Goal: Task Accomplishment & Management: Use online tool/utility

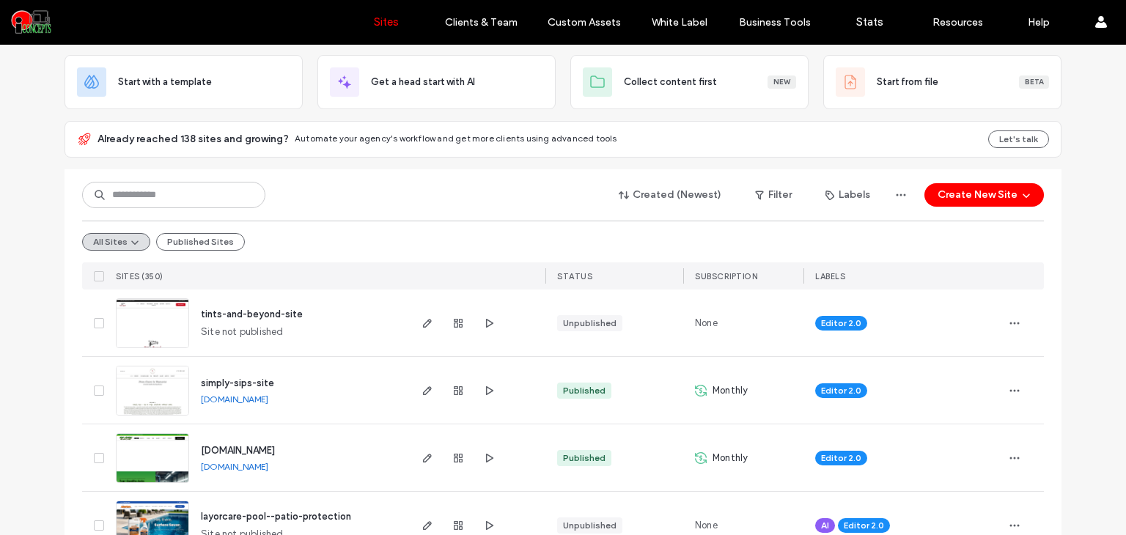
scroll to position [97, 0]
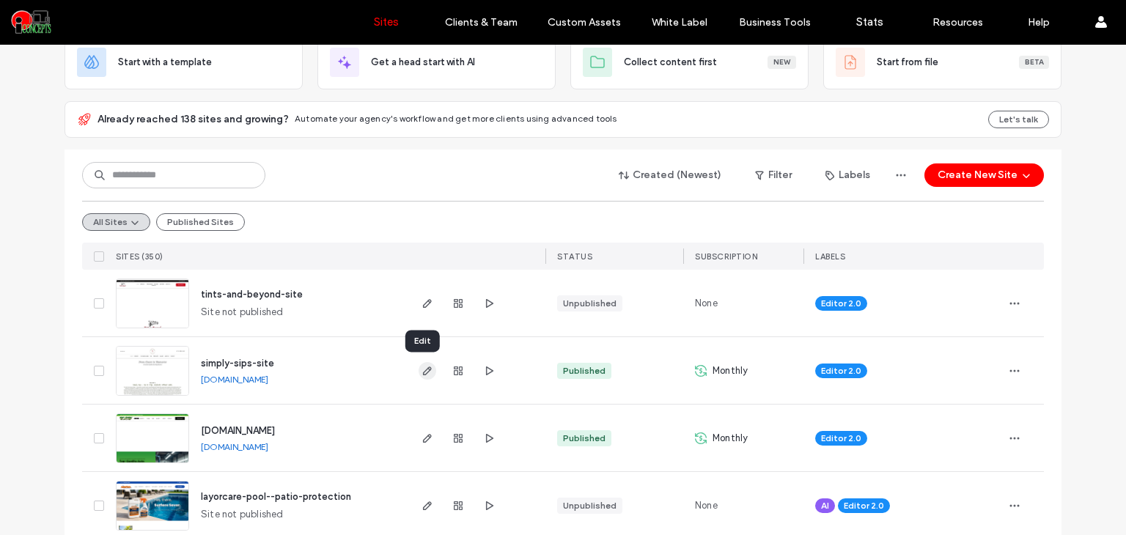
click at [425, 366] on icon "button" at bounding box center [427, 371] width 12 height 12
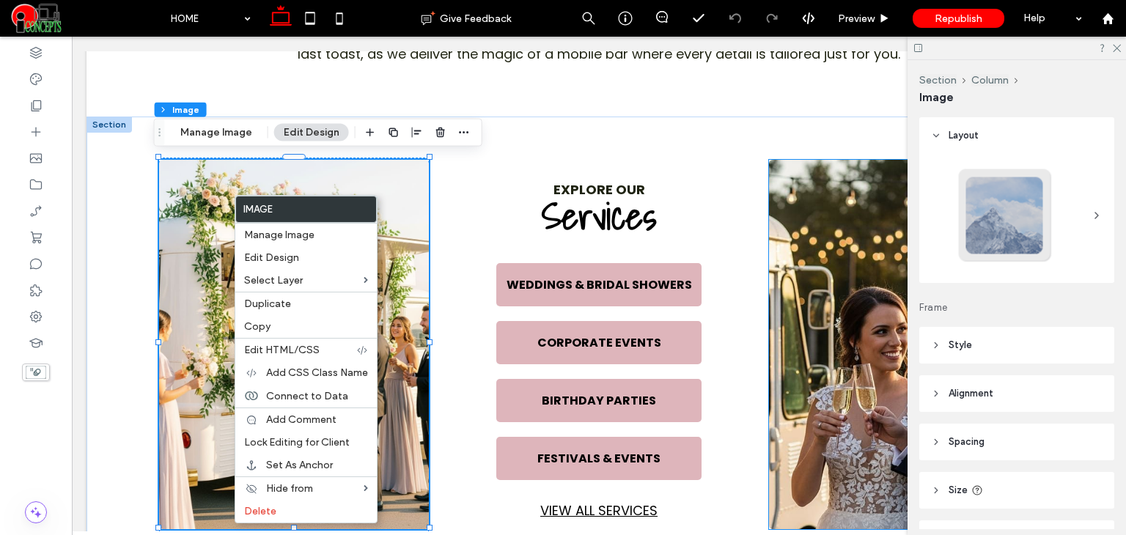
click at [868, 217] on img at bounding box center [904, 344] width 270 height 369
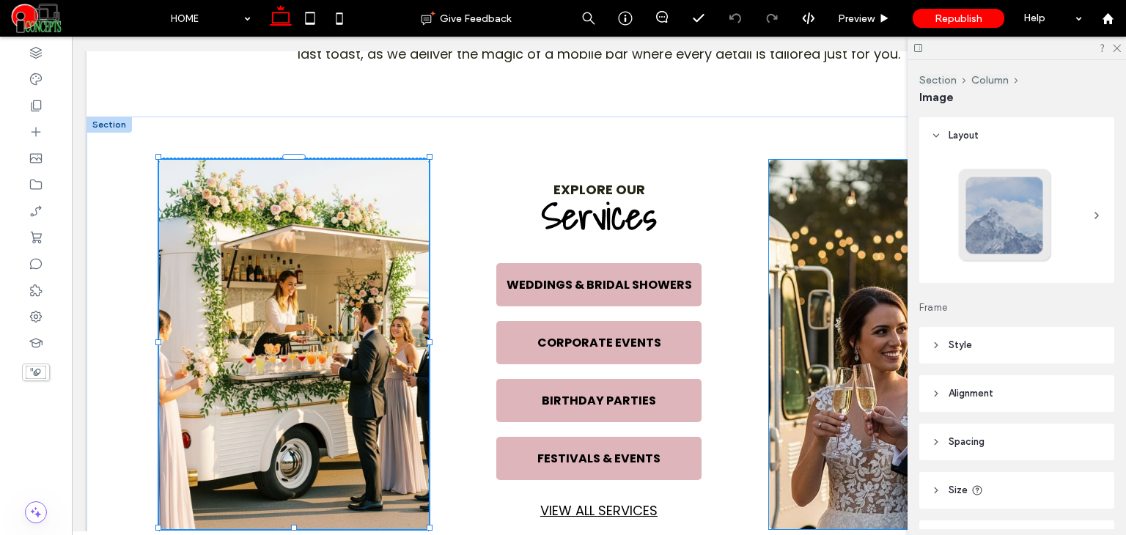
type input "*"
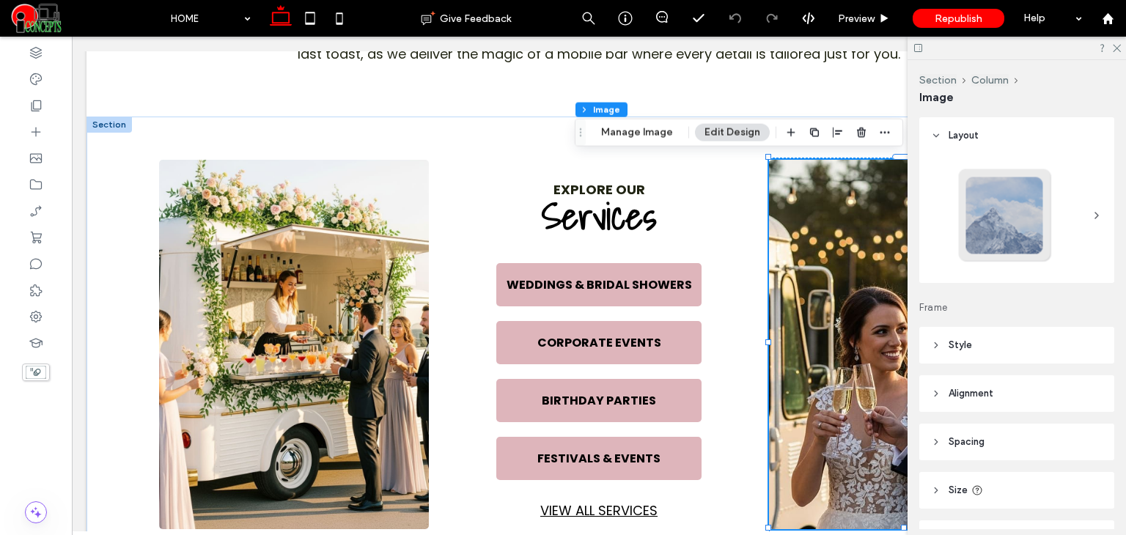
click at [1121, 50] on div at bounding box center [1016, 48] width 218 height 23
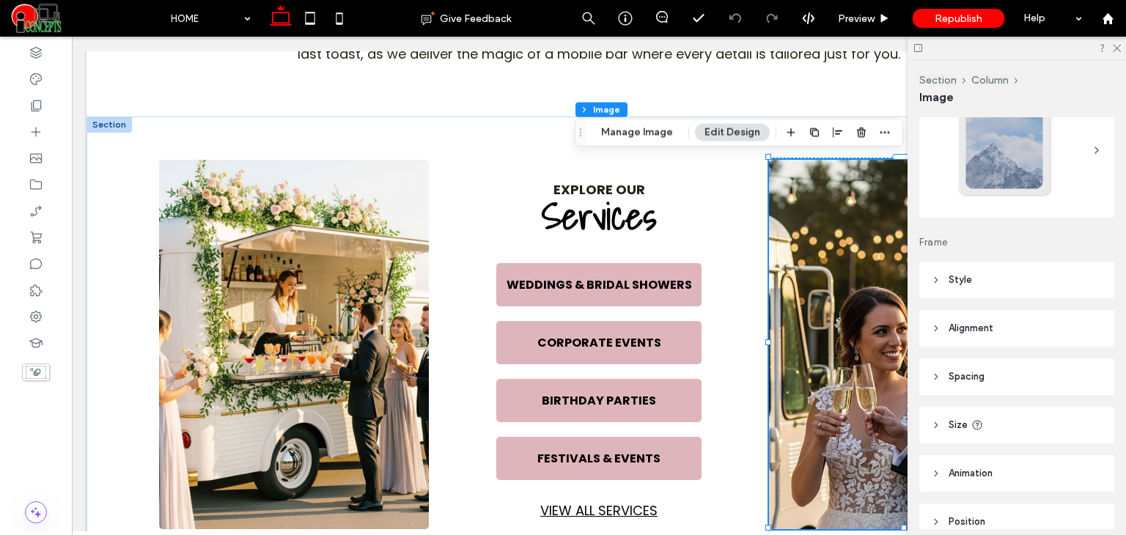
scroll to position [135, 0]
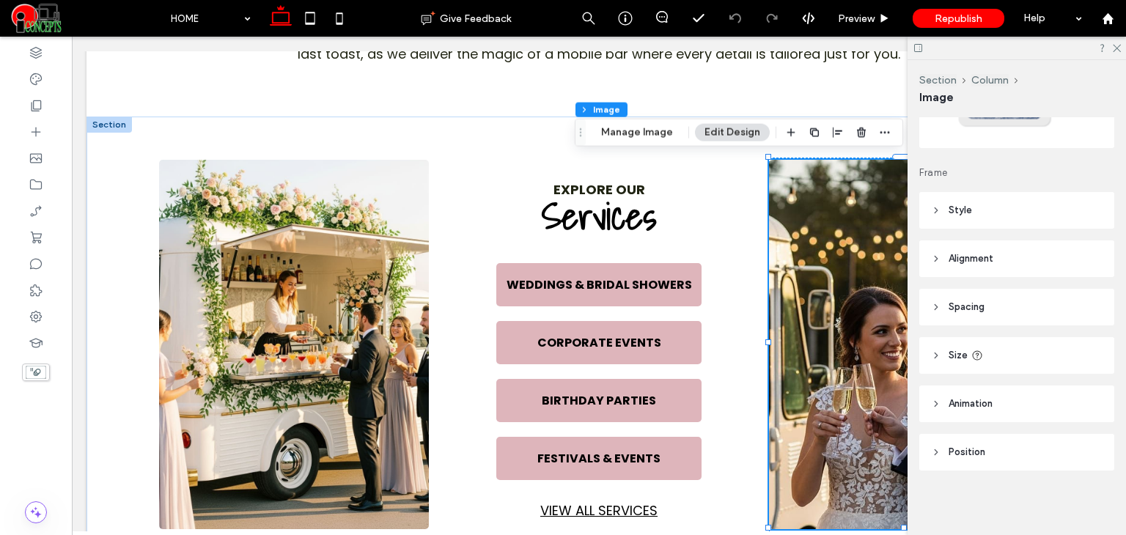
click at [975, 407] on span "Animation" at bounding box center [970, 403] width 44 height 15
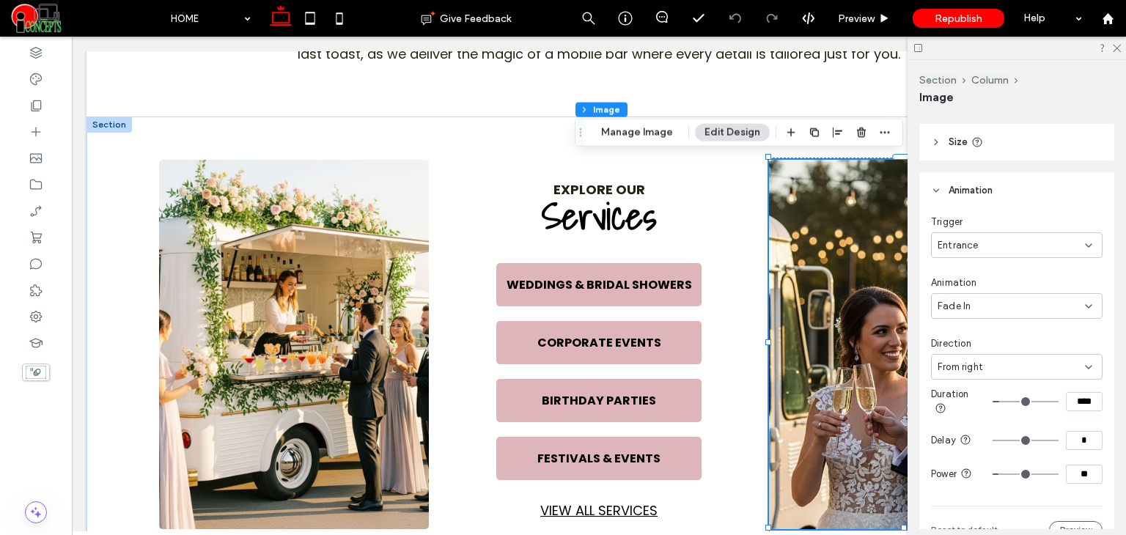
scroll to position [379, 0]
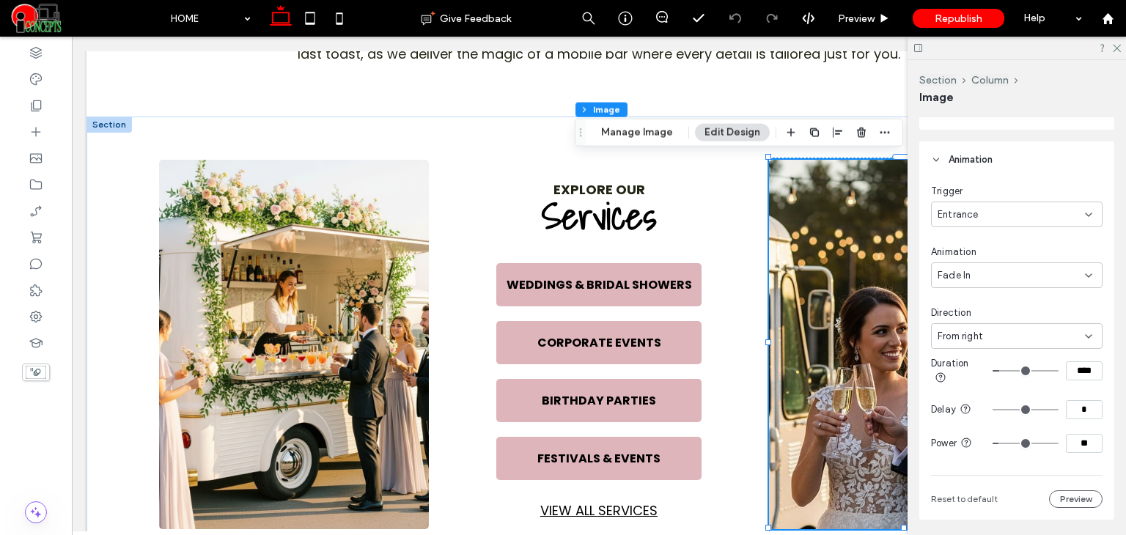
click at [1076, 413] on input "*" at bounding box center [1084, 409] width 37 height 19
type input "***"
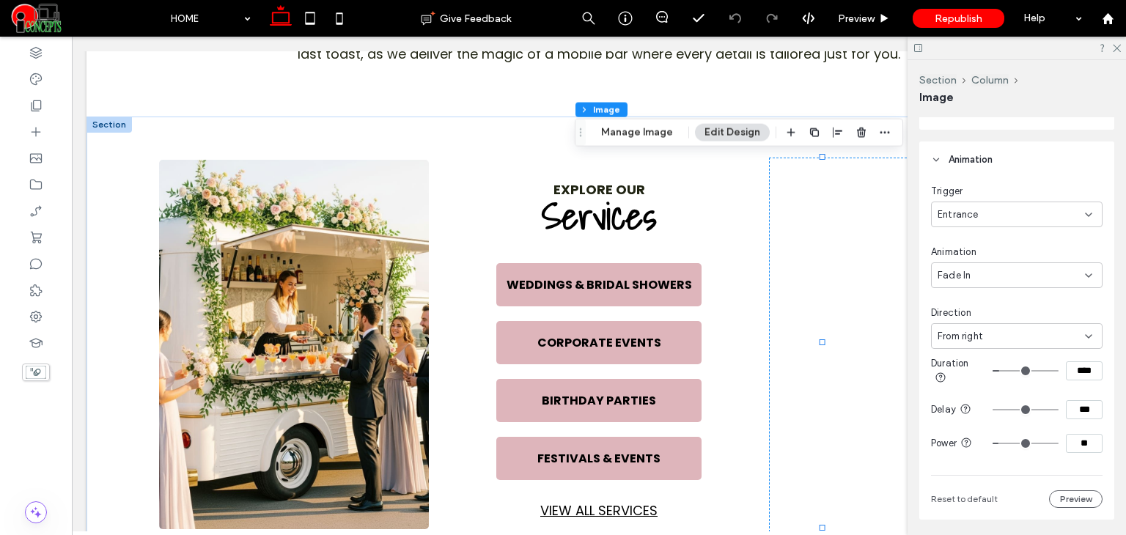
click at [1041, 468] on div "Trigger Entrance Animation Fade In Direction From right Duration **** Delay ***…" at bounding box center [1016, 346] width 171 height 324
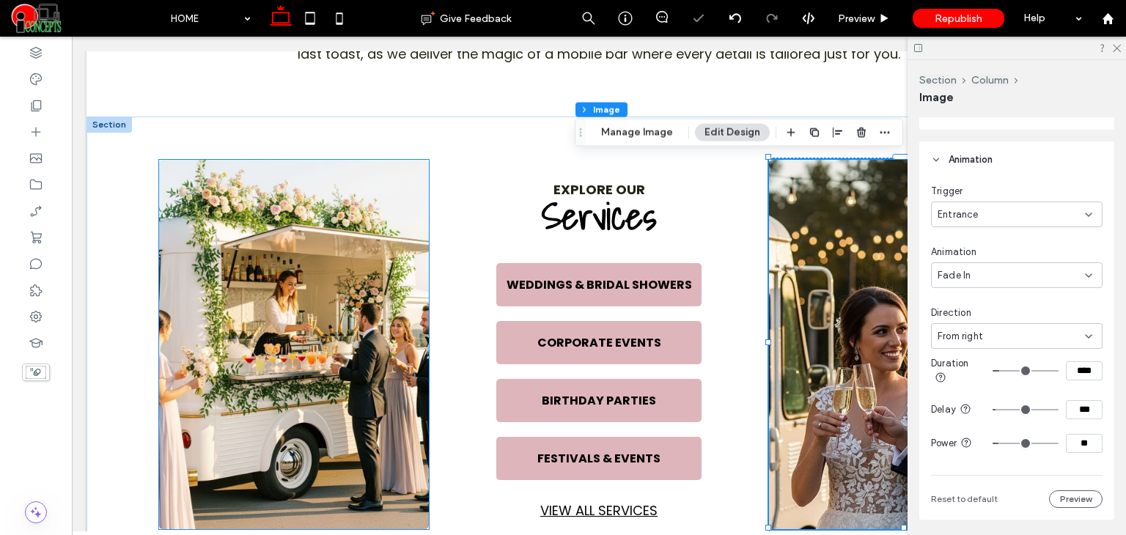
click at [321, 179] on img at bounding box center [294, 344] width 270 height 369
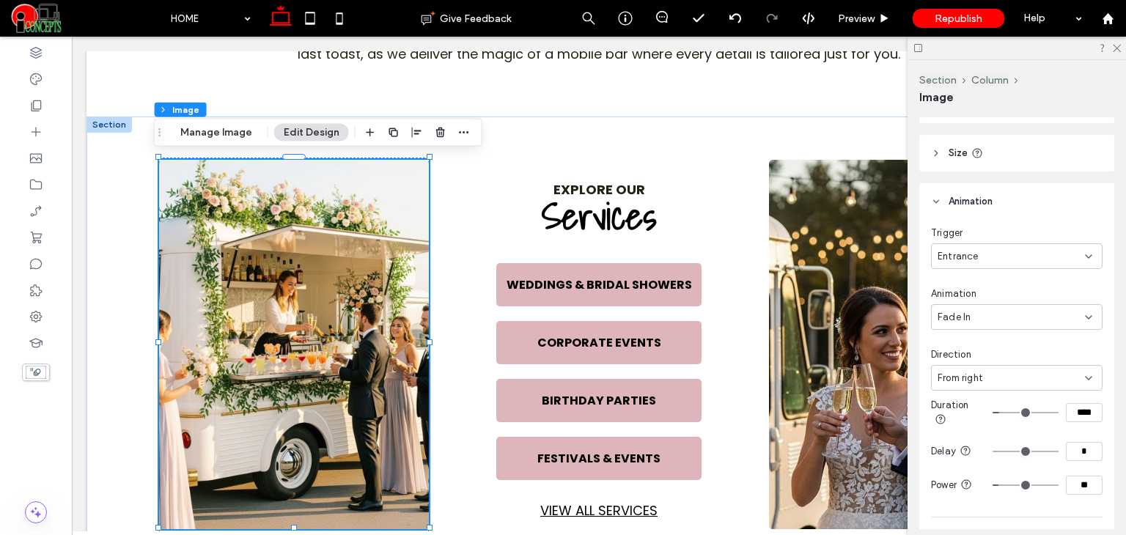
scroll to position [342, 0]
click at [1082, 372] on icon at bounding box center [1088, 374] width 12 height 12
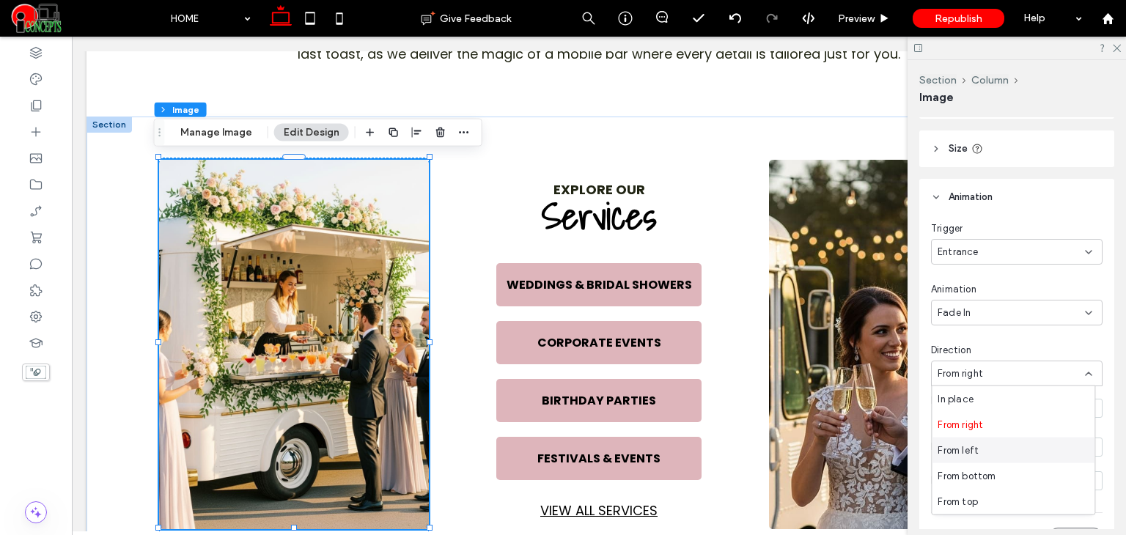
click at [956, 454] on span "From left" at bounding box center [957, 450] width 41 height 15
drag, startPoint x: 1067, startPoint y: 447, endPoint x: 1078, endPoint y: 451, distance: 11.8
click at [1078, 451] on input "*" at bounding box center [1084, 447] width 37 height 19
type input "***"
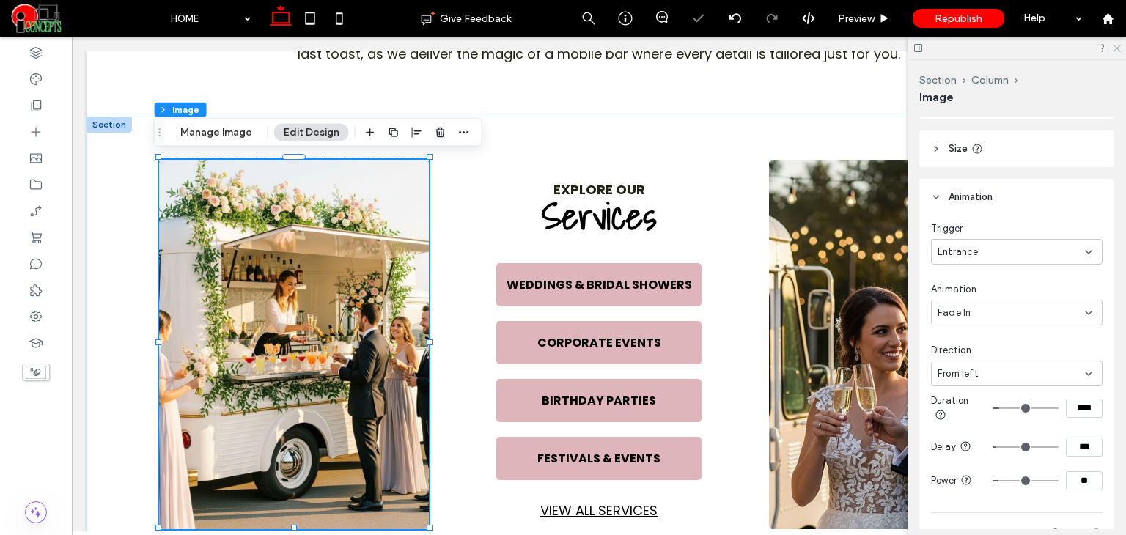
click at [1112, 48] on icon at bounding box center [1116, 48] width 10 height 10
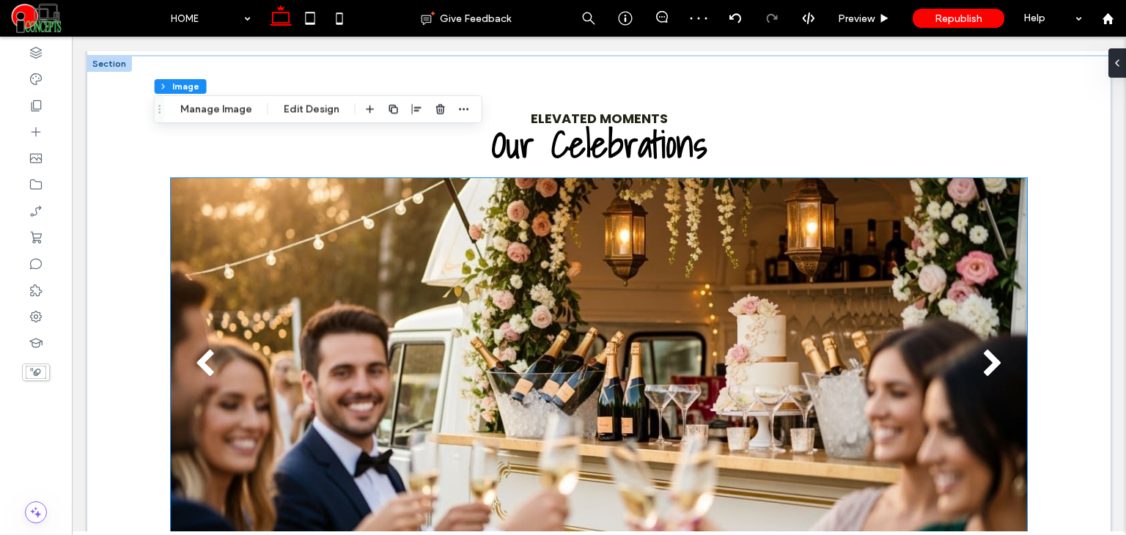
scroll to position [1343, 0]
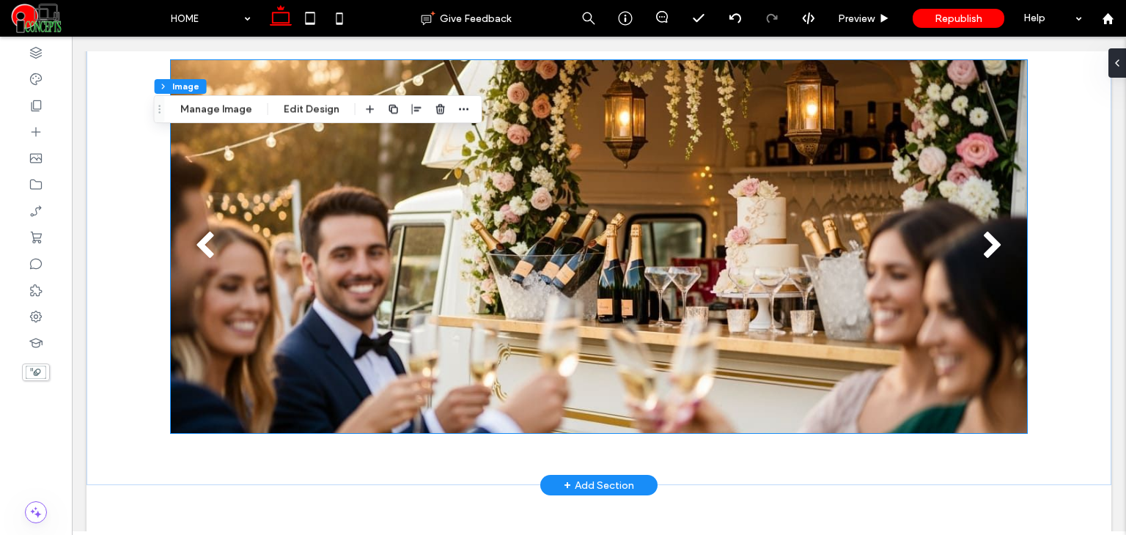
click at [776, 263] on div at bounding box center [599, 255] width 856 height 303
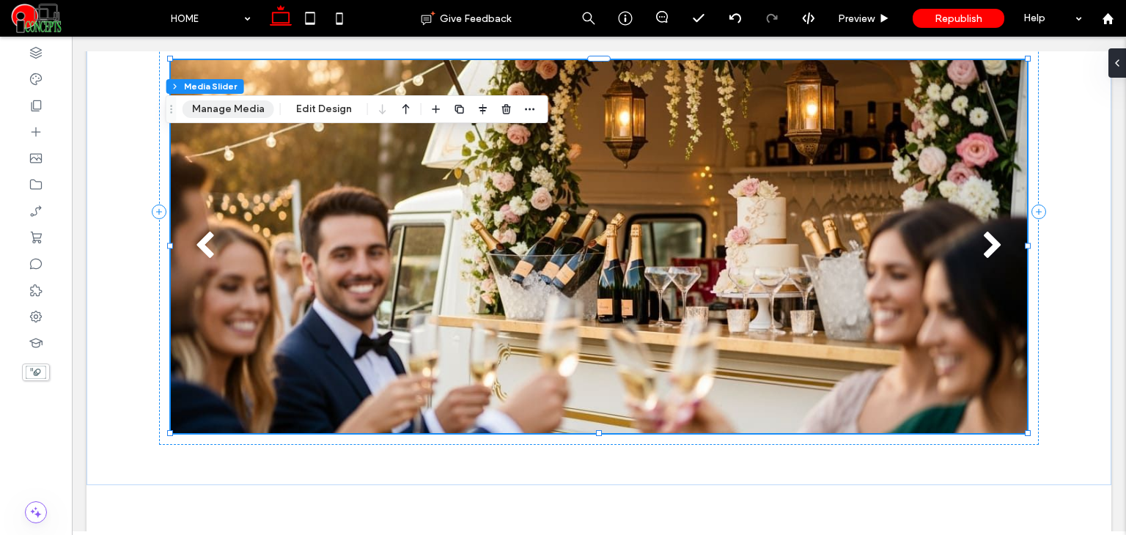
click at [224, 109] on button "Manage Media" at bounding box center [228, 109] width 92 height 18
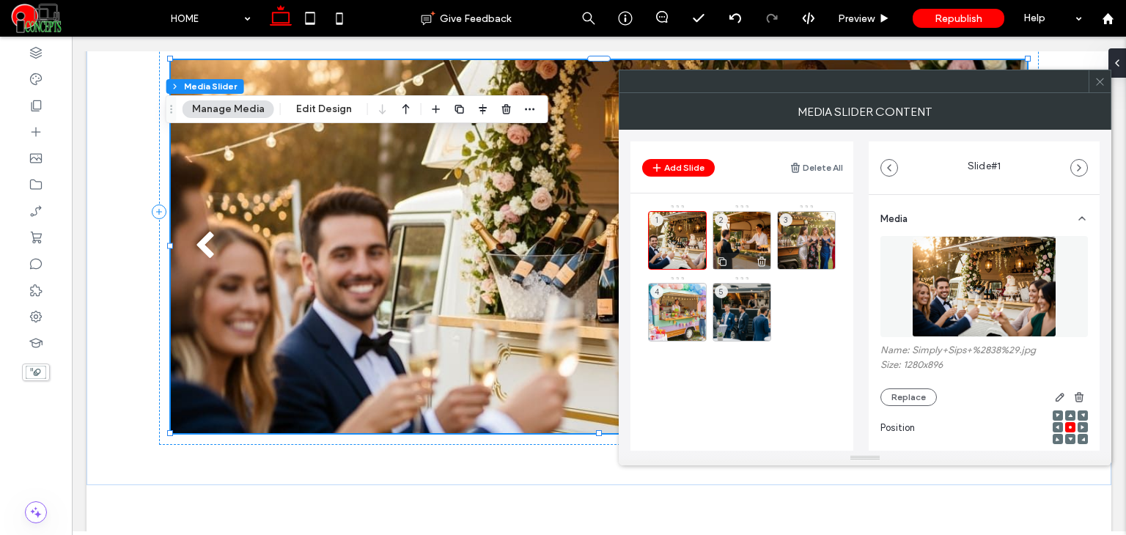
click at [739, 237] on div "2" at bounding box center [741, 240] width 59 height 59
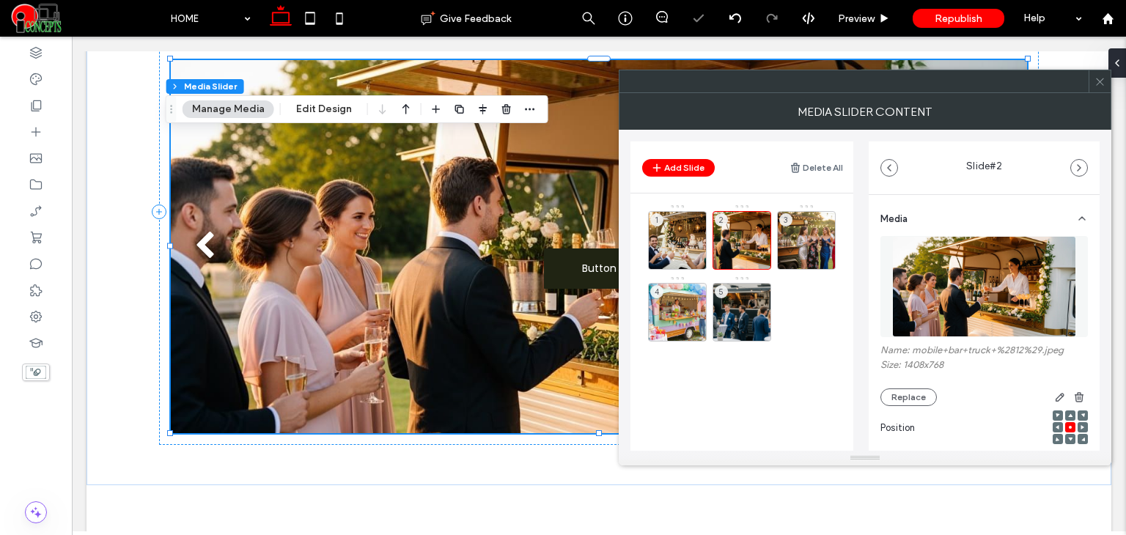
click at [1096, 83] on icon at bounding box center [1099, 81] width 11 height 11
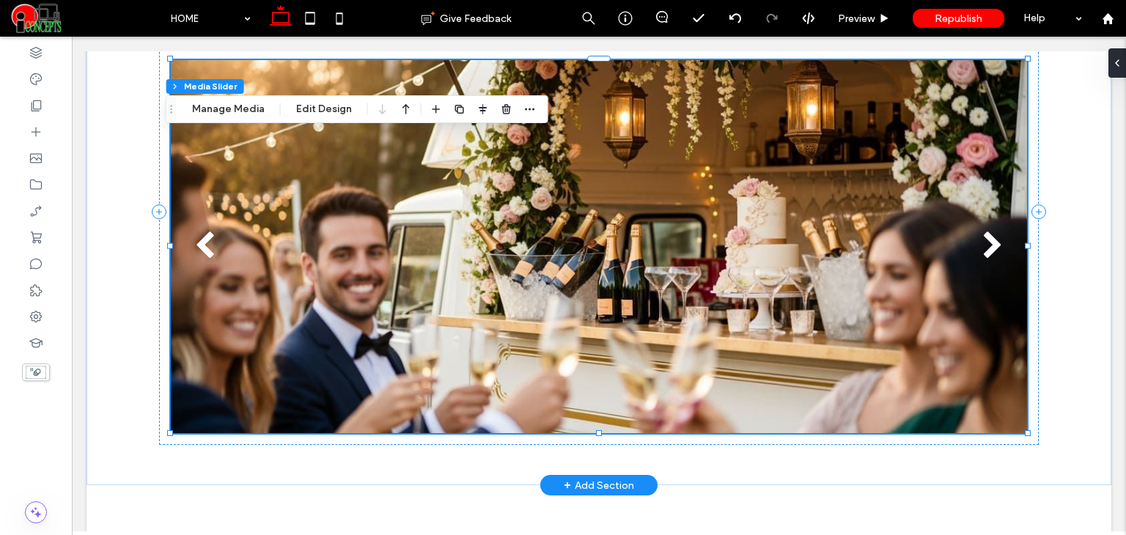
click at [995, 246] on div "next" at bounding box center [992, 246] width 21 height 29
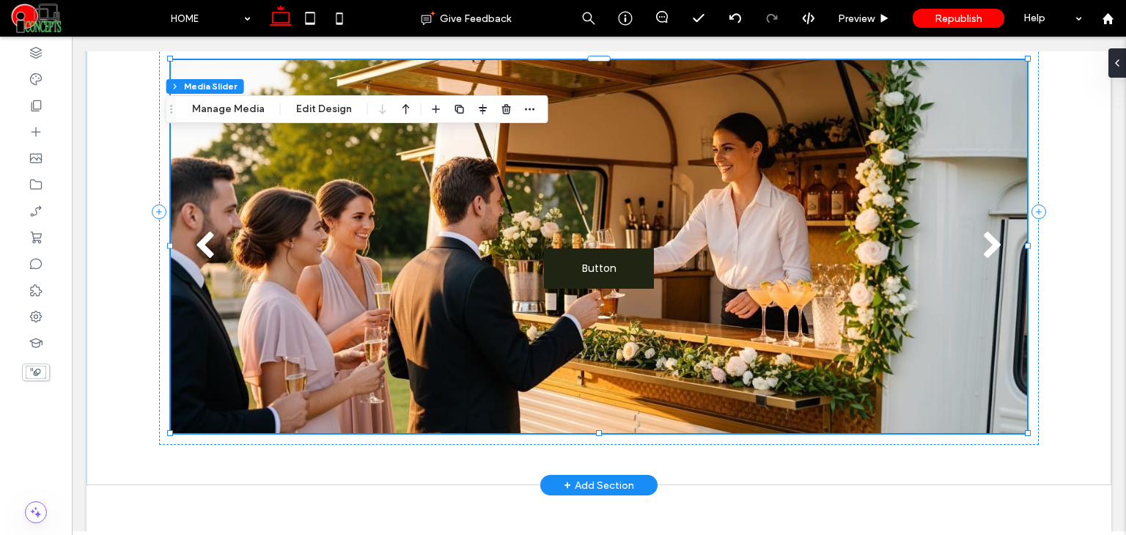
click at [995, 246] on div "next" at bounding box center [992, 246] width 21 height 29
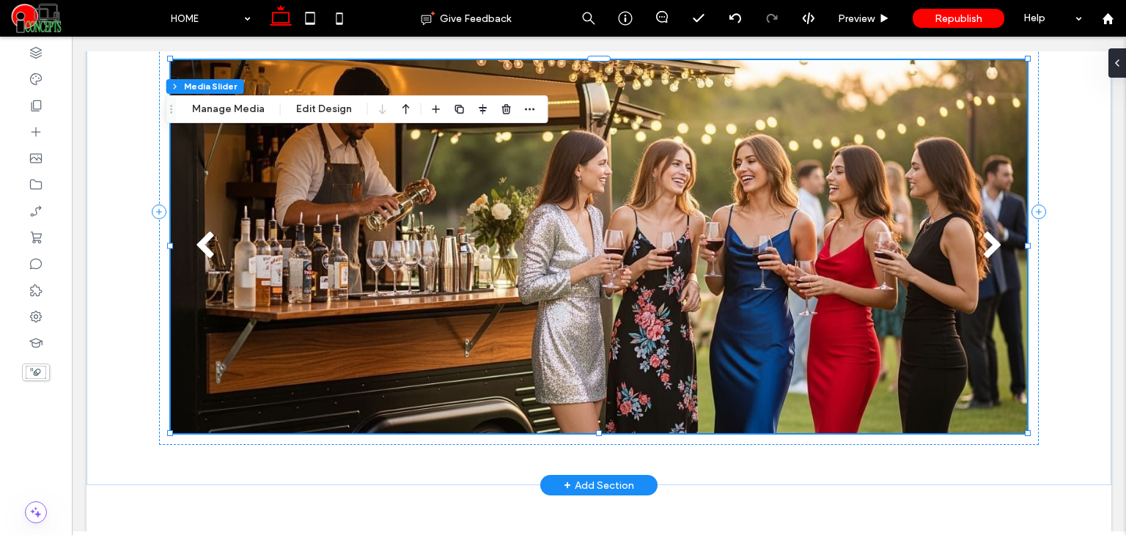
click at [985, 241] on div "next" at bounding box center [992, 246] width 21 height 29
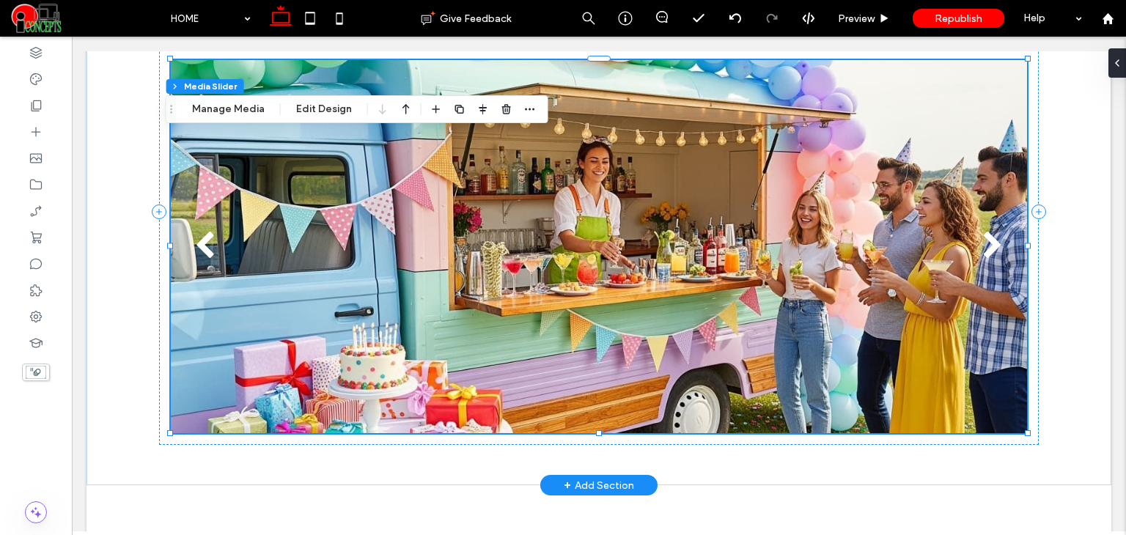
click at [985, 241] on div "next" at bounding box center [992, 246] width 21 height 29
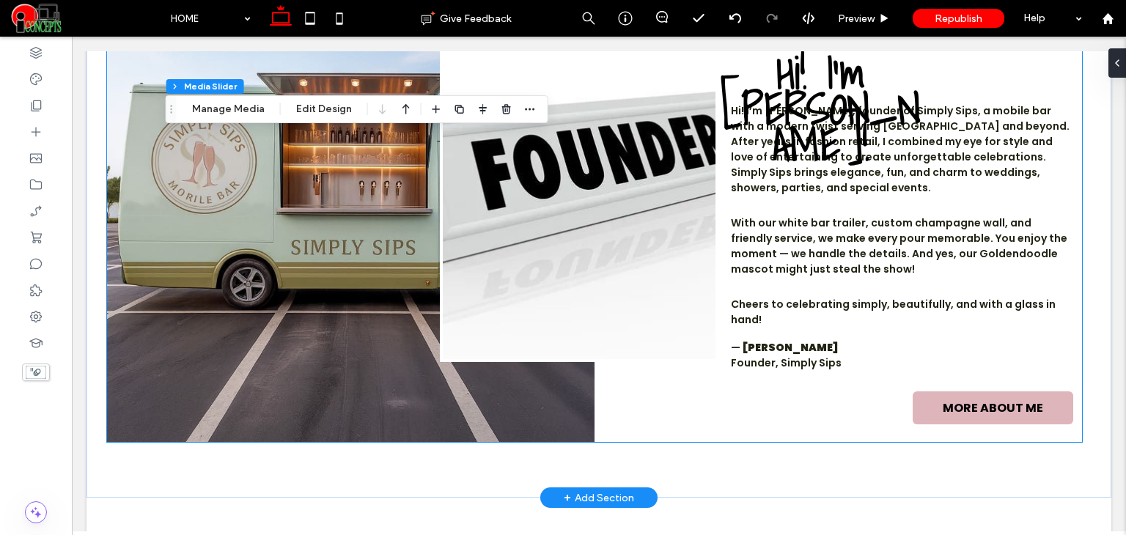
scroll to position [1954, 0]
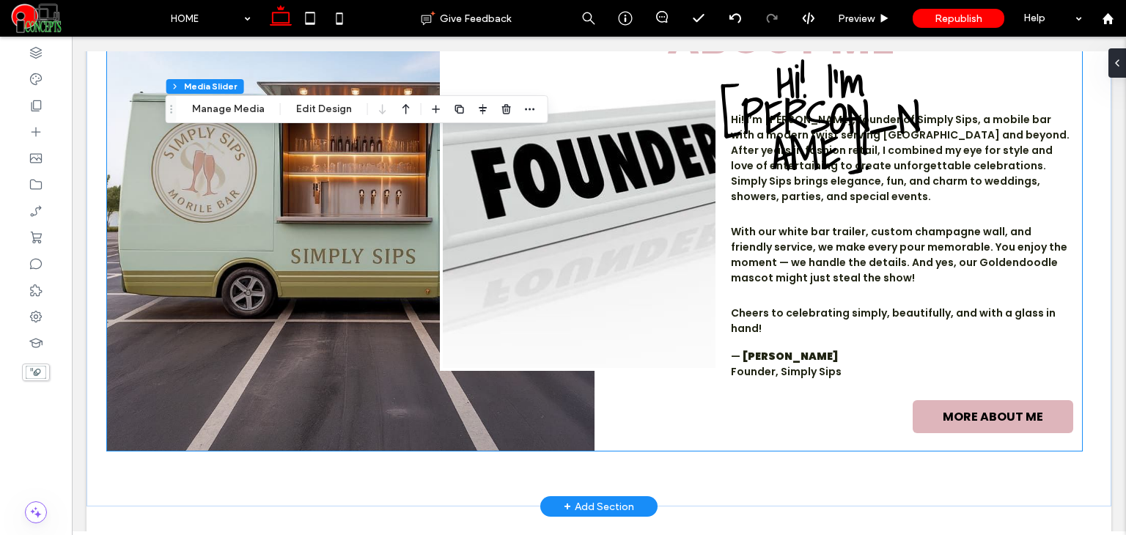
click at [325, 214] on img at bounding box center [350, 191] width 487 height 520
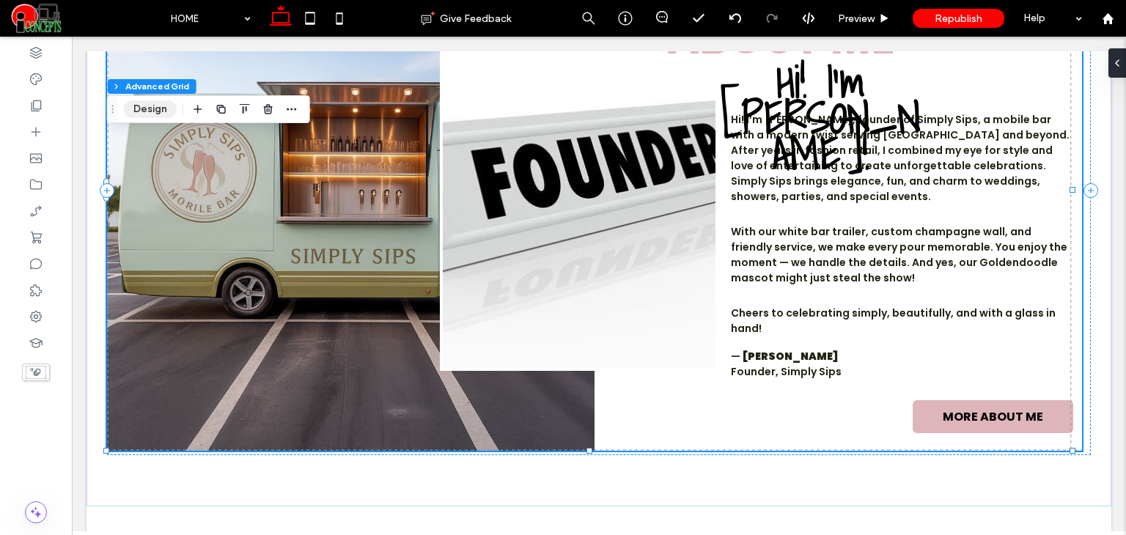
click at [147, 115] on button "Design" at bounding box center [150, 109] width 53 height 18
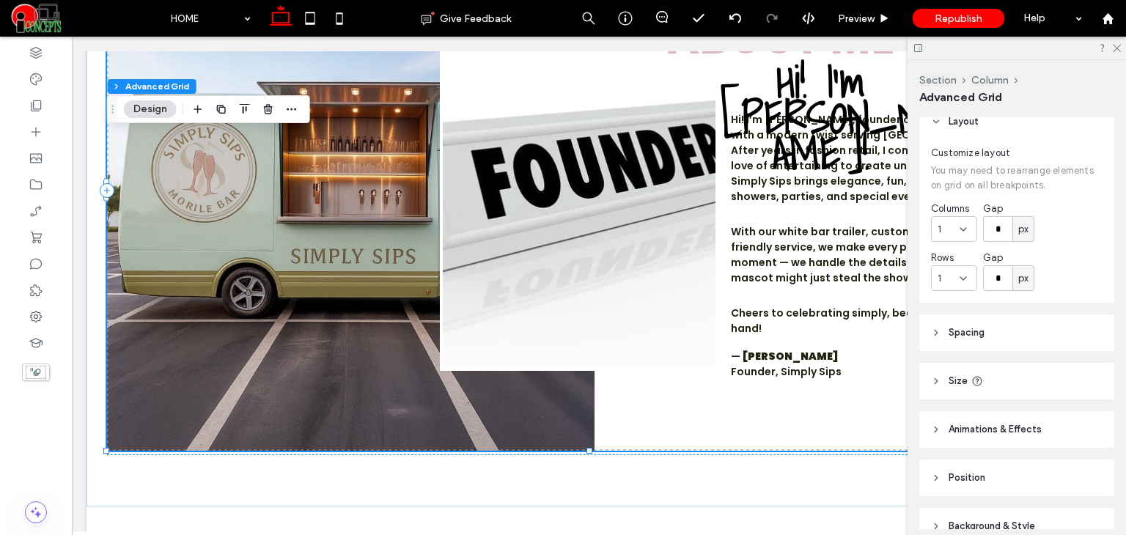
scroll to position [136, 0]
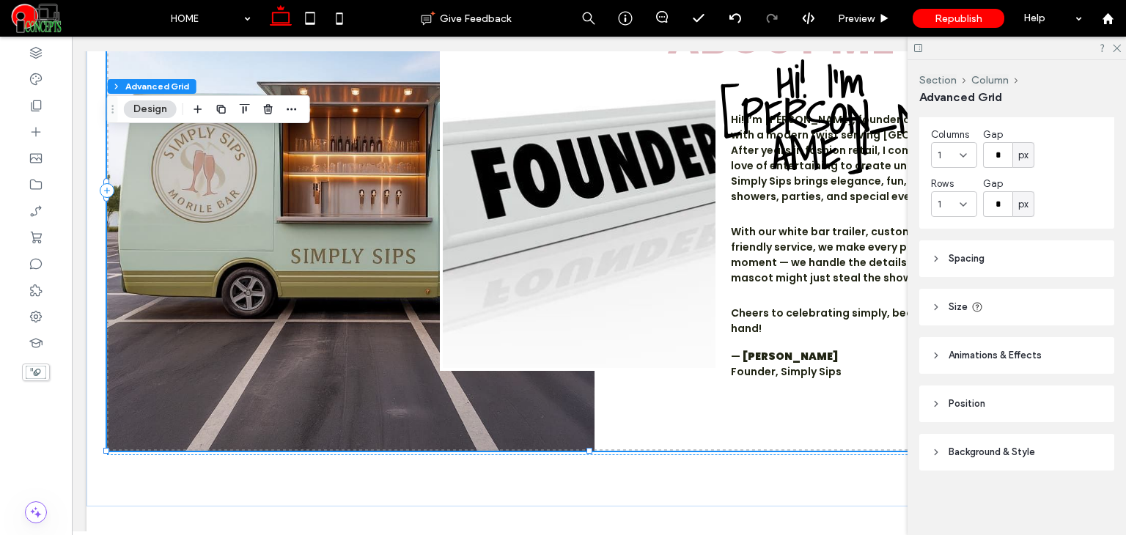
click at [972, 456] on span "Background & Style" at bounding box center [991, 452] width 86 height 15
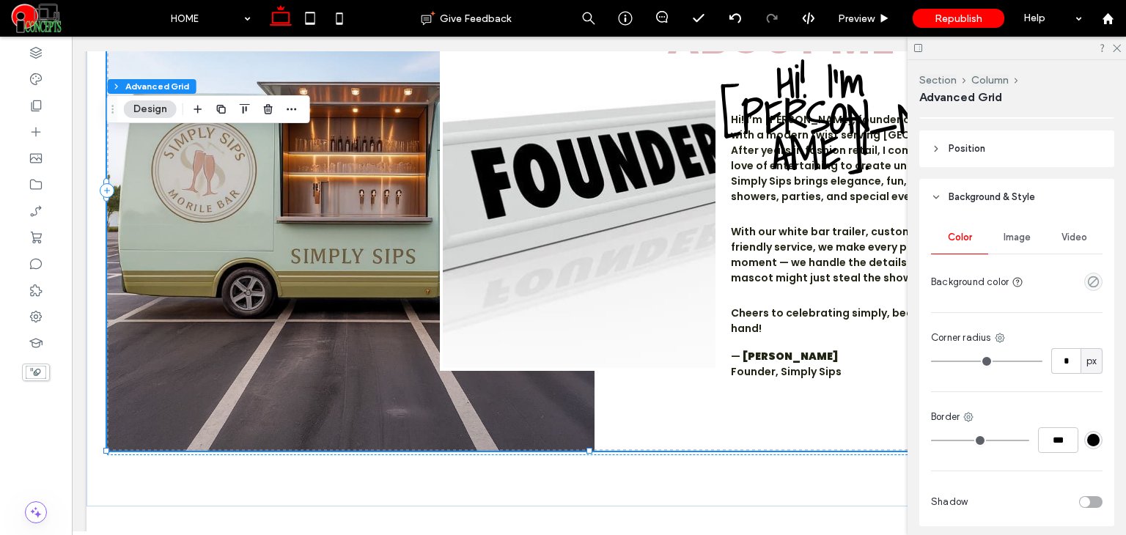
scroll to position [429, 0]
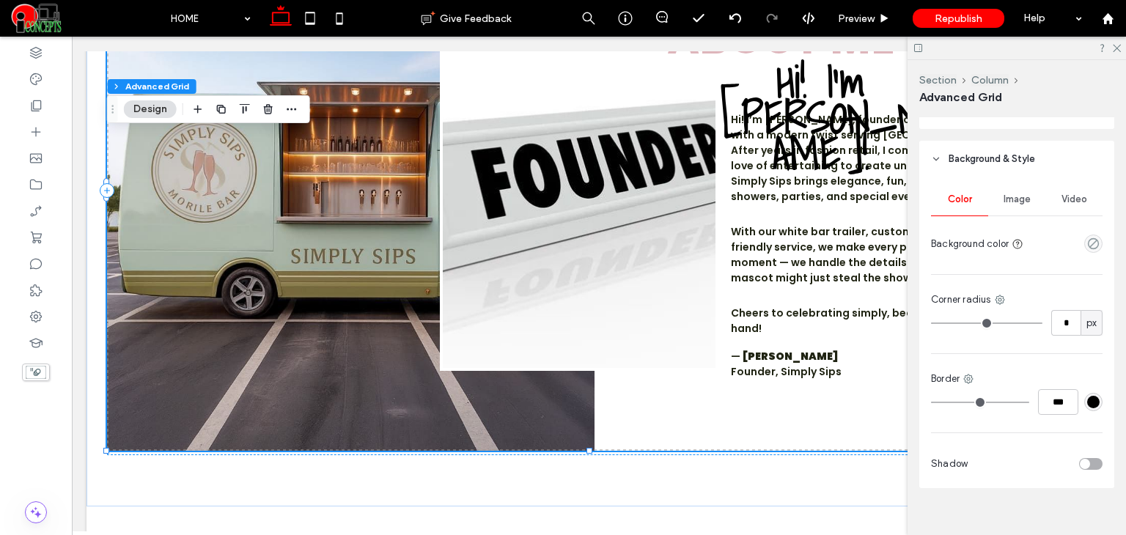
click at [1022, 199] on span "Image" at bounding box center [1016, 199] width 27 height 12
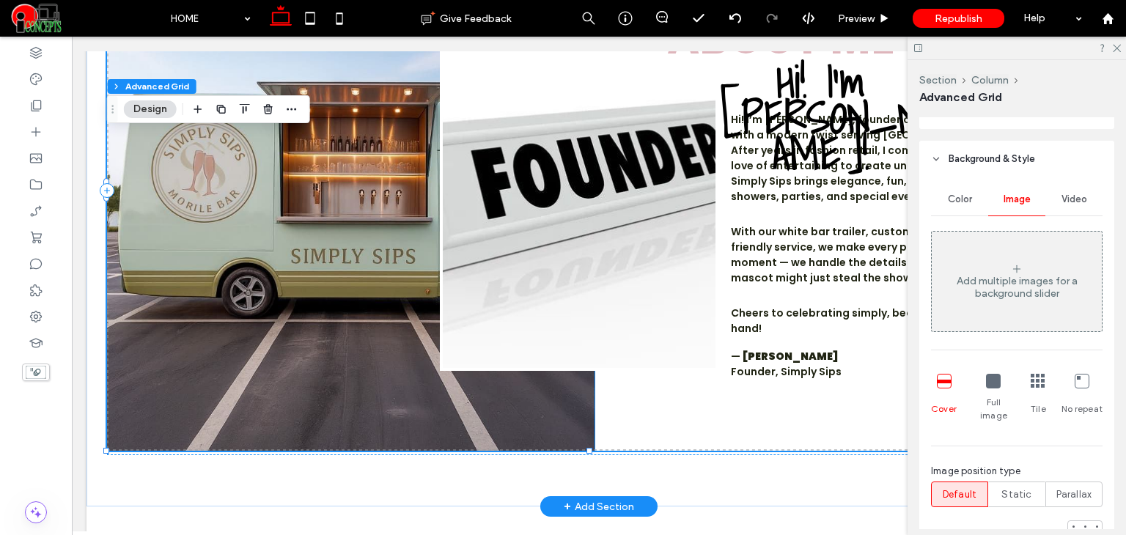
click at [274, 187] on img at bounding box center [350, 191] width 487 height 520
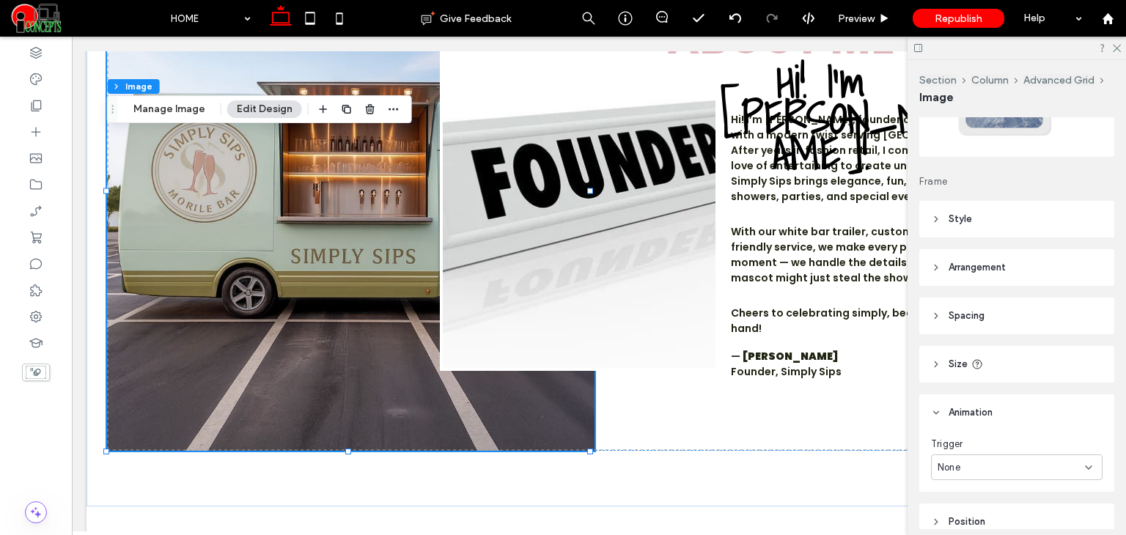
scroll to position [196, 0]
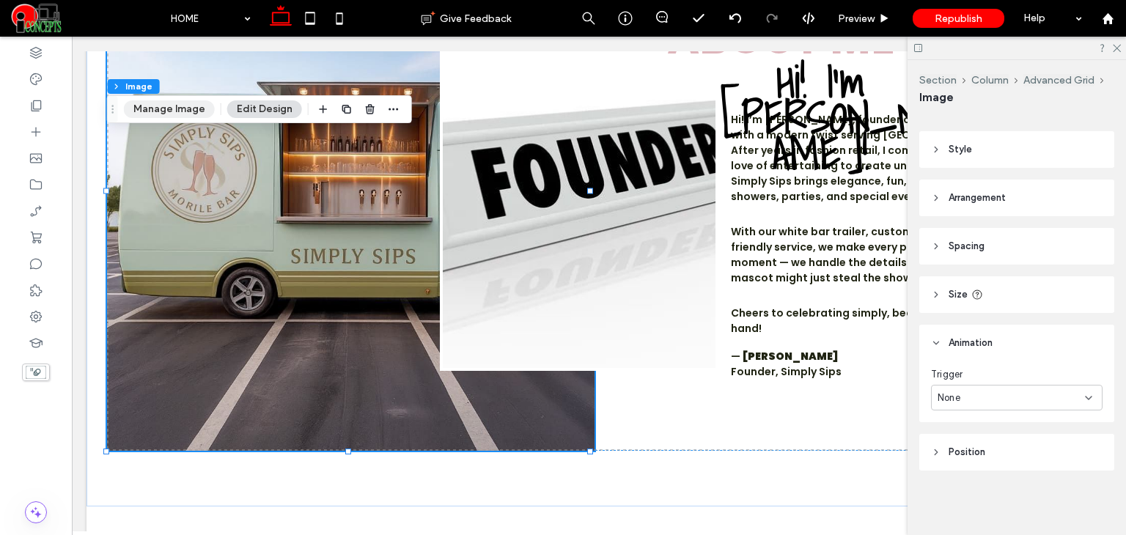
click at [147, 105] on button "Manage Image" at bounding box center [169, 109] width 91 height 18
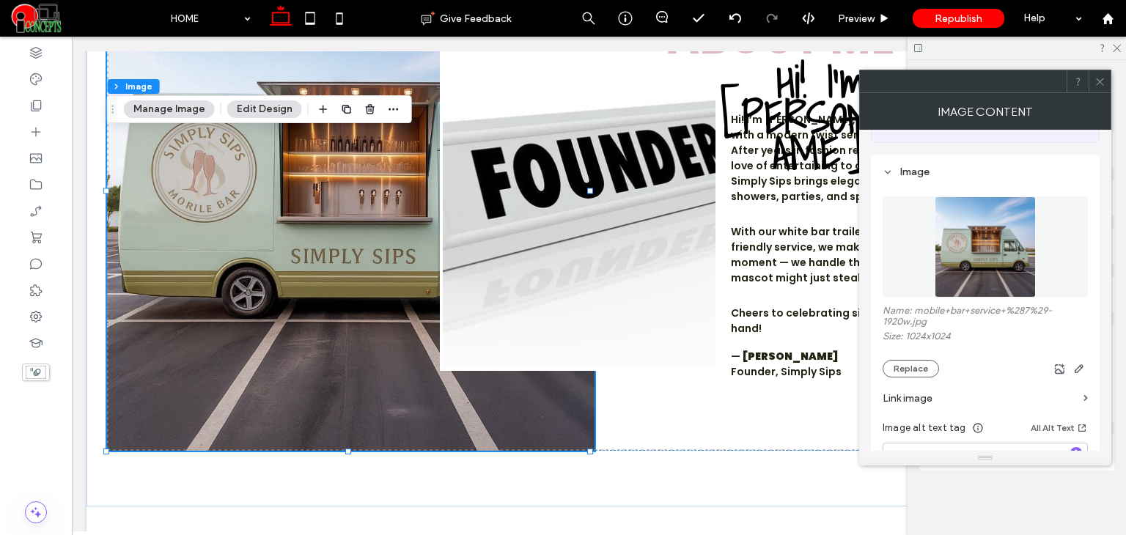
scroll to position [122, 0]
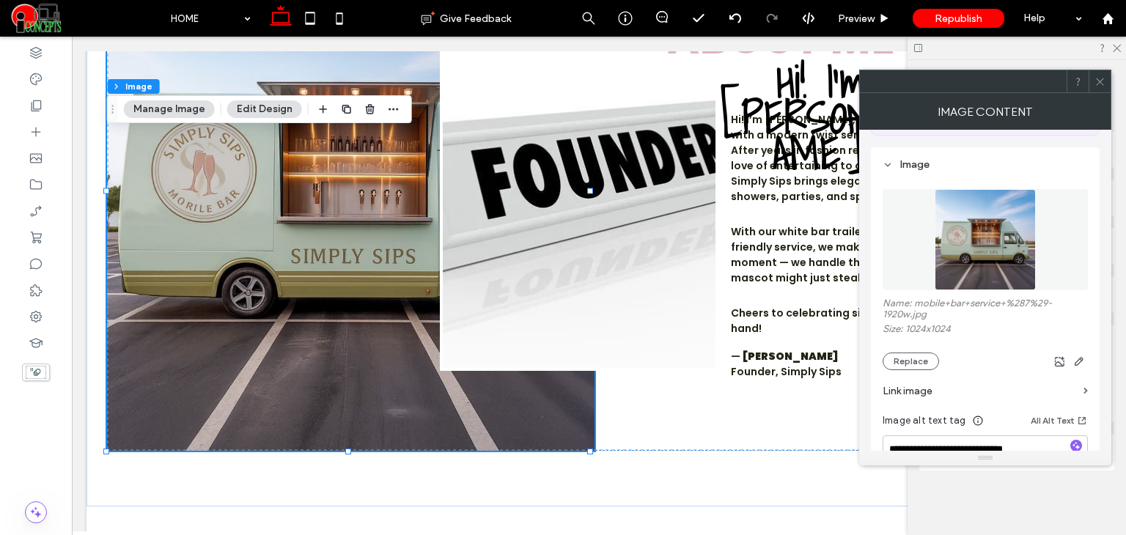
click at [1104, 77] on icon at bounding box center [1099, 81] width 11 height 11
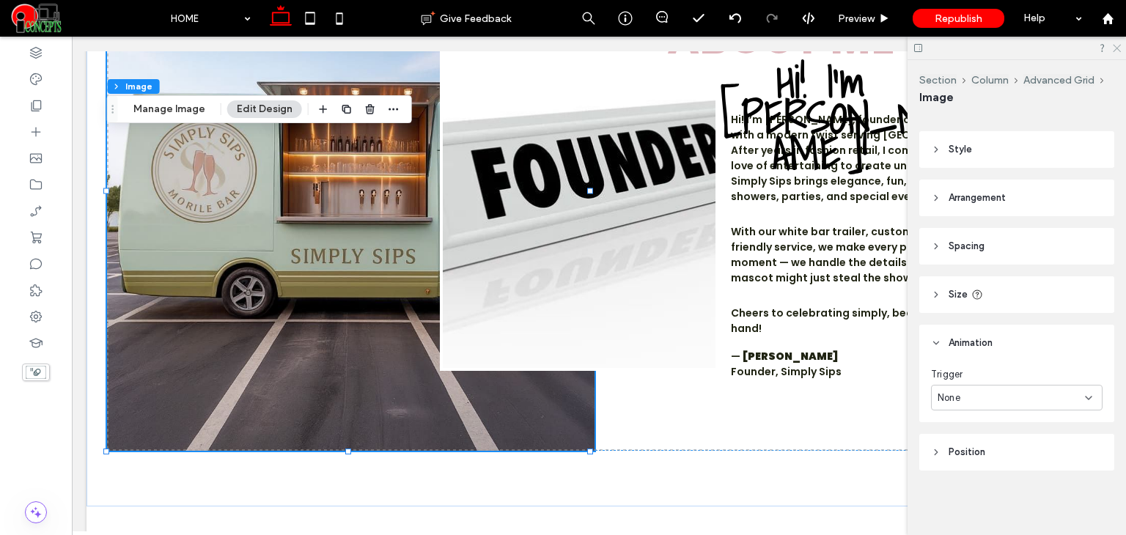
click at [1117, 47] on icon at bounding box center [1116, 48] width 10 height 10
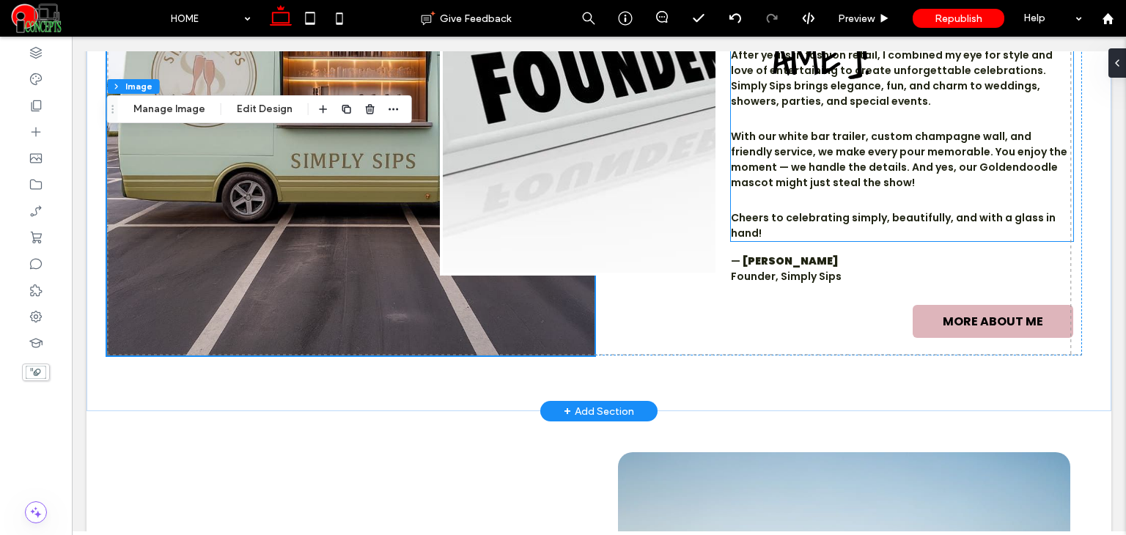
scroll to position [1780, 0]
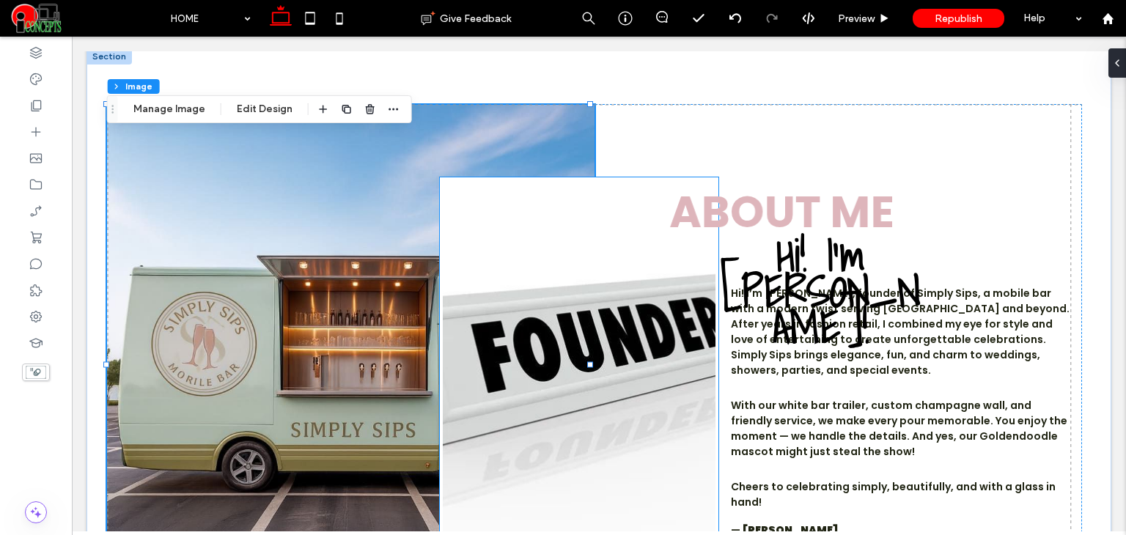
click at [494, 238] on img at bounding box center [579, 360] width 278 height 367
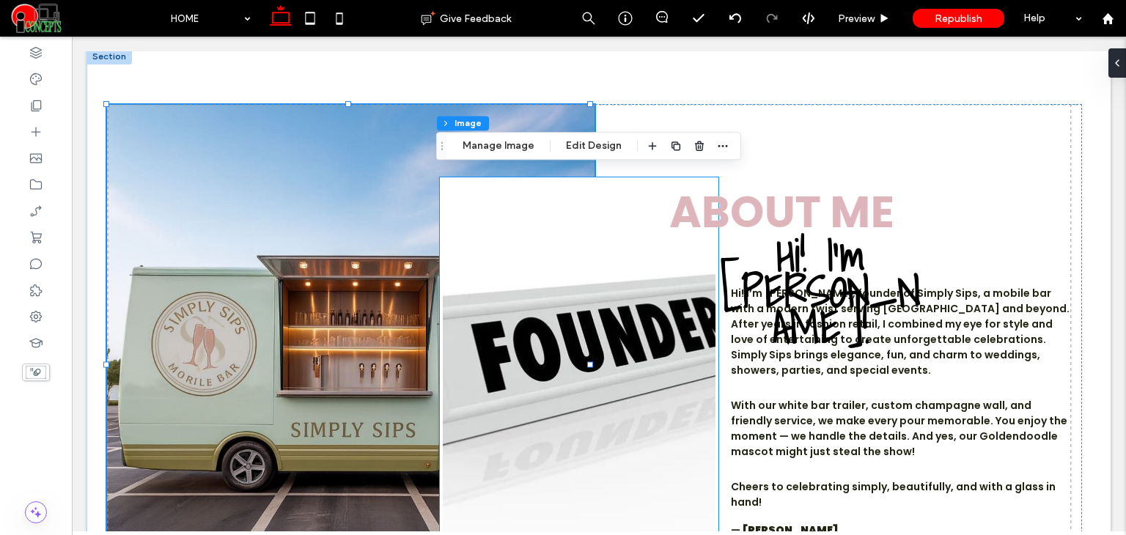
type input "*"
type input "***"
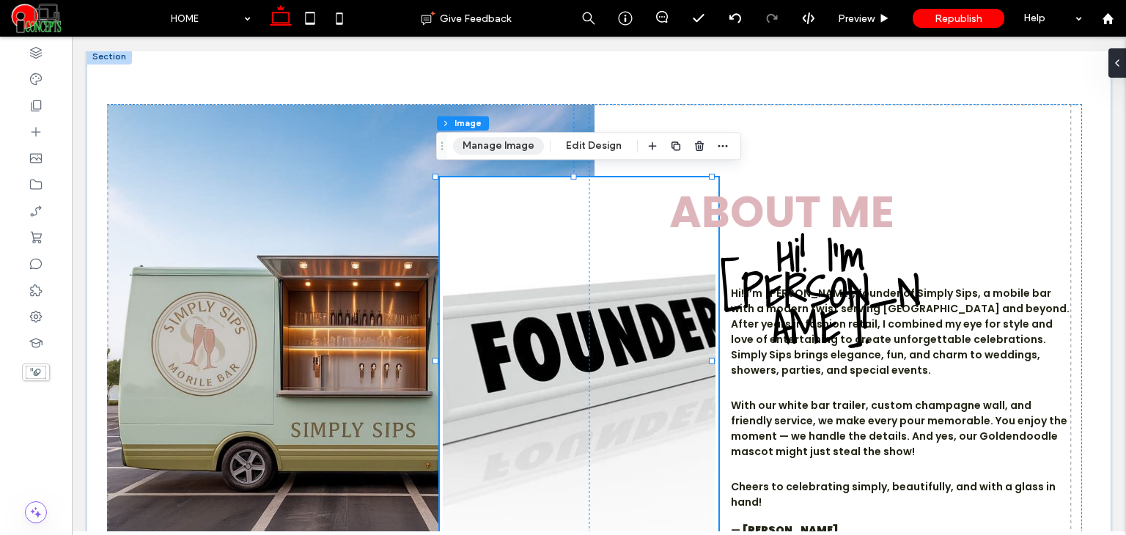
click at [510, 147] on button "Manage Image" at bounding box center [498, 146] width 91 height 18
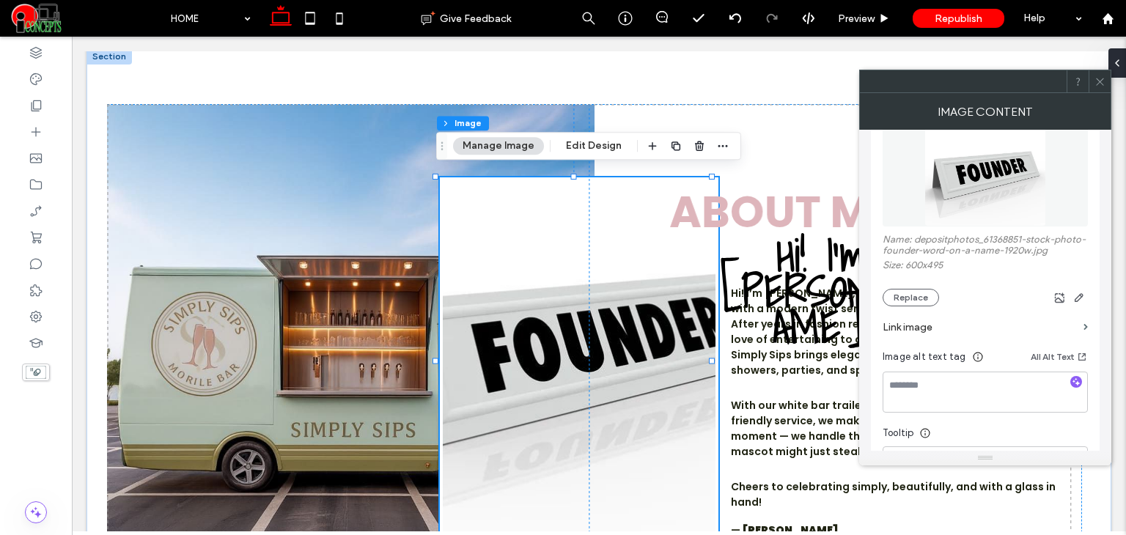
scroll to position [244, 0]
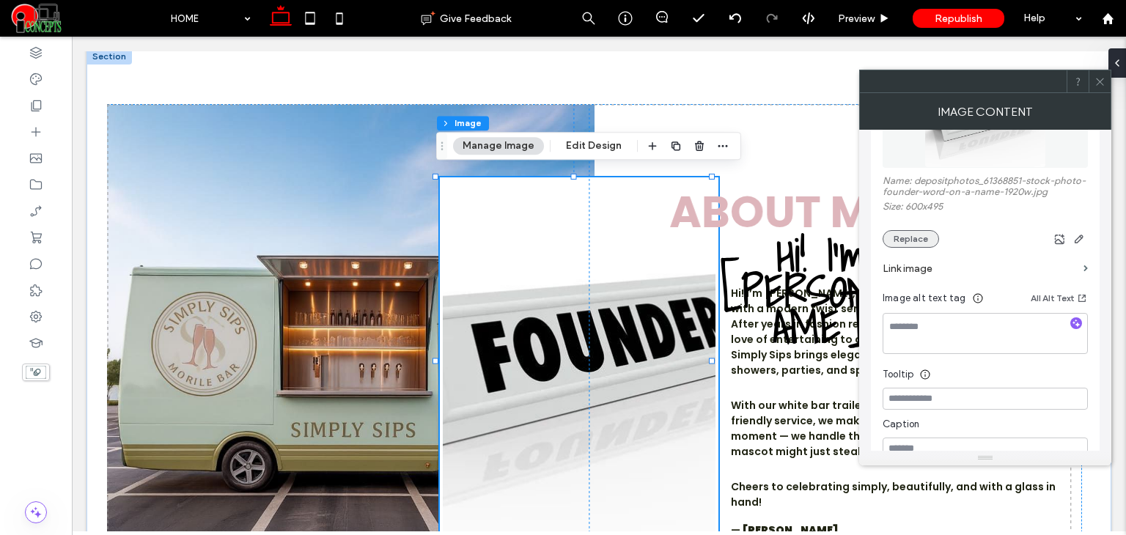
click at [916, 238] on button "Replace" at bounding box center [910, 239] width 56 height 18
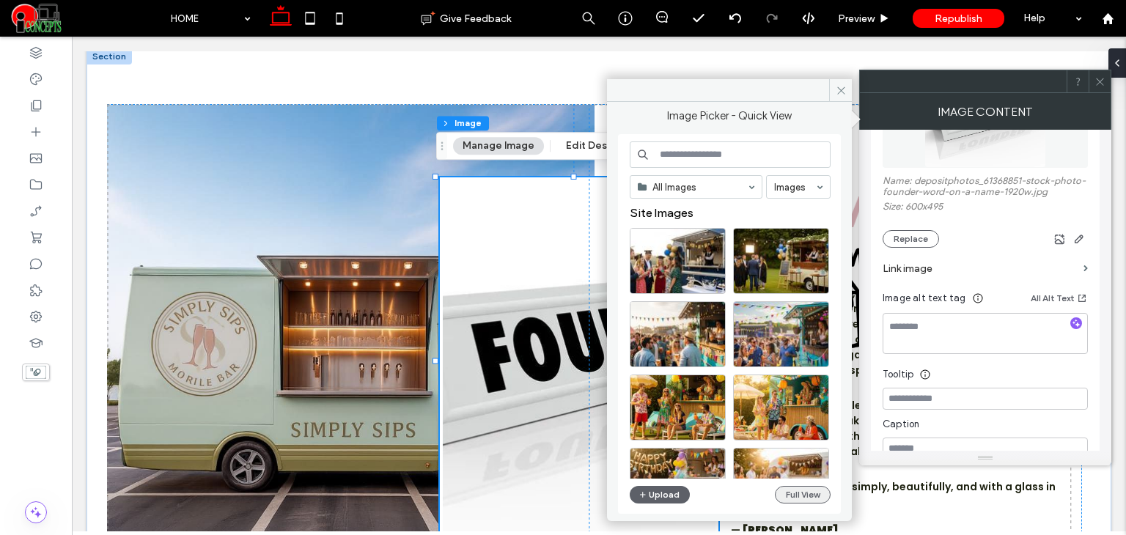
click at [795, 495] on button "Full View" at bounding box center [803, 495] width 56 height 18
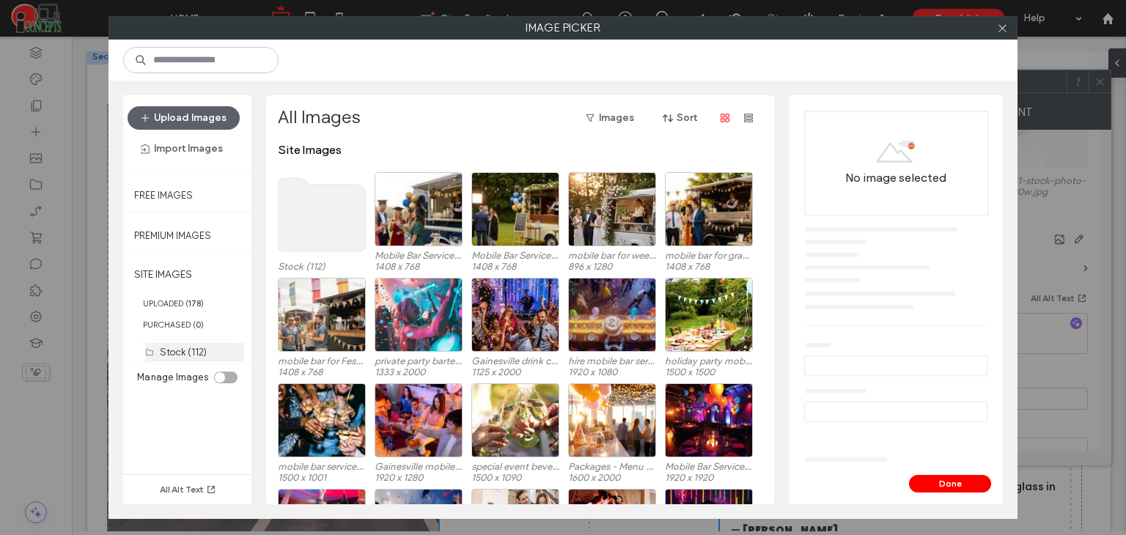
click at [185, 347] on label "Stock (112)" at bounding box center [183, 352] width 47 height 11
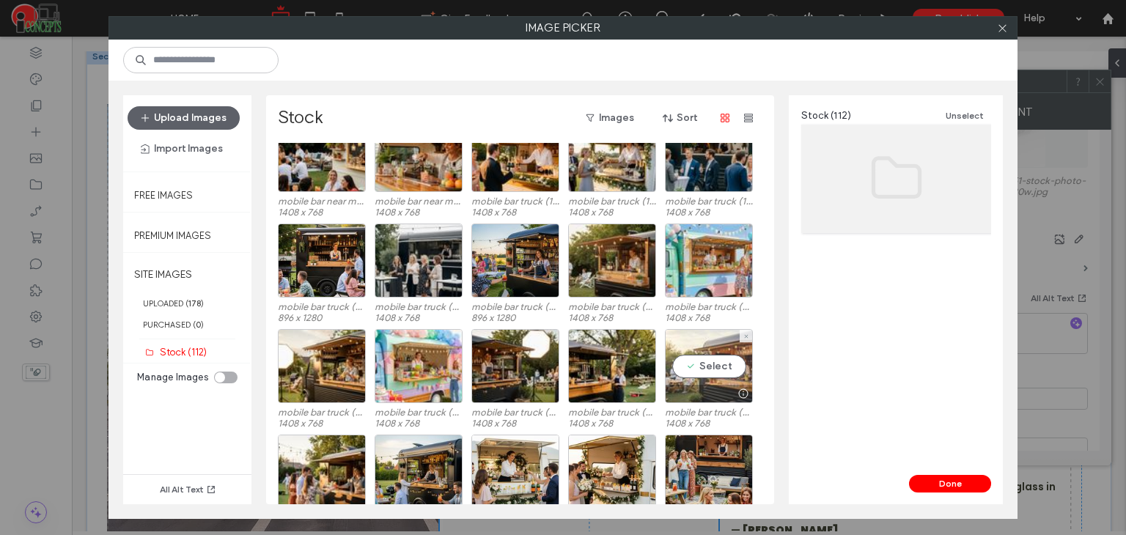
scroll to position [366, 0]
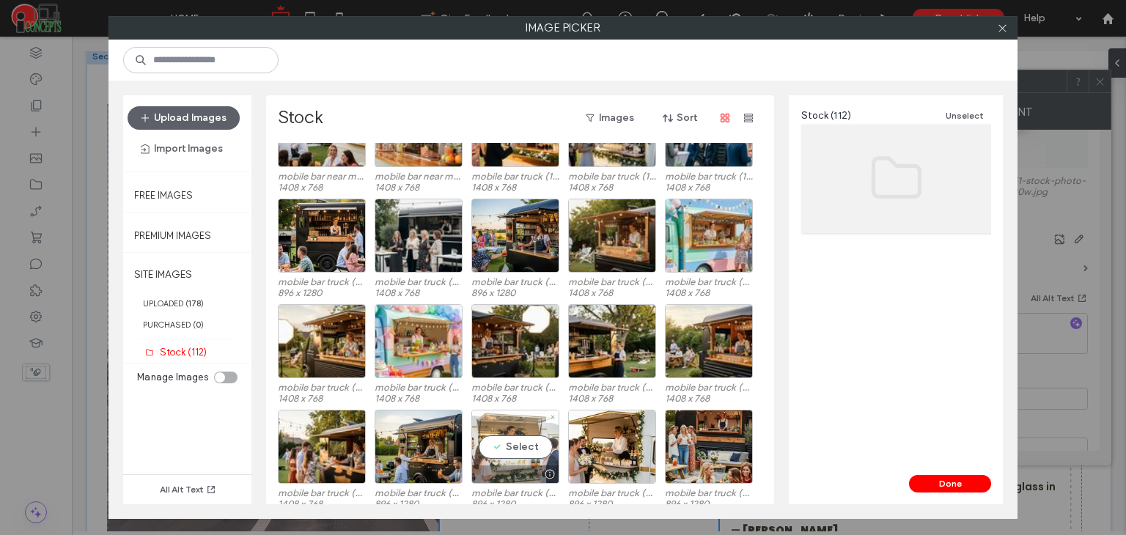
click at [549, 470] on div at bounding box center [549, 474] width 18 height 12
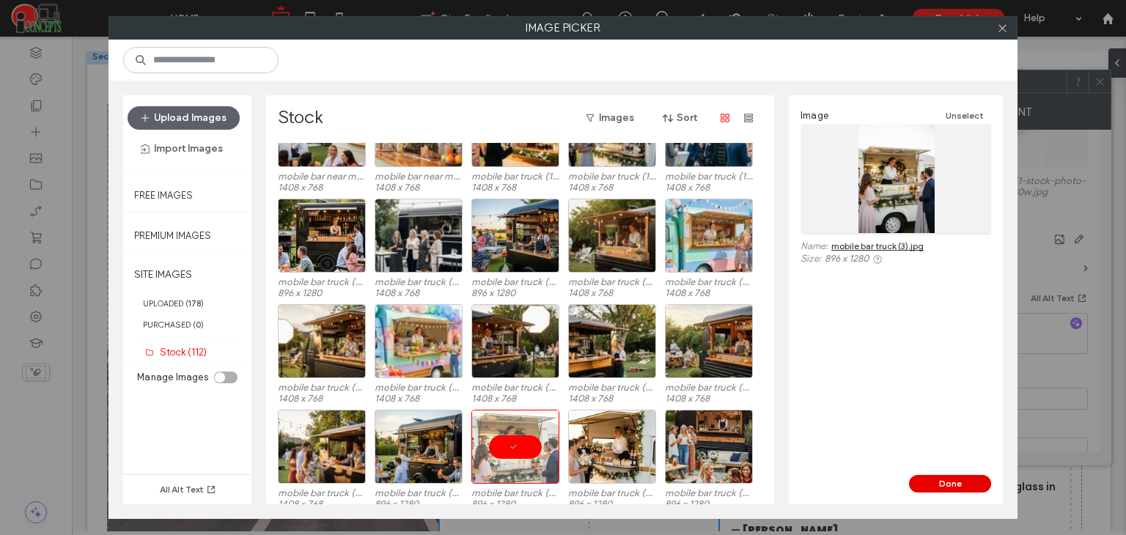
click at [929, 482] on button "Done" at bounding box center [950, 484] width 82 height 18
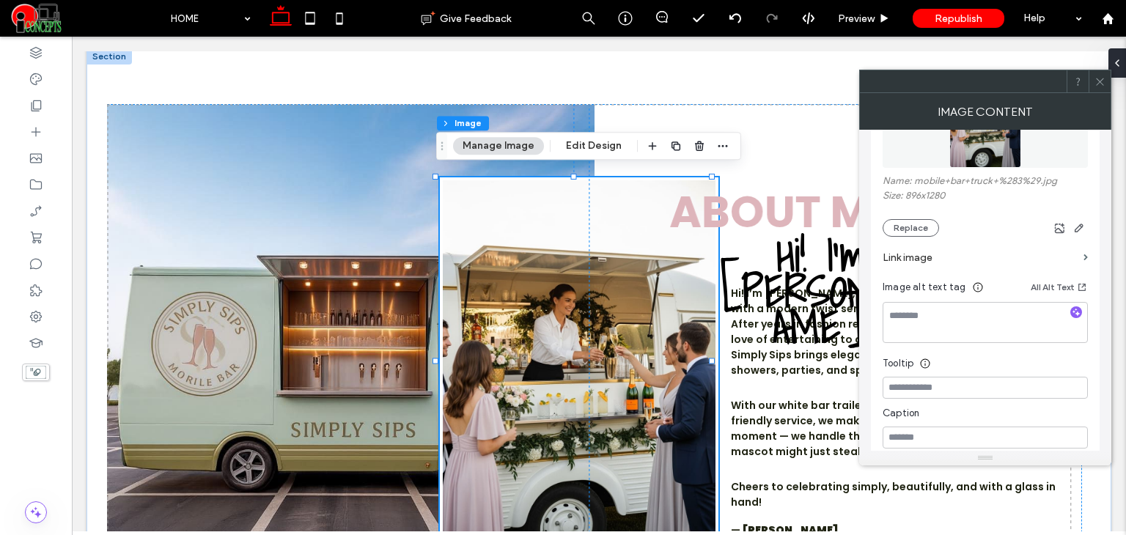
click at [1100, 79] on icon at bounding box center [1099, 81] width 11 height 11
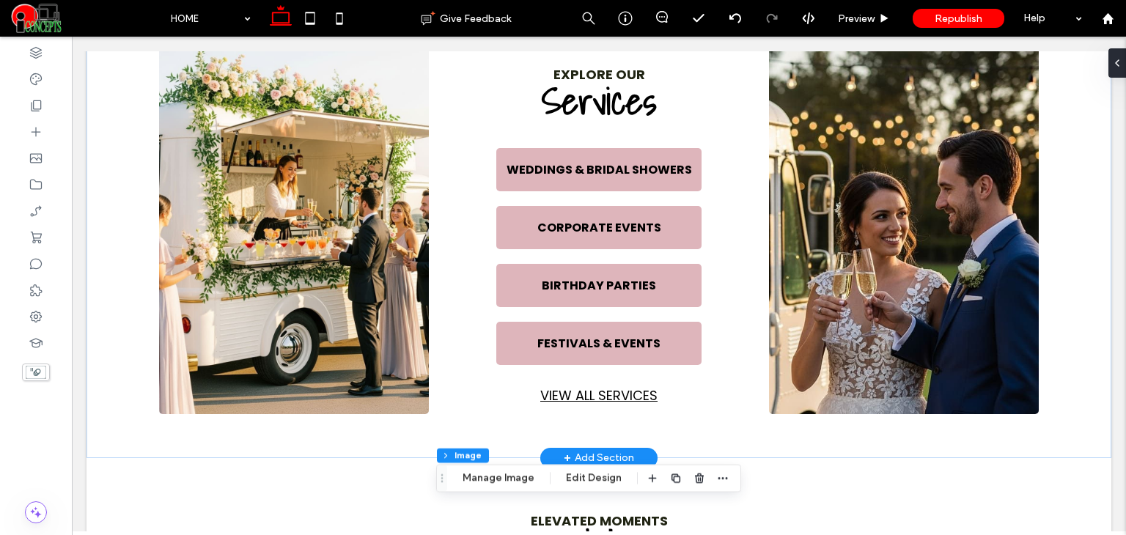
scroll to position [706, 0]
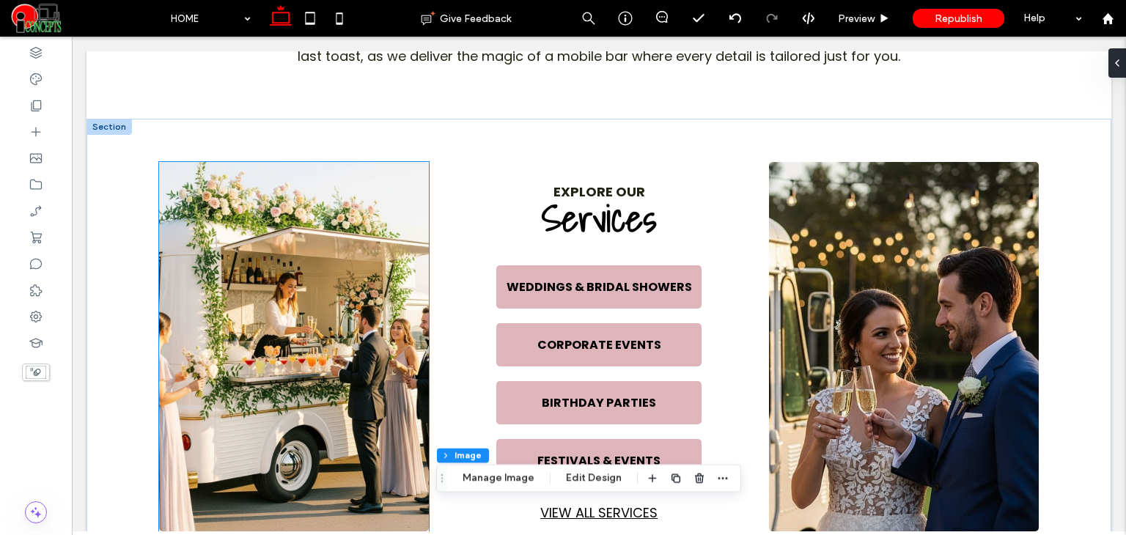
click at [343, 253] on img at bounding box center [294, 346] width 270 height 369
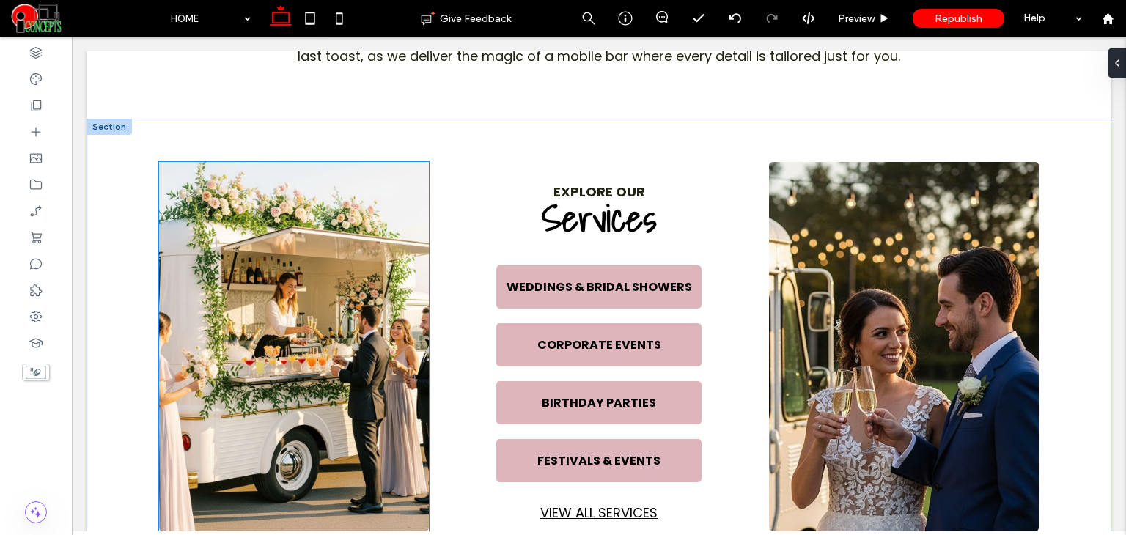
type input "*"
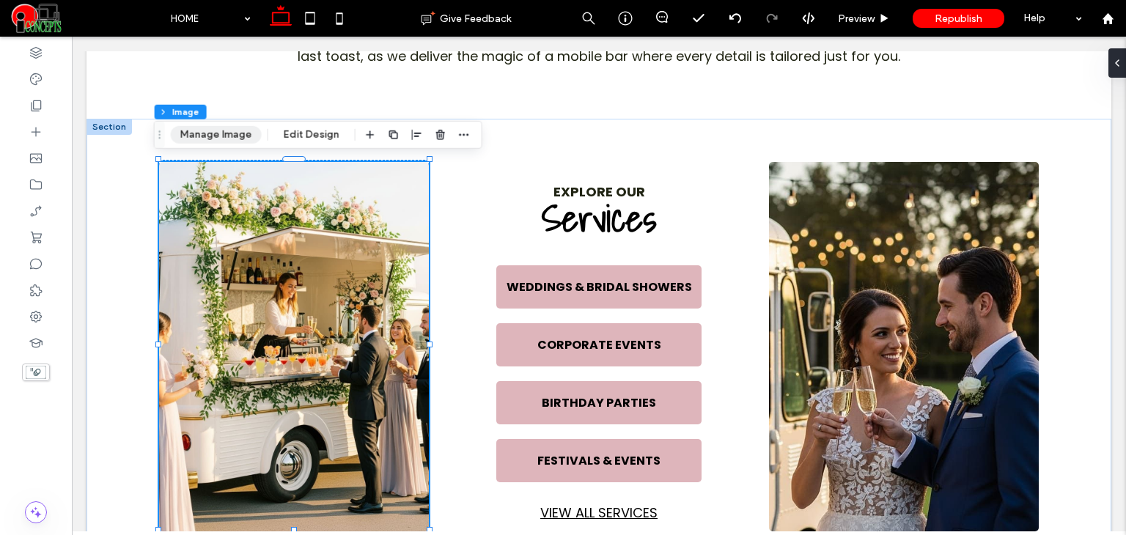
click at [232, 135] on button "Manage Image" at bounding box center [216, 135] width 91 height 18
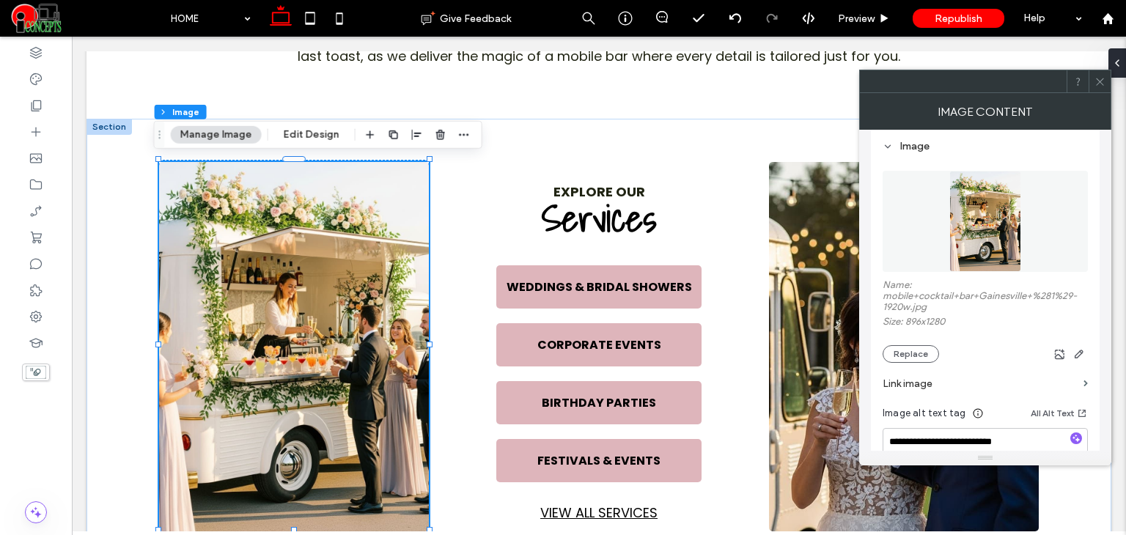
scroll to position [244, 0]
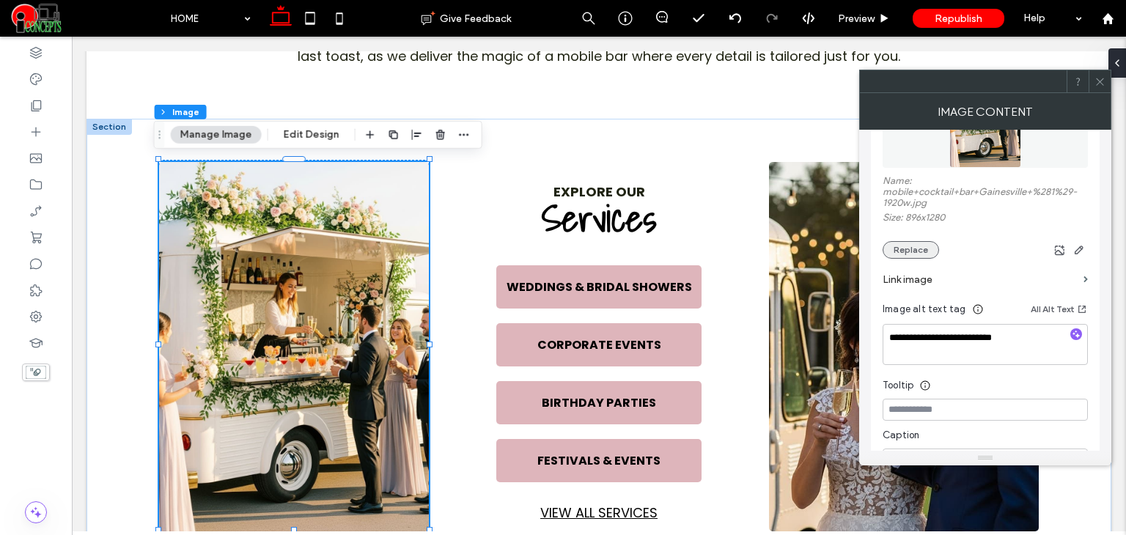
click at [915, 256] on button "Replace" at bounding box center [910, 250] width 56 height 18
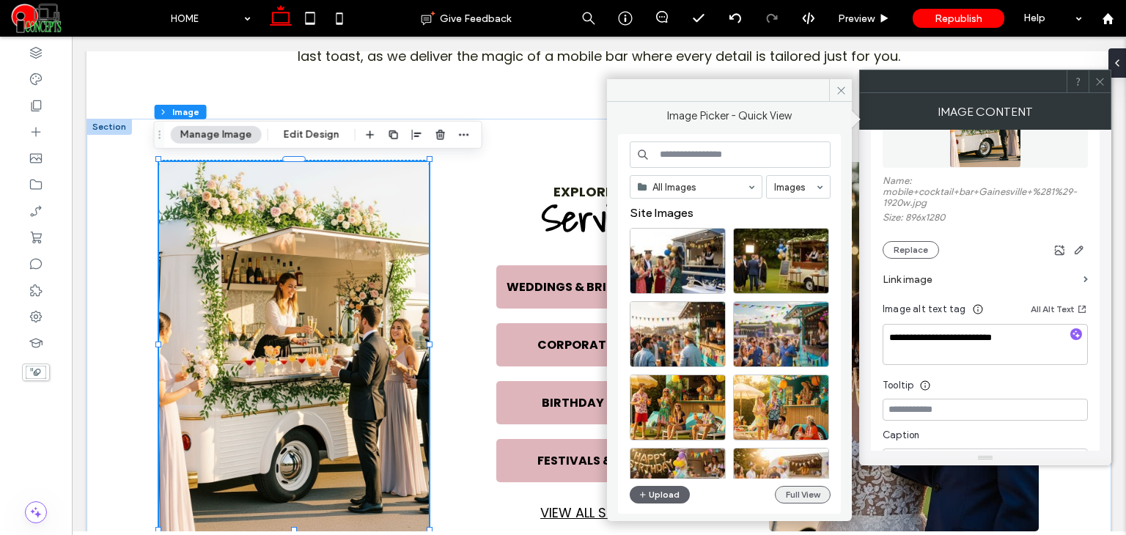
click at [791, 501] on button "Full View" at bounding box center [803, 495] width 56 height 18
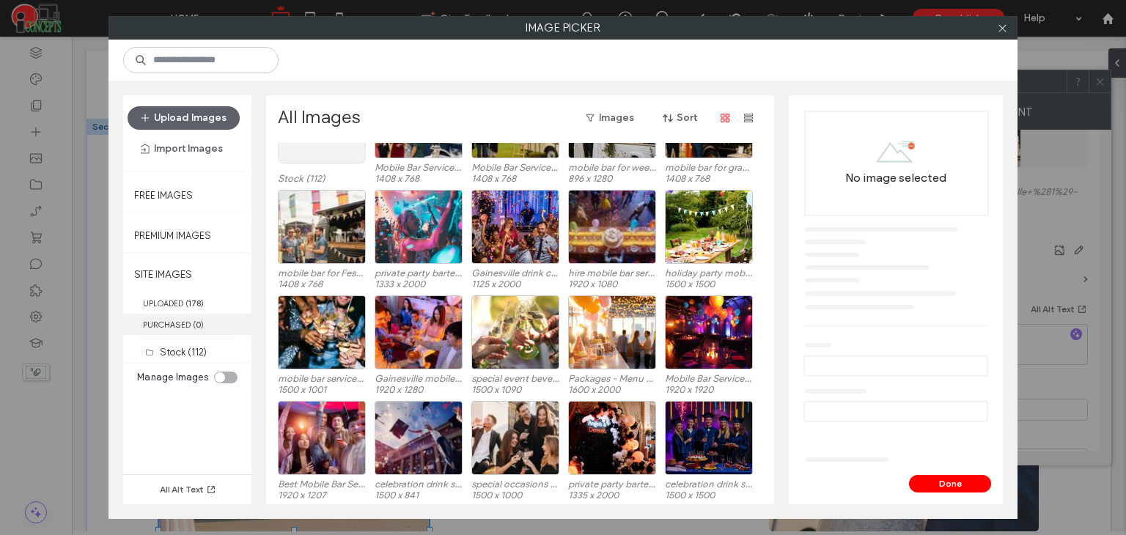
scroll to position [90, 0]
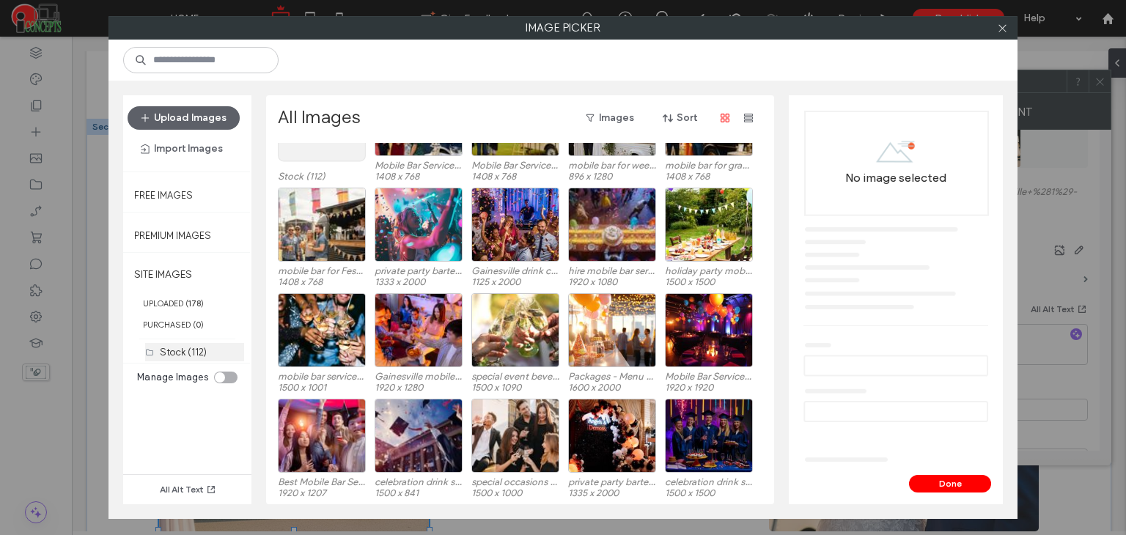
click at [177, 352] on label "Stock (112)" at bounding box center [183, 352] width 47 height 11
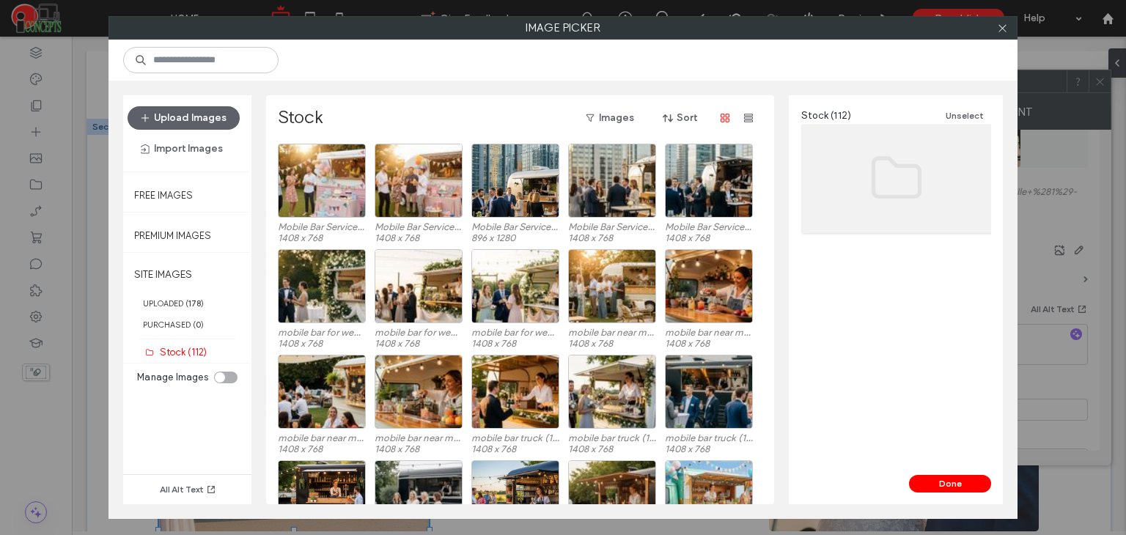
scroll to position [109, 0]
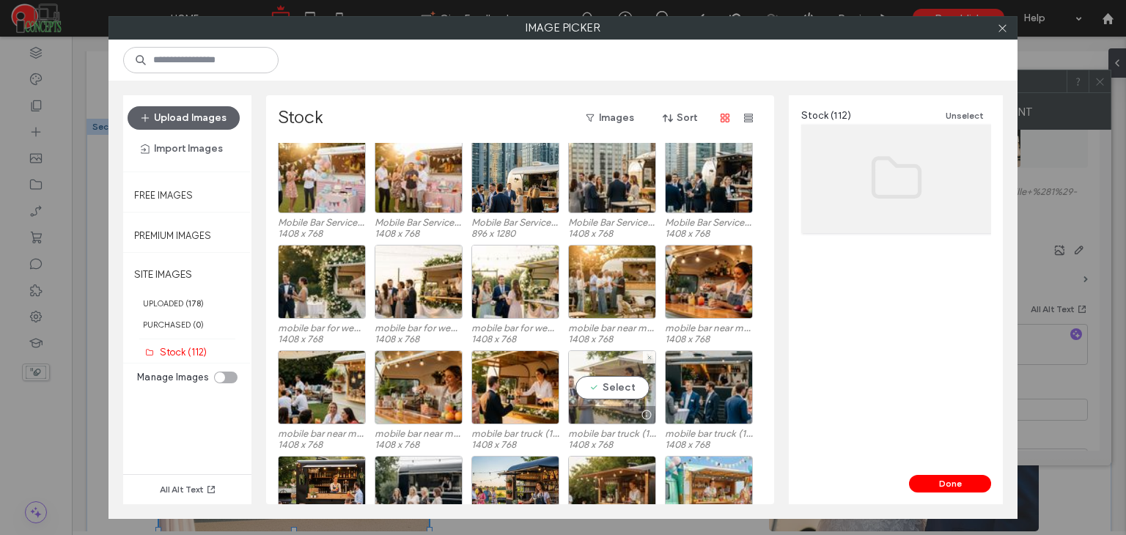
click at [610, 391] on div "Select" at bounding box center [612, 387] width 88 height 74
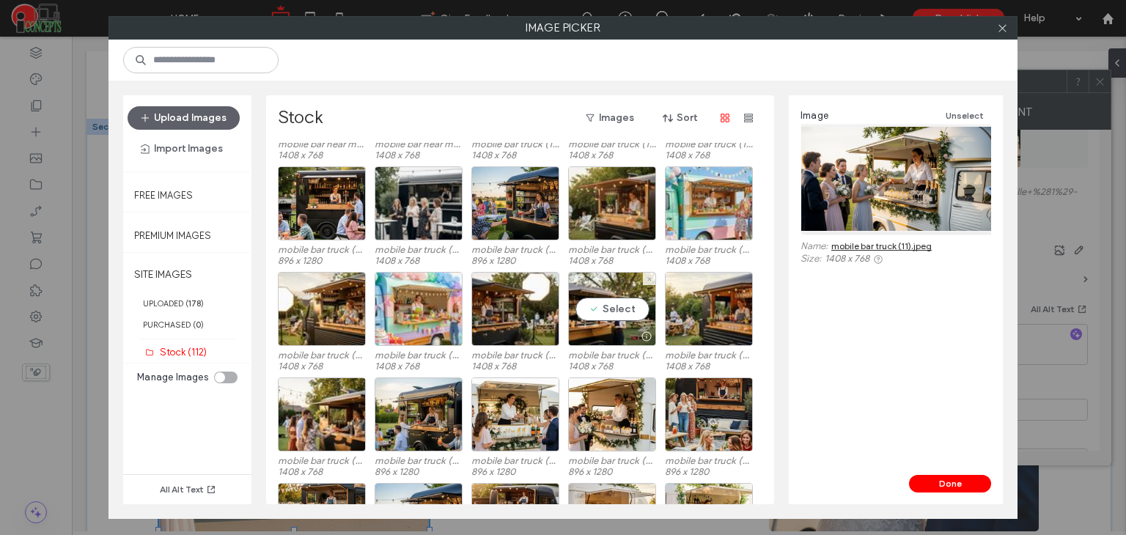
scroll to position [402, 0]
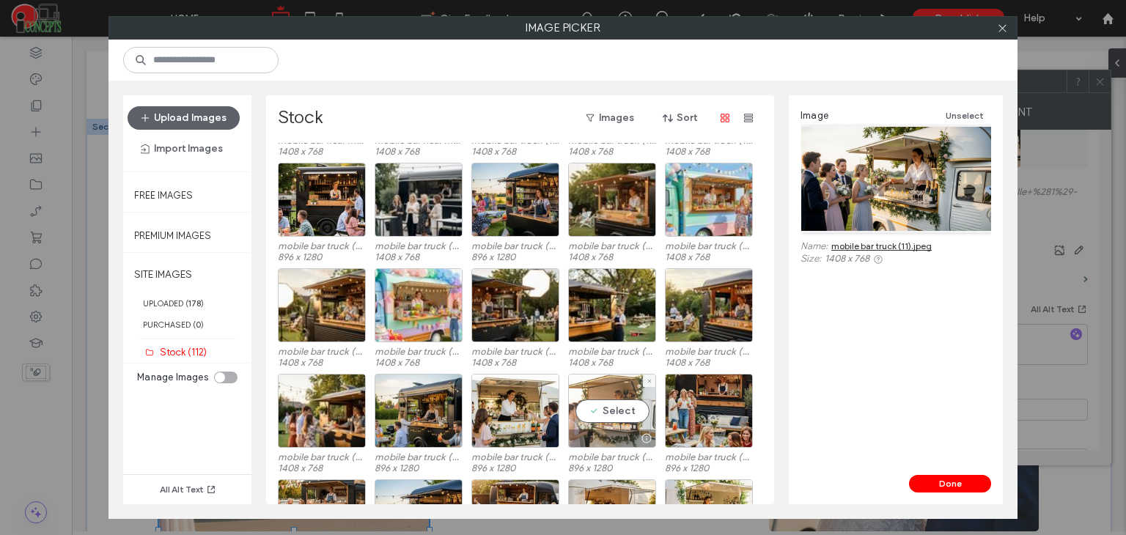
click at [606, 405] on div "Select" at bounding box center [612, 411] width 88 height 74
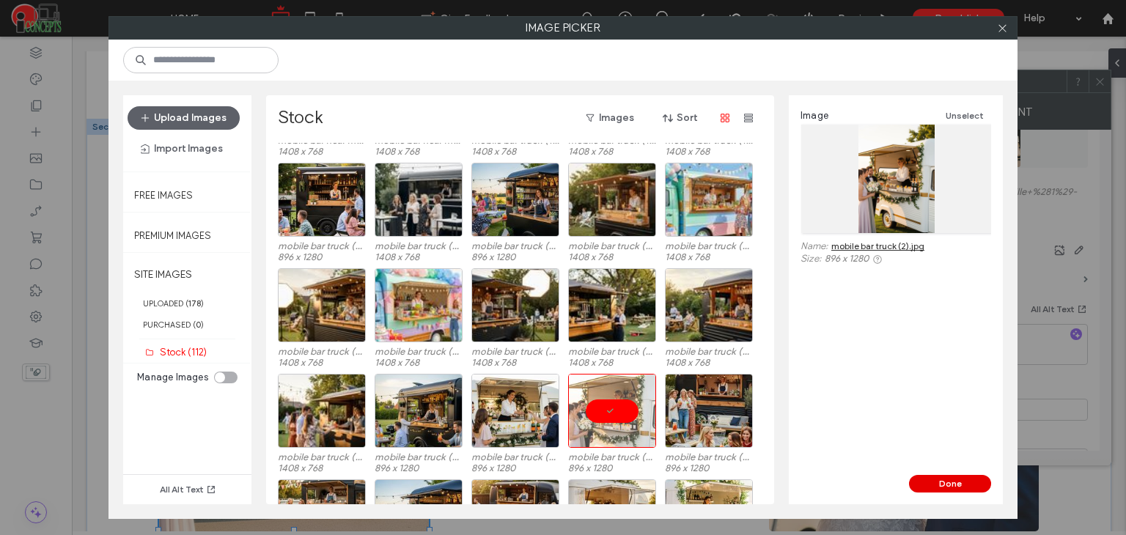
click at [950, 483] on button "Done" at bounding box center [950, 484] width 82 height 18
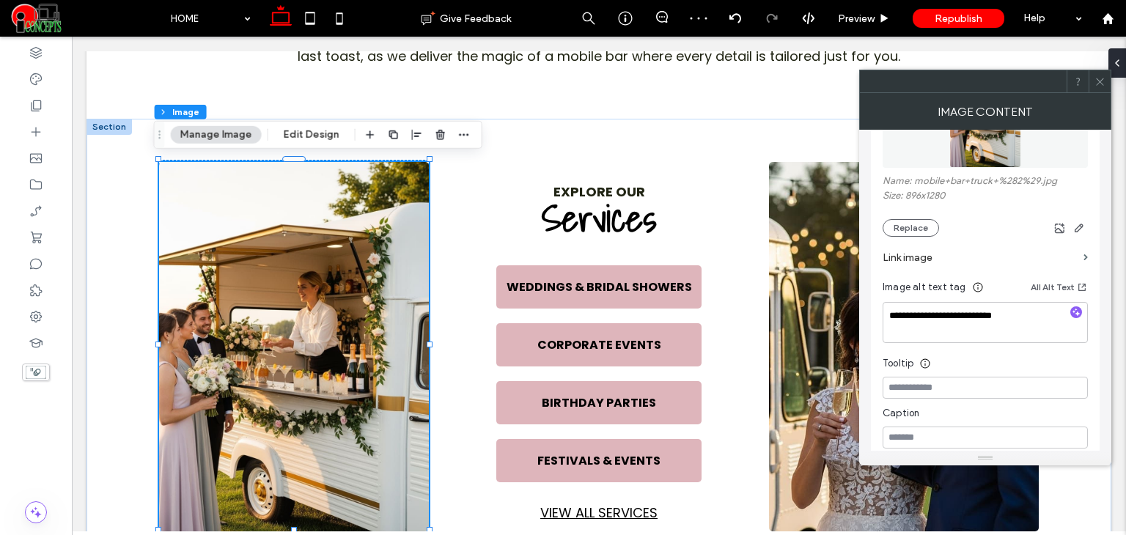
click at [1095, 81] on icon at bounding box center [1099, 81] width 11 height 11
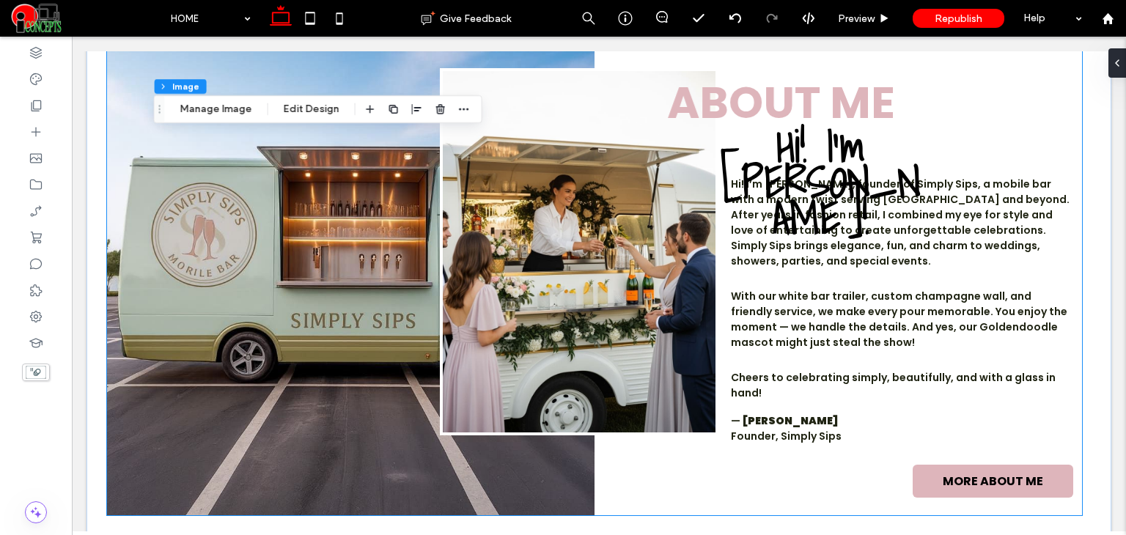
scroll to position [1732, 0]
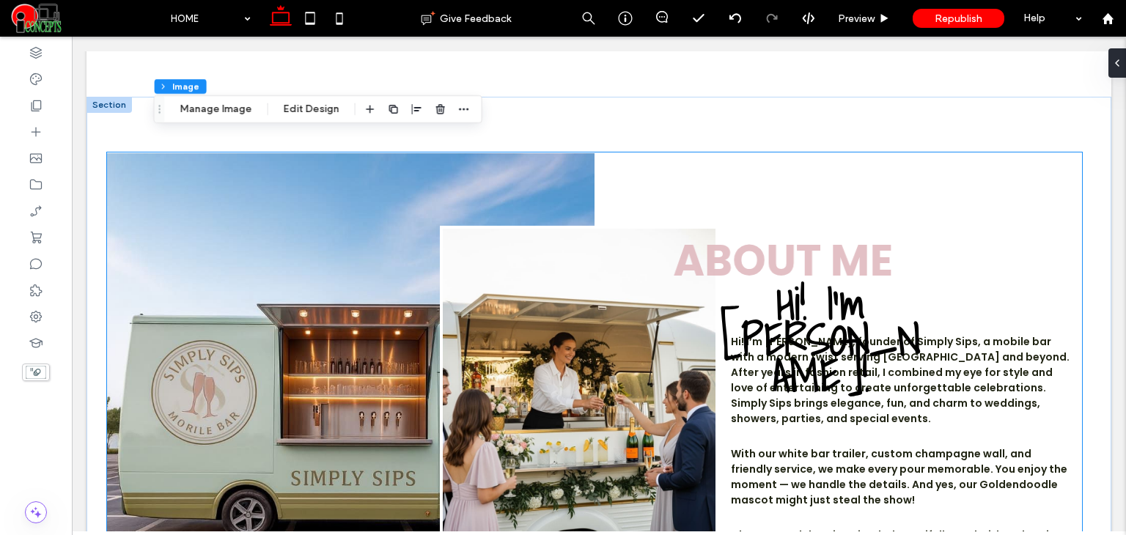
click at [354, 295] on img at bounding box center [350, 413] width 487 height 520
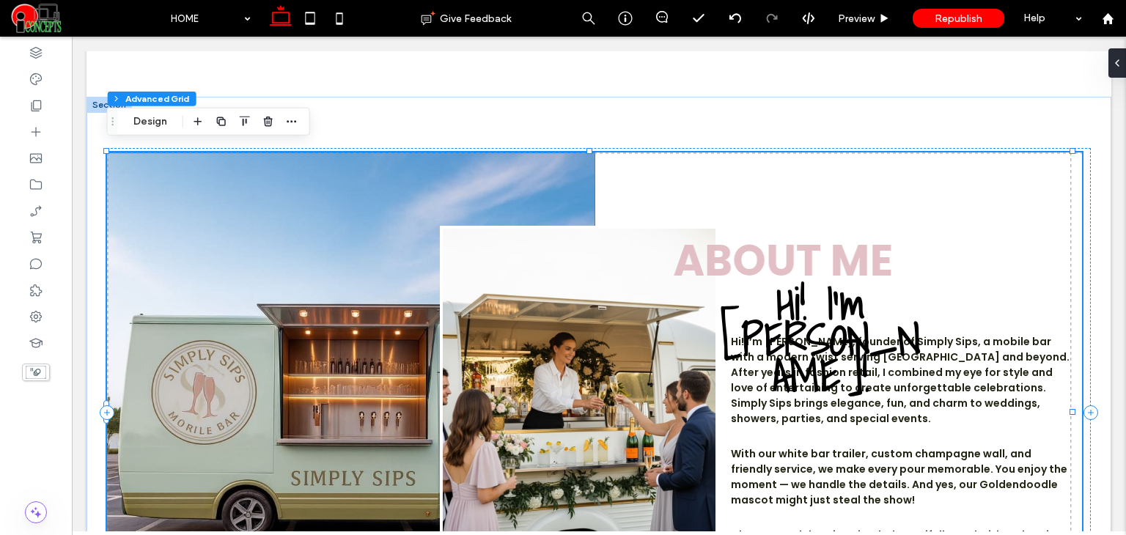
click at [232, 199] on img at bounding box center [350, 413] width 487 height 520
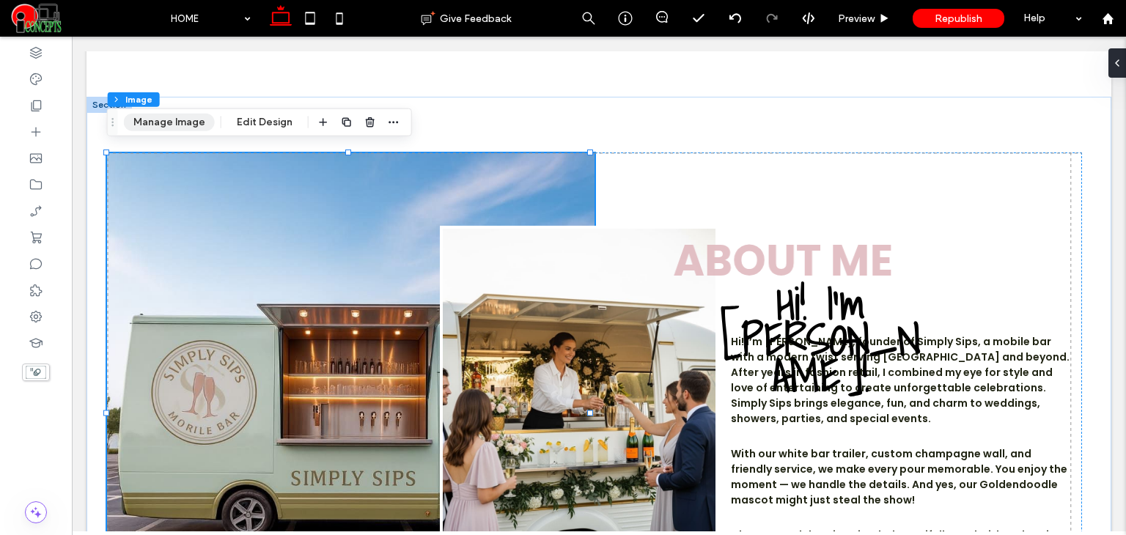
click at [171, 130] on button "Manage Image" at bounding box center [169, 123] width 91 height 18
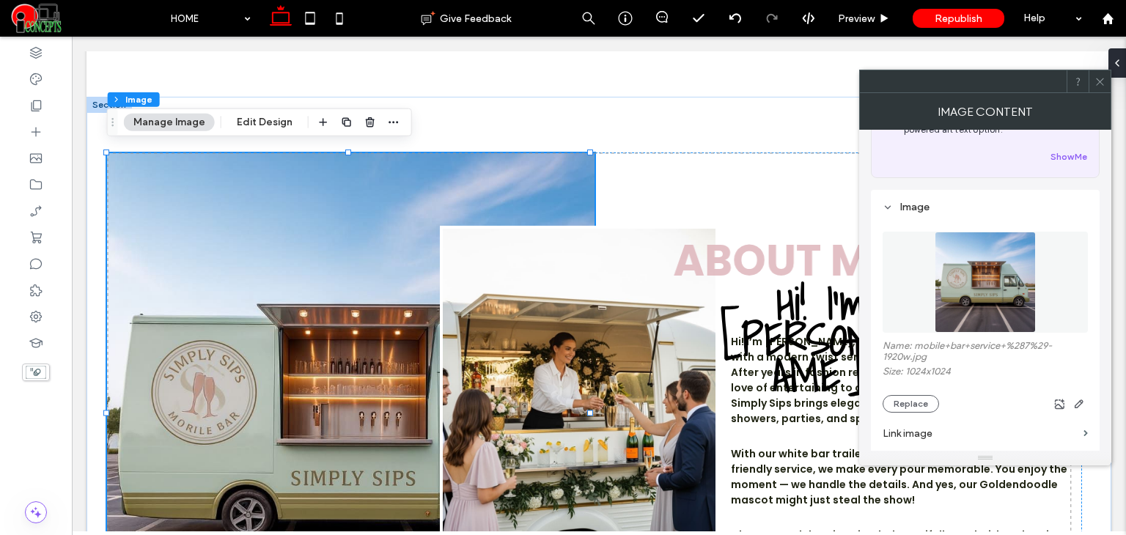
scroll to position [97, 0]
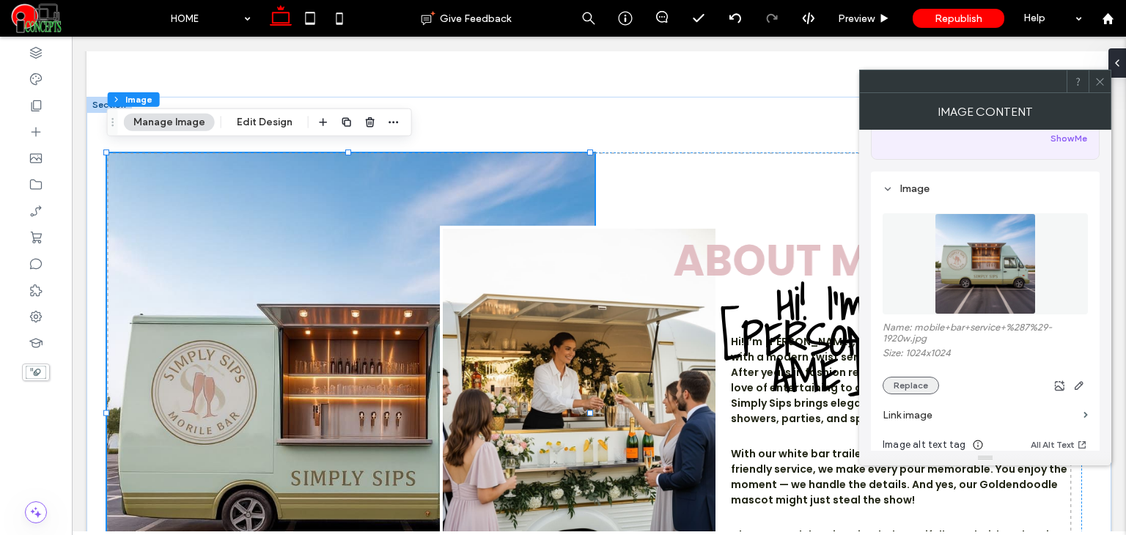
click at [909, 383] on button "Replace" at bounding box center [910, 386] width 56 height 18
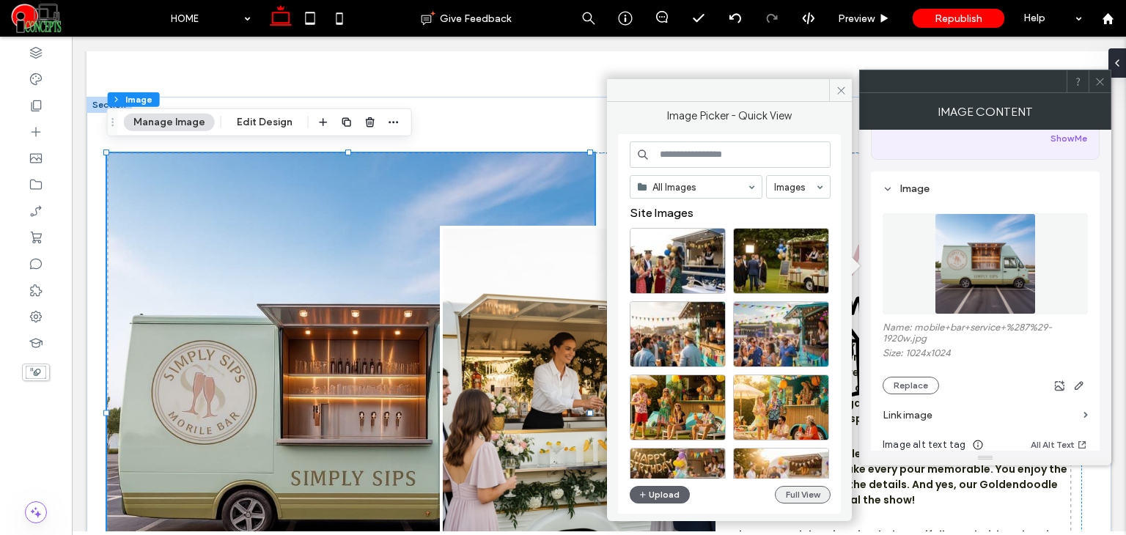
click at [802, 488] on button "Full View" at bounding box center [803, 495] width 56 height 18
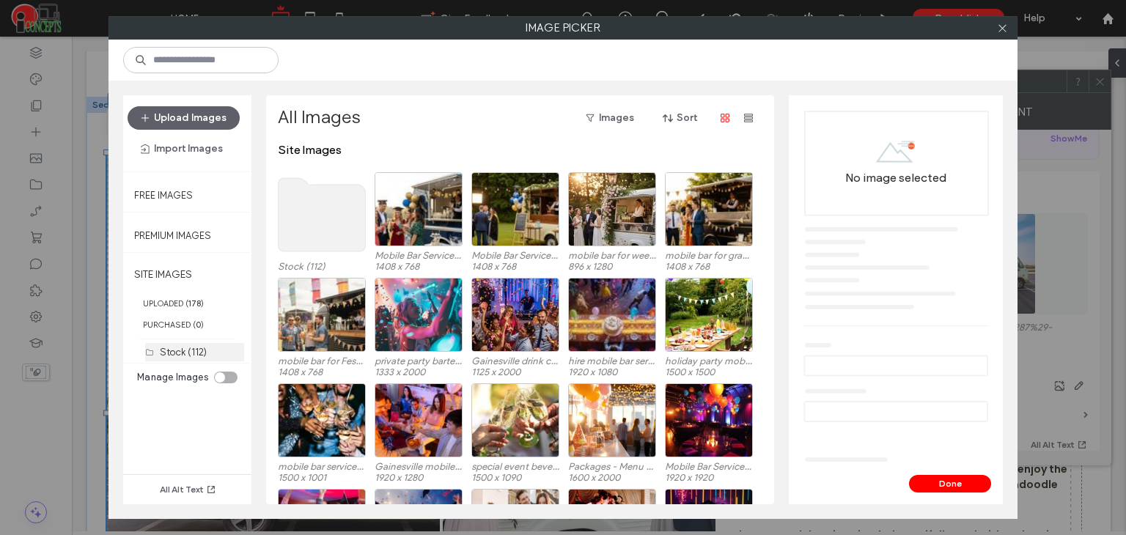
click at [209, 346] on div "Stock (112)" at bounding box center [202, 351] width 84 height 15
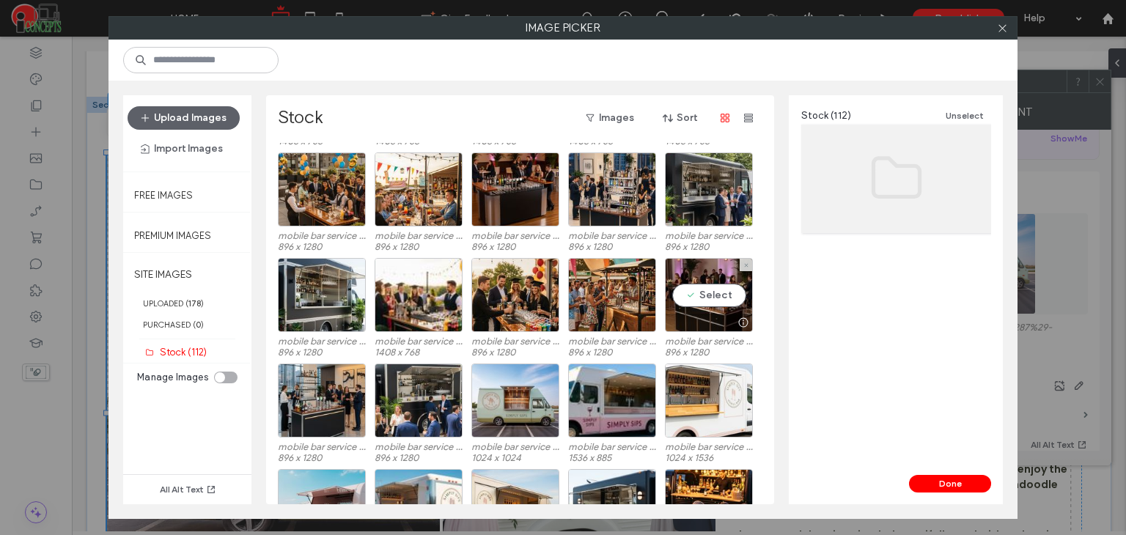
scroll to position [1111, 0]
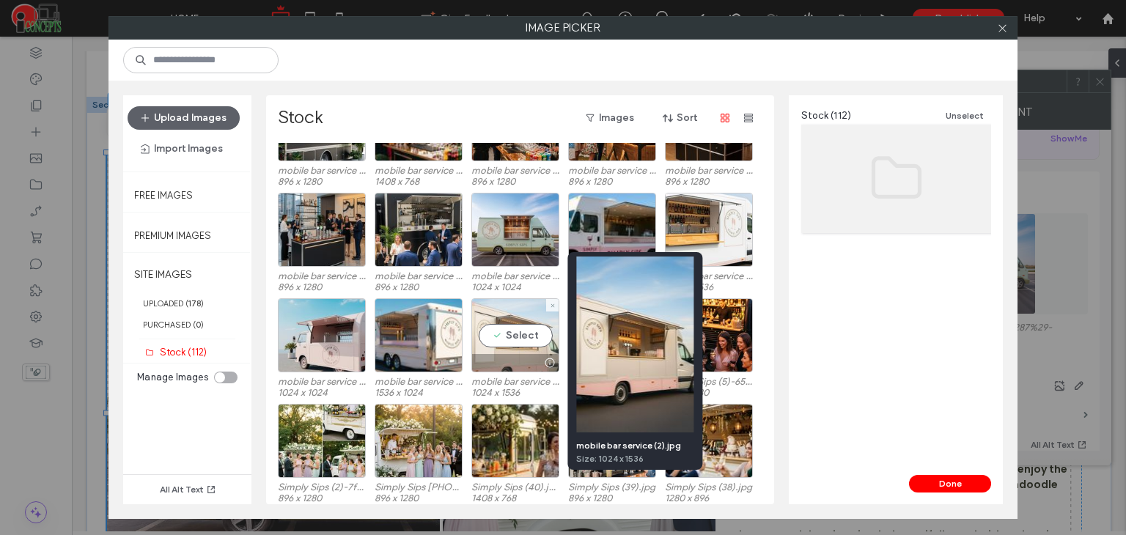
click at [549, 358] on div at bounding box center [549, 363] width 18 height 12
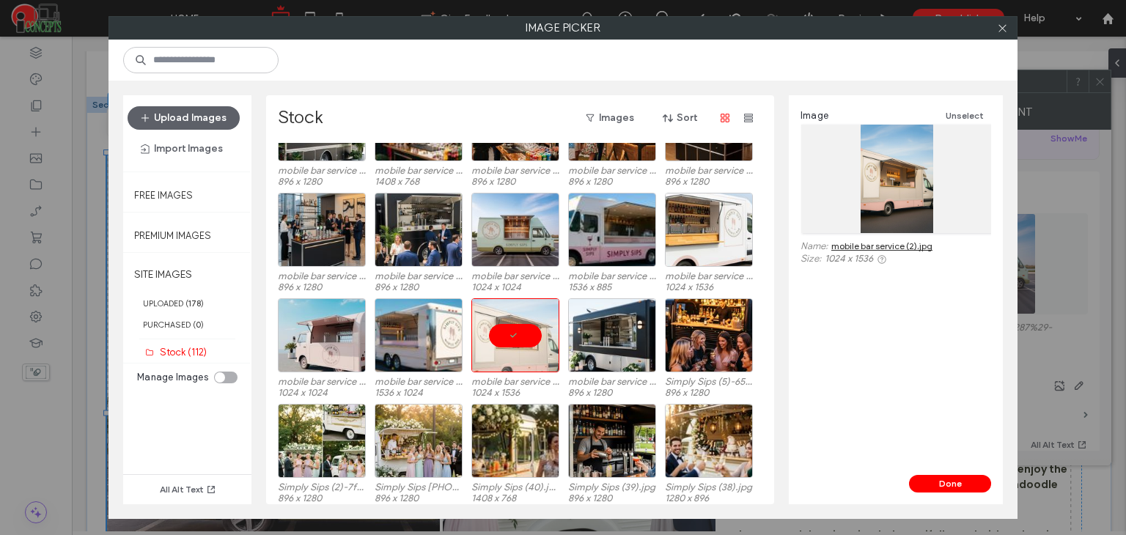
click at [901, 246] on link "mobile bar service (2).jpg" at bounding box center [881, 245] width 101 height 11
click at [522, 340] on div at bounding box center [515, 335] width 88 height 74
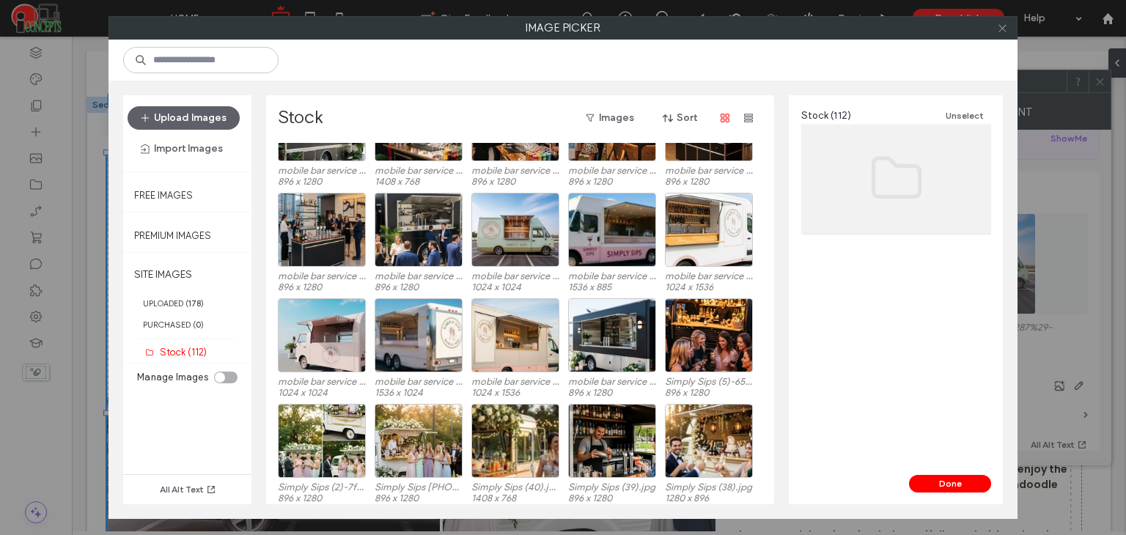
click at [997, 31] on icon at bounding box center [1002, 28] width 11 height 11
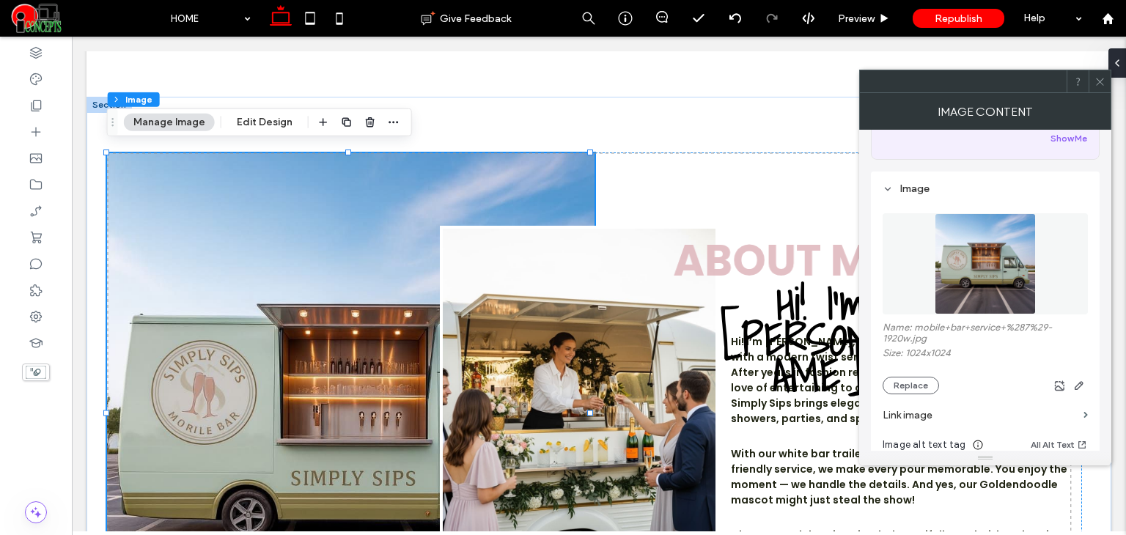
click at [1103, 77] on icon at bounding box center [1099, 81] width 11 height 11
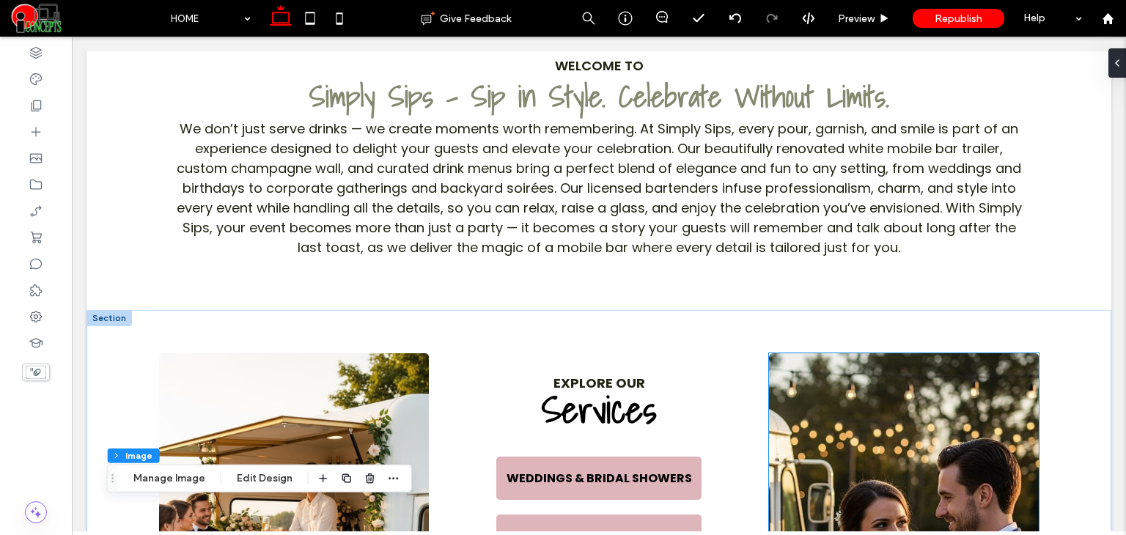
scroll to position [830, 0]
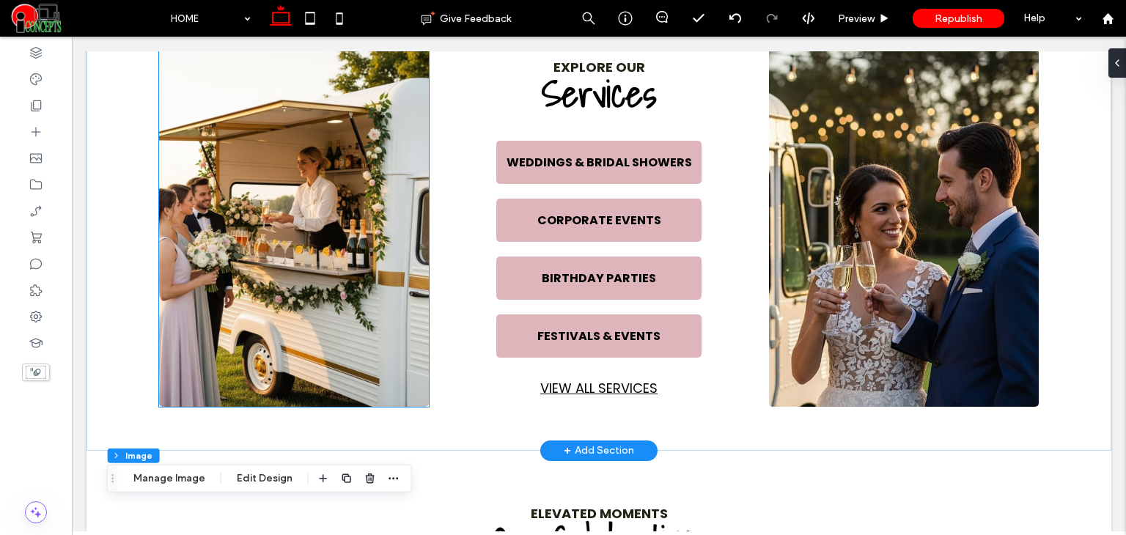
click at [280, 152] on img at bounding box center [294, 221] width 270 height 369
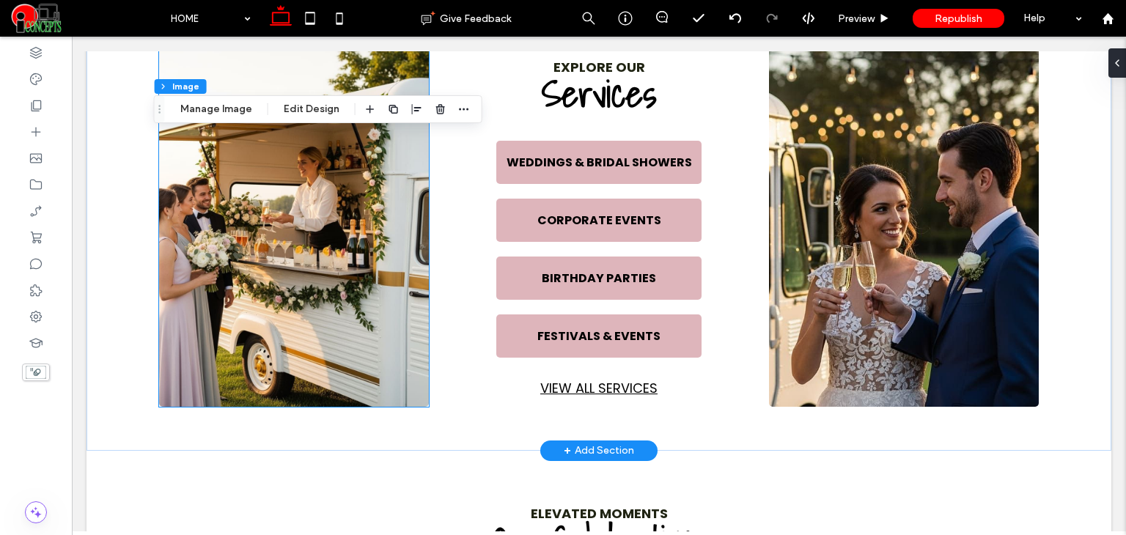
type input "*"
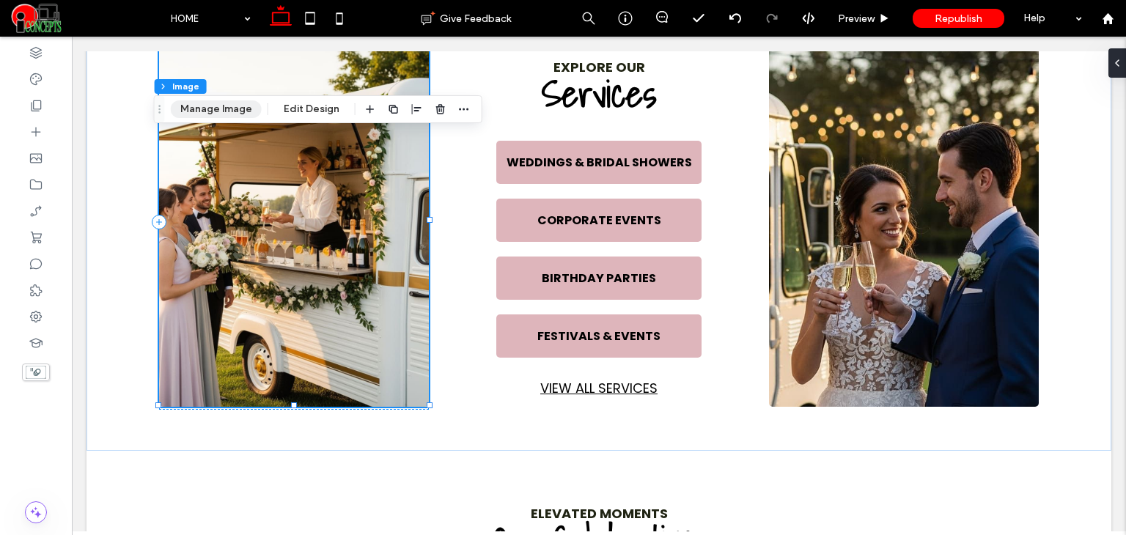
click at [226, 110] on button "Manage Image" at bounding box center [216, 109] width 91 height 18
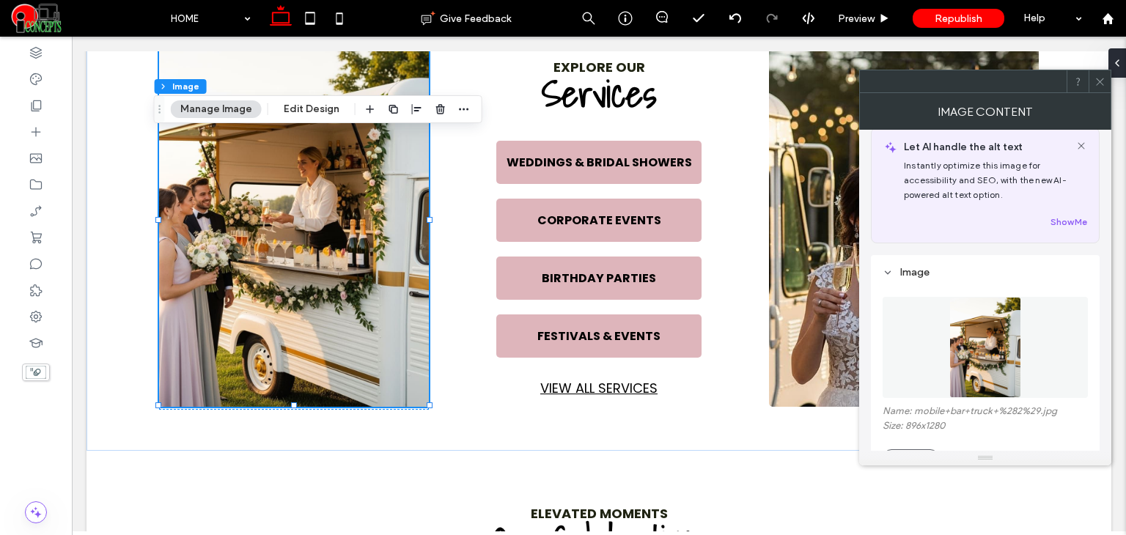
scroll to position [122, 0]
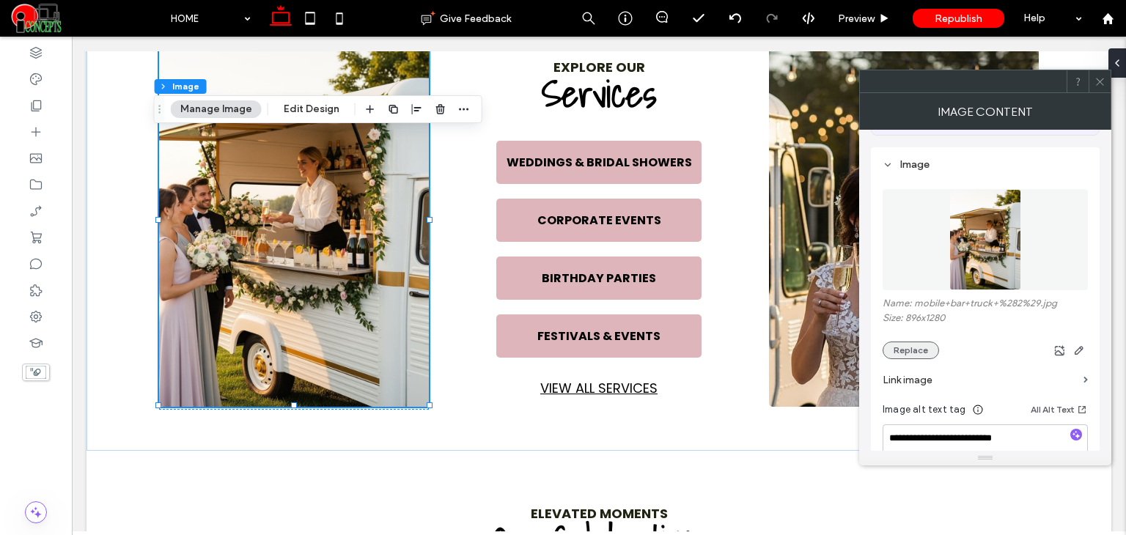
click at [920, 347] on button "Replace" at bounding box center [910, 351] width 56 height 18
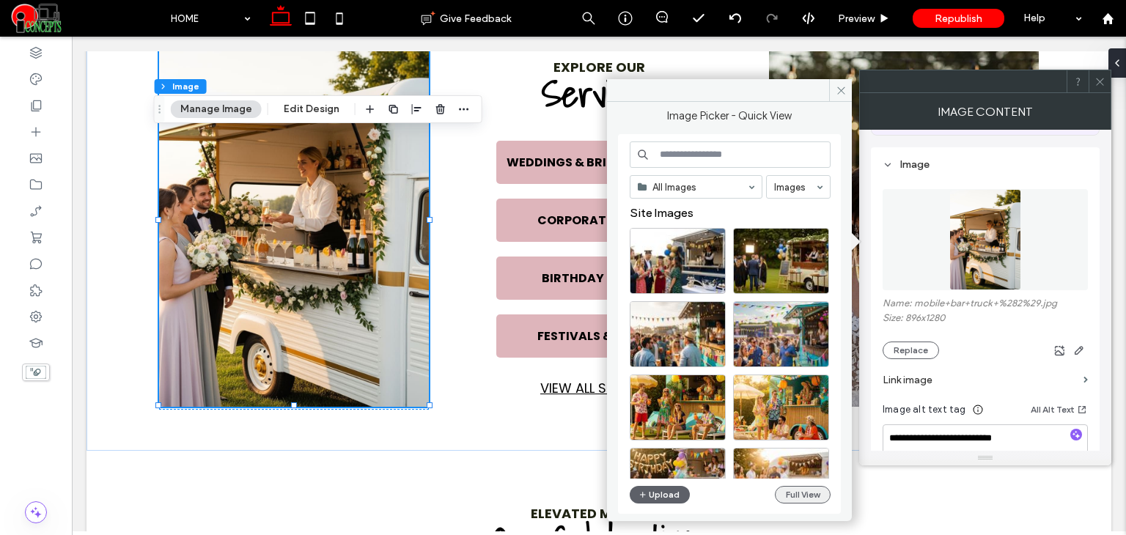
click at [808, 495] on button "Full View" at bounding box center [803, 495] width 56 height 18
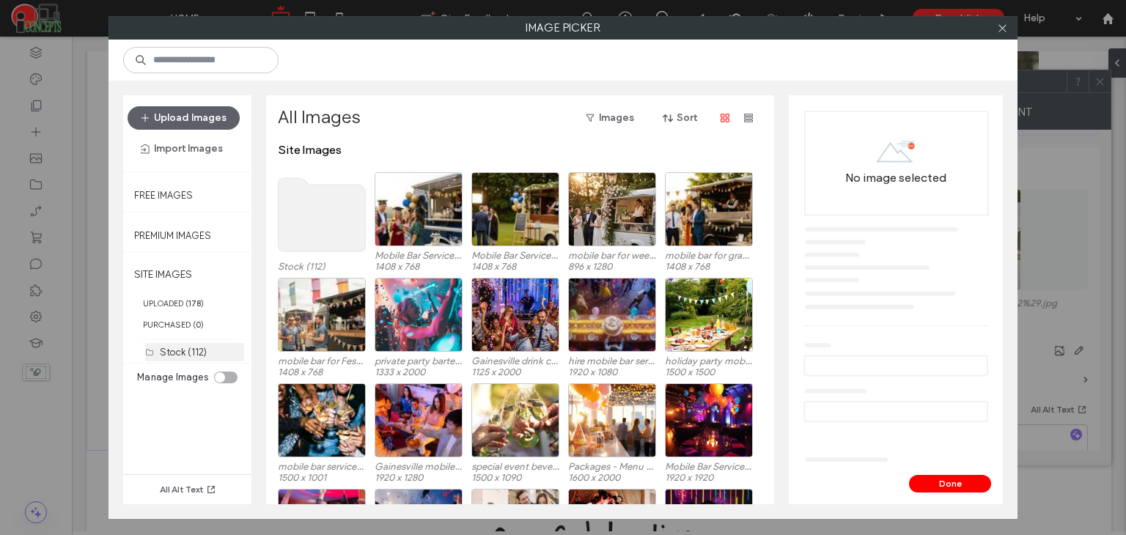
click at [180, 350] on label "Stock (112)" at bounding box center [183, 352] width 47 height 11
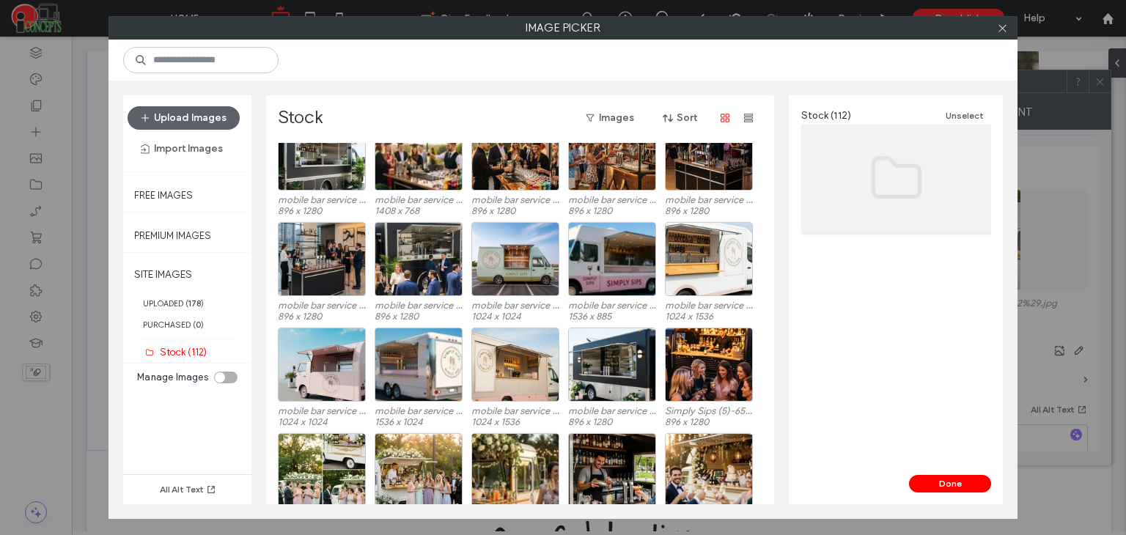
scroll to position [1101, 0]
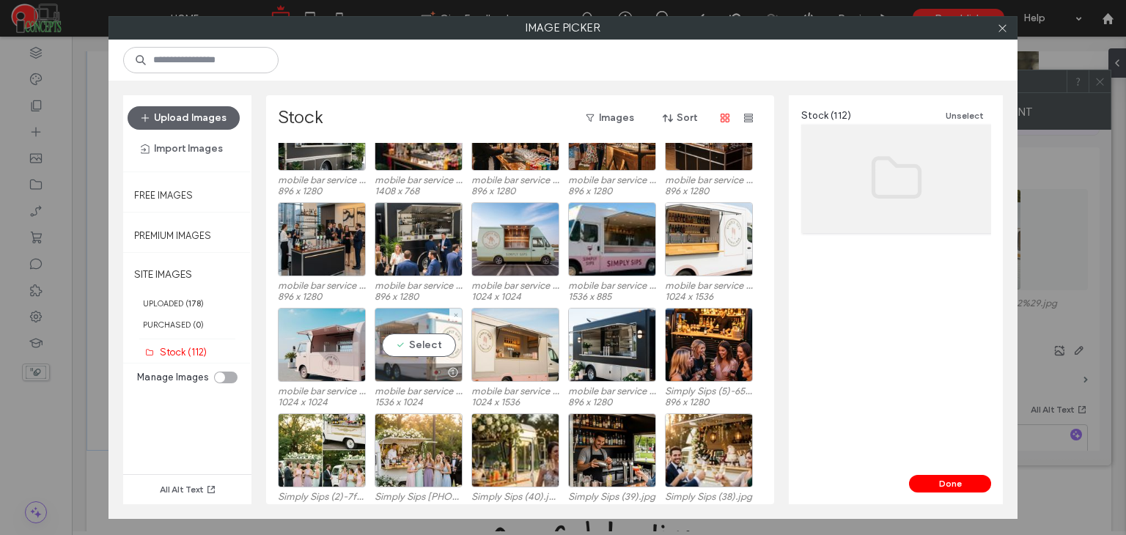
click at [418, 346] on div "Select" at bounding box center [418, 345] width 88 height 74
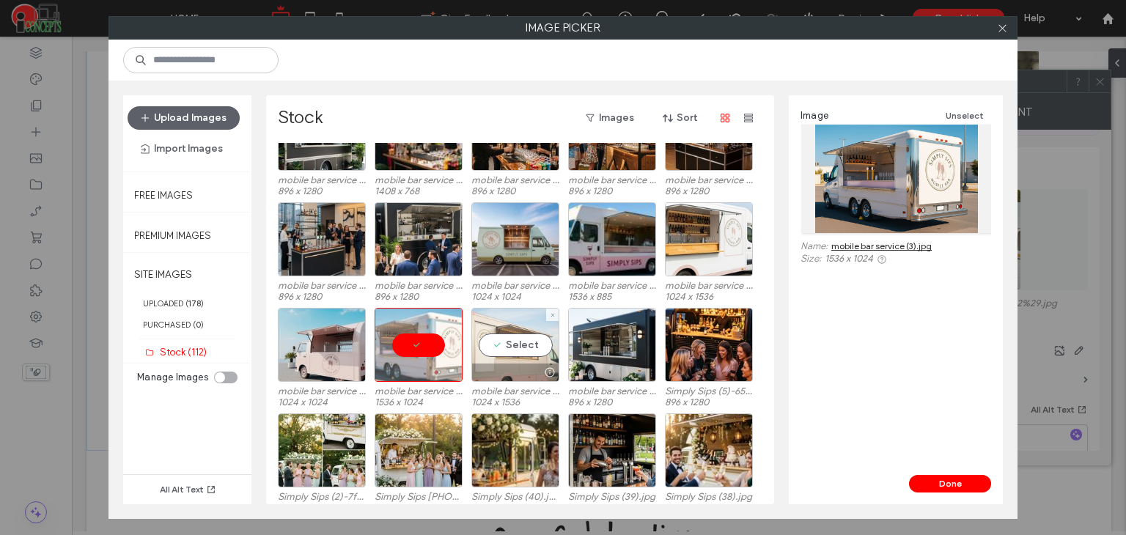
click at [520, 347] on div "Select" at bounding box center [515, 345] width 88 height 74
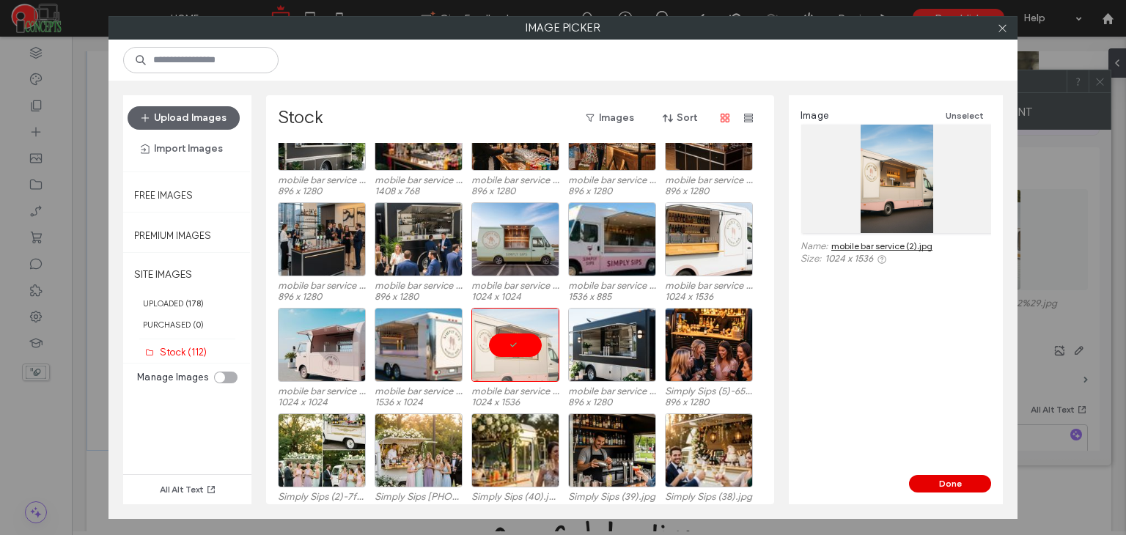
click at [951, 479] on button "Done" at bounding box center [950, 484] width 82 height 18
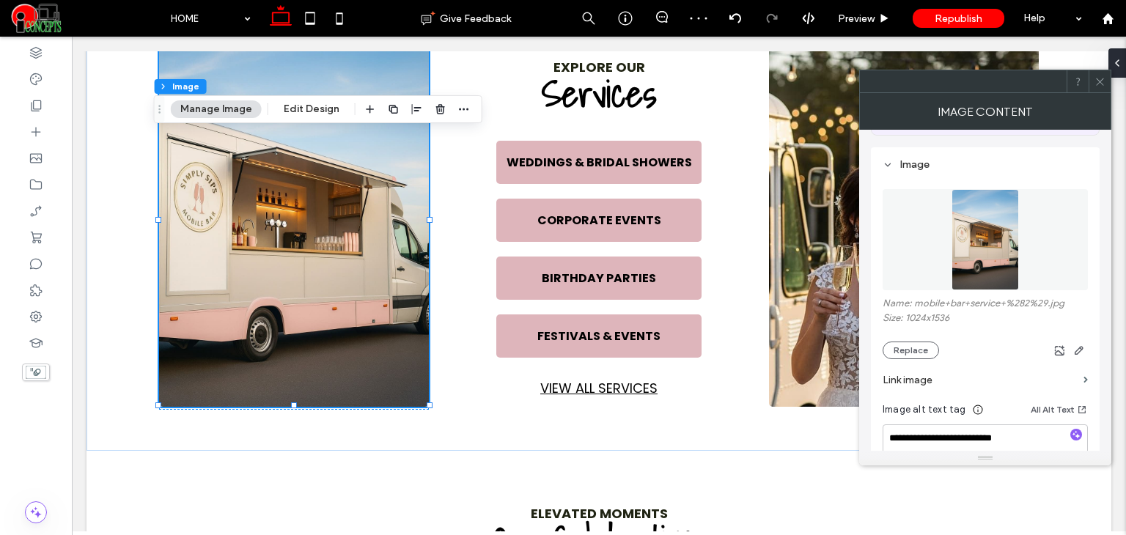
click at [1094, 79] on icon at bounding box center [1099, 81] width 11 height 11
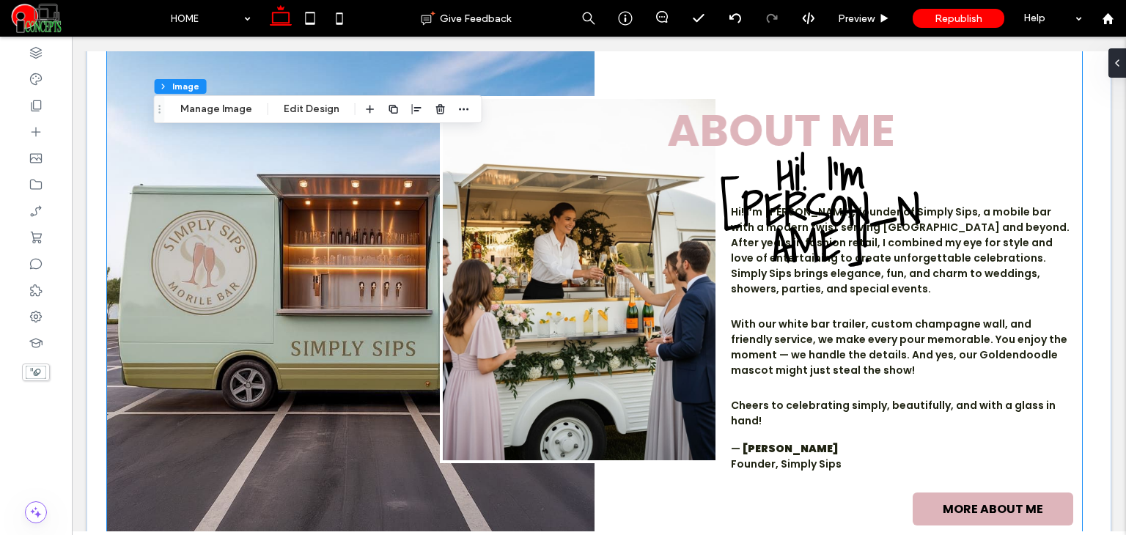
scroll to position [1856, 0]
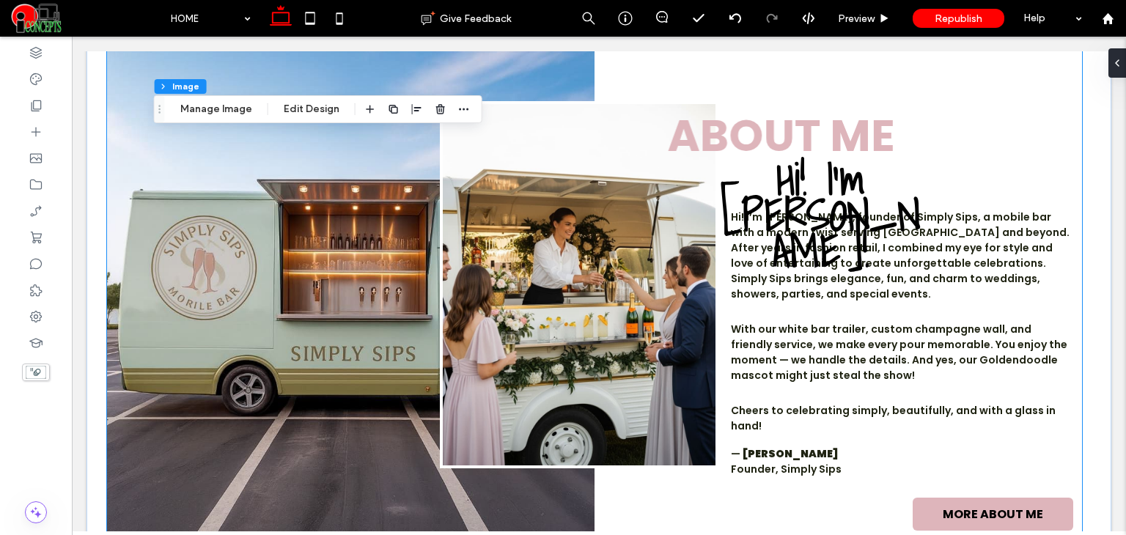
click at [572, 218] on img at bounding box center [579, 284] width 278 height 367
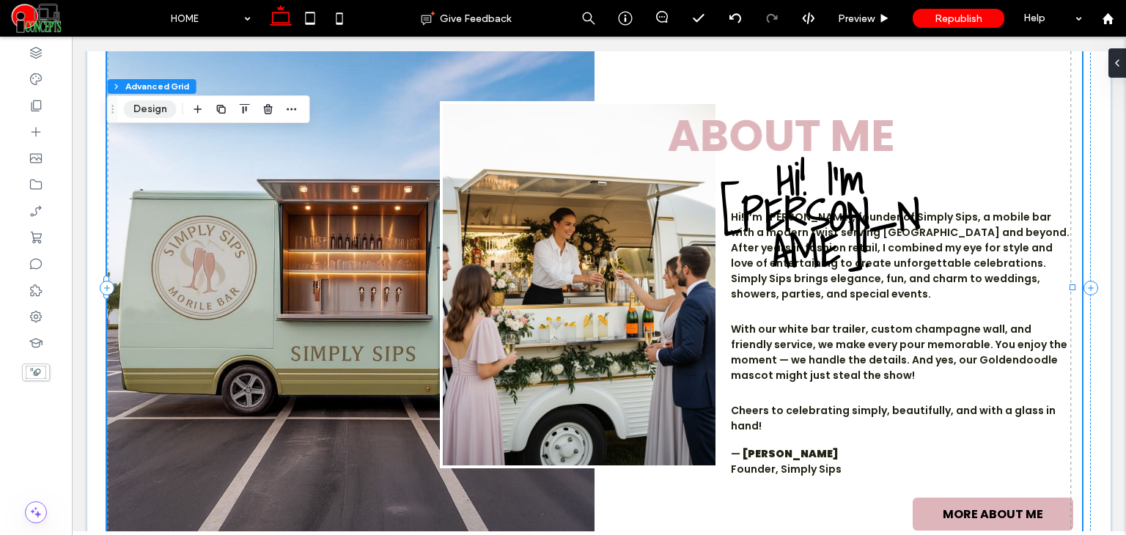
click at [141, 115] on button "Design" at bounding box center [150, 109] width 53 height 18
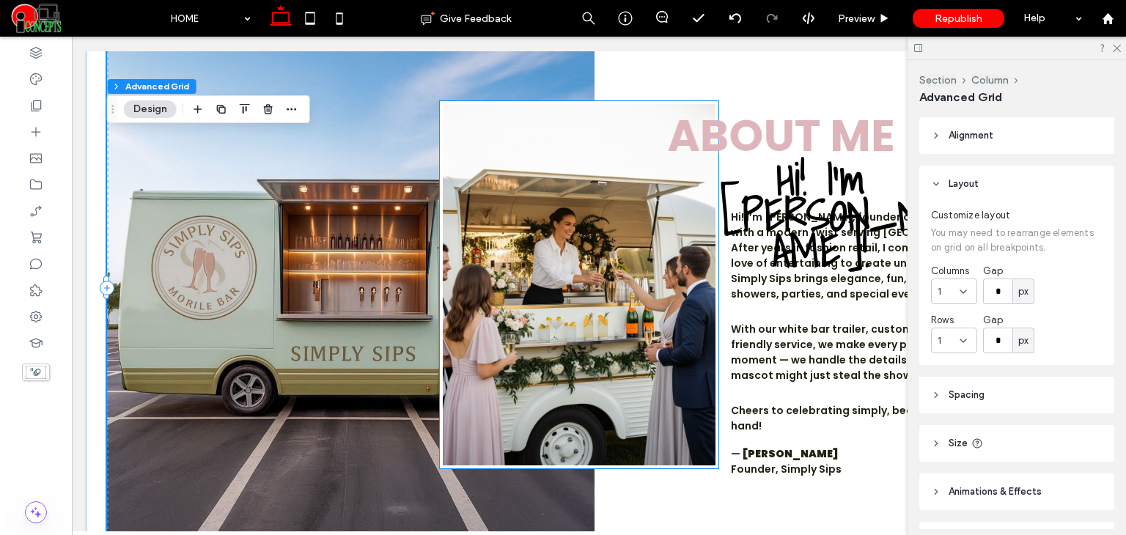
click at [589, 224] on img at bounding box center [579, 284] width 278 height 367
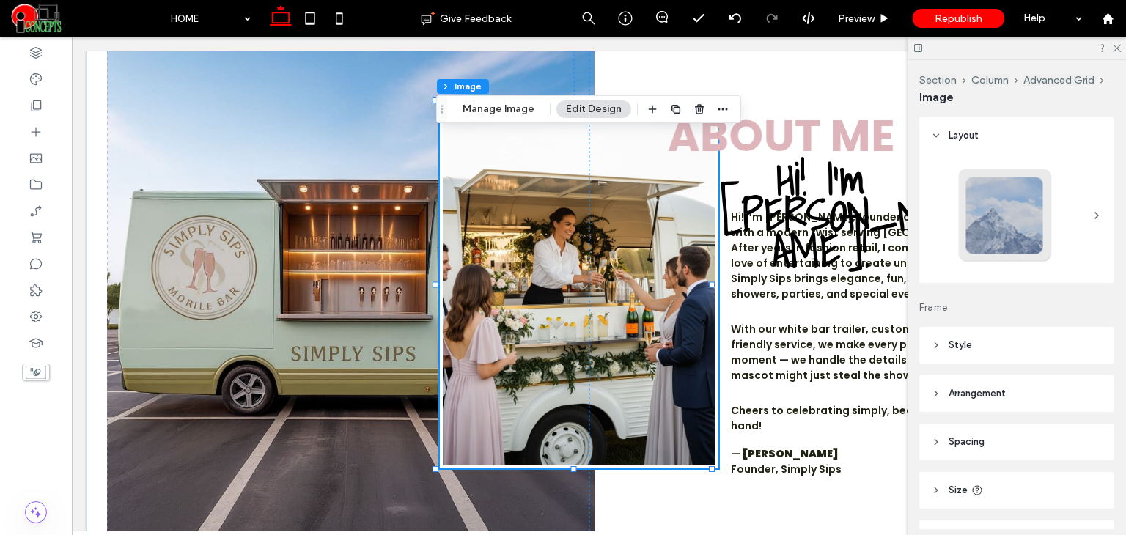
type input "*"
type input "***"
click at [500, 106] on button "Manage Image" at bounding box center [498, 109] width 91 height 18
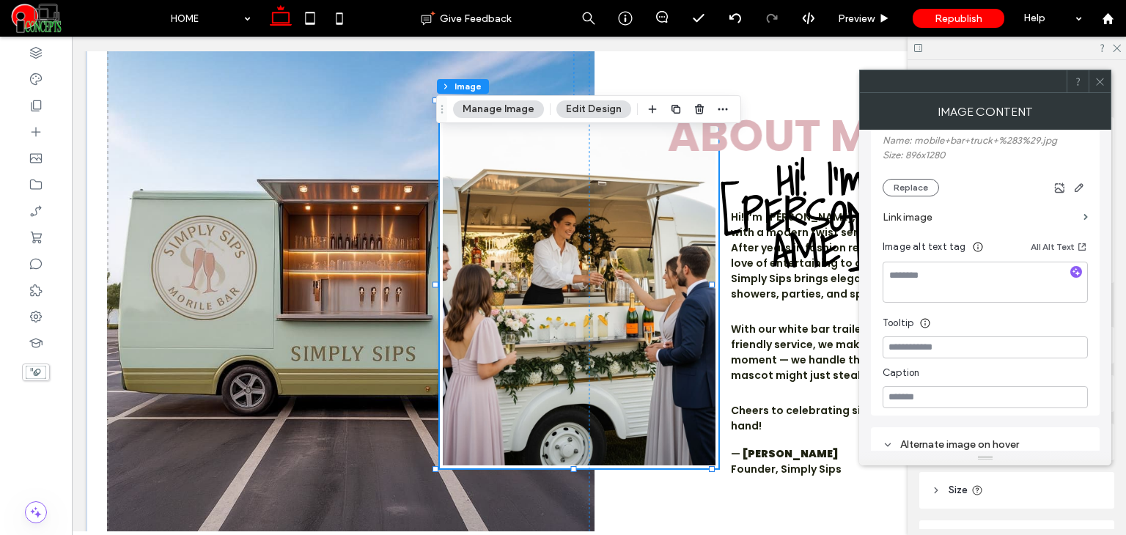
scroll to position [38, 0]
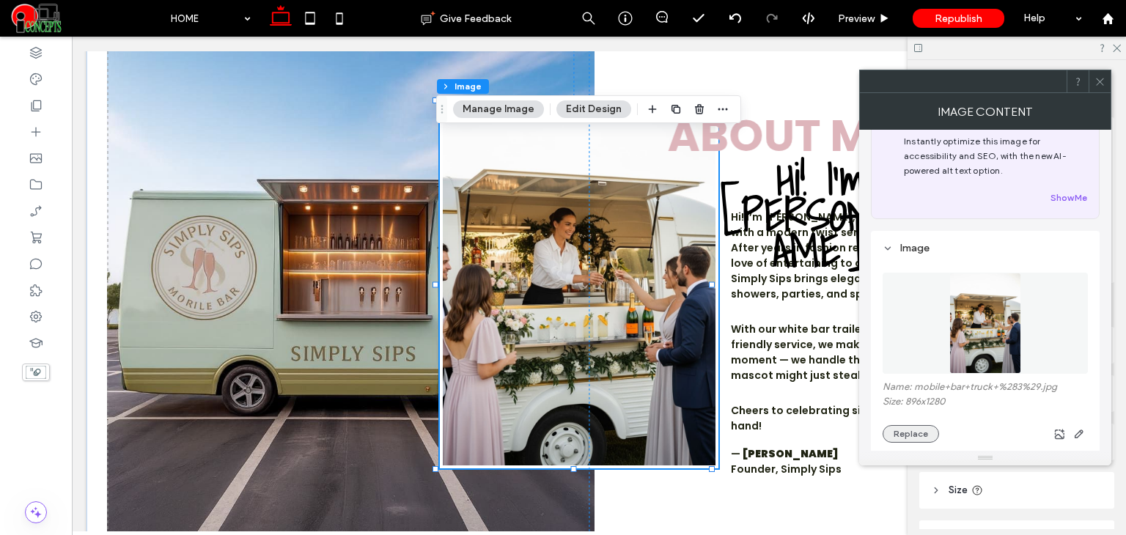
click at [923, 432] on button "Replace" at bounding box center [910, 434] width 56 height 18
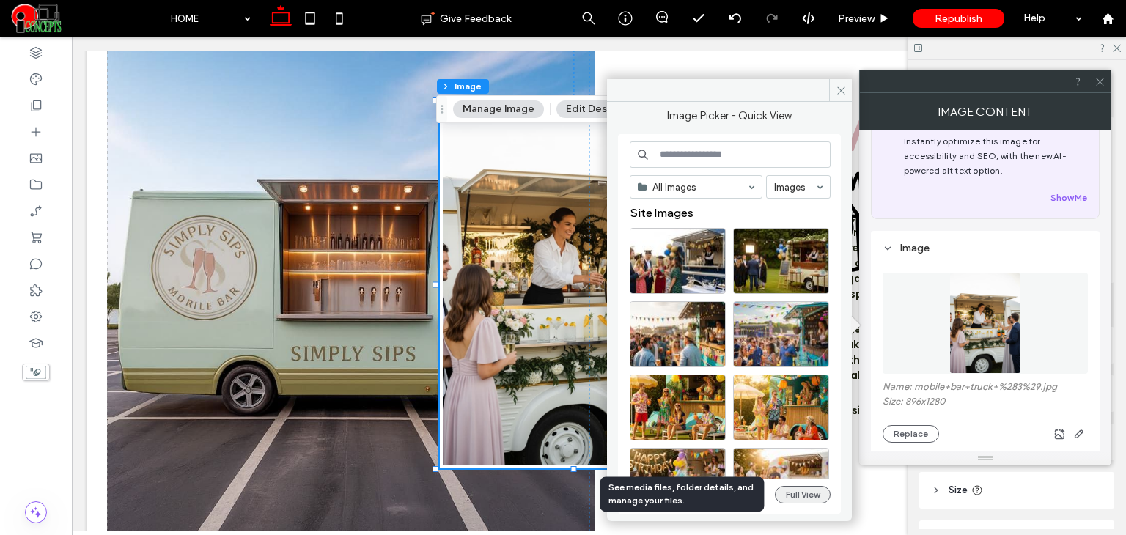
click at [806, 496] on button "Full View" at bounding box center [803, 495] width 56 height 18
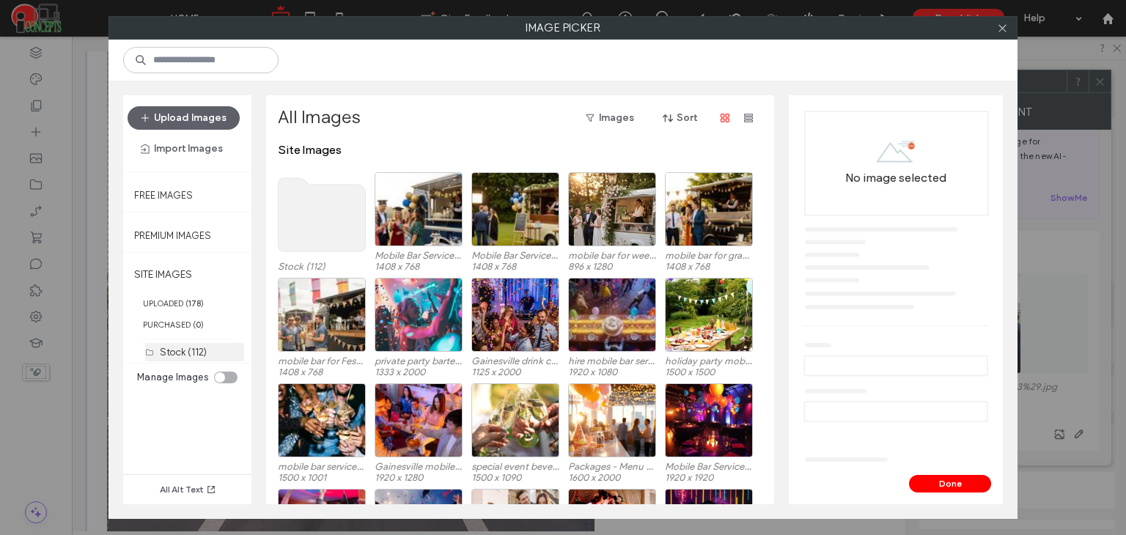
click at [177, 350] on label "Stock (112)" at bounding box center [183, 352] width 47 height 11
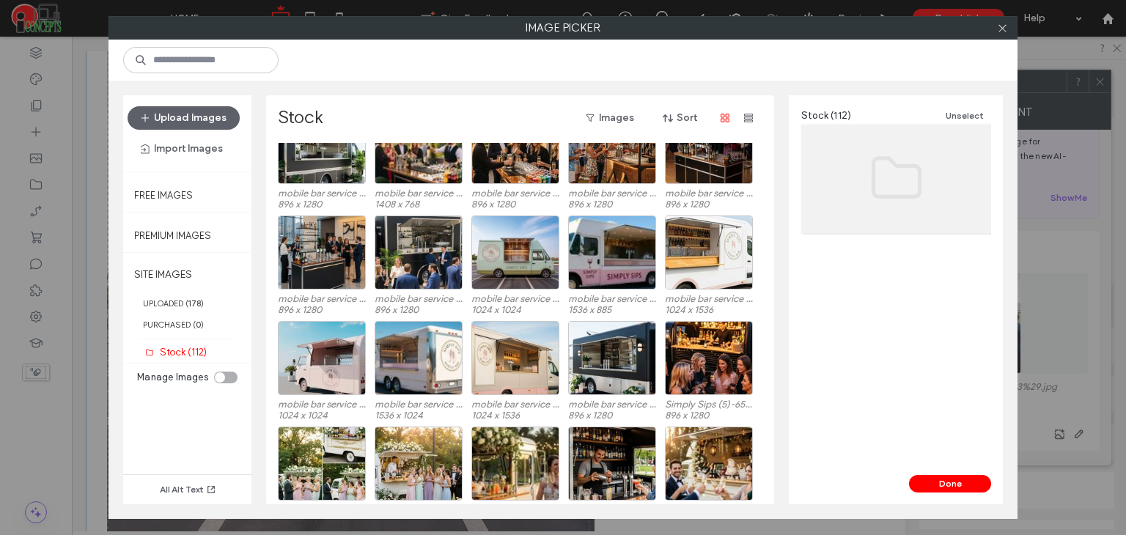
scroll to position [1116, 0]
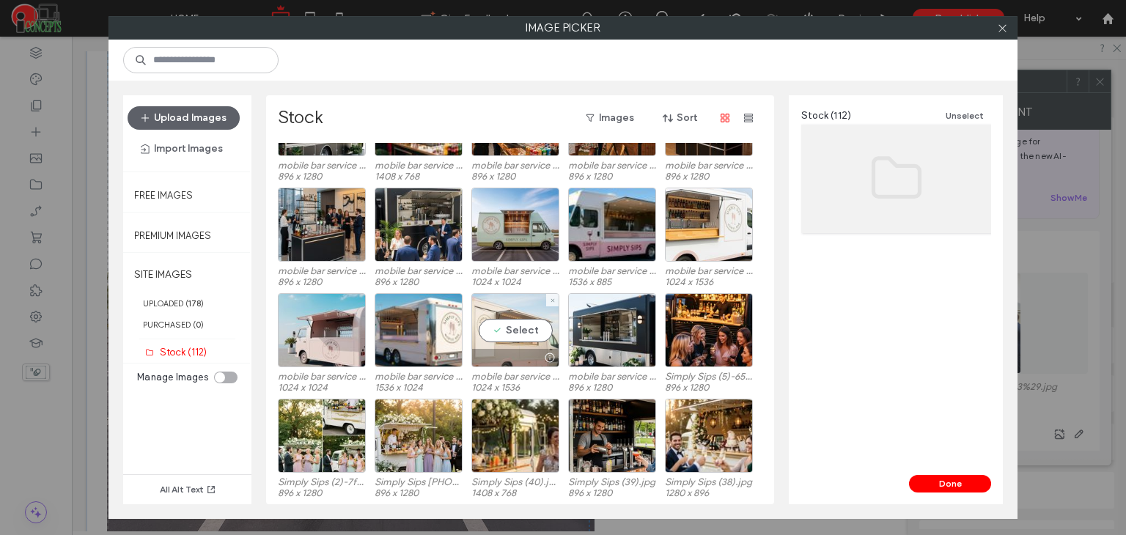
click at [526, 333] on div "Select" at bounding box center [515, 330] width 88 height 74
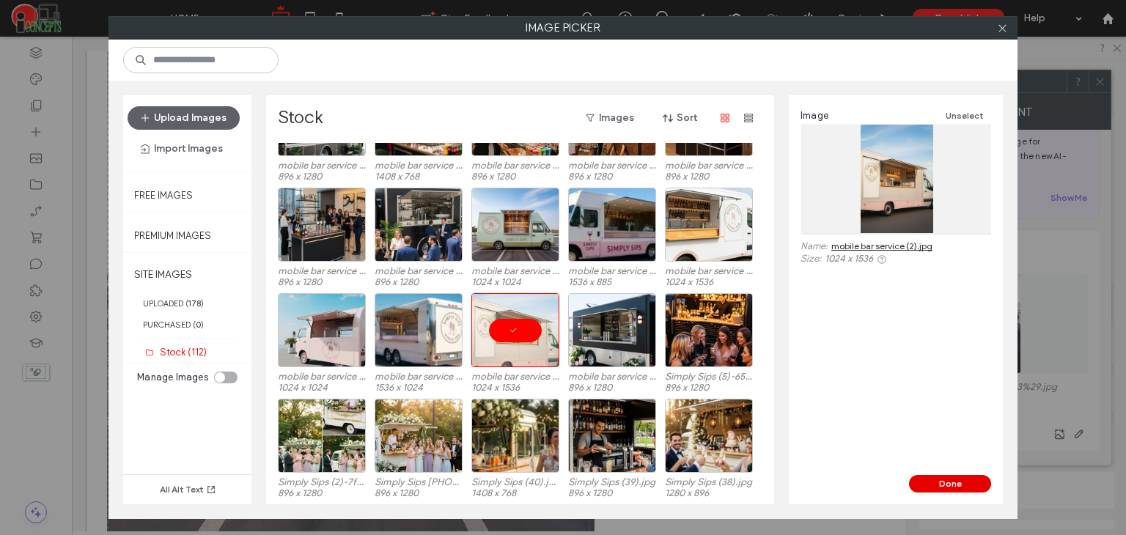
click at [973, 475] on button "Done" at bounding box center [950, 484] width 82 height 18
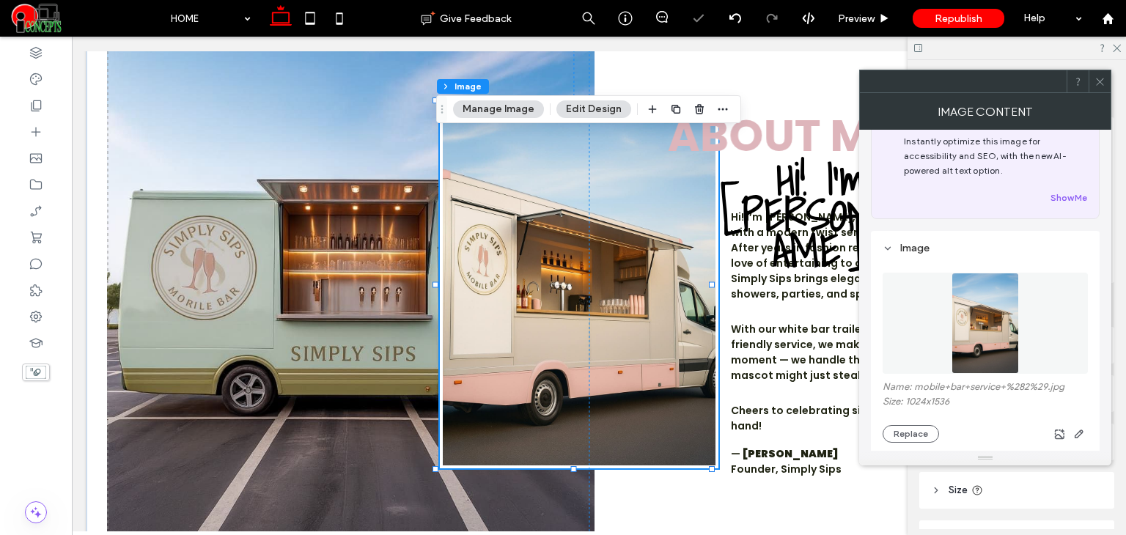
click at [1099, 84] on icon at bounding box center [1099, 81] width 11 height 11
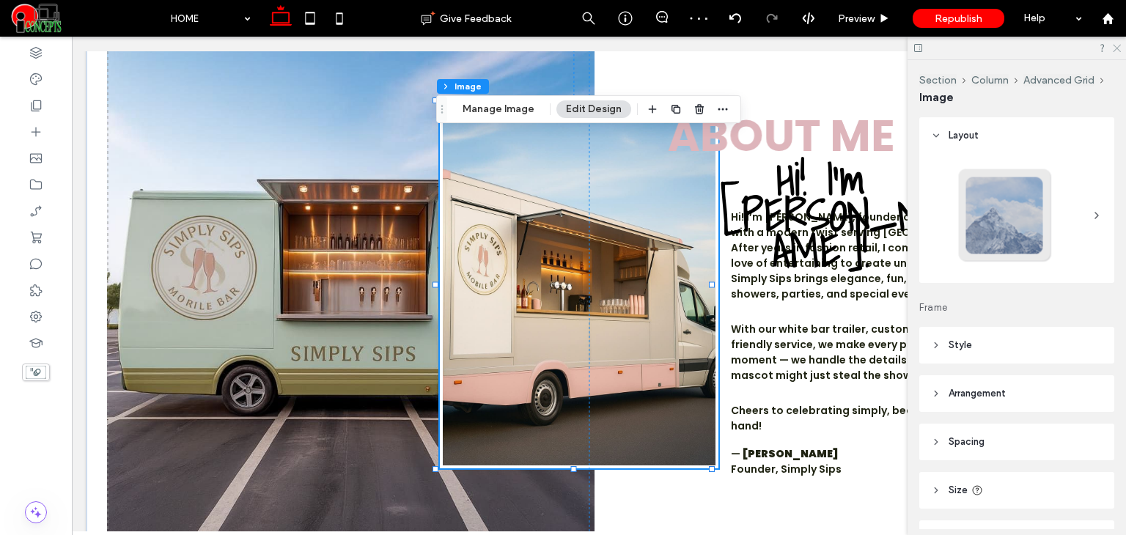
click at [1119, 48] on icon at bounding box center [1116, 48] width 10 height 10
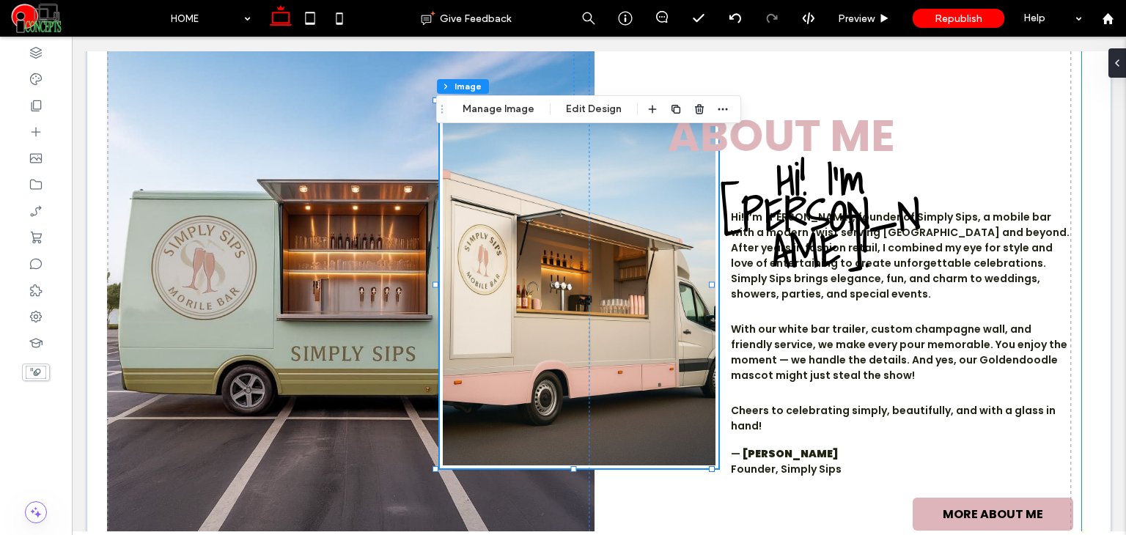
click at [816, 92] on div "Hi! I’m Jodie! ABOUT ME Hi! I’m Jodie, founder of Simply Sips, a mobile bar wit…" at bounding box center [594, 288] width 975 height 520
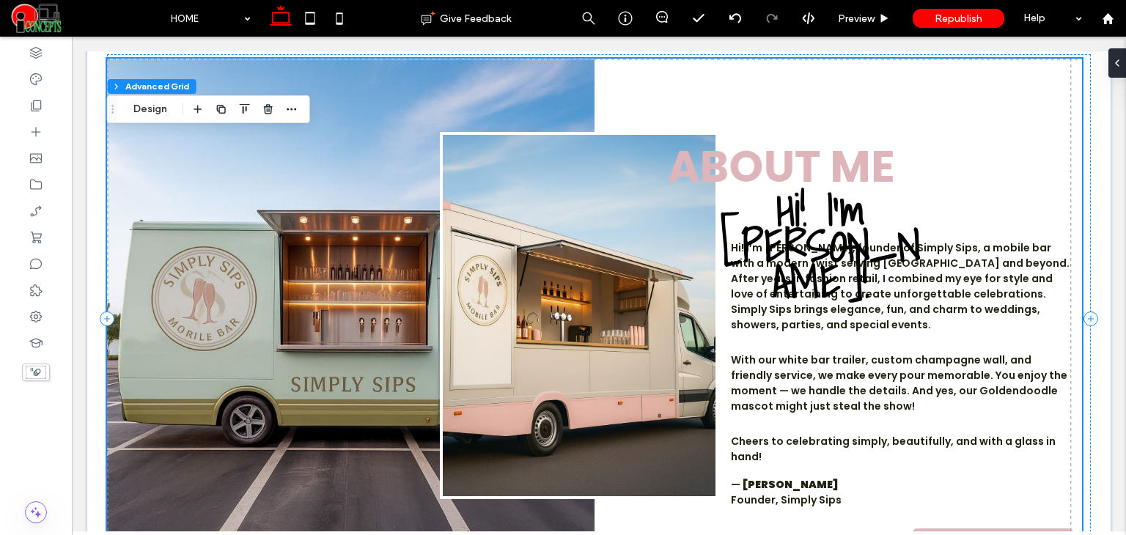
scroll to position [1856, 0]
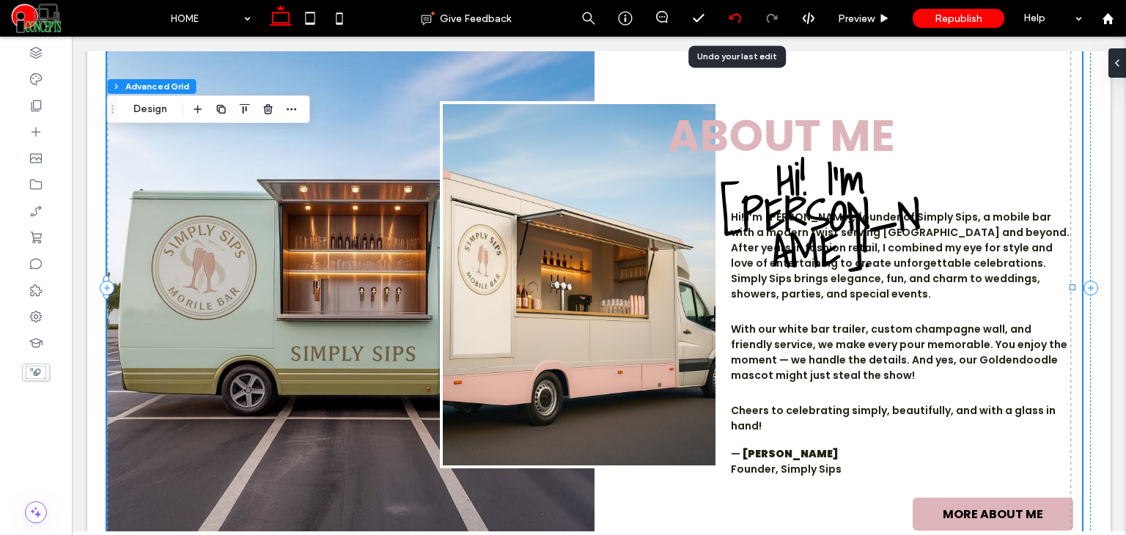
click at [736, 21] on icon at bounding box center [735, 18] width 12 height 12
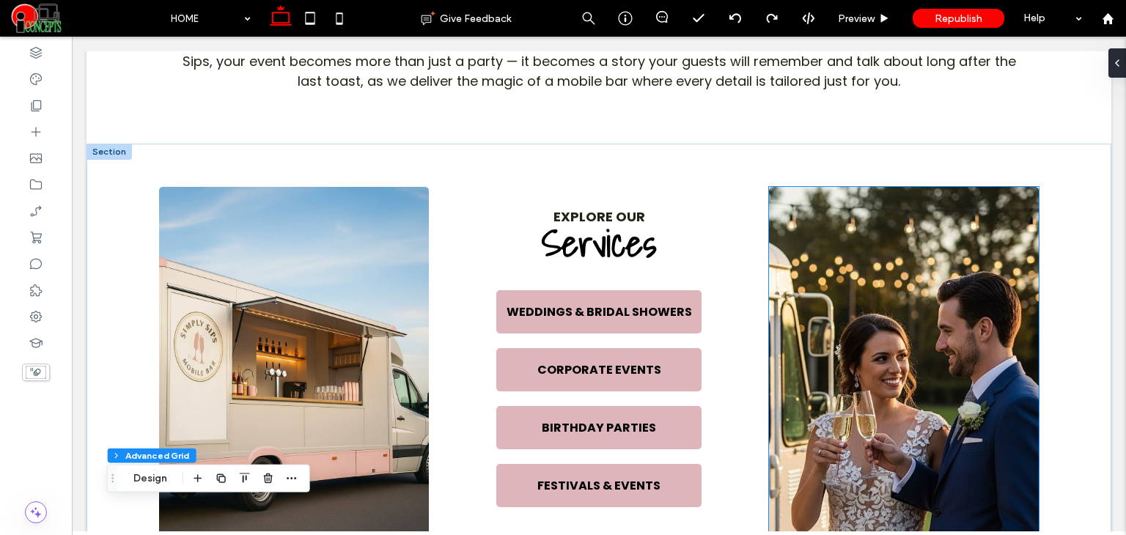
scroll to position [706, 0]
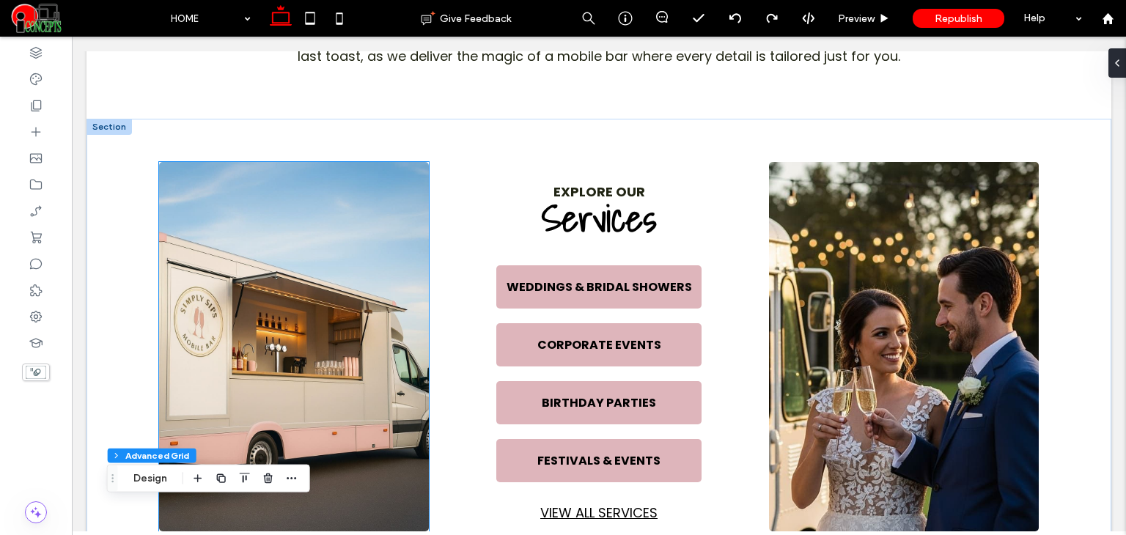
click at [269, 218] on img at bounding box center [294, 346] width 270 height 369
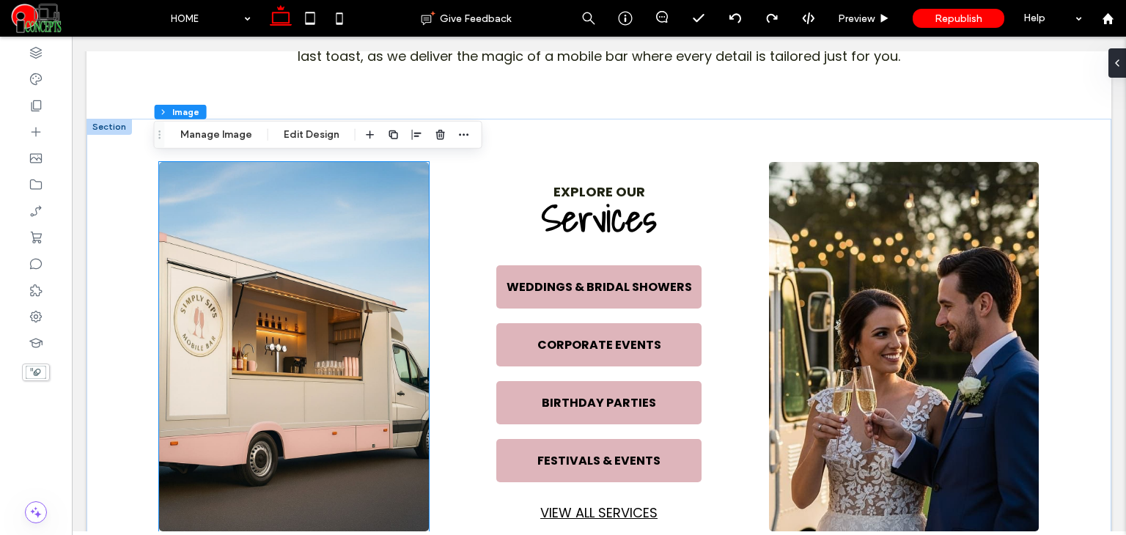
type input "*"
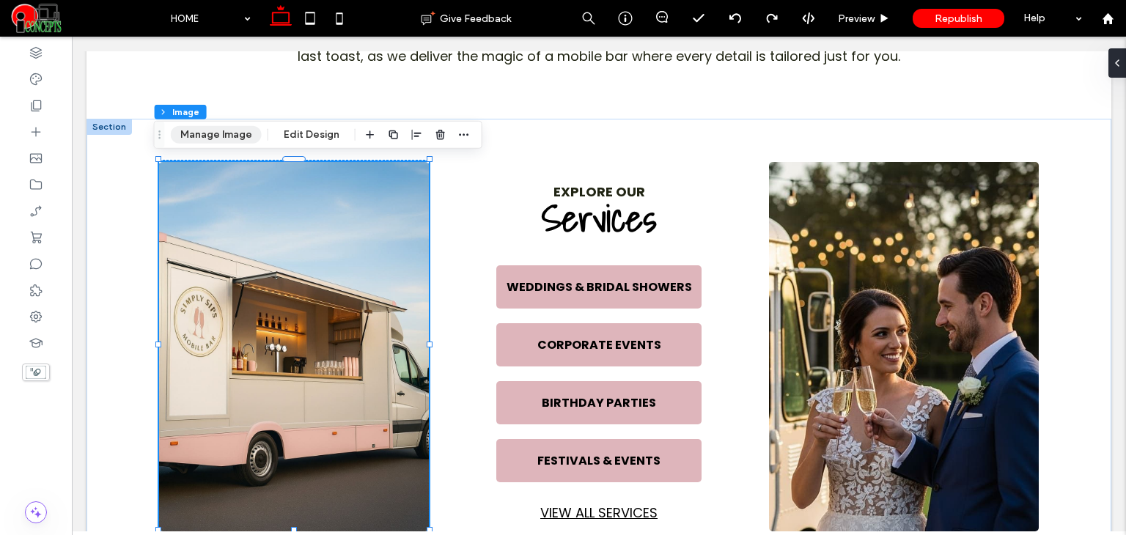
click at [215, 140] on button "Manage Image" at bounding box center [216, 135] width 91 height 18
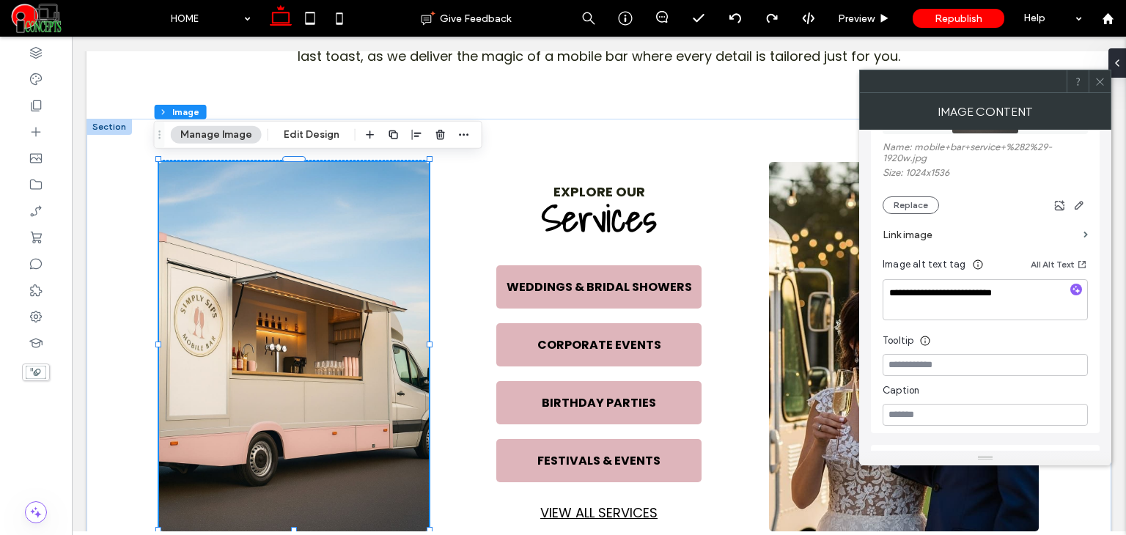
scroll to position [293, 0]
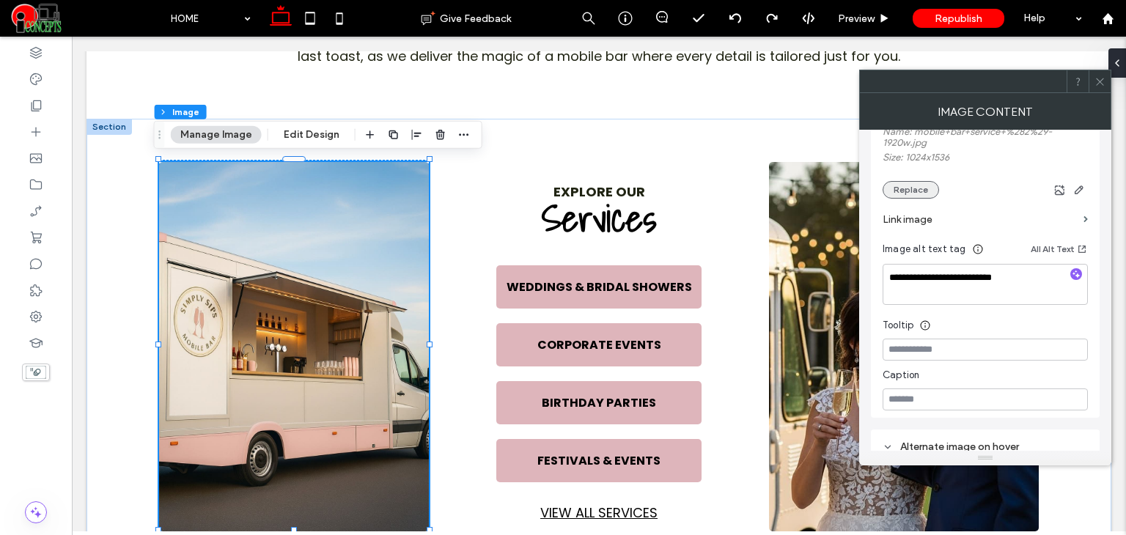
click at [912, 191] on button "Replace" at bounding box center [910, 190] width 56 height 18
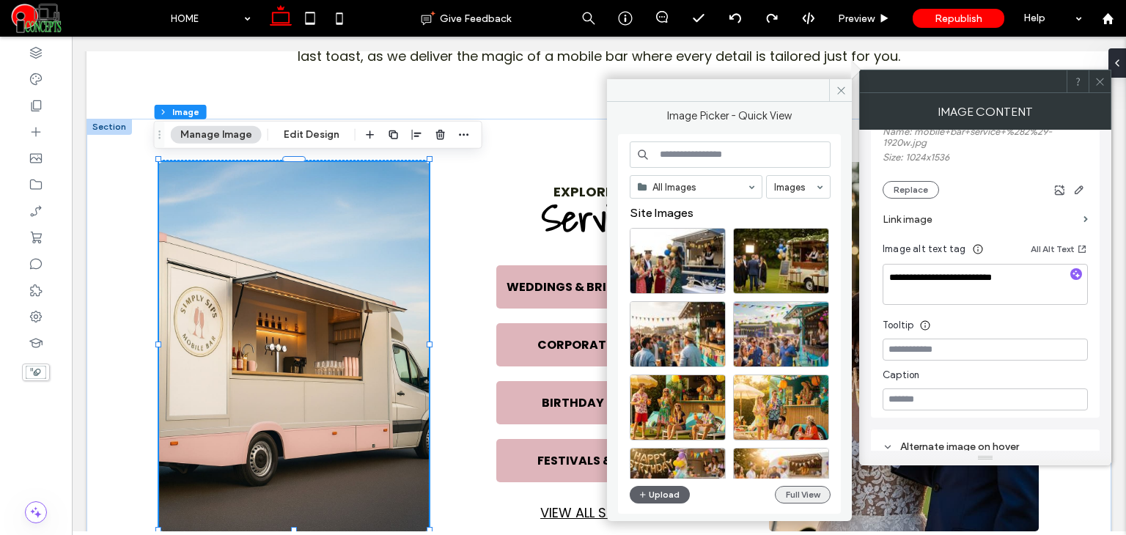
click at [807, 495] on button "Full View" at bounding box center [803, 495] width 56 height 18
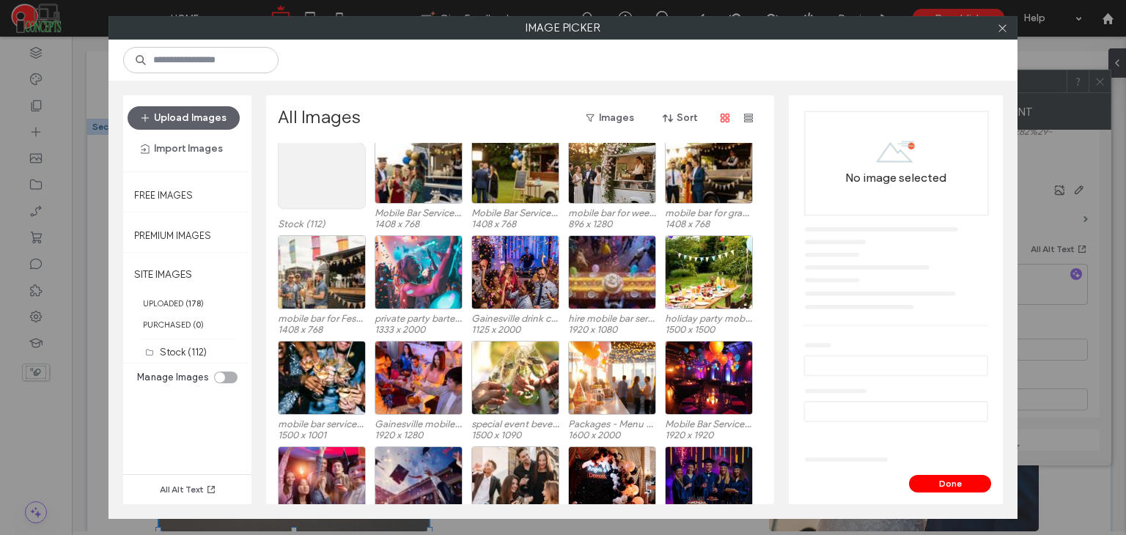
scroll to position [90, 0]
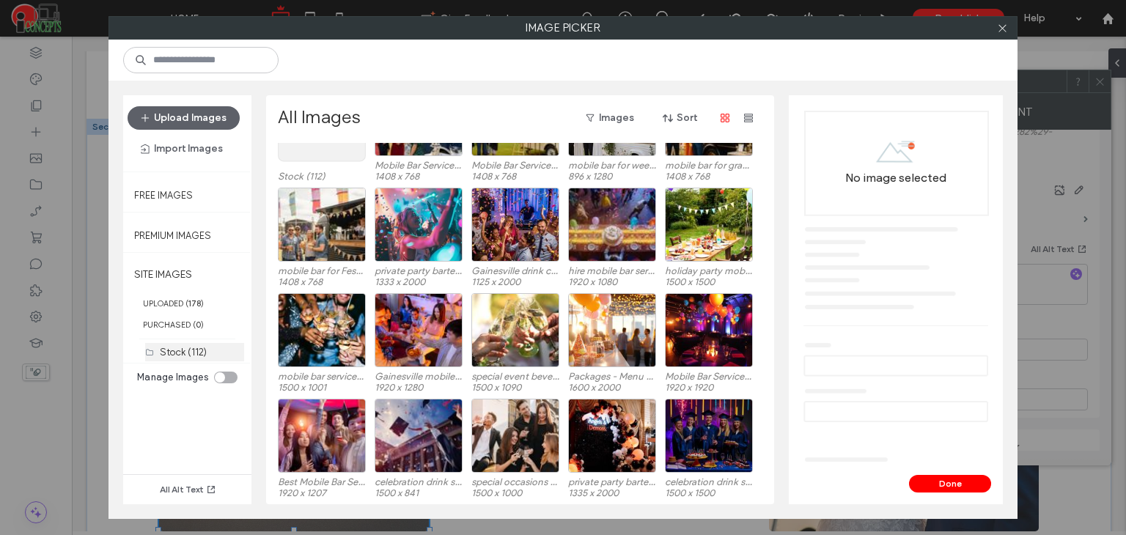
click at [196, 347] on label "Stock (112)" at bounding box center [183, 352] width 47 height 11
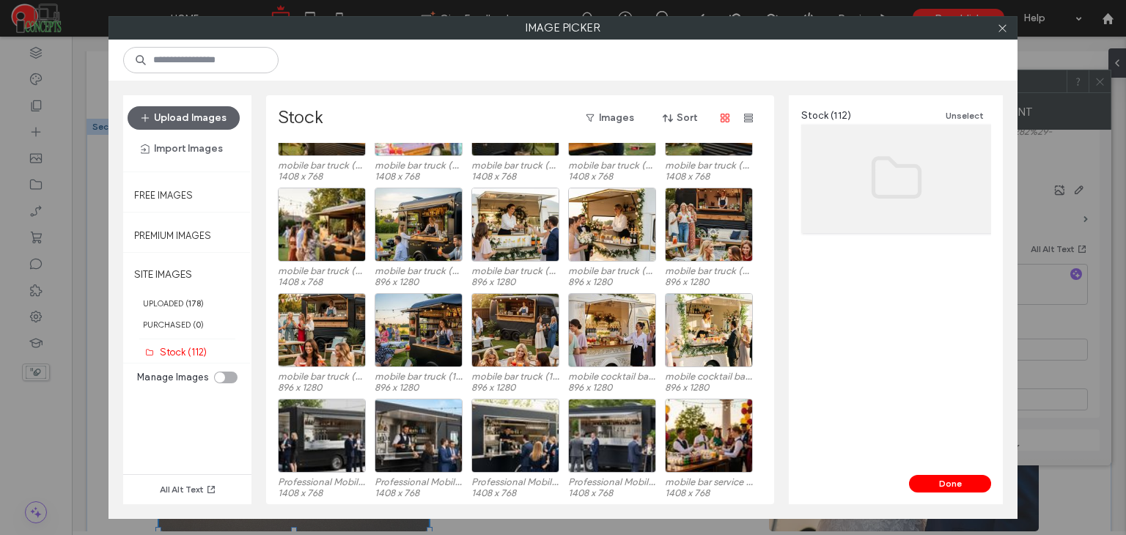
scroll to position [1116, 0]
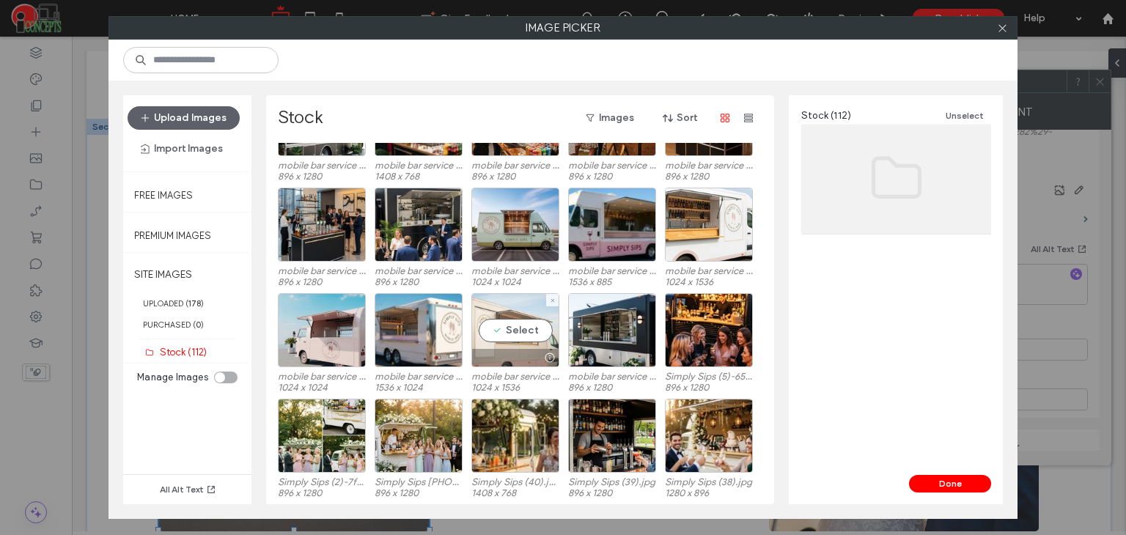
click at [552, 355] on div at bounding box center [549, 358] width 18 height 12
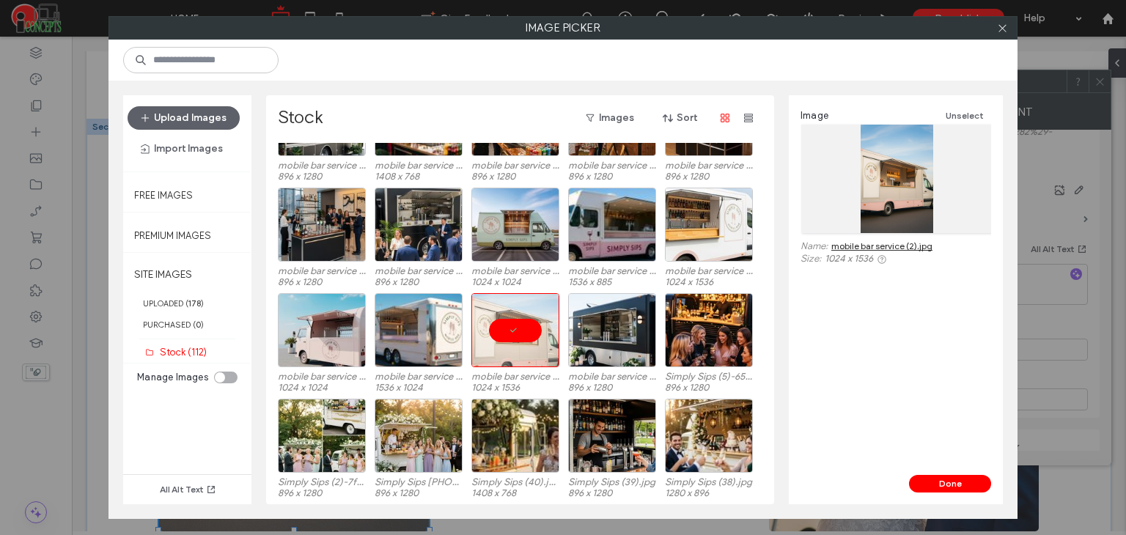
click at [876, 242] on link "mobile bar service (2).jpg" at bounding box center [881, 245] width 101 height 11
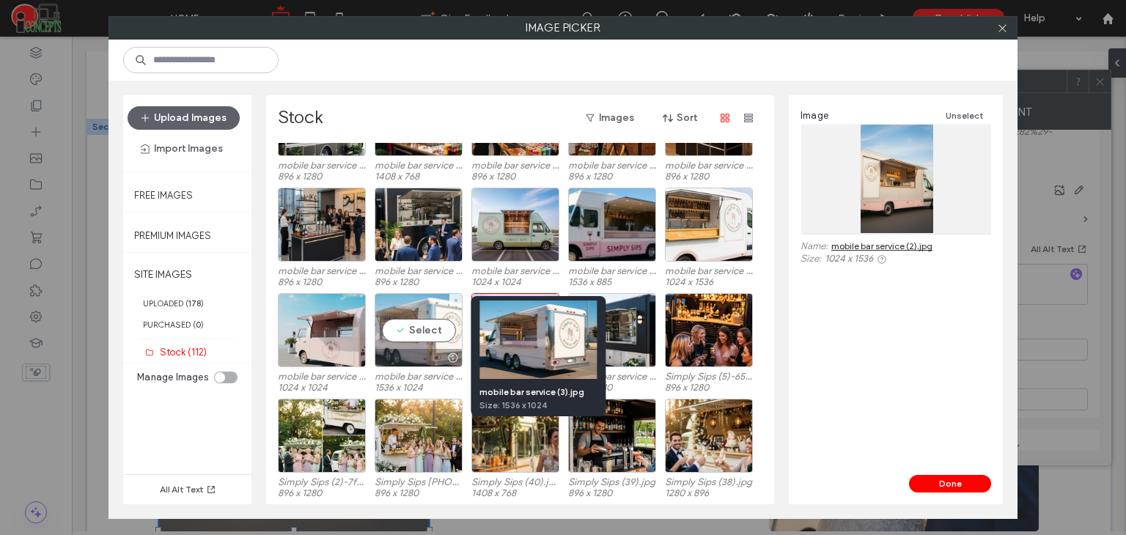
click at [449, 354] on div at bounding box center [452, 358] width 18 height 12
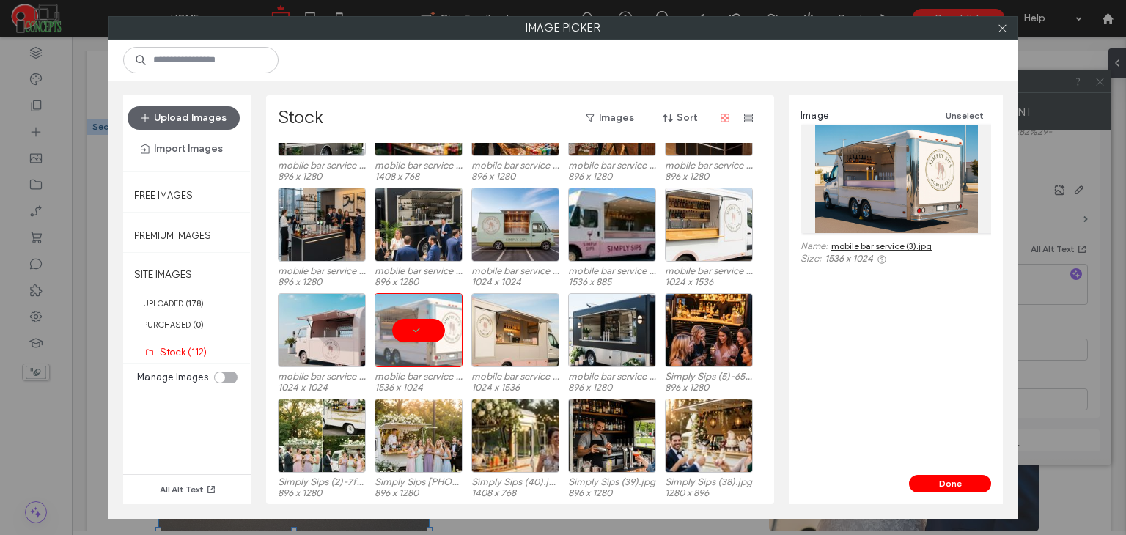
click at [901, 244] on link "mobile bar service (3).jpg" at bounding box center [881, 245] width 100 height 11
click at [424, 325] on div at bounding box center [418, 330] width 88 height 74
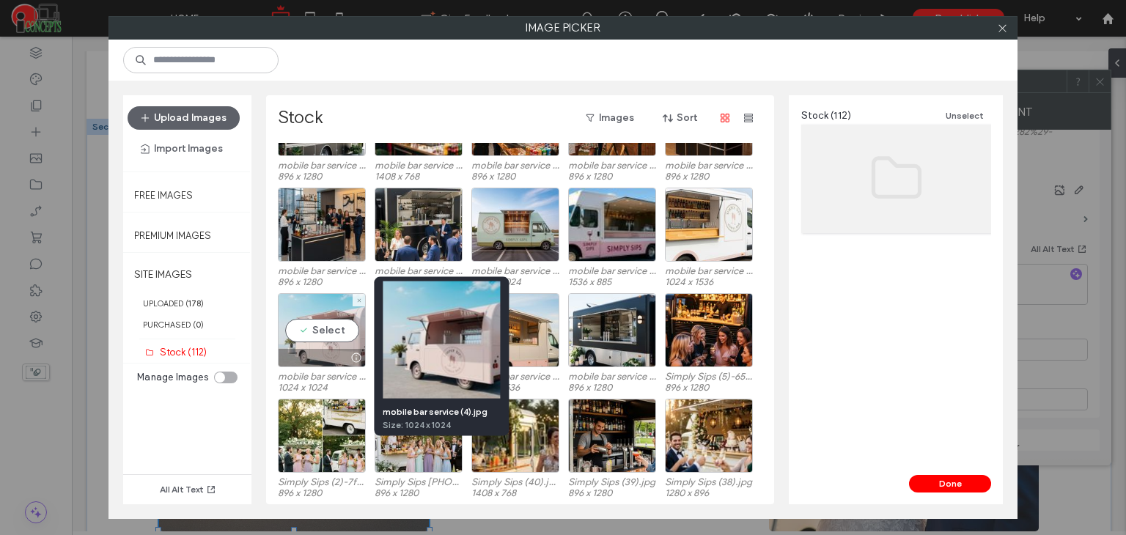
click at [355, 355] on div at bounding box center [356, 358] width 18 height 12
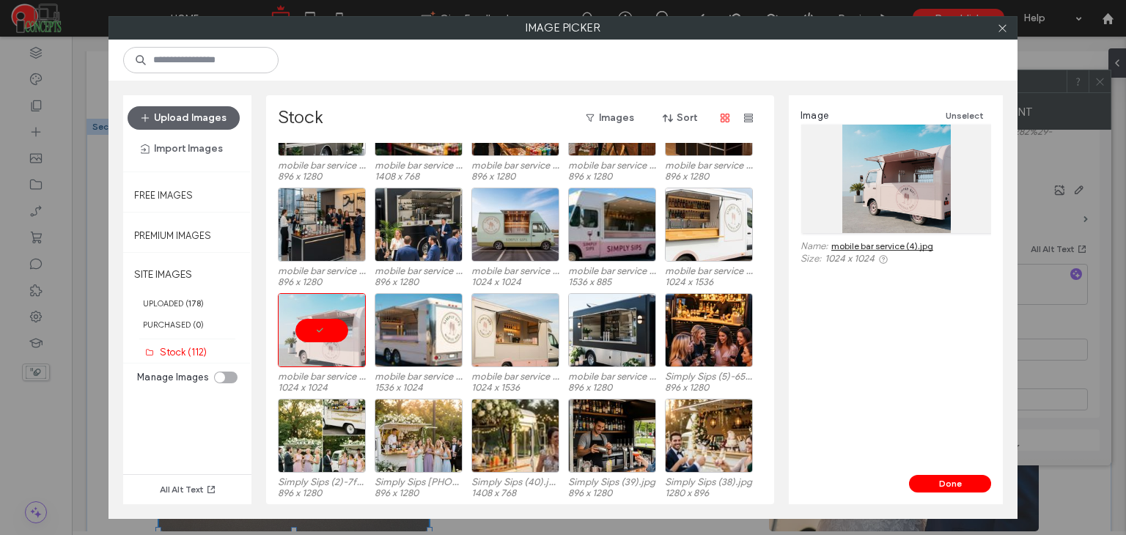
click at [893, 244] on link "mobile bar service (4).jpg" at bounding box center [882, 245] width 102 height 11
click at [331, 328] on div at bounding box center [322, 330] width 88 height 74
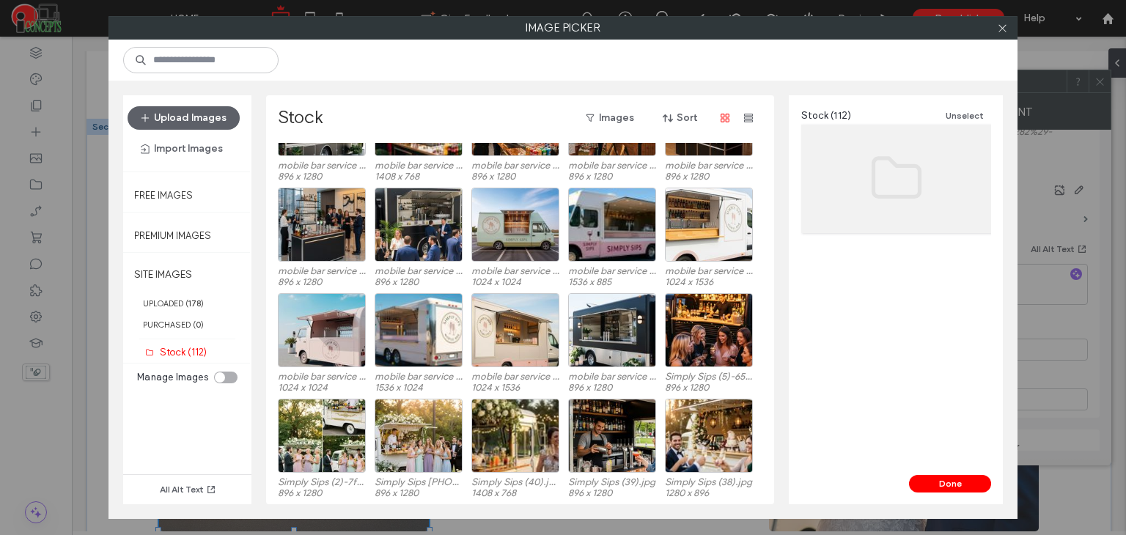
click at [1008, 28] on div at bounding box center [1002, 28] width 22 height 22
click at [999, 26] on icon at bounding box center [1002, 28] width 11 height 11
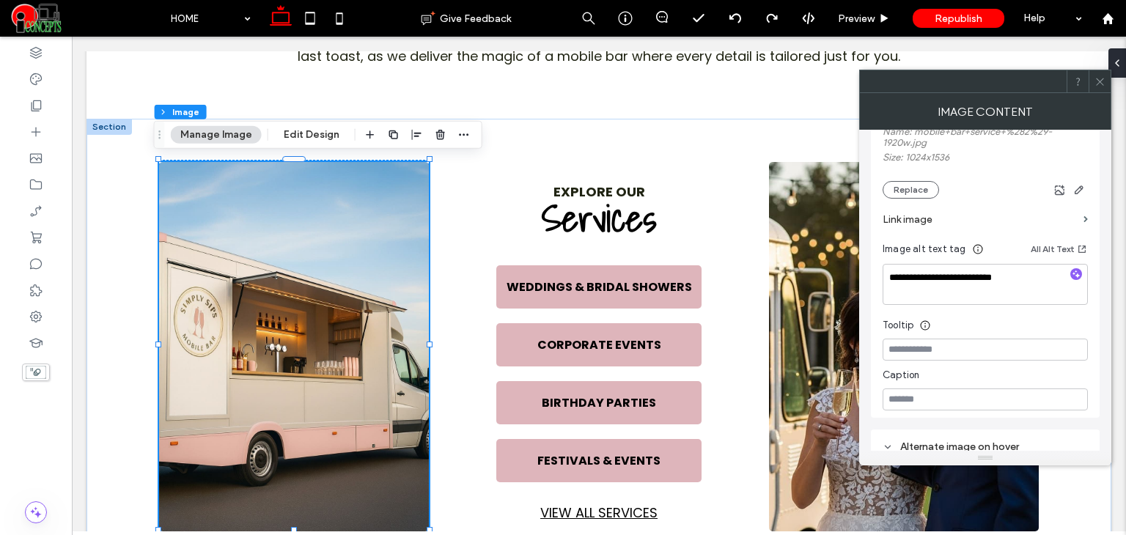
click at [1104, 81] on icon at bounding box center [1099, 81] width 11 height 11
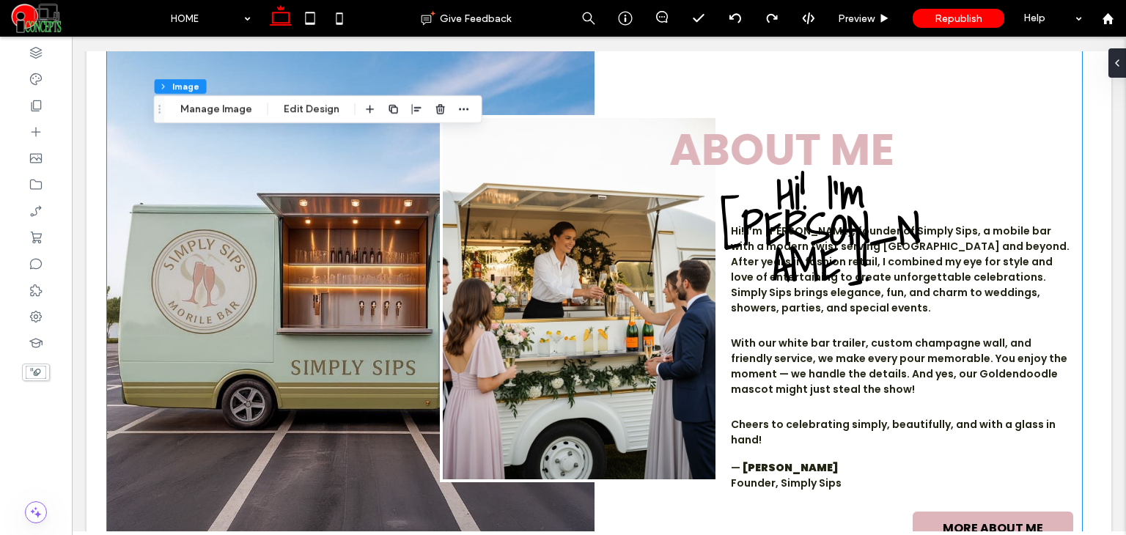
scroll to position [1780, 0]
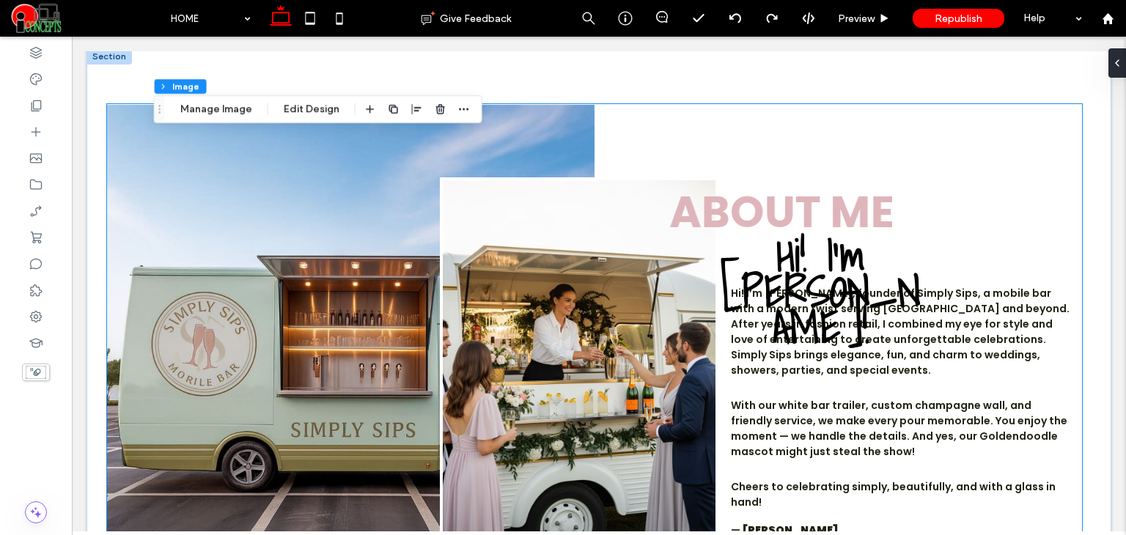
click at [518, 335] on img at bounding box center [579, 360] width 278 height 367
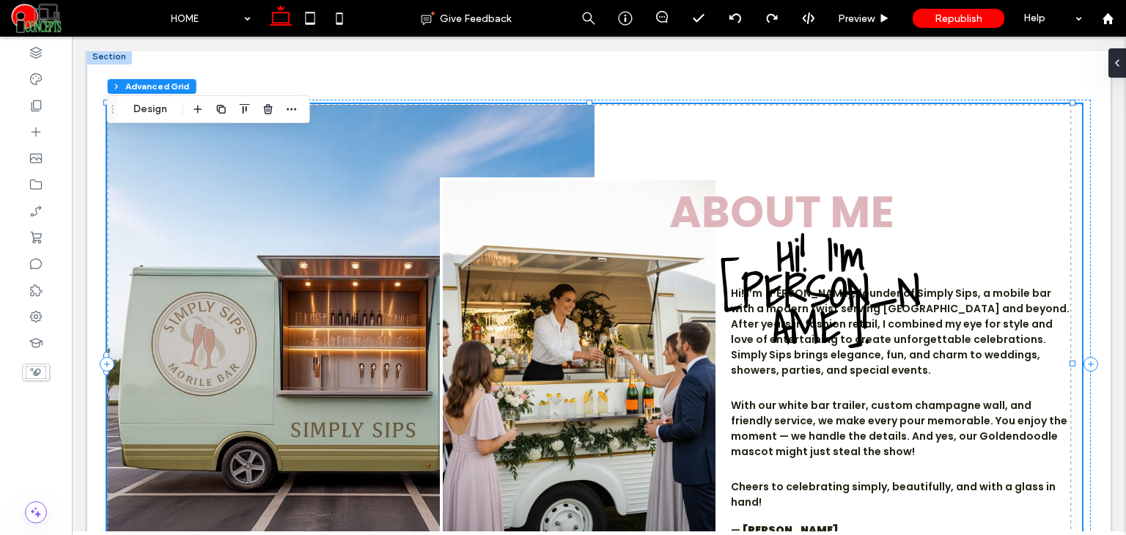
click at [582, 303] on img at bounding box center [579, 360] width 278 height 367
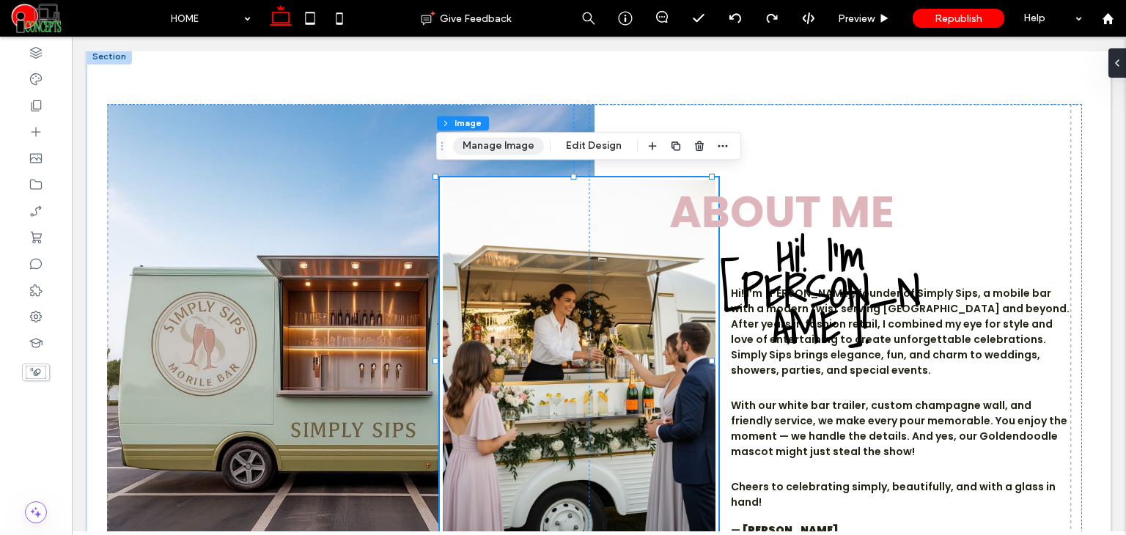
click at [498, 142] on button "Manage Image" at bounding box center [498, 146] width 91 height 18
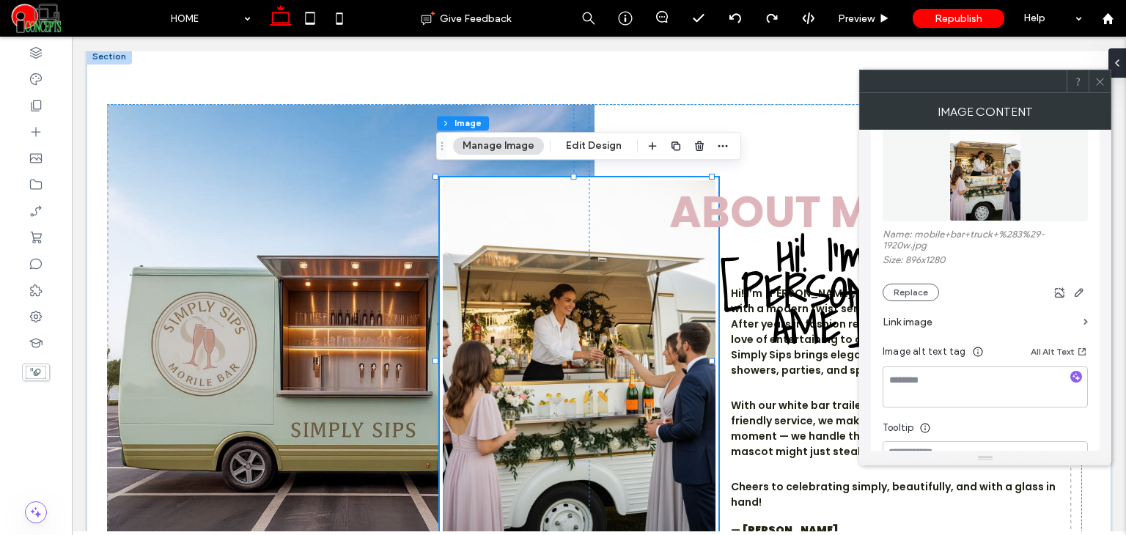
scroll to position [244, 0]
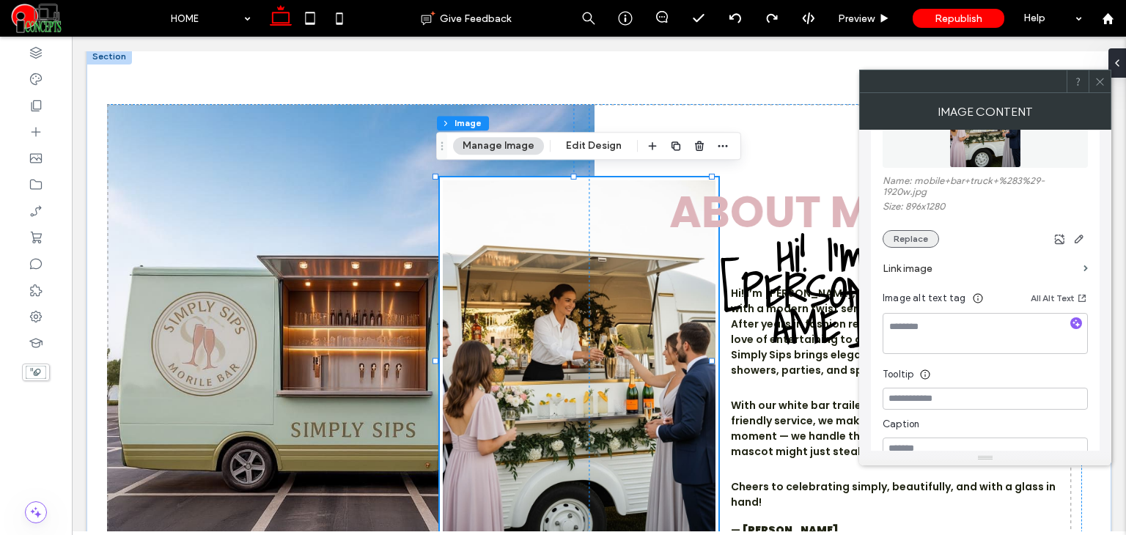
click at [896, 244] on button "Replace" at bounding box center [910, 239] width 56 height 18
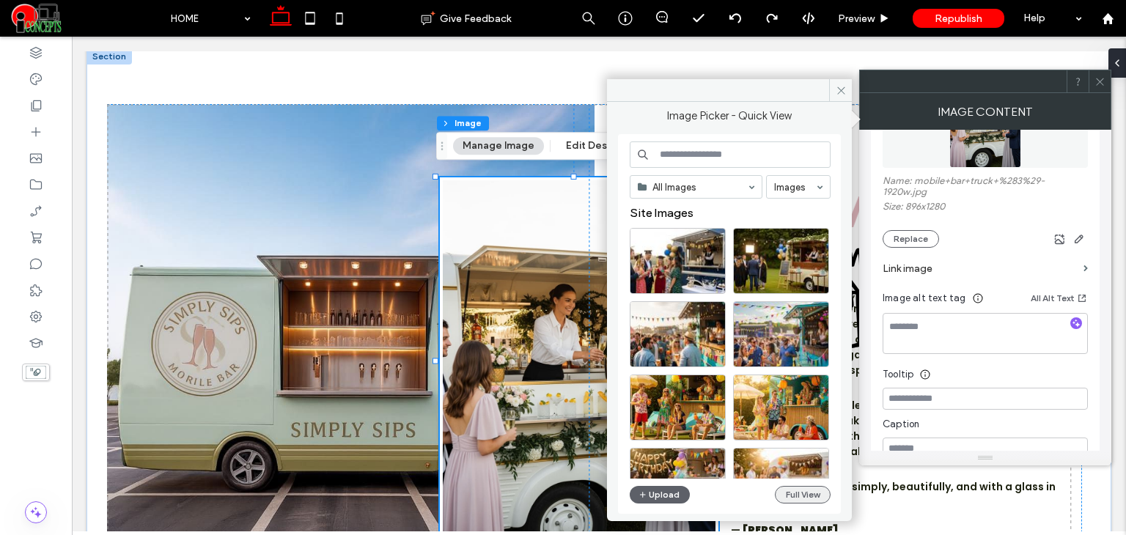
click at [812, 497] on button "Full View" at bounding box center [803, 495] width 56 height 18
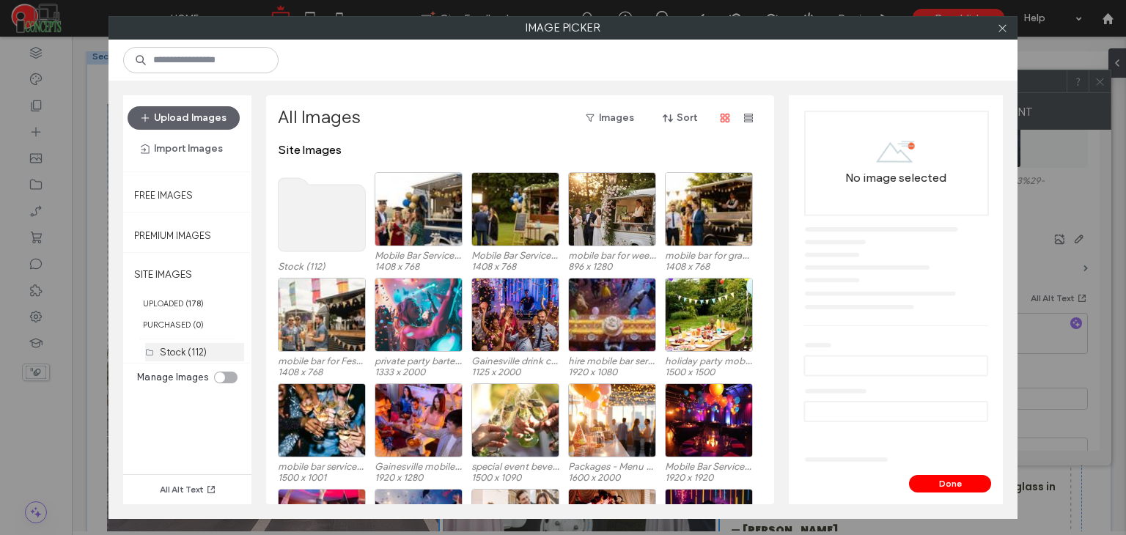
click at [188, 343] on div "Stock (112)" at bounding box center [202, 352] width 84 height 18
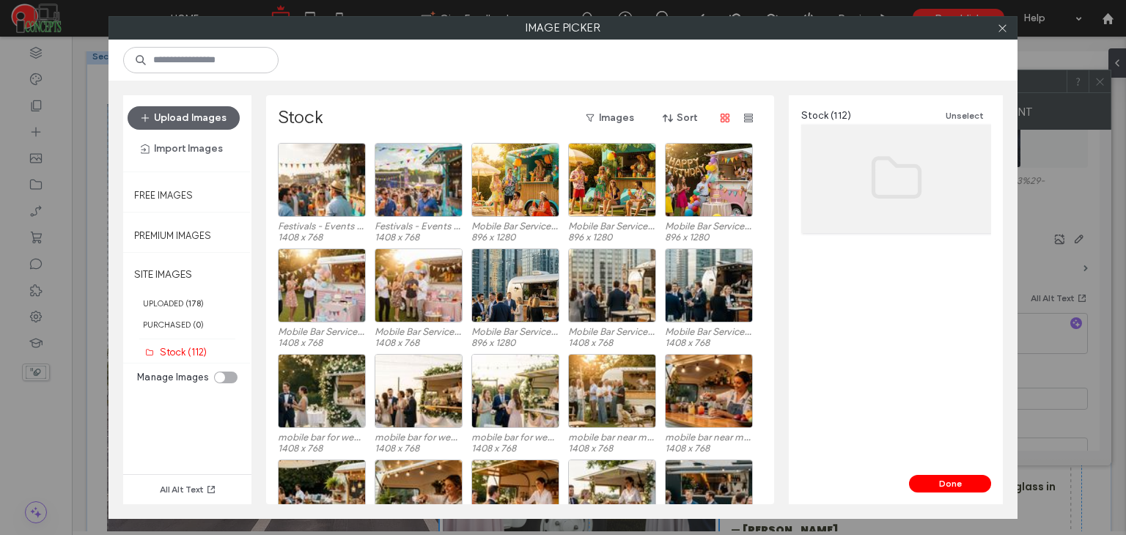
scroll to position [61, 0]
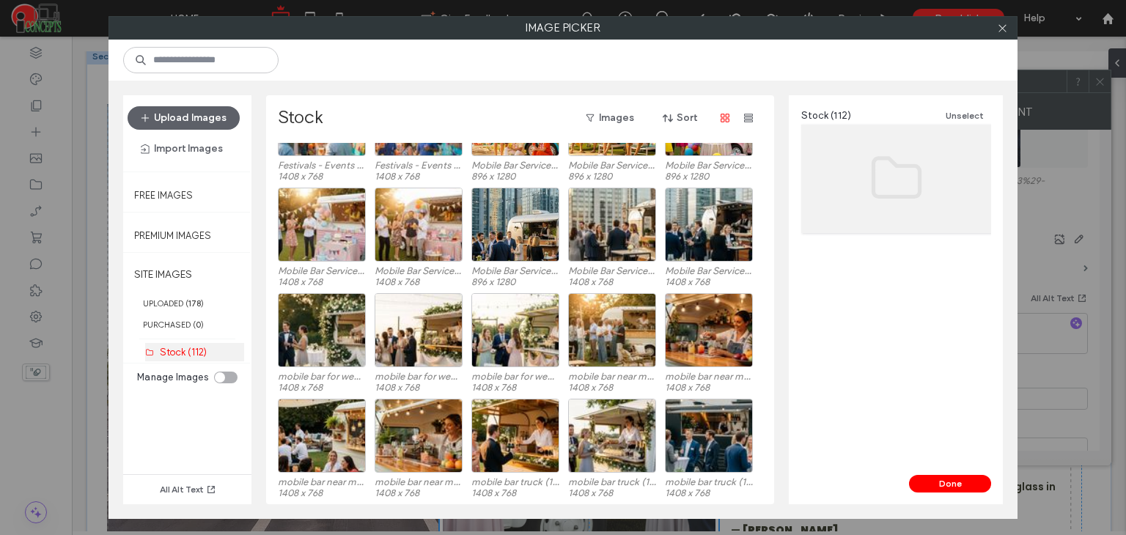
click at [173, 350] on label "Stock (112)" at bounding box center [183, 352] width 47 height 11
click at [185, 347] on label "Stock (112)" at bounding box center [183, 352] width 47 height 11
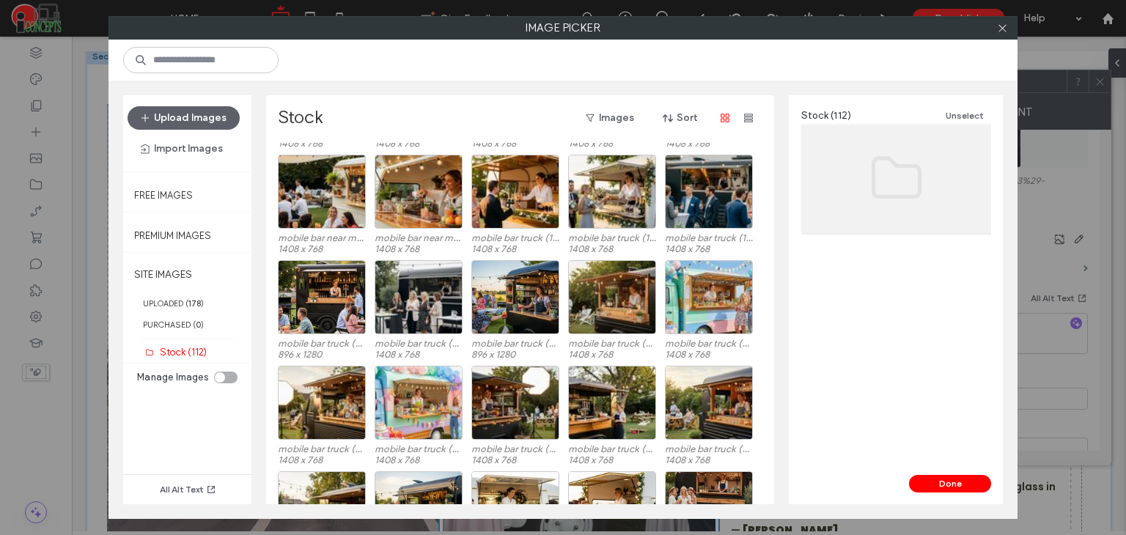
scroll to position [588, 0]
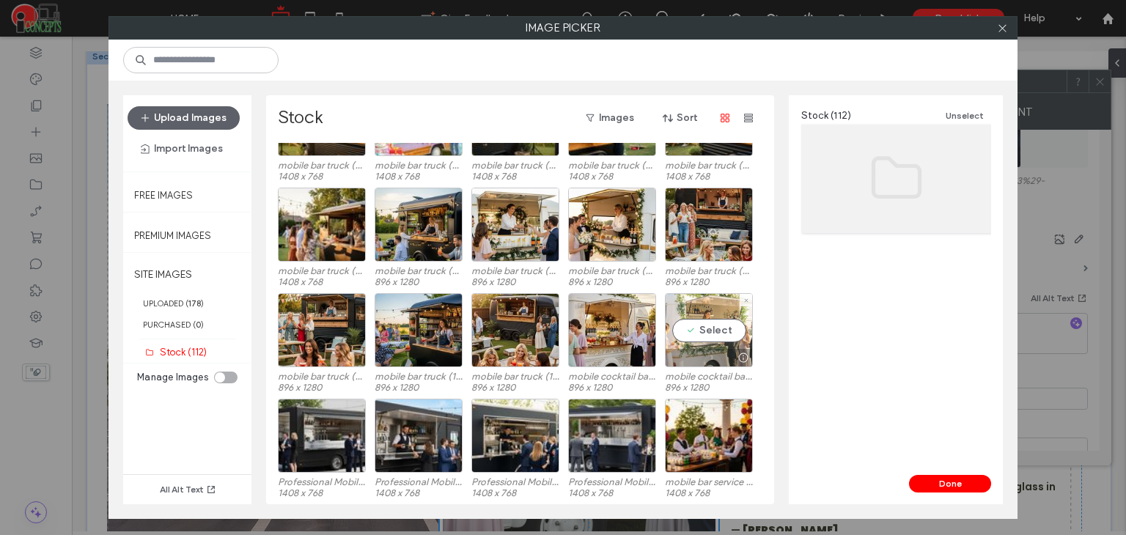
click at [745, 352] on div at bounding box center [743, 358] width 18 height 12
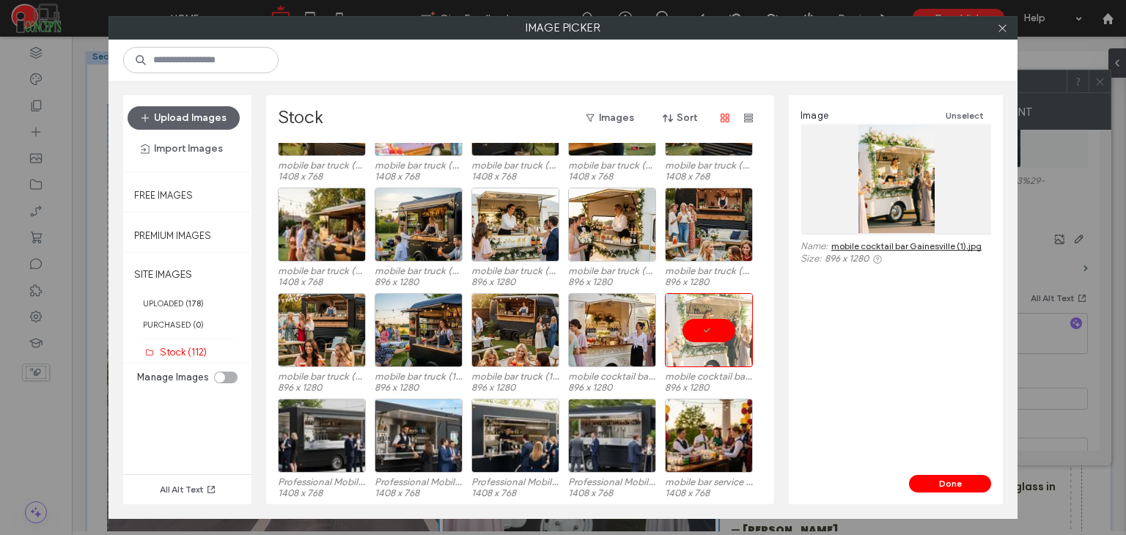
click at [904, 248] on link "mobile cocktail bar Gainesville (1).jpg" at bounding box center [906, 245] width 150 height 11
click at [715, 329] on div at bounding box center [709, 330] width 88 height 74
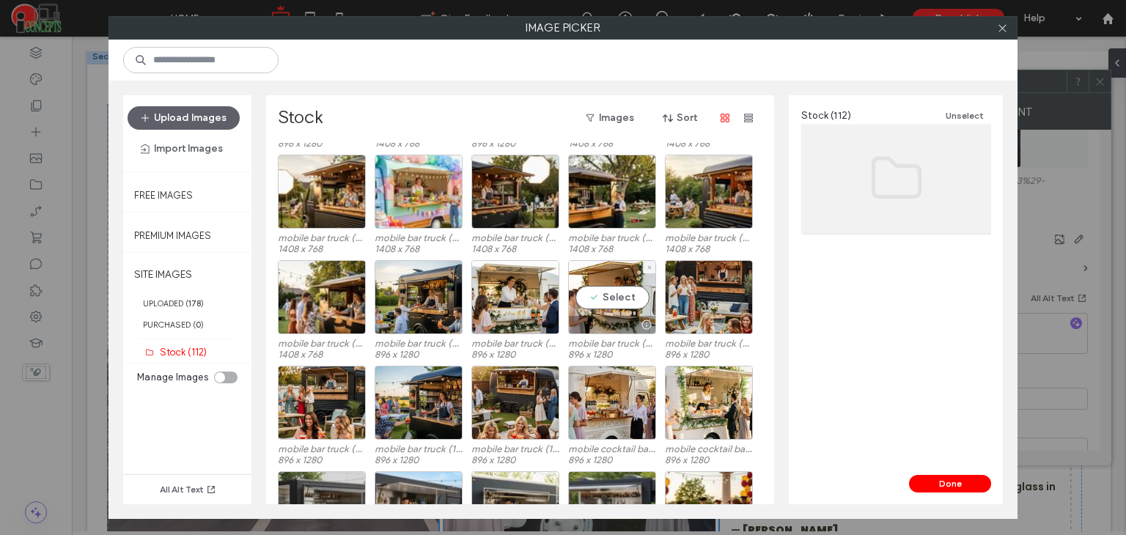
scroll to position [515, 0]
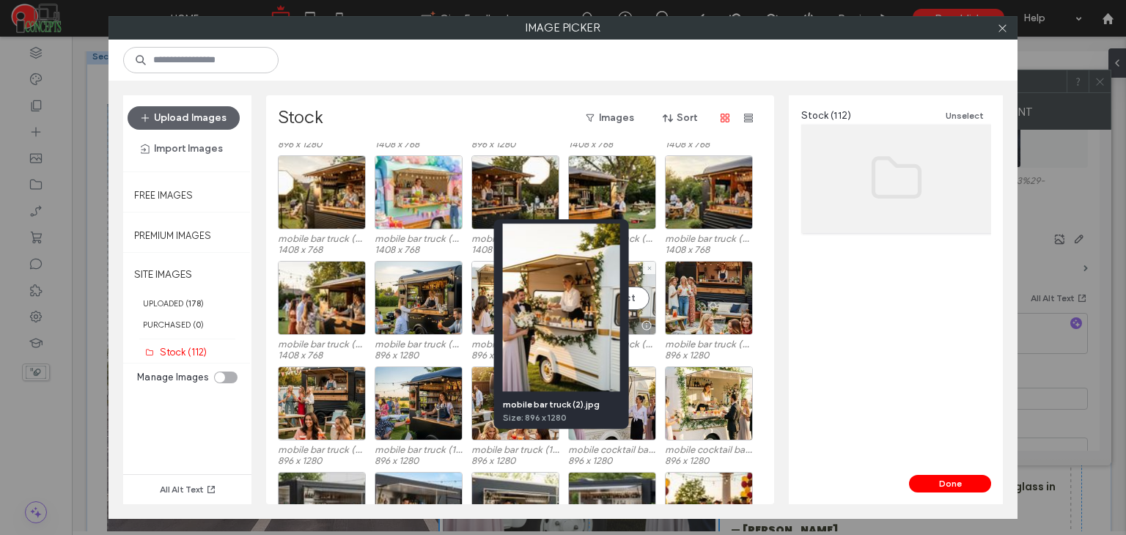
click at [646, 323] on div at bounding box center [646, 326] width 18 height 12
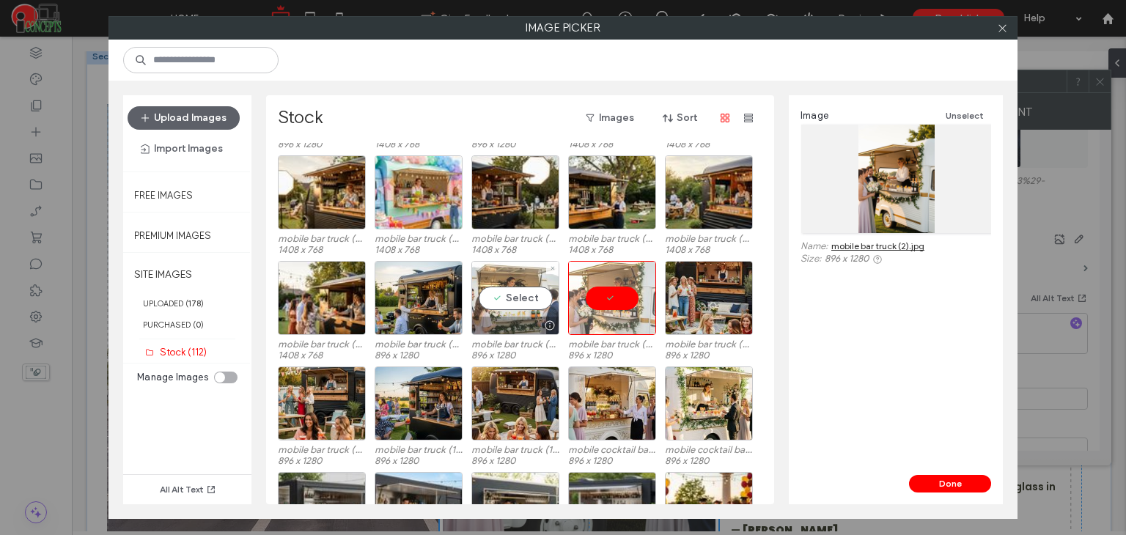
click at [548, 322] on div at bounding box center [549, 326] width 18 height 12
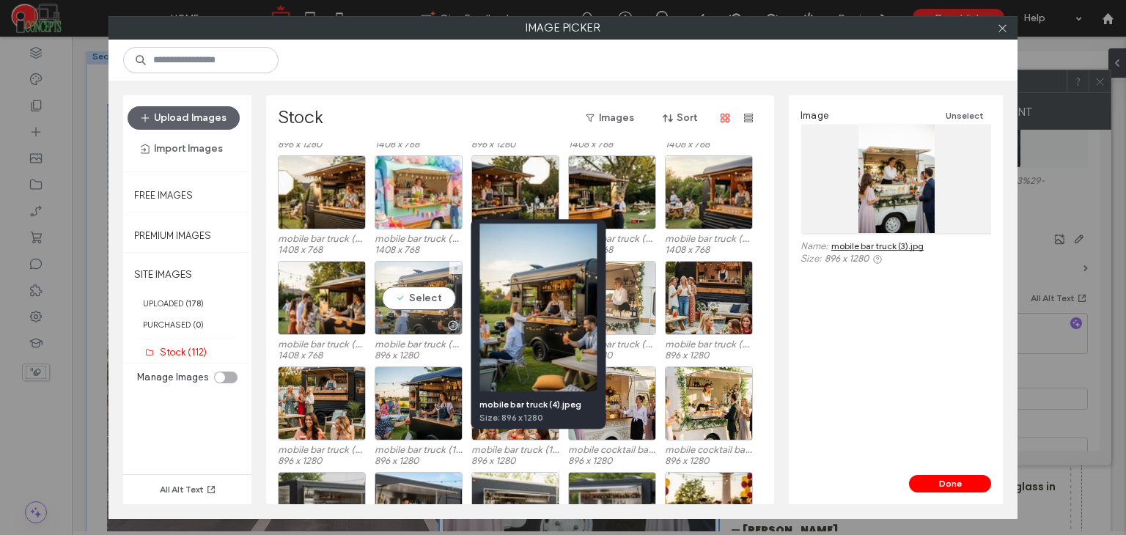
click at [452, 328] on div at bounding box center [452, 326] width 18 height 12
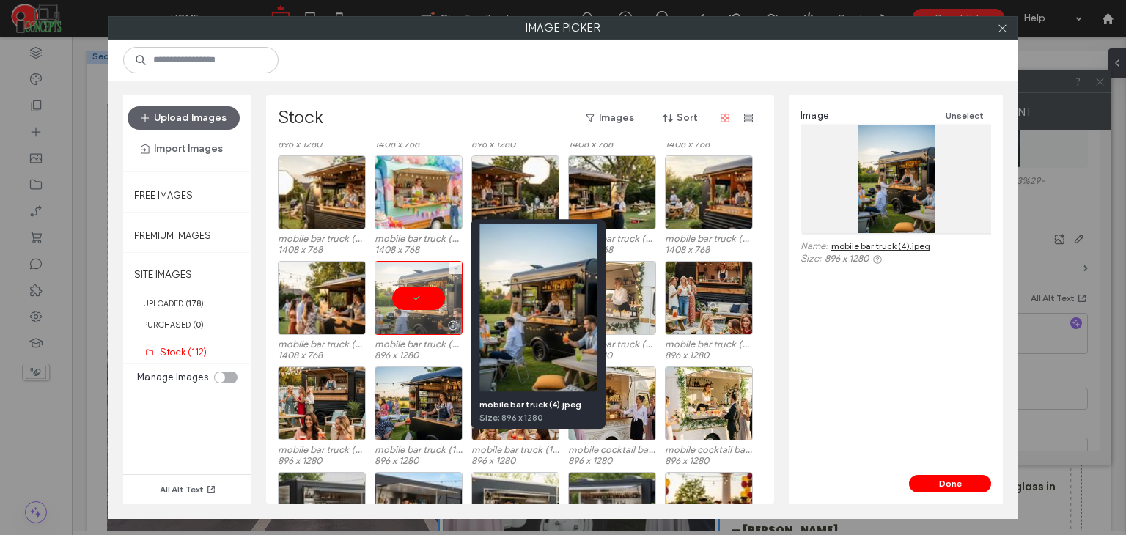
click at [452, 328] on div at bounding box center [452, 326] width 18 height 12
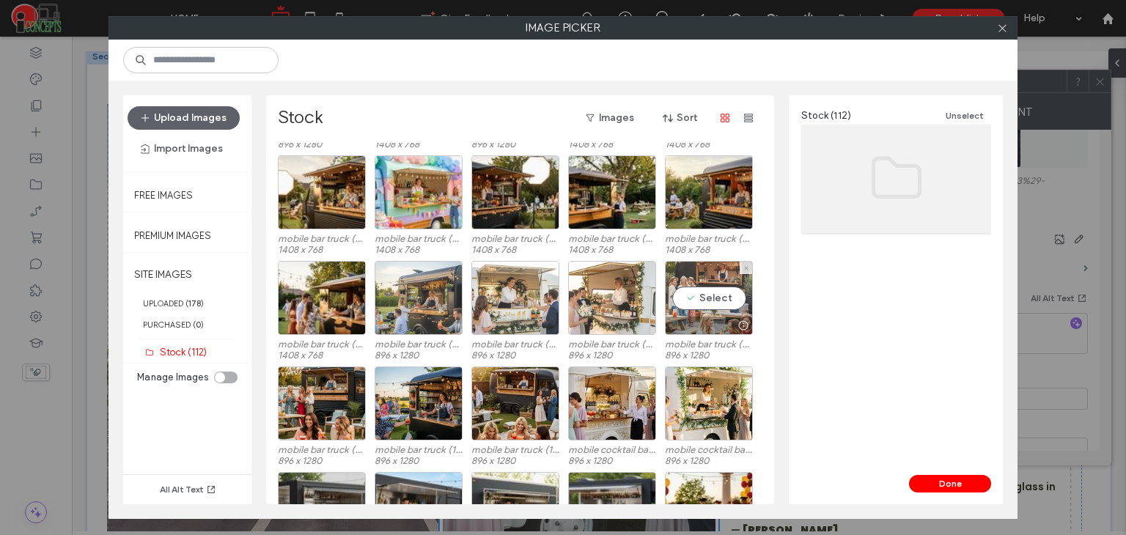
click at [745, 326] on div at bounding box center [743, 326] width 18 height 12
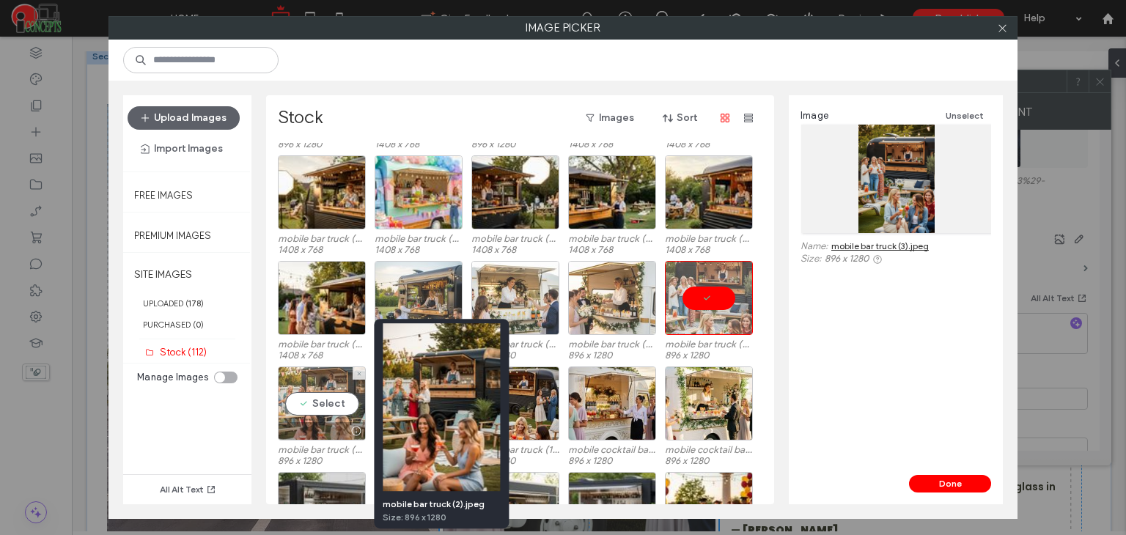
click at [356, 429] on div at bounding box center [356, 431] width 18 height 12
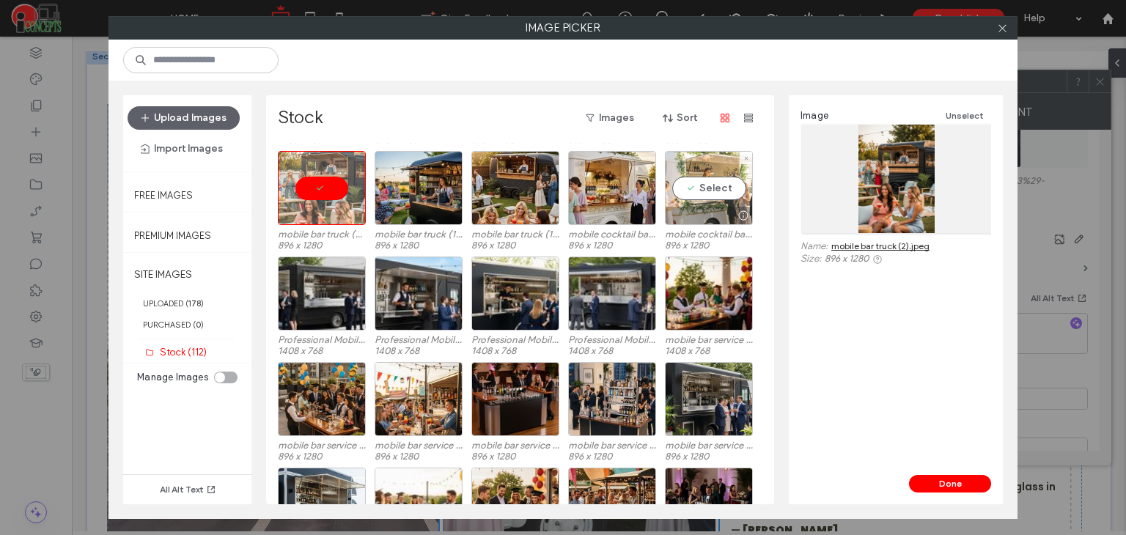
scroll to position [759, 0]
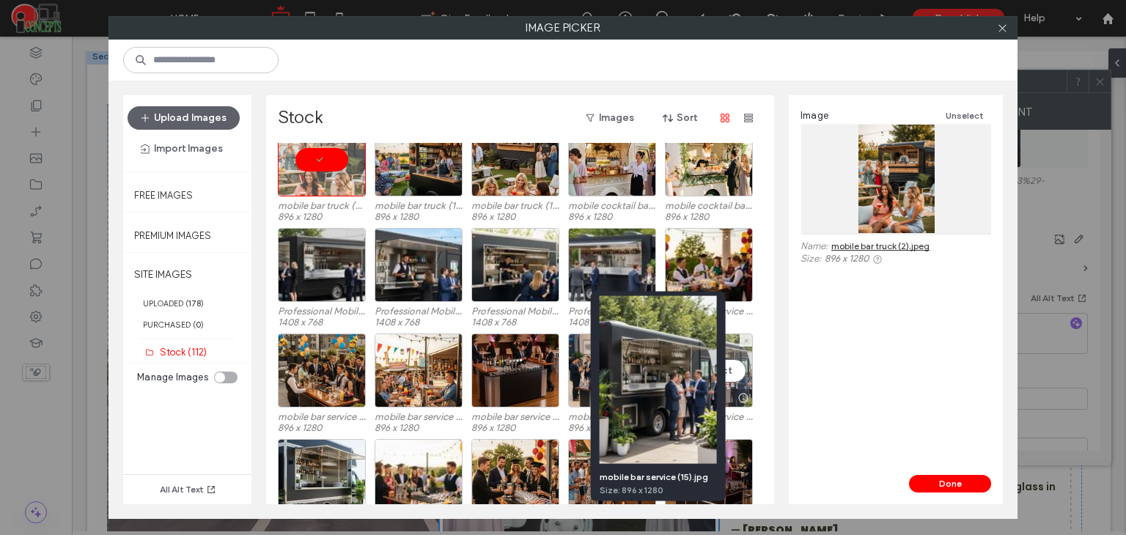
click at [740, 394] on div at bounding box center [743, 398] width 18 height 12
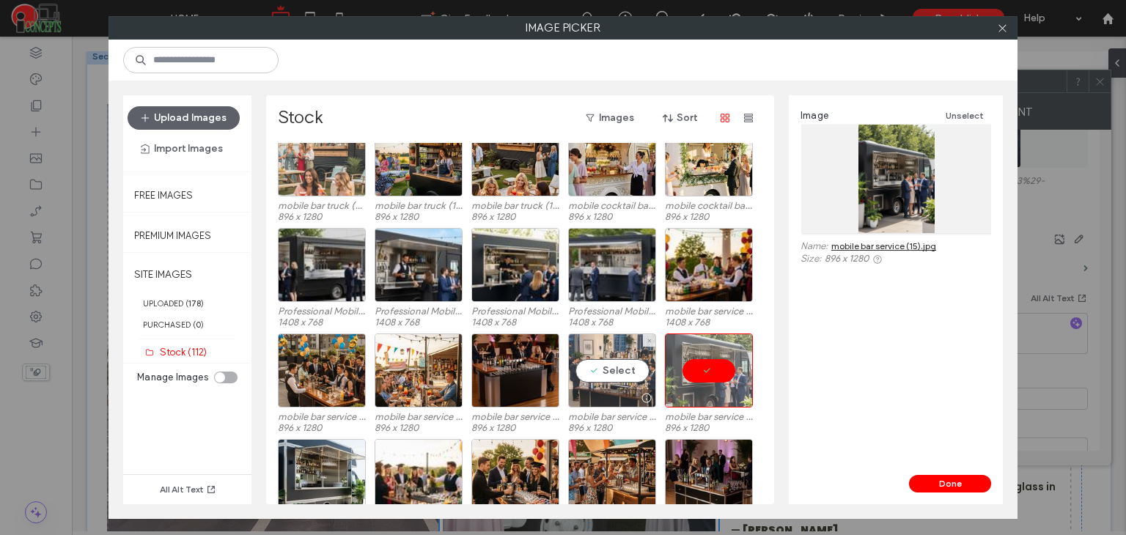
scroll to position [588, 0]
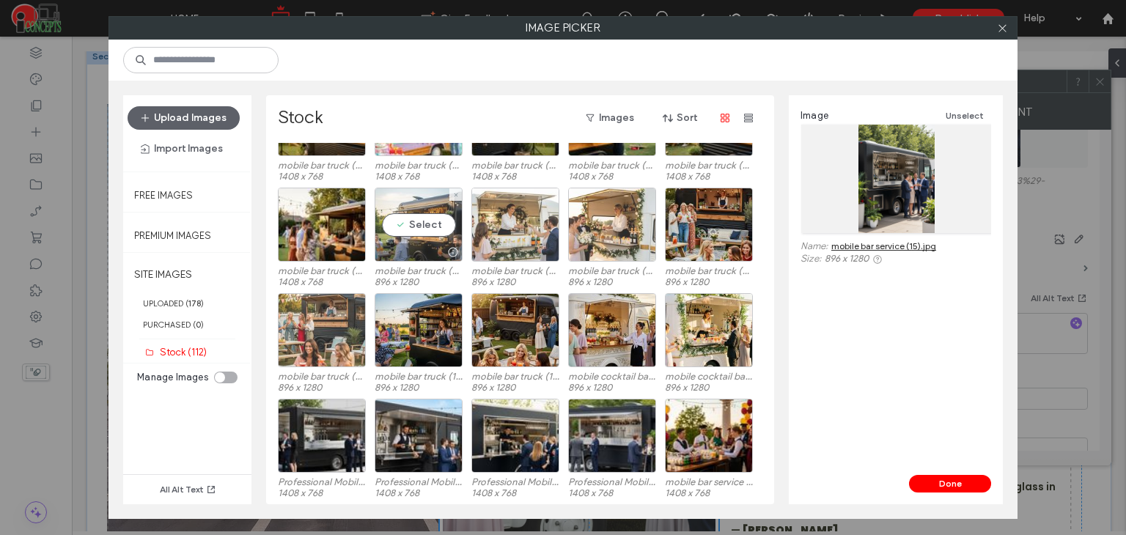
click at [452, 250] on div at bounding box center [452, 252] width 18 height 12
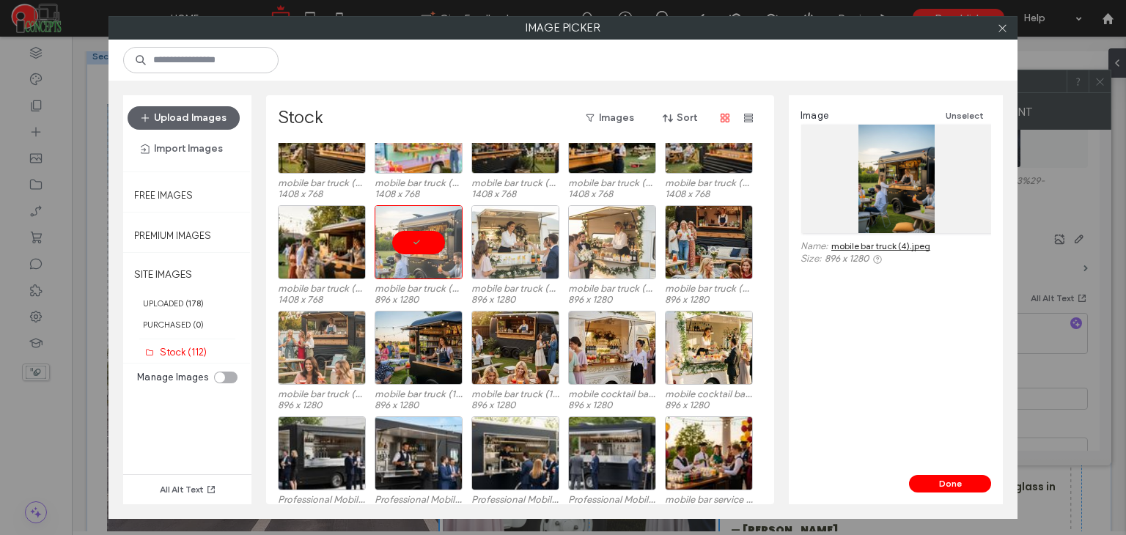
scroll to position [564, 0]
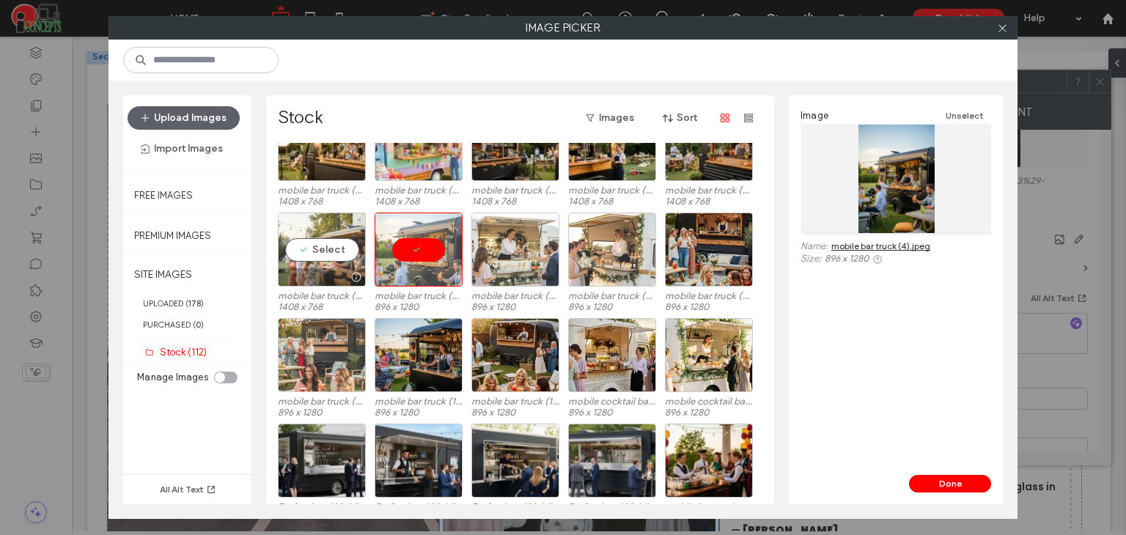
click at [356, 279] on div at bounding box center [356, 277] width 18 height 12
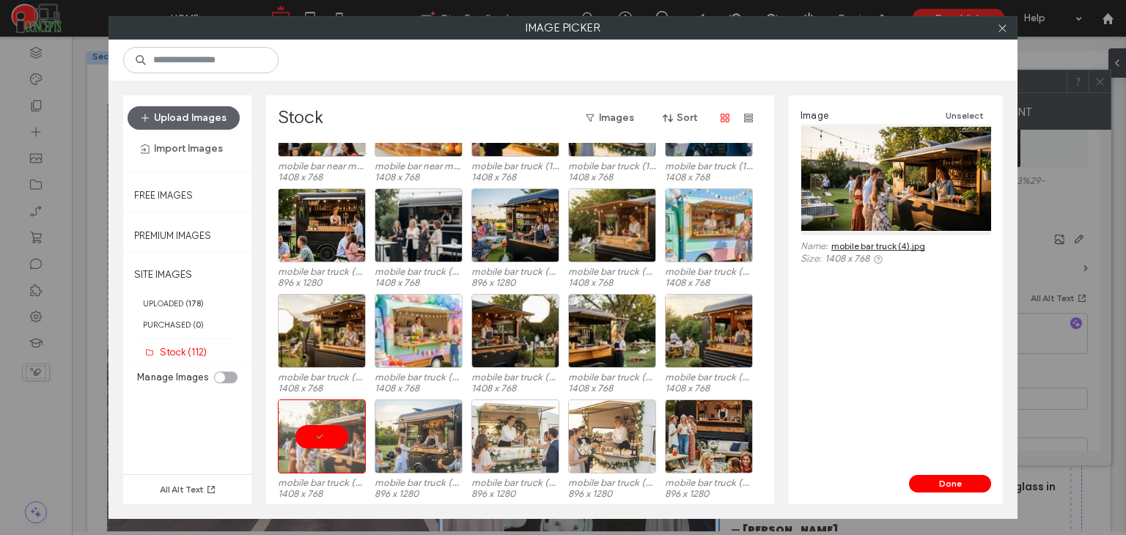
scroll to position [369, 0]
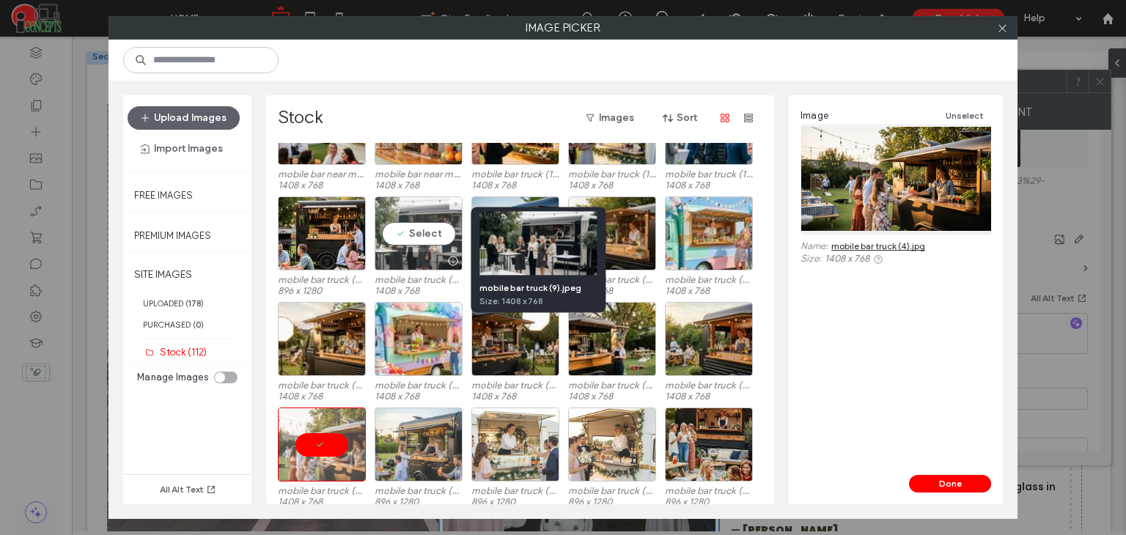
click at [450, 261] on div at bounding box center [452, 261] width 18 height 12
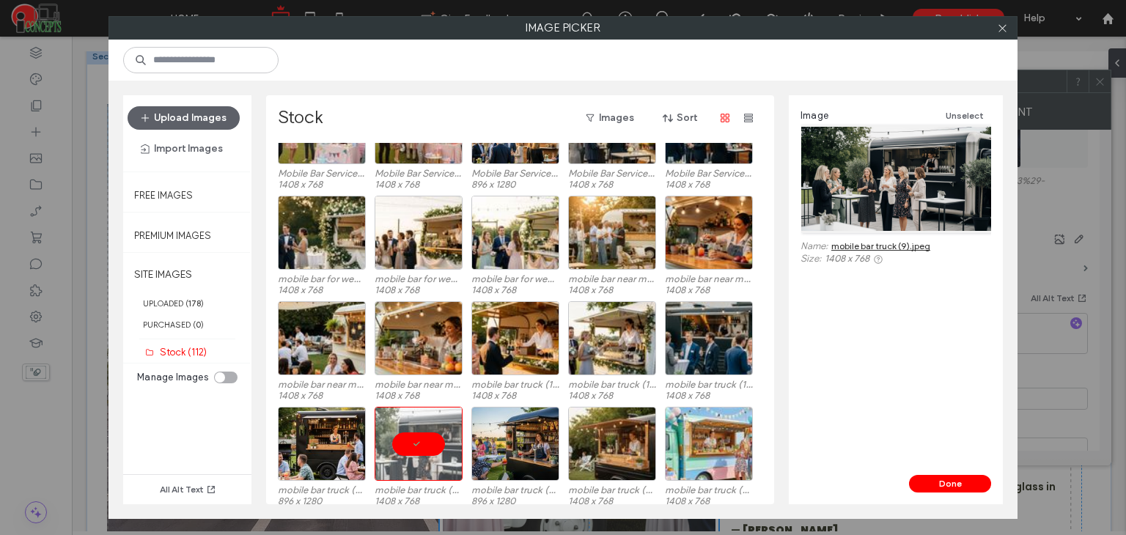
scroll to position [149, 0]
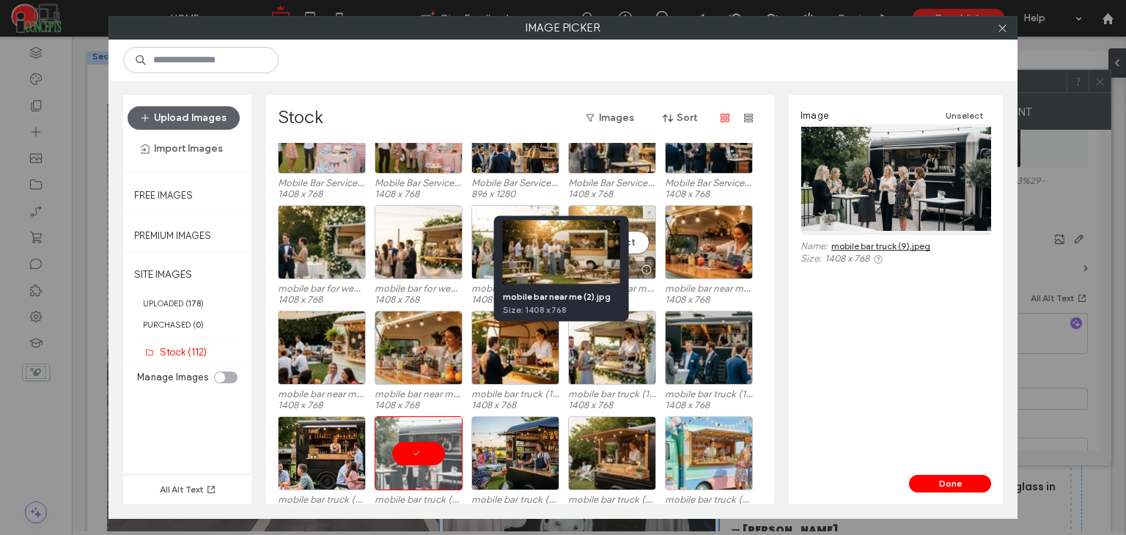
click at [643, 268] on div at bounding box center [646, 270] width 18 height 12
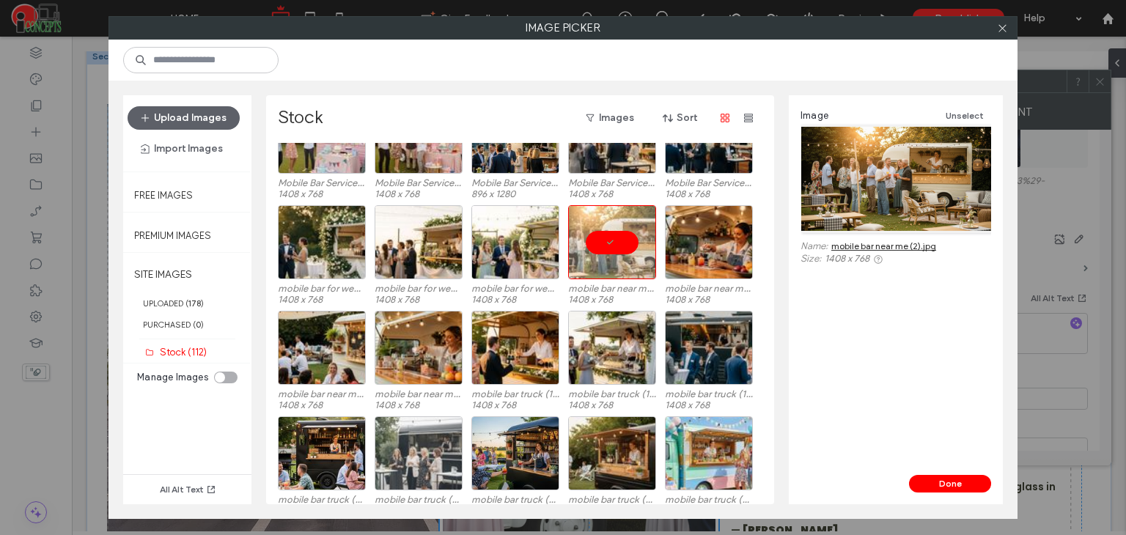
click at [888, 247] on link "mobile bar near me (2).jpg" at bounding box center [883, 245] width 105 height 11
click at [604, 237] on div at bounding box center [612, 242] width 88 height 74
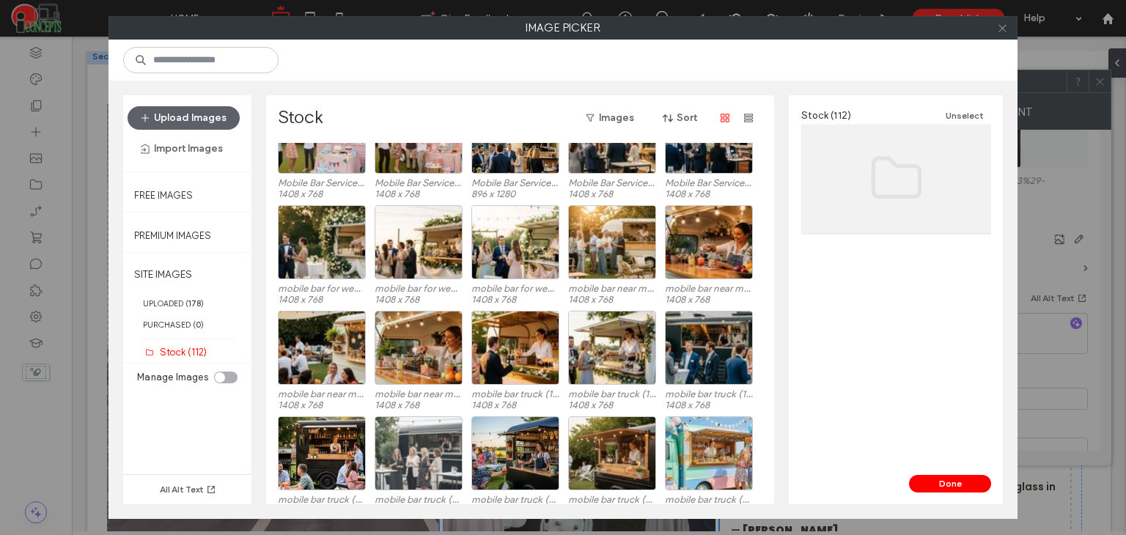
click at [998, 29] on icon at bounding box center [1002, 28] width 11 height 11
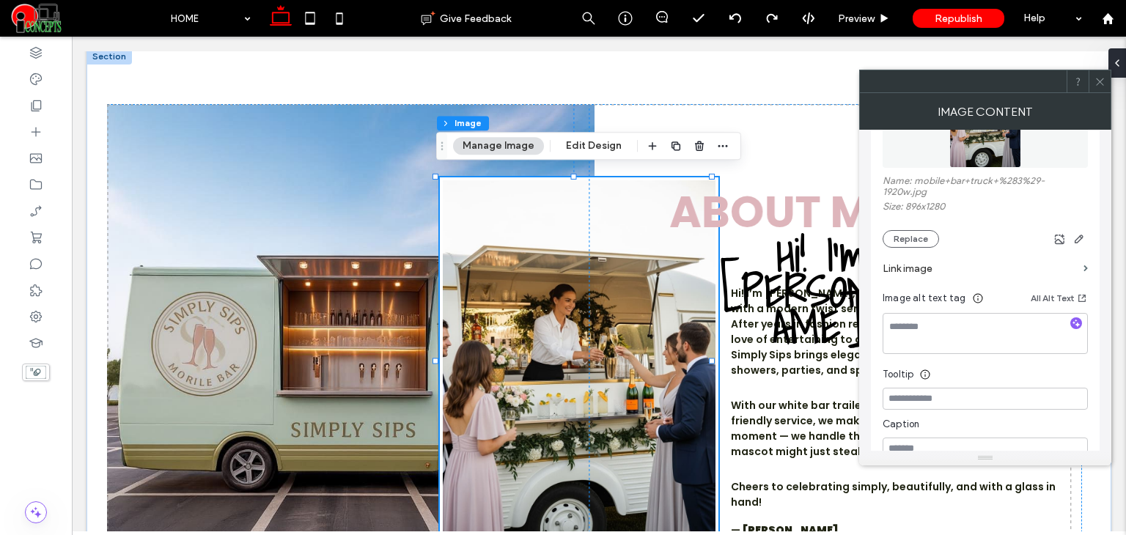
click at [1099, 79] on icon at bounding box center [1099, 81] width 11 height 11
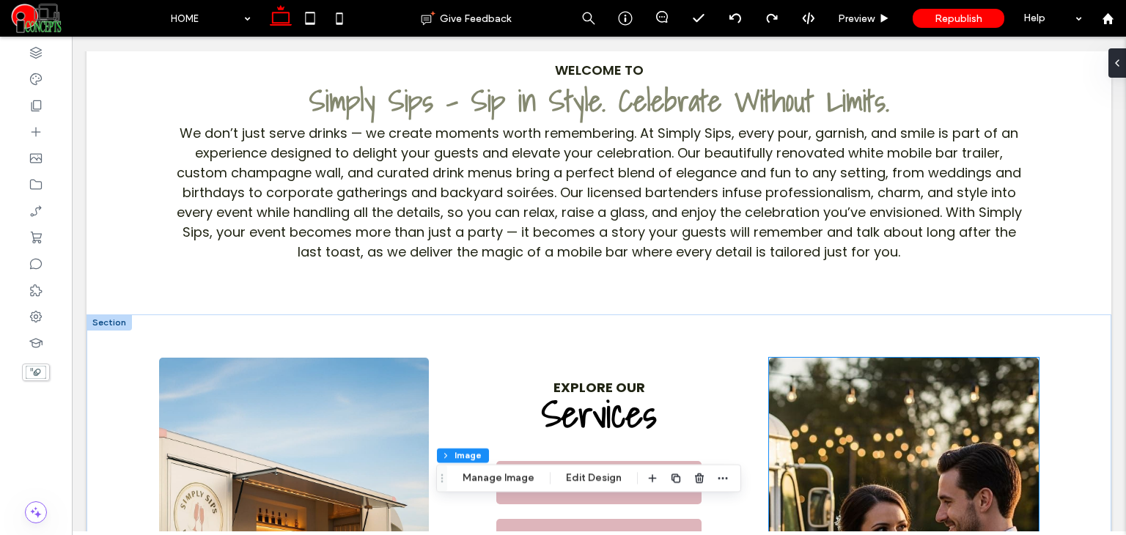
scroll to position [803, 0]
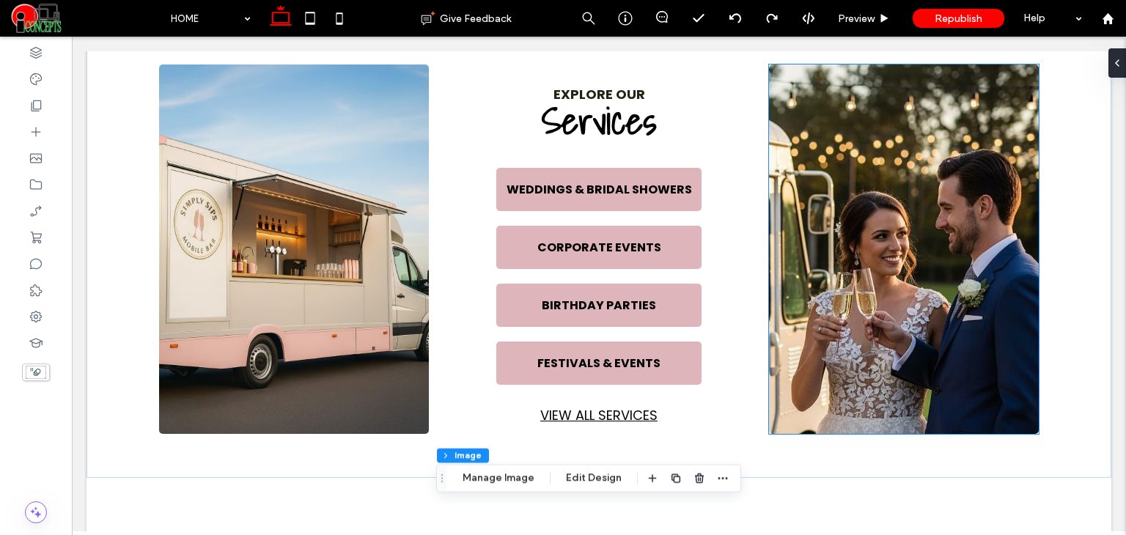
click at [961, 166] on img at bounding box center [904, 248] width 270 height 369
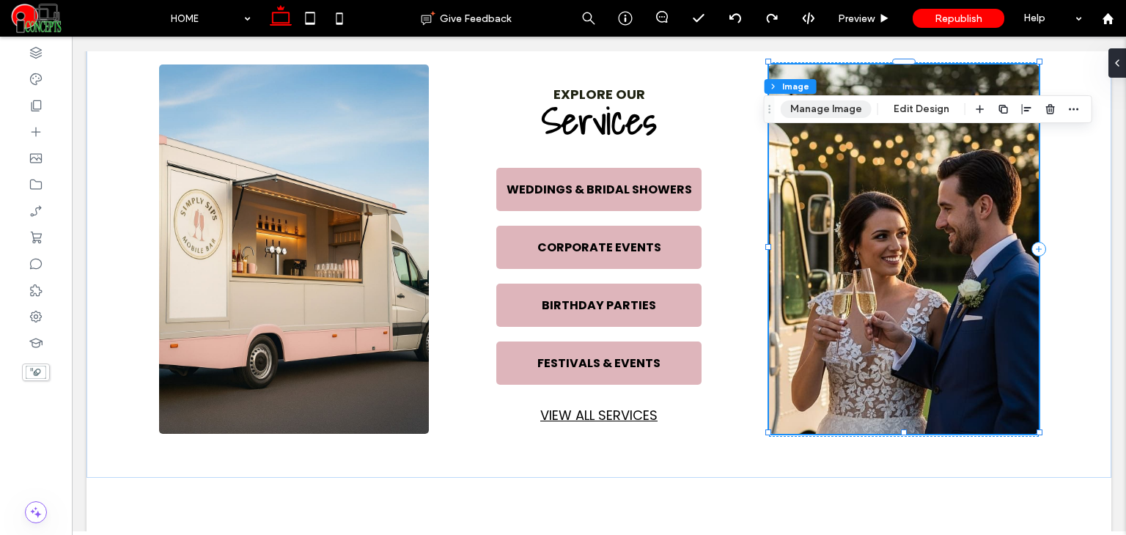
click at [828, 109] on button "Manage Image" at bounding box center [825, 109] width 91 height 18
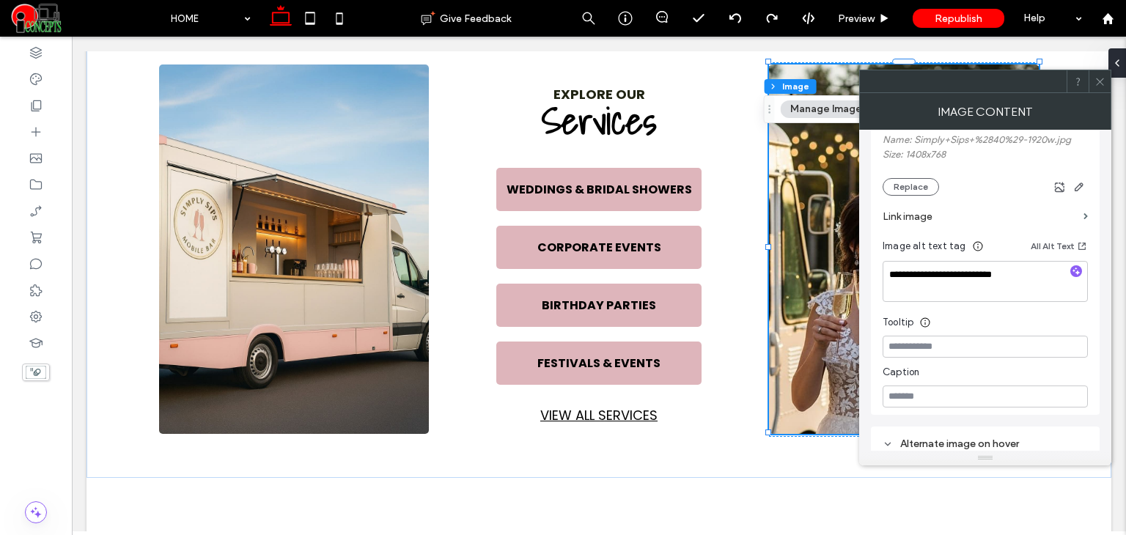
scroll to position [293, 0]
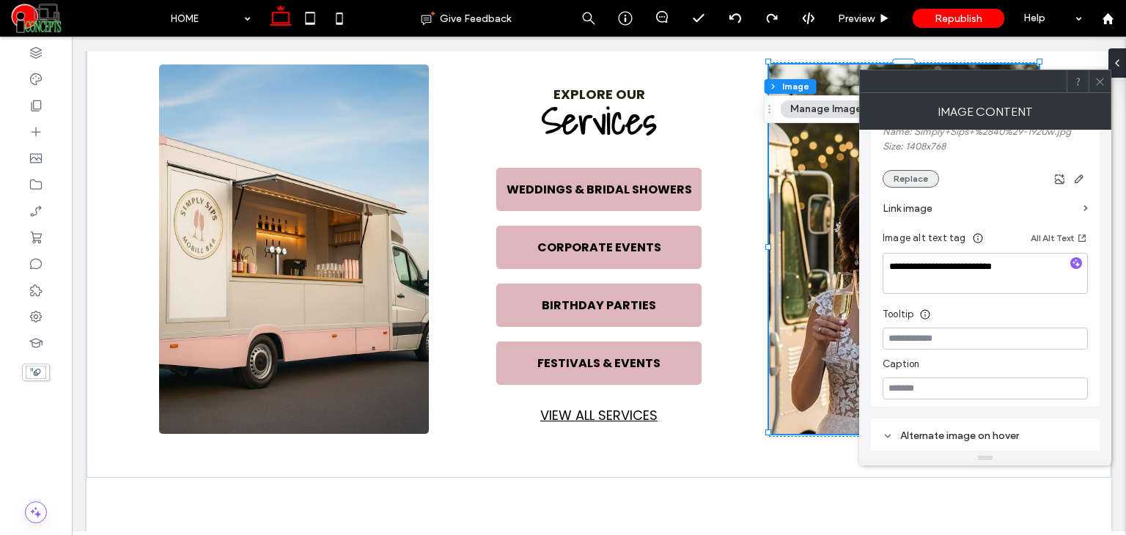
click at [906, 176] on button "Replace" at bounding box center [910, 179] width 56 height 18
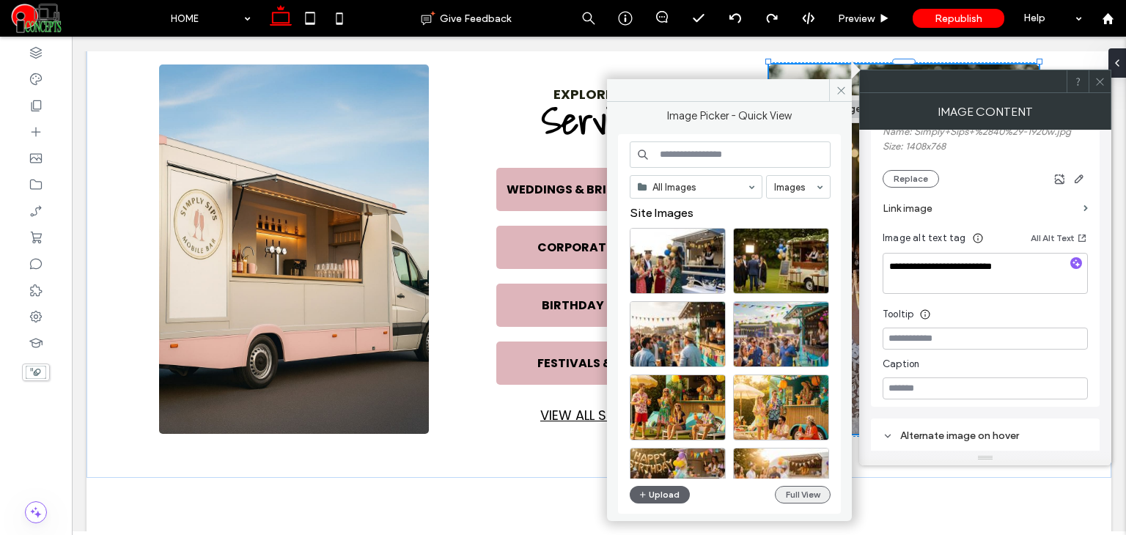
click at [806, 496] on button "Full View" at bounding box center [803, 495] width 56 height 18
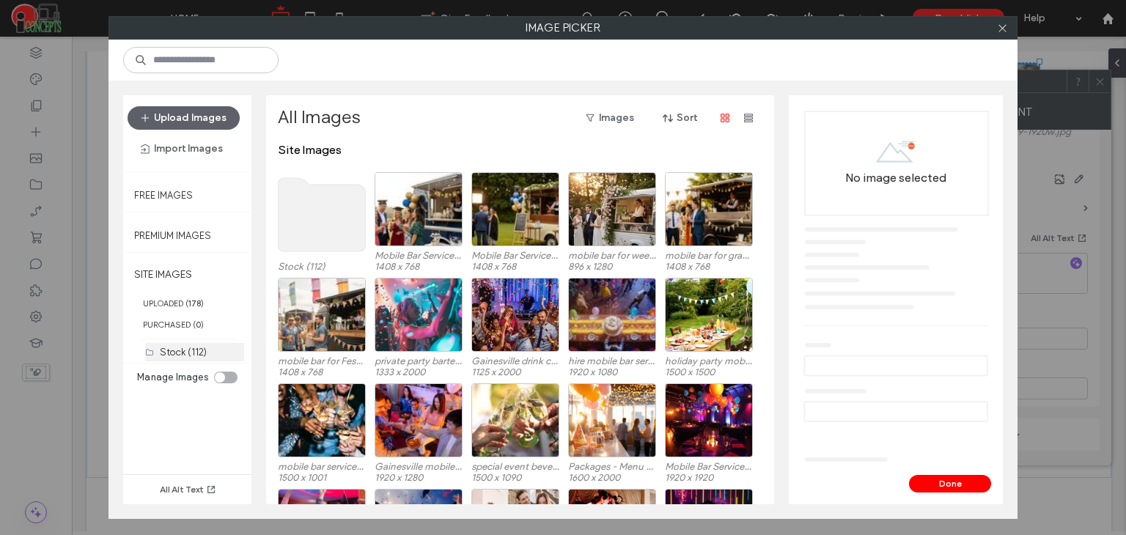
click at [176, 352] on label "Stock (112)" at bounding box center [183, 352] width 47 height 11
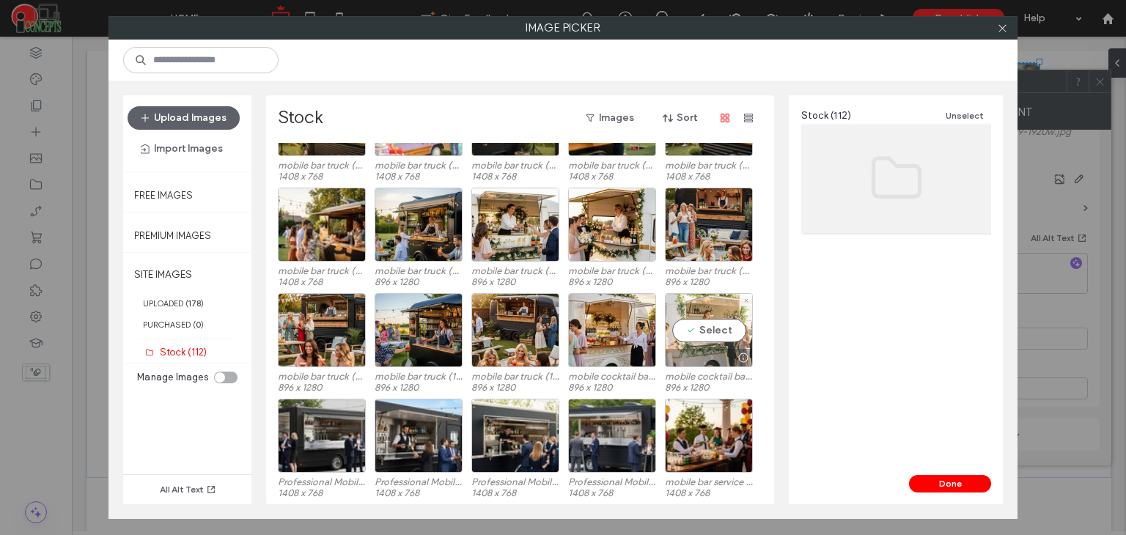
scroll to position [564, 0]
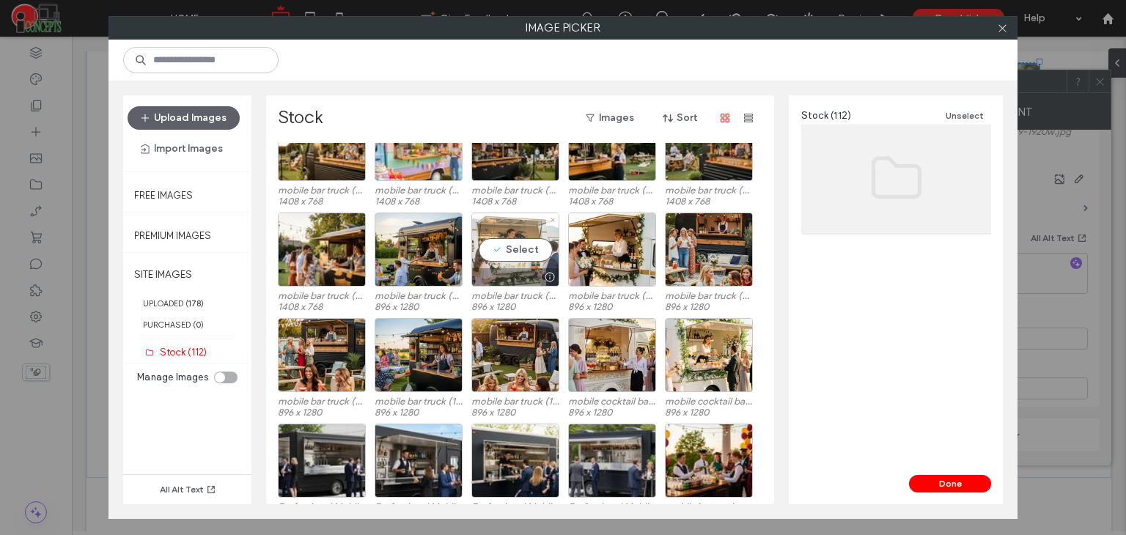
click at [500, 252] on div "Select" at bounding box center [515, 250] width 88 height 74
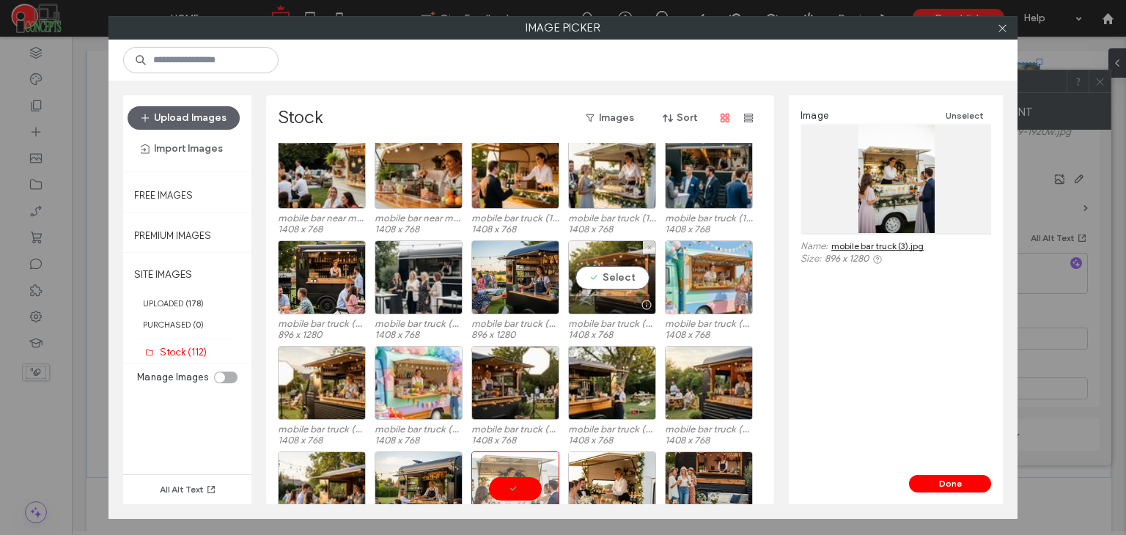
scroll to position [320, 0]
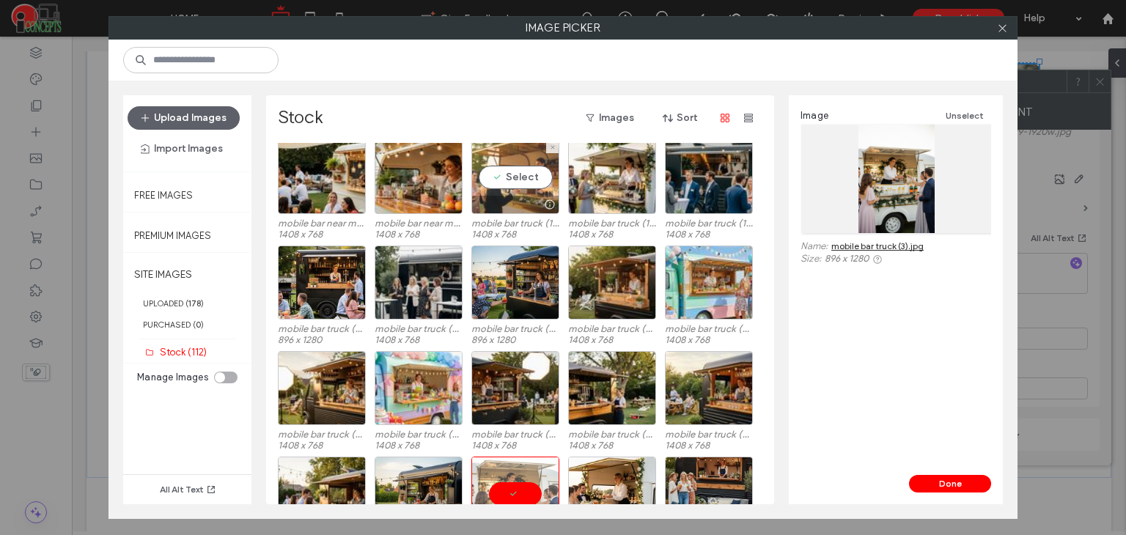
click at [531, 183] on div "Select" at bounding box center [515, 177] width 88 height 74
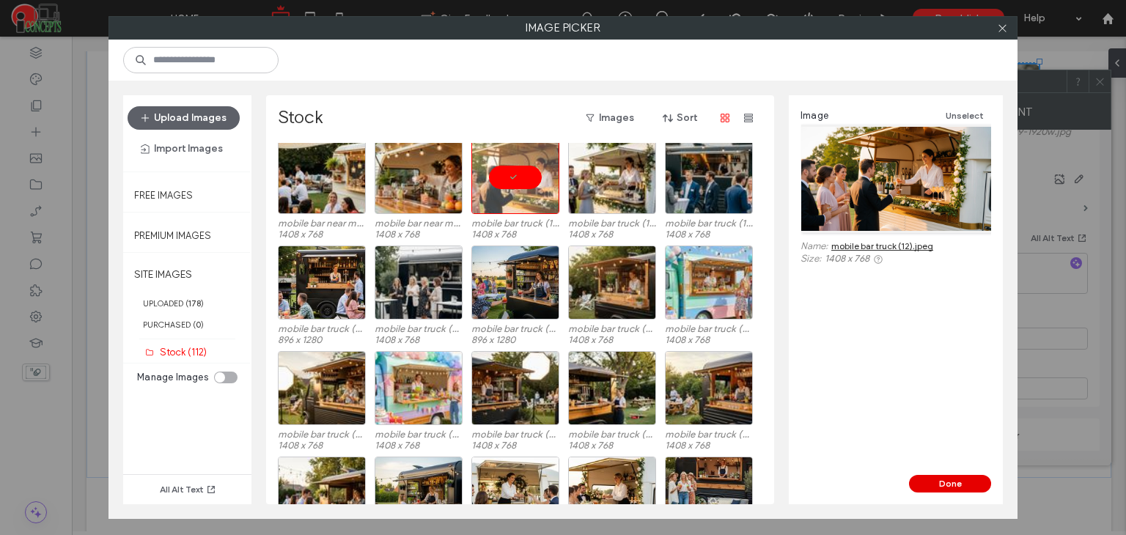
drag, startPoint x: 864, startPoint y: 443, endPoint x: 937, endPoint y: 480, distance: 81.6
click at [938, 485] on button "Done" at bounding box center [950, 484] width 82 height 18
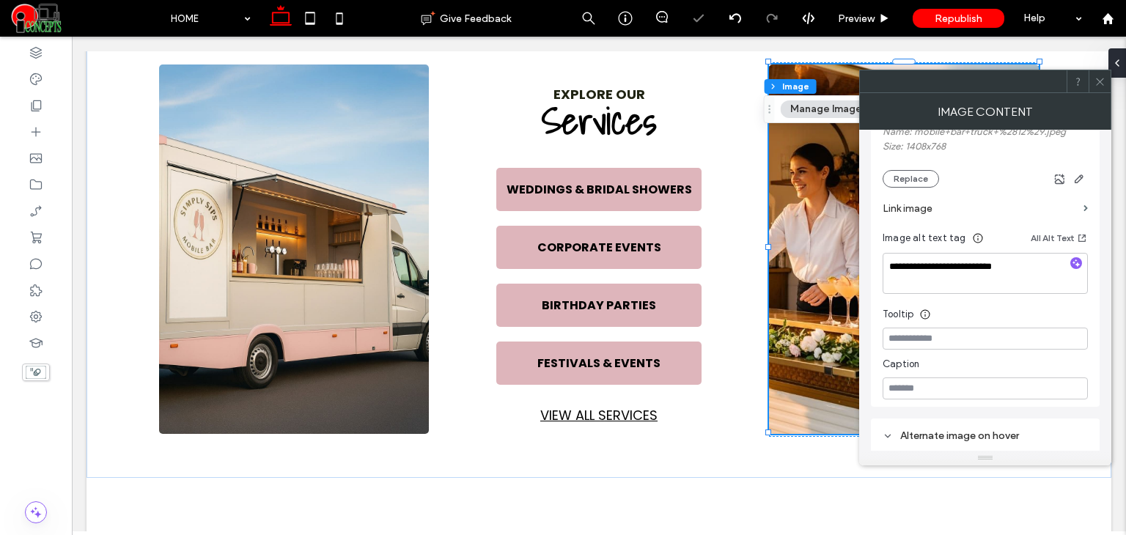
click at [1101, 78] on icon at bounding box center [1099, 81] width 11 height 11
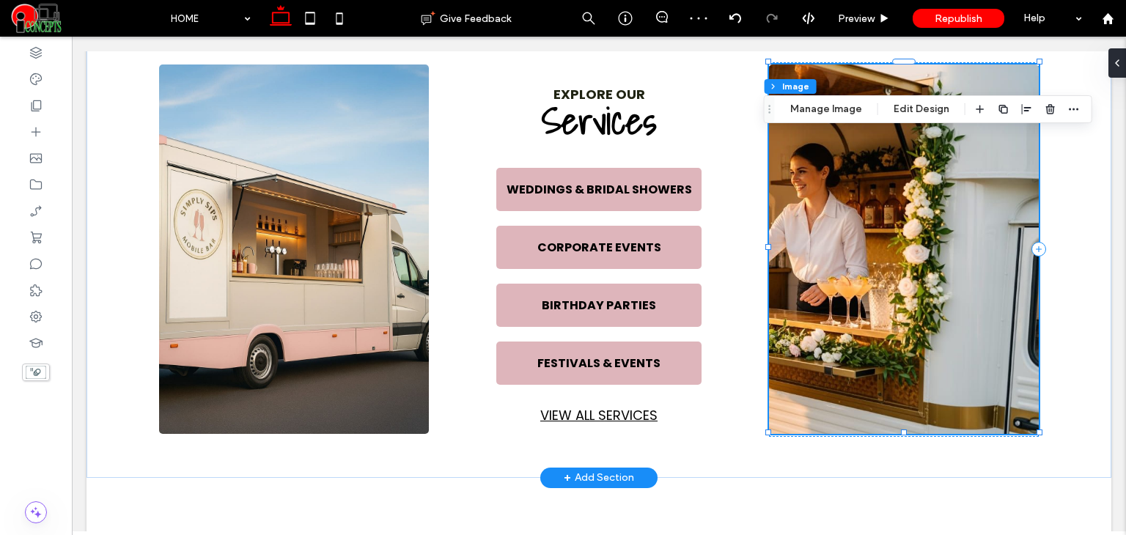
click at [801, 196] on img at bounding box center [904, 248] width 270 height 369
click at [811, 114] on button "Manage Image" at bounding box center [825, 109] width 91 height 18
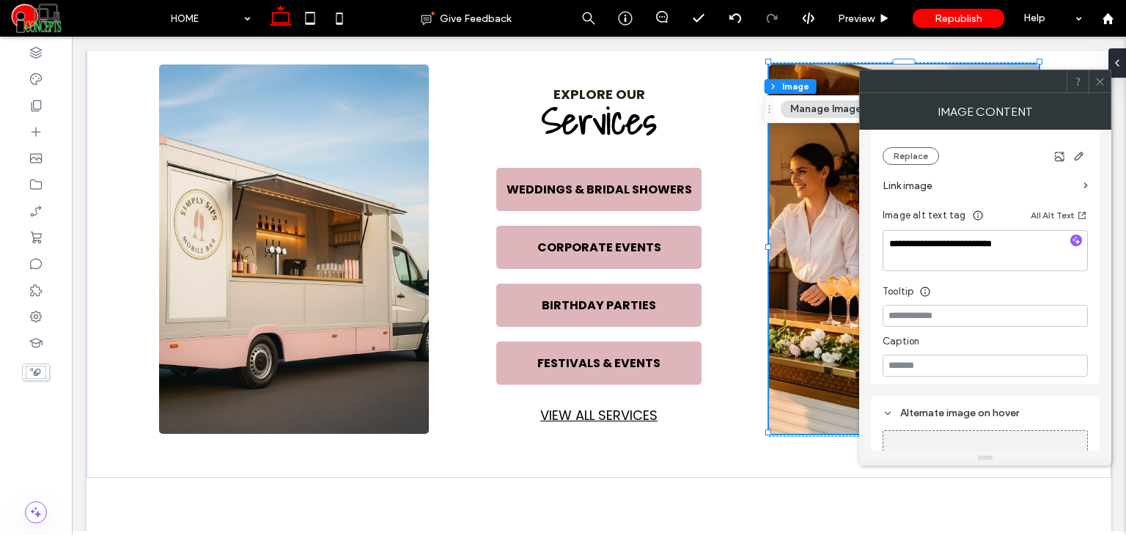
scroll to position [317, 0]
click at [915, 159] on button "Replace" at bounding box center [910, 155] width 56 height 18
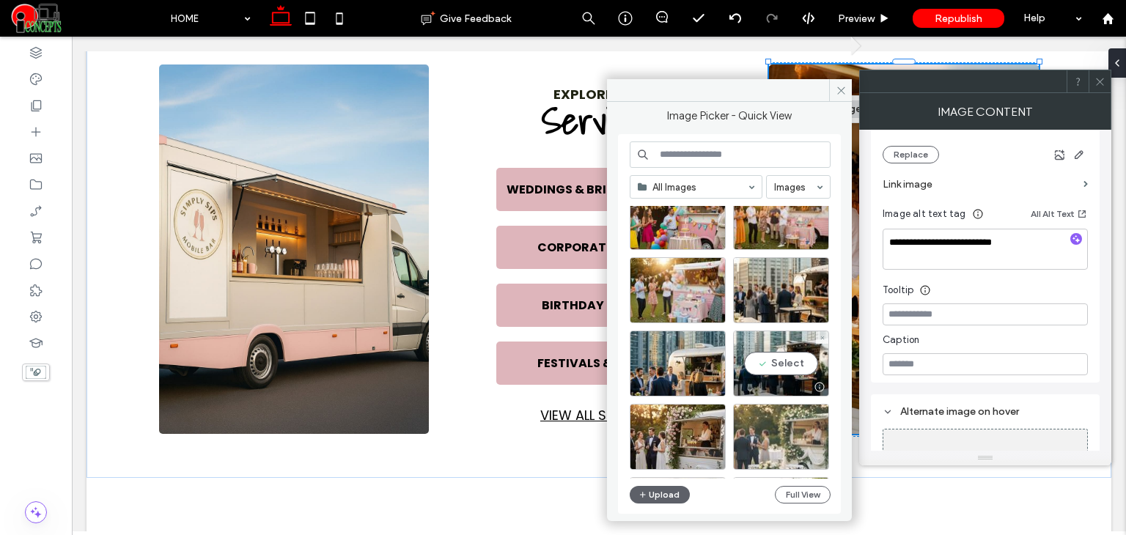
scroll to position [268, 0]
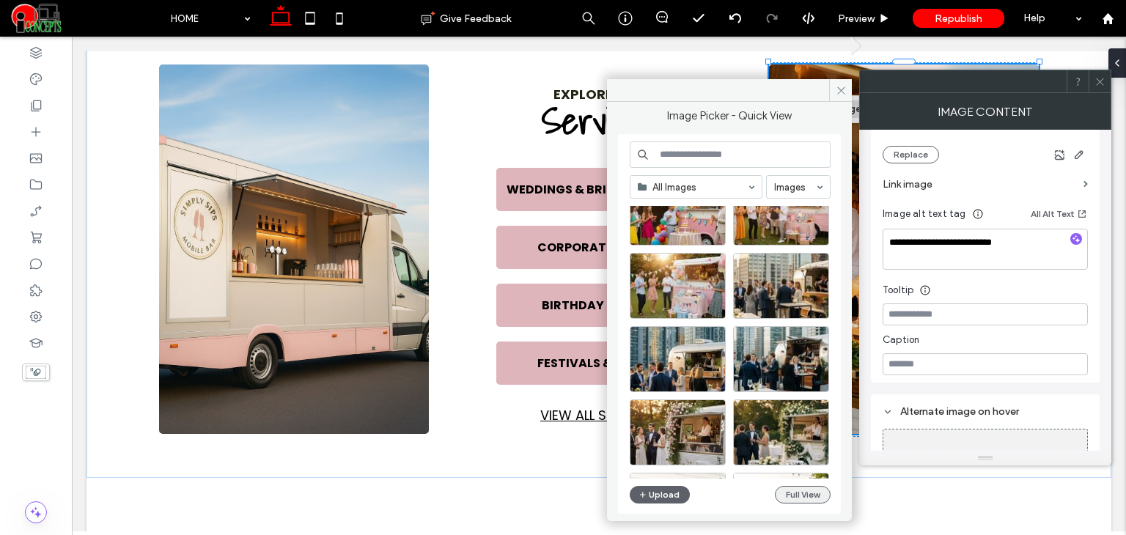
click at [797, 493] on button "Full View" at bounding box center [803, 495] width 56 height 18
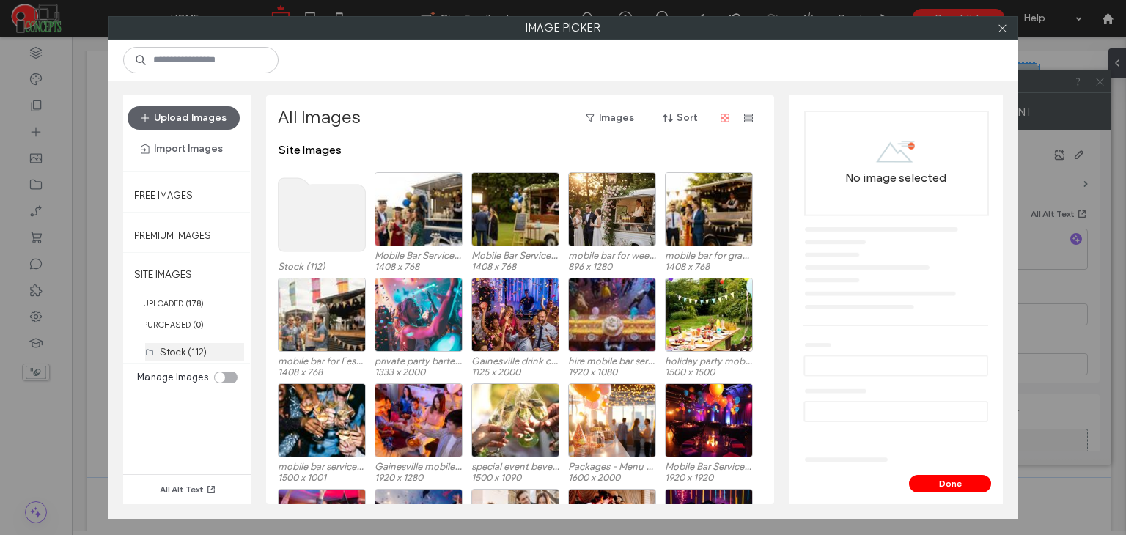
click at [193, 347] on label "Stock (112)" at bounding box center [183, 352] width 47 height 11
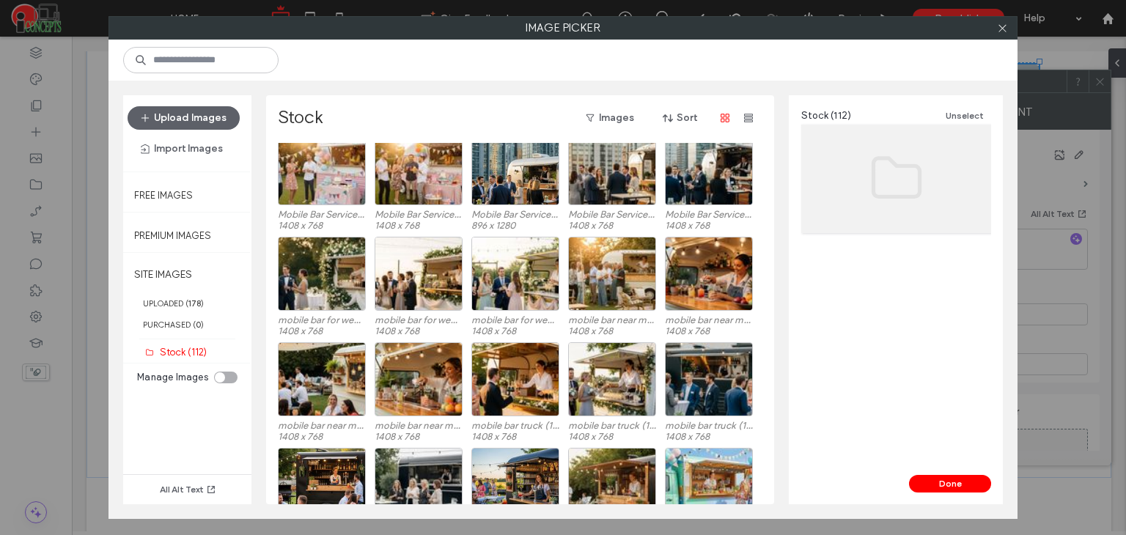
scroll to position [232, 0]
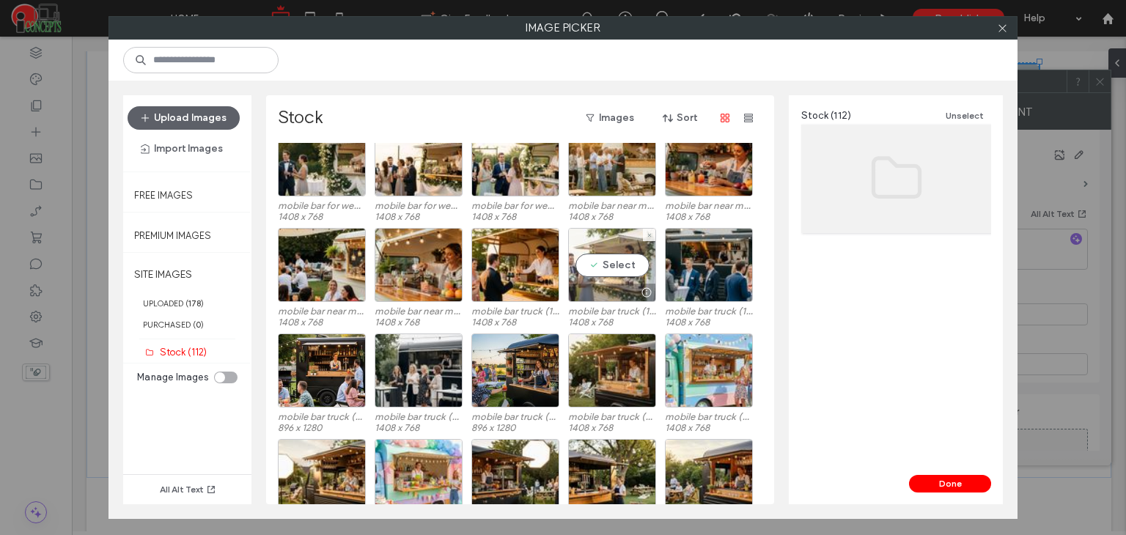
click at [625, 264] on div "Select" at bounding box center [612, 265] width 88 height 74
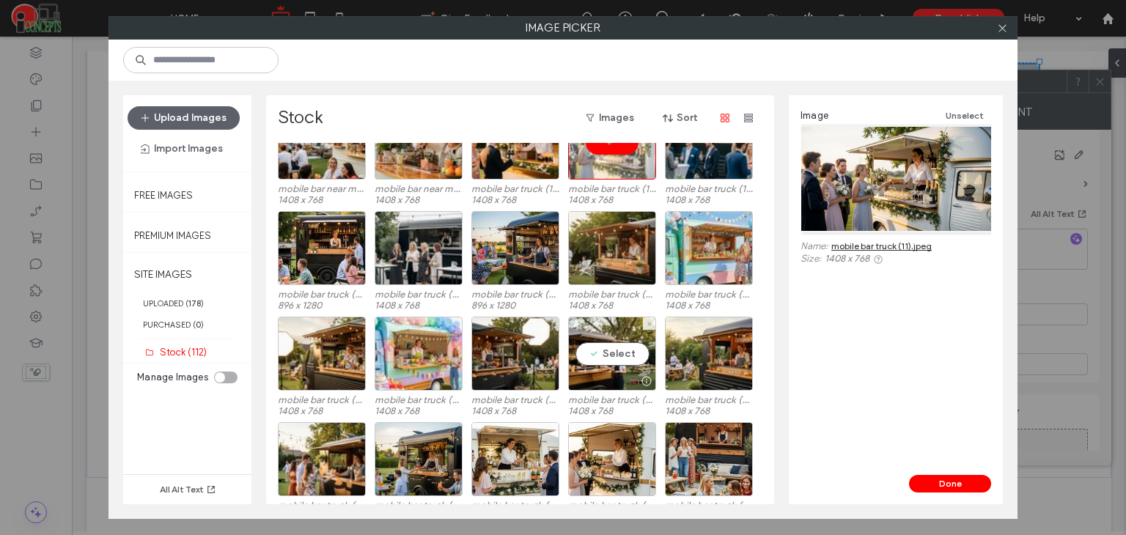
scroll to position [378, 0]
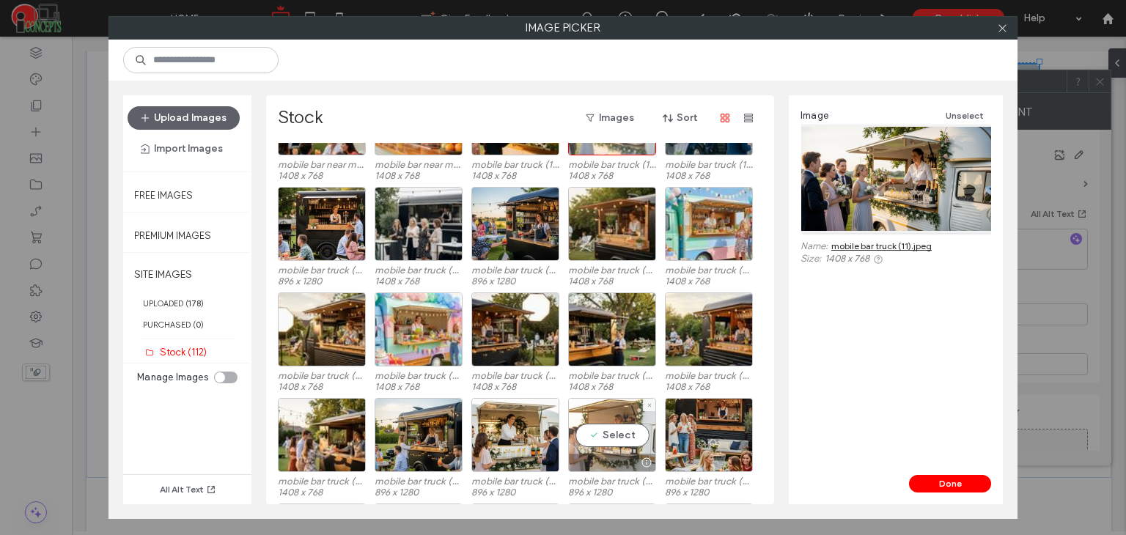
click at [610, 429] on div "Select" at bounding box center [612, 435] width 88 height 74
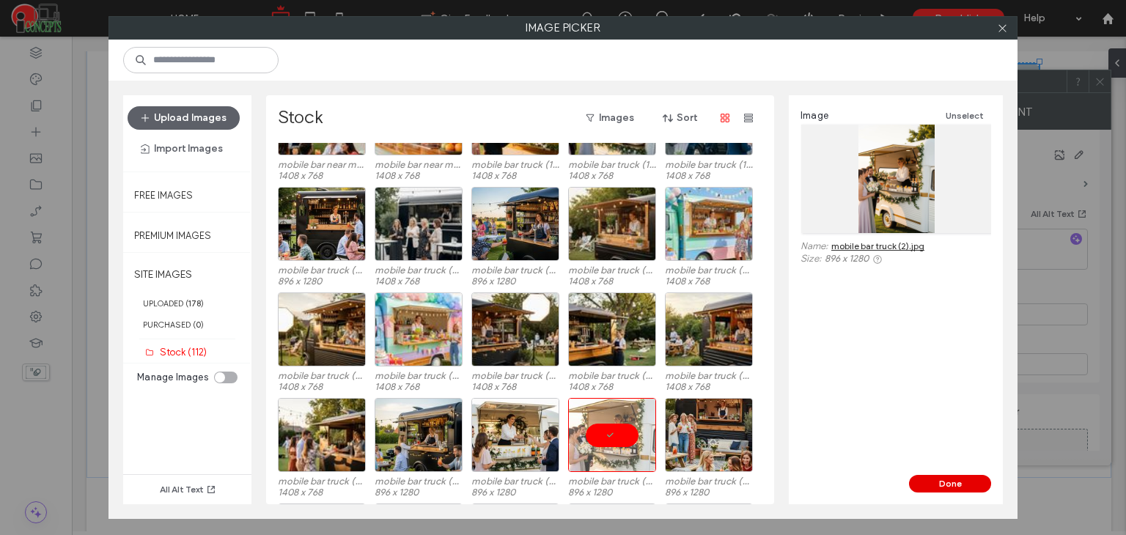
click at [959, 482] on button "Done" at bounding box center [950, 484] width 82 height 18
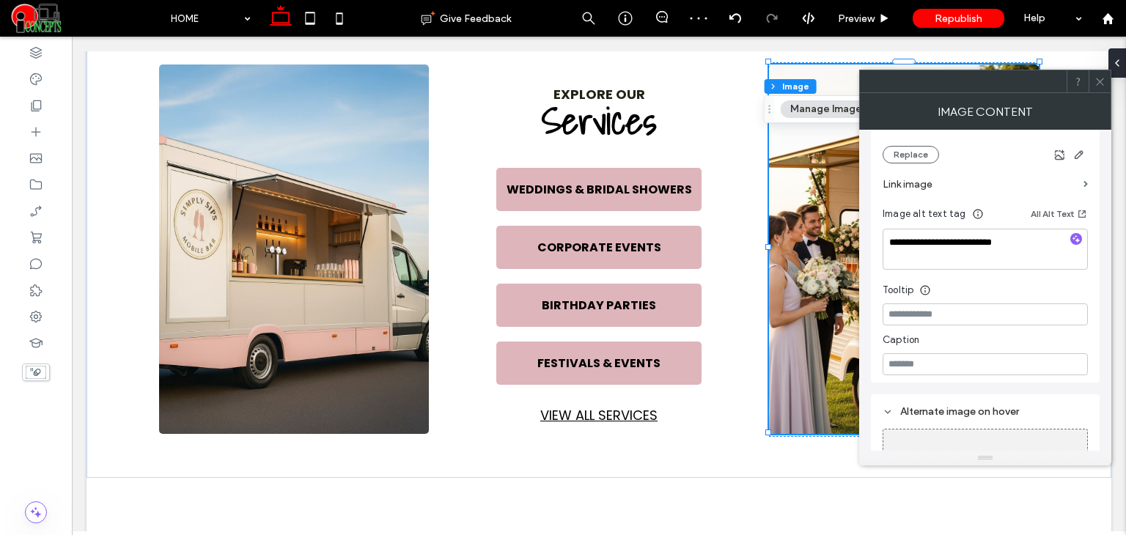
click at [1096, 81] on icon at bounding box center [1099, 81] width 11 height 11
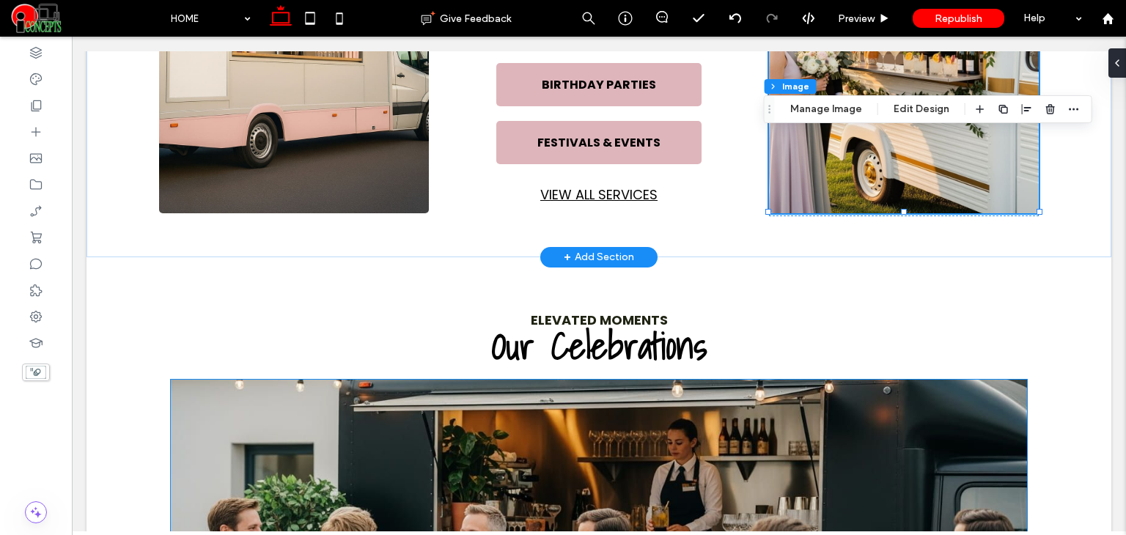
scroll to position [827, 0]
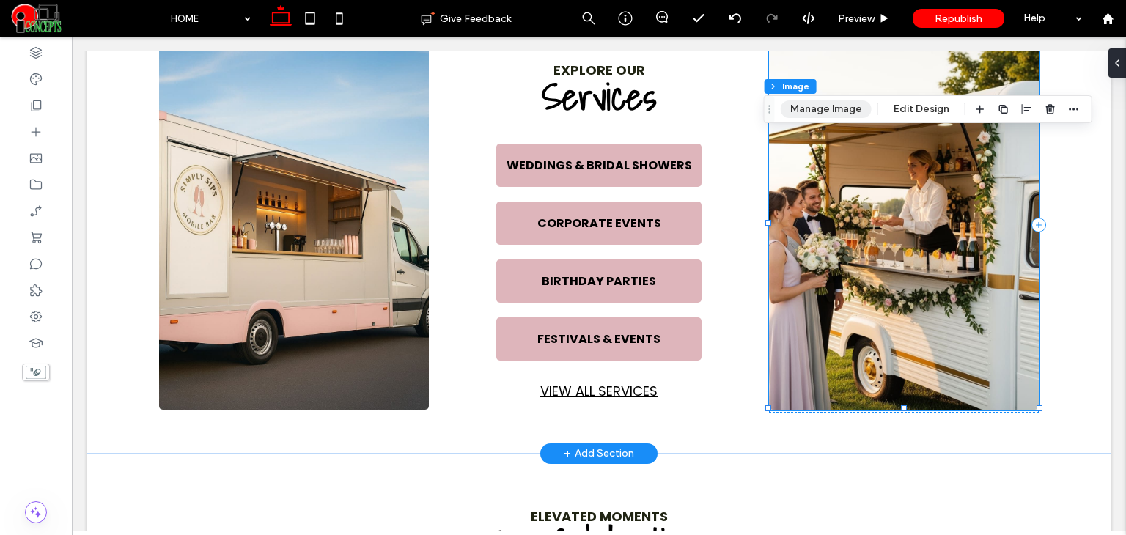
click at [836, 114] on button "Manage Image" at bounding box center [825, 109] width 91 height 18
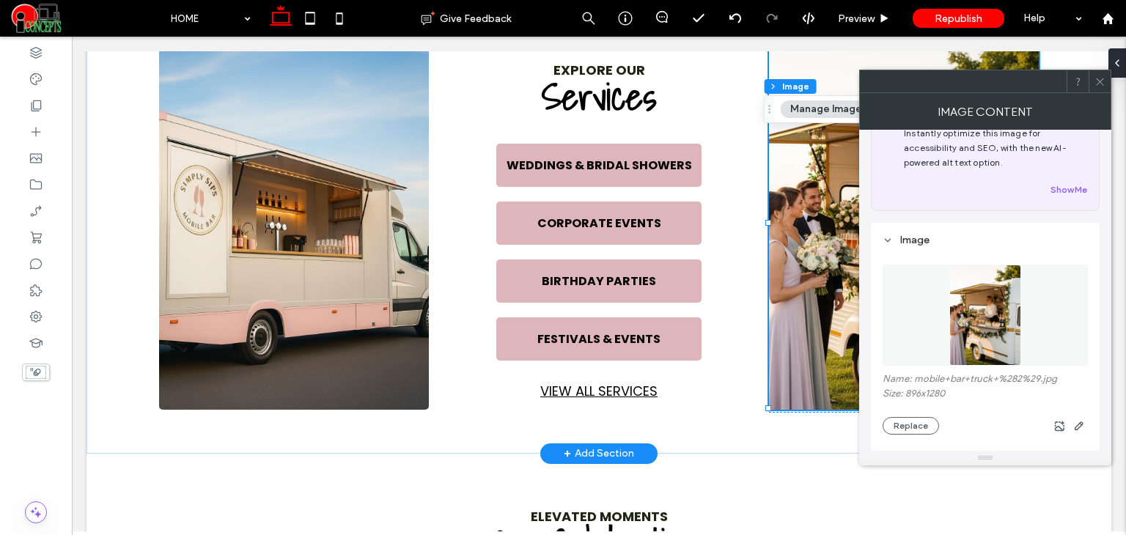
scroll to position [171, 0]
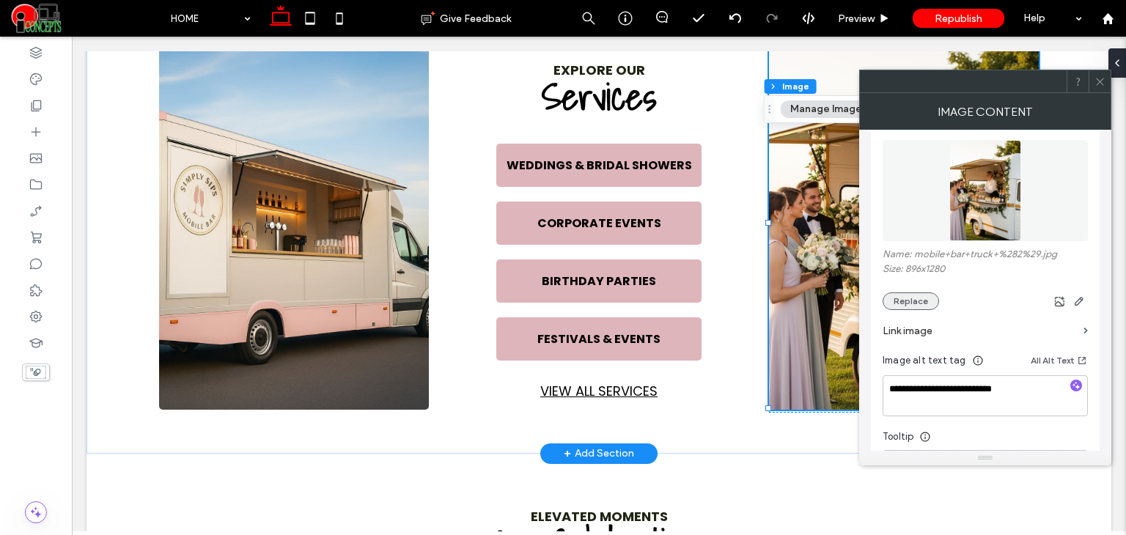
drag, startPoint x: 914, startPoint y: 302, endPoint x: 495, endPoint y: 162, distance: 441.9
click at [914, 302] on button "Replace" at bounding box center [910, 301] width 56 height 18
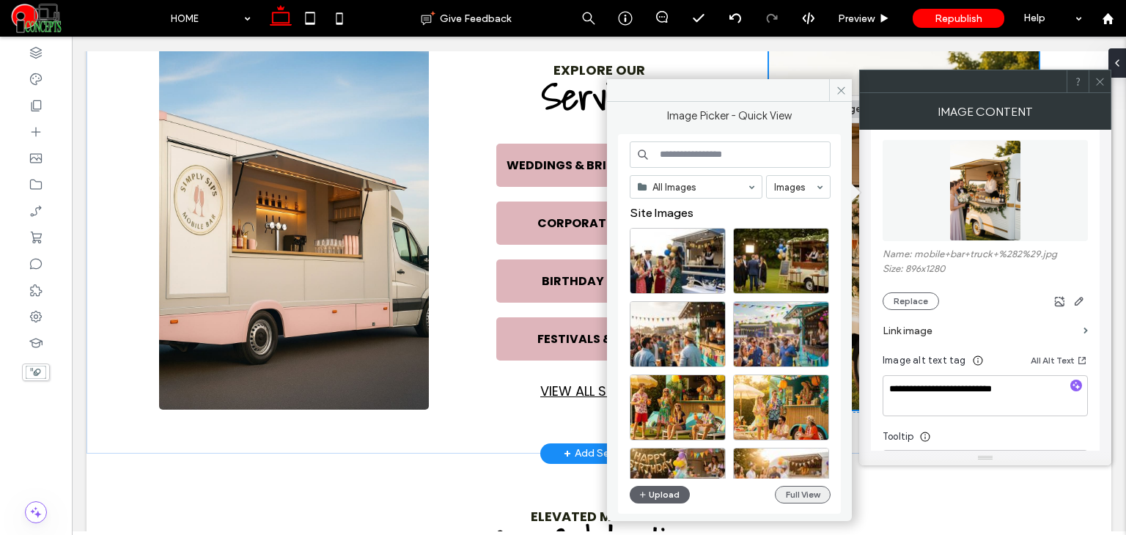
click at [792, 496] on button "Full View" at bounding box center [803, 495] width 56 height 18
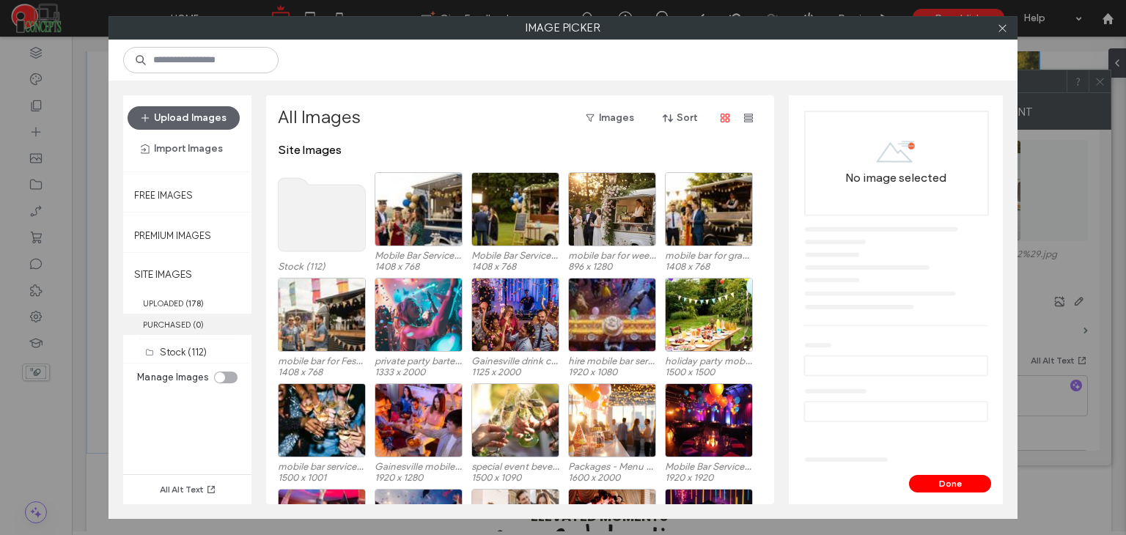
drag, startPoint x: 185, startPoint y: 345, endPoint x: 238, endPoint y: 331, distance: 55.5
click at [185, 347] on label "Stock (112)" at bounding box center [183, 352] width 47 height 11
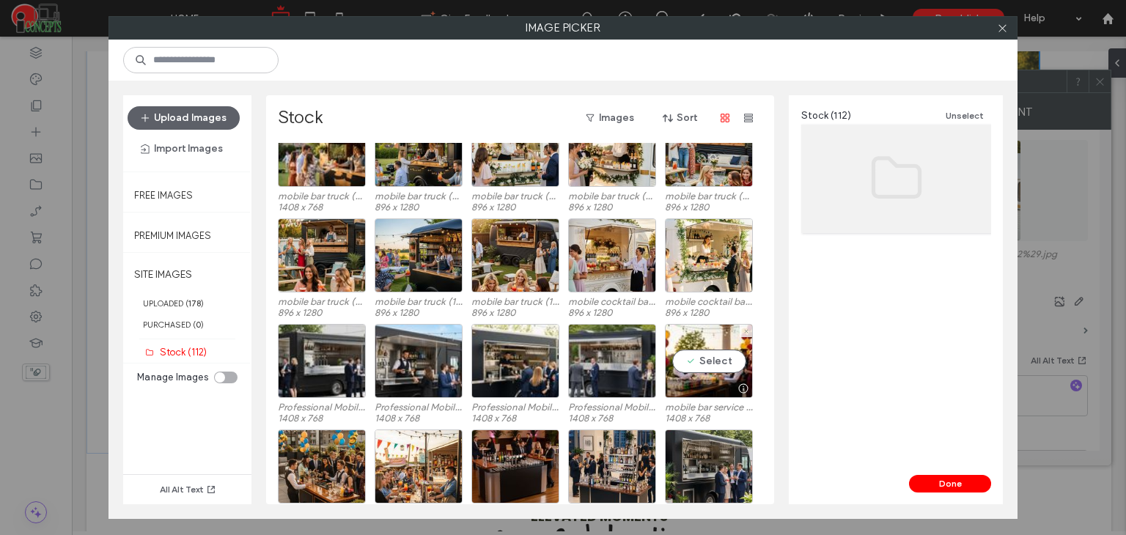
scroll to position [684, 0]
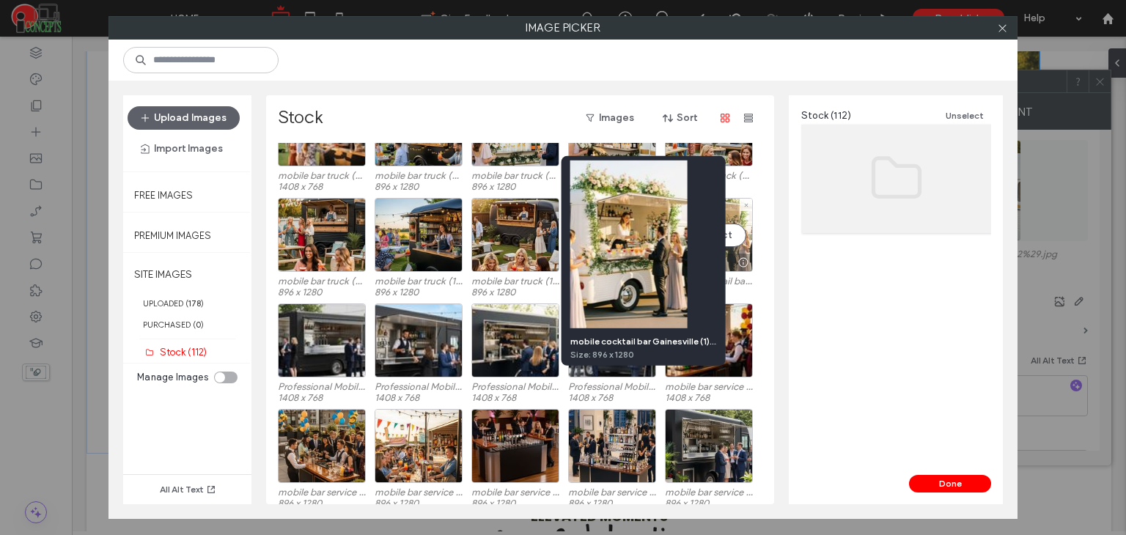
click at [742, 259] on div at bounding box center [743, 262] width 18 height 12
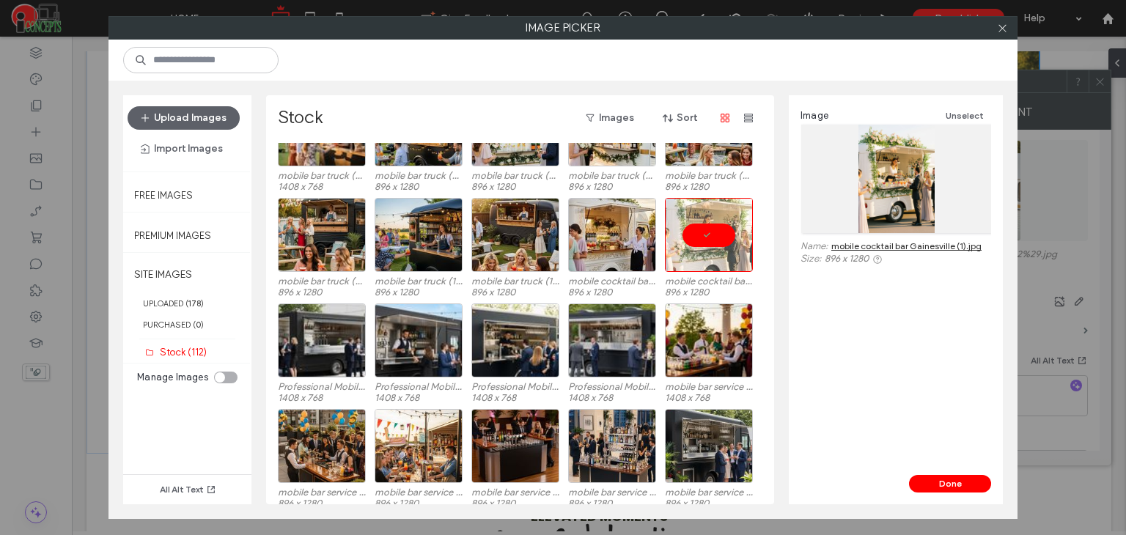
click at [915, 241] on link "mobile cocktail bar Gainesville (1).jpg" at bounding box center [906, 245] width 150 height 11
click at [720, 228] on div at bounding box center [709, 235] width 88 height 74
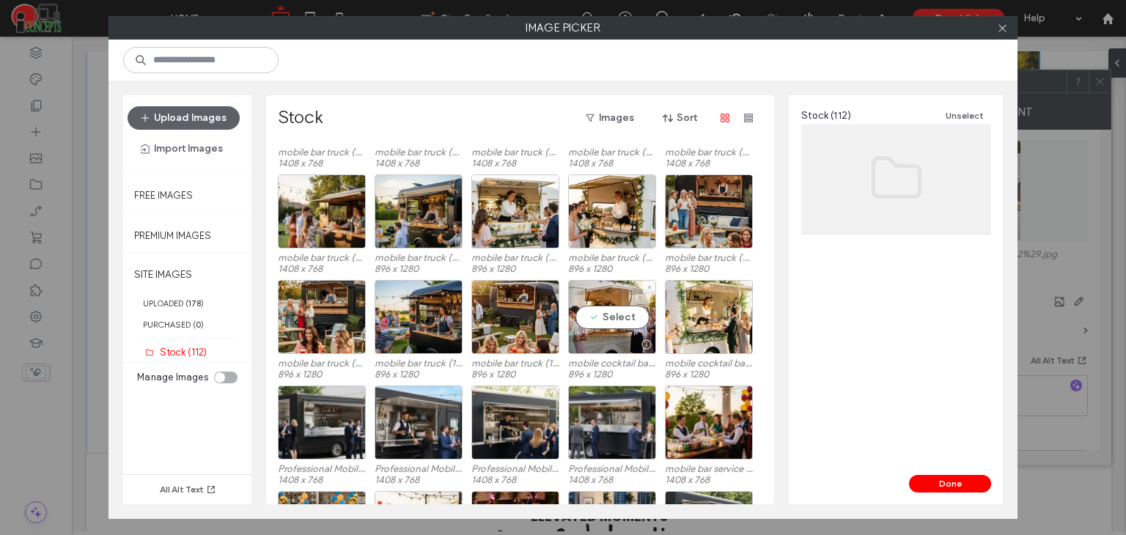
scroll to position [586, 0]
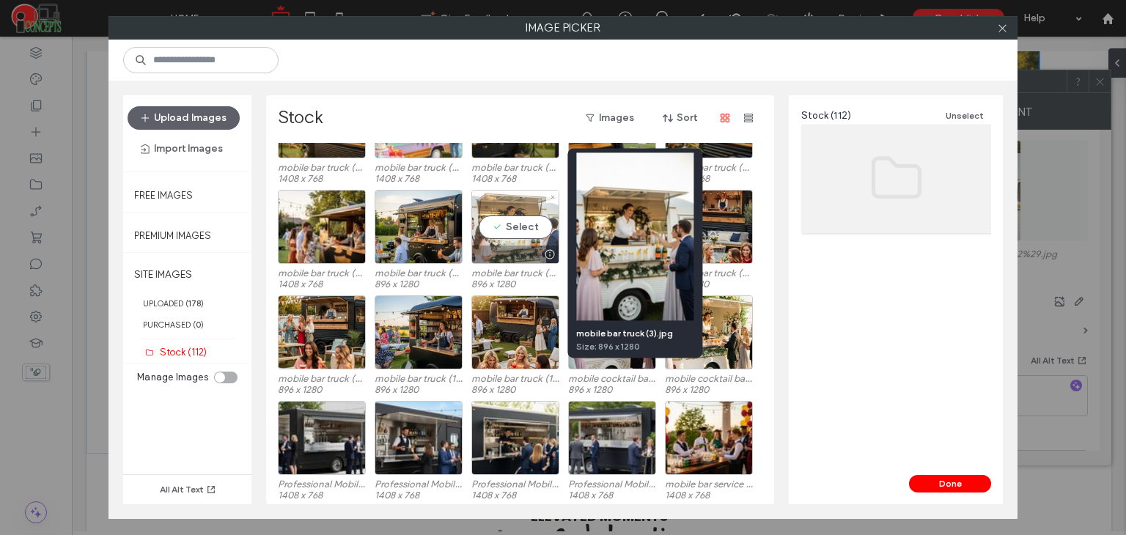
click at [546, 253] on div at bounding box center [549, 254] width 18 height 12
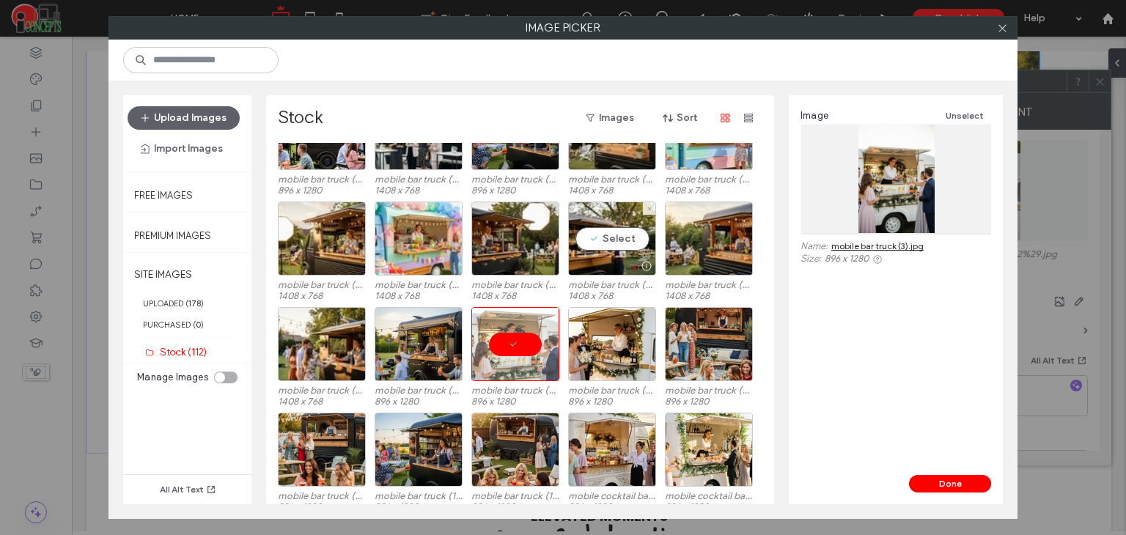
scroll to position [464, 0]
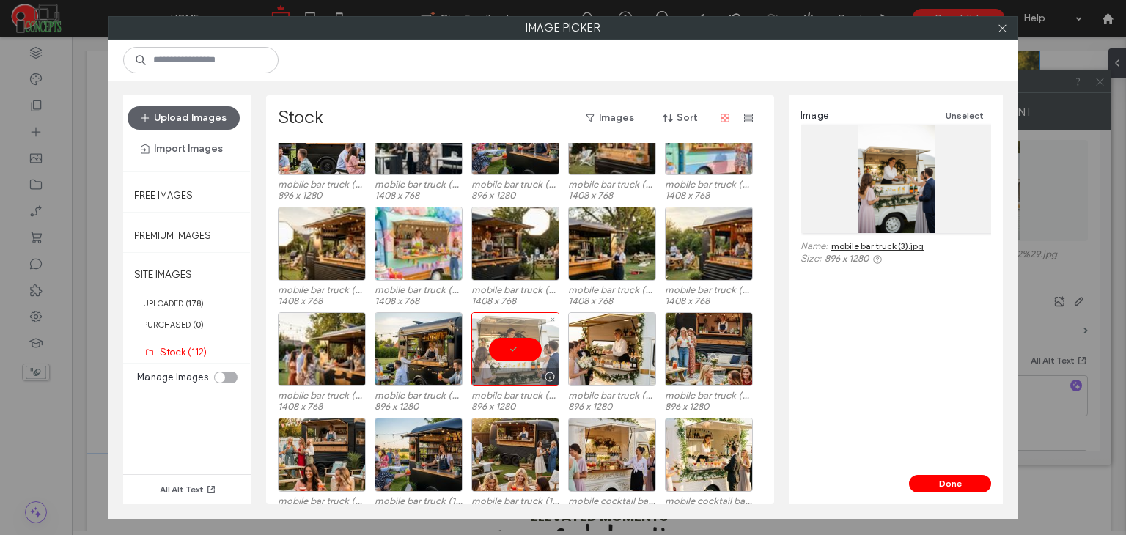
drag, startPoint x: 525, startPoint y: 354, endPoint x: 539, endPoint y: 347, distance: 15.1
click at [525, 354] on div at bounding box center [515, 349] width 88 height 74
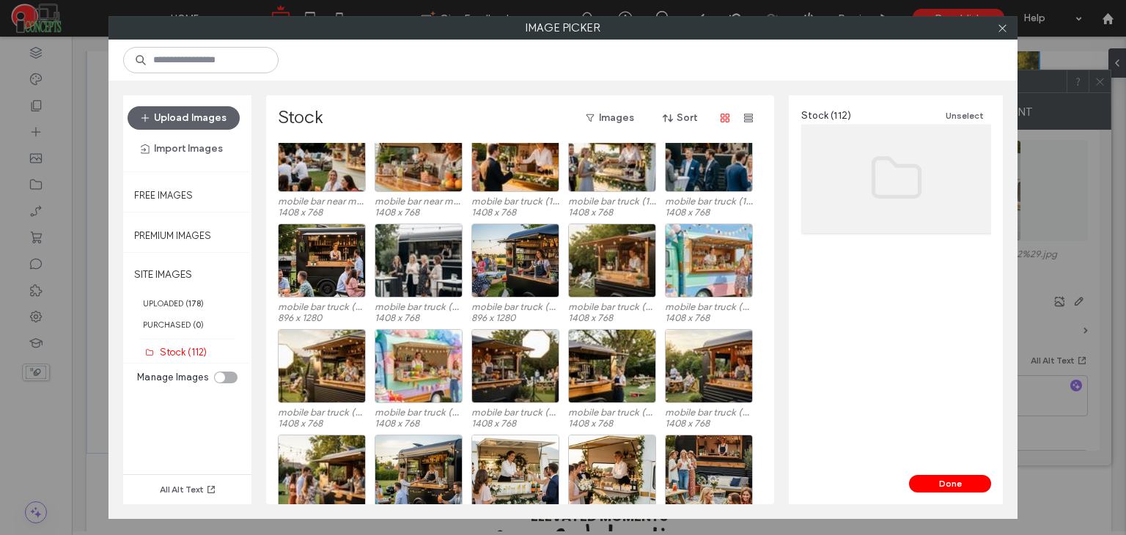
scroll to position [317, 0]
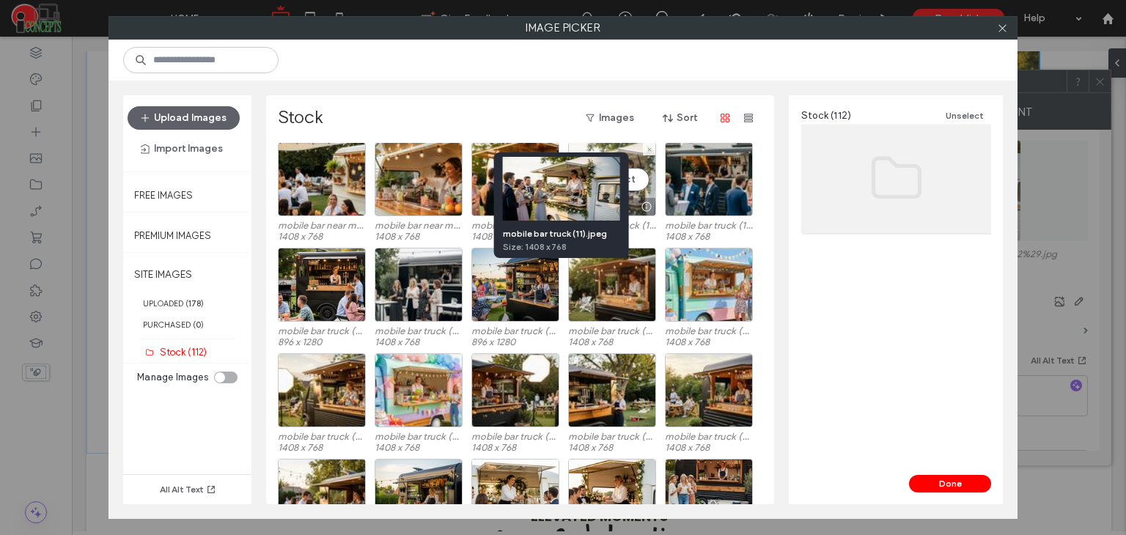
click at [649, 202] on div at bounding box center [646, 207] width 18 height 12
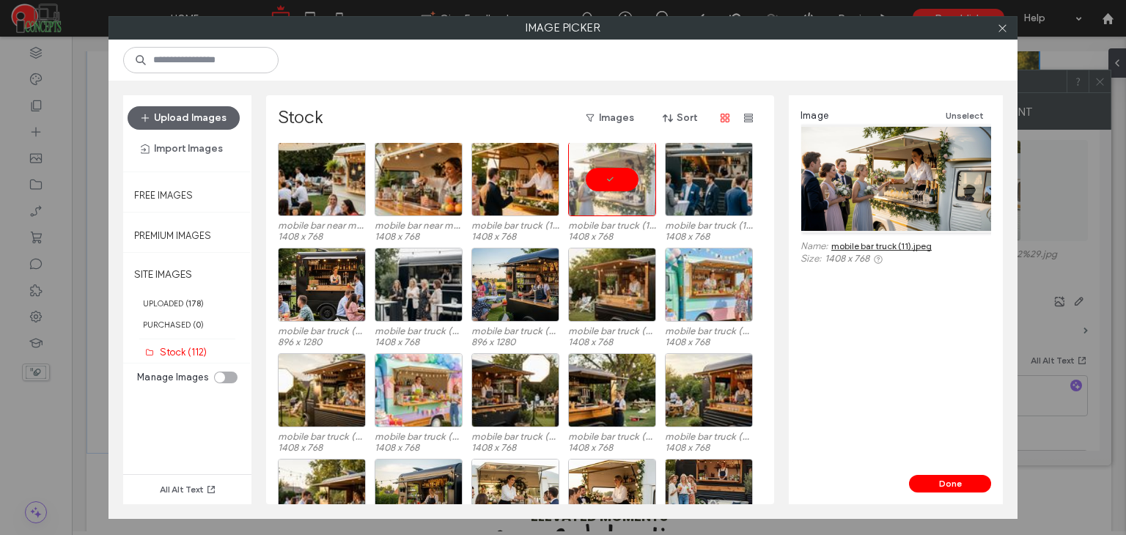
click at [885, 242] on link "mobile bar truck (11).jpeg" at bounding box center [881, 245] width 100 height 11
click at [604, 177] on div at bounding box center [612, 179] width 88 height 74
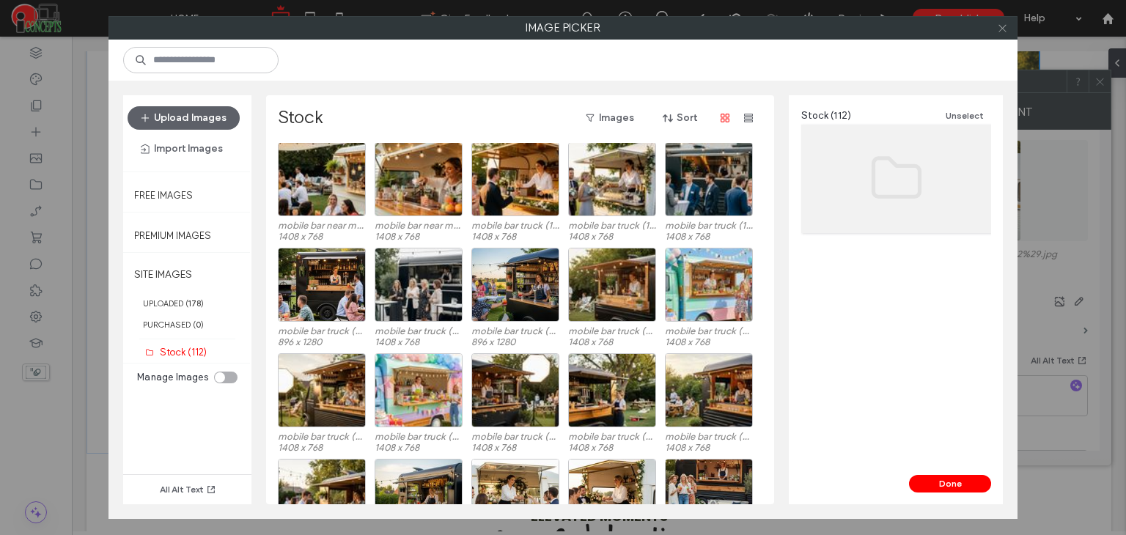
click at [1007, 23] on icon at bounding box center [1002, 28] width 11 height 11
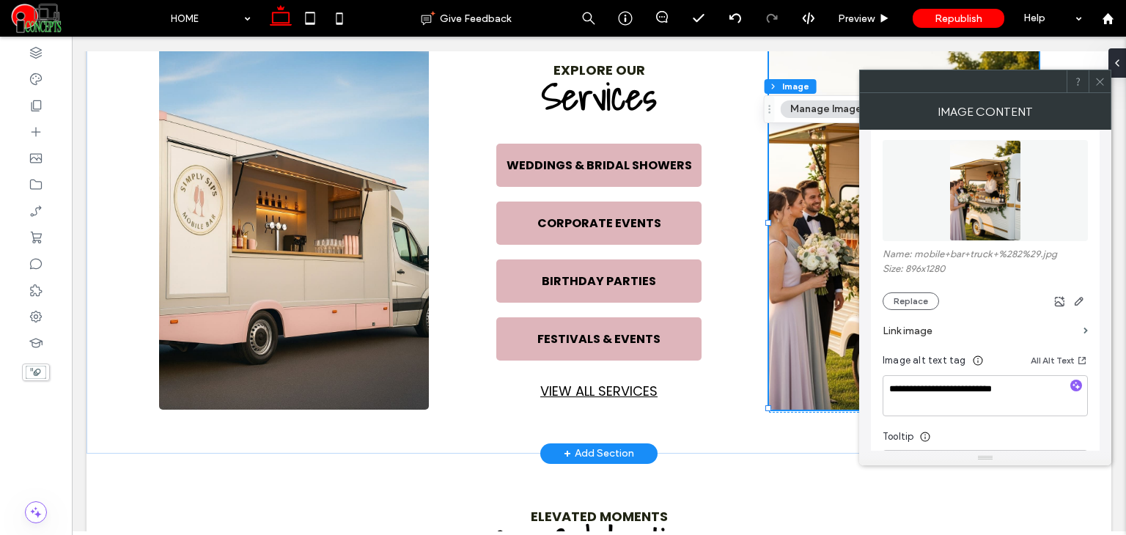
click at [1103, 83] on icon at bounding box center [1099, 81] width 11 height 11
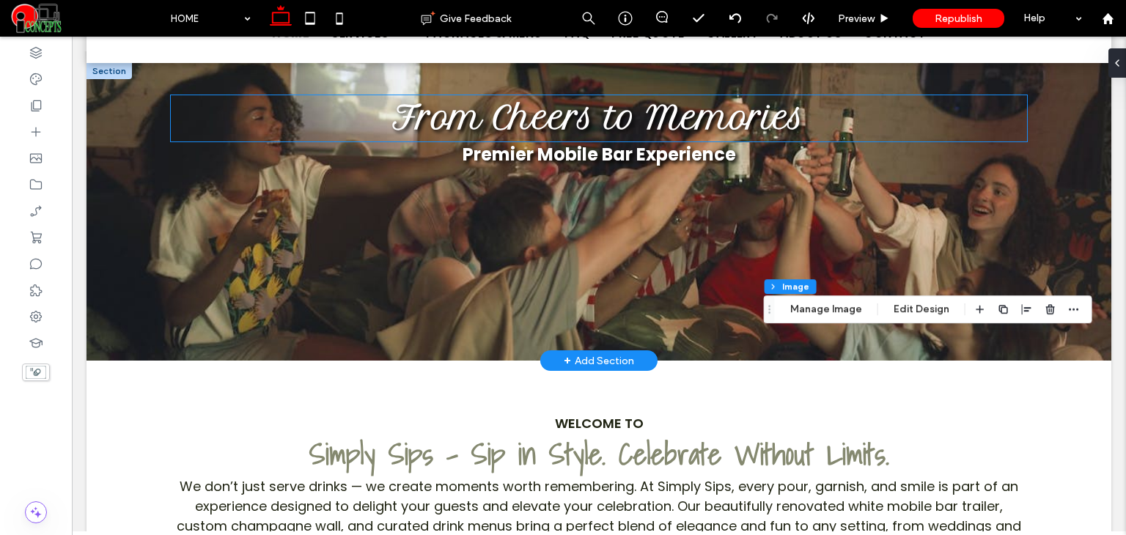
scroll to position [46, 0]
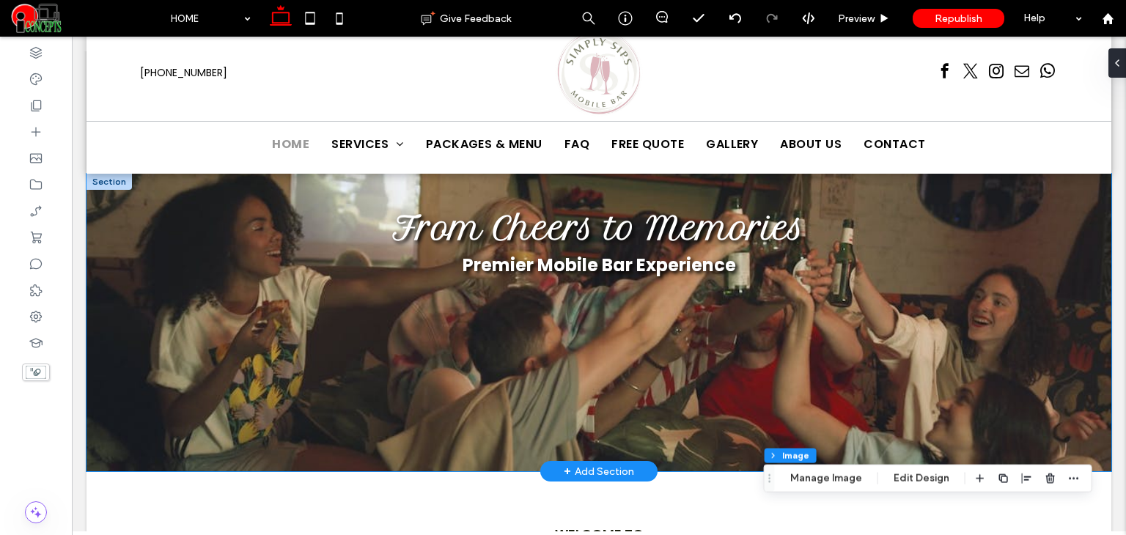
click at [111, 194] on div "From Cheers to Memories Premier Mobile Bar Experience" at bounding box center [598, 323] width 1025 height 298
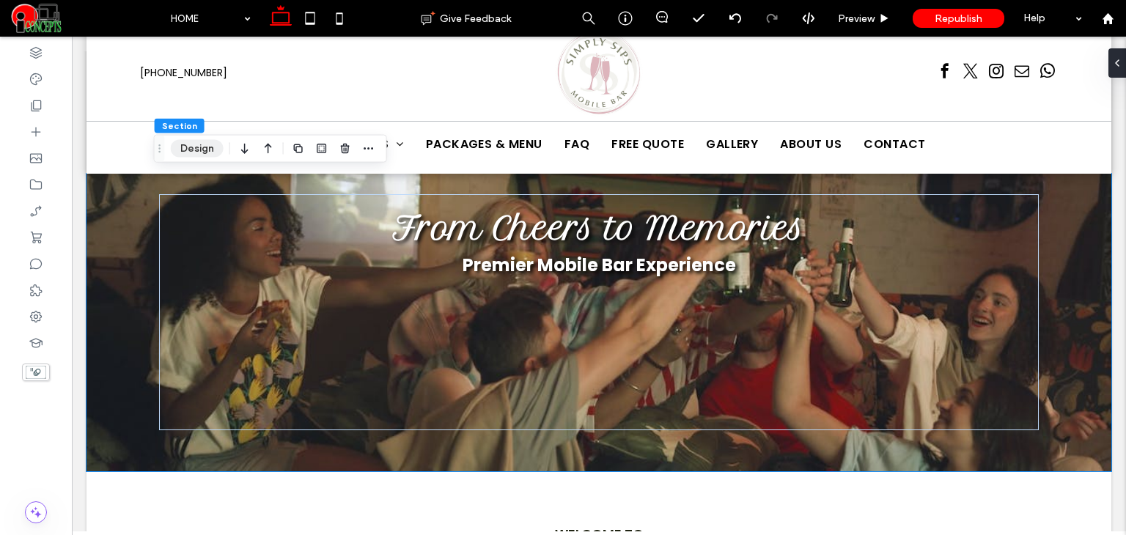
drag, startPoint x: 191, startPoint y: 149, endPoint x: 254, endPoint y: 139, distance: 63.7
click at [191, 149] on button "Design" at bounding box center [197, 149] width 53 height 18
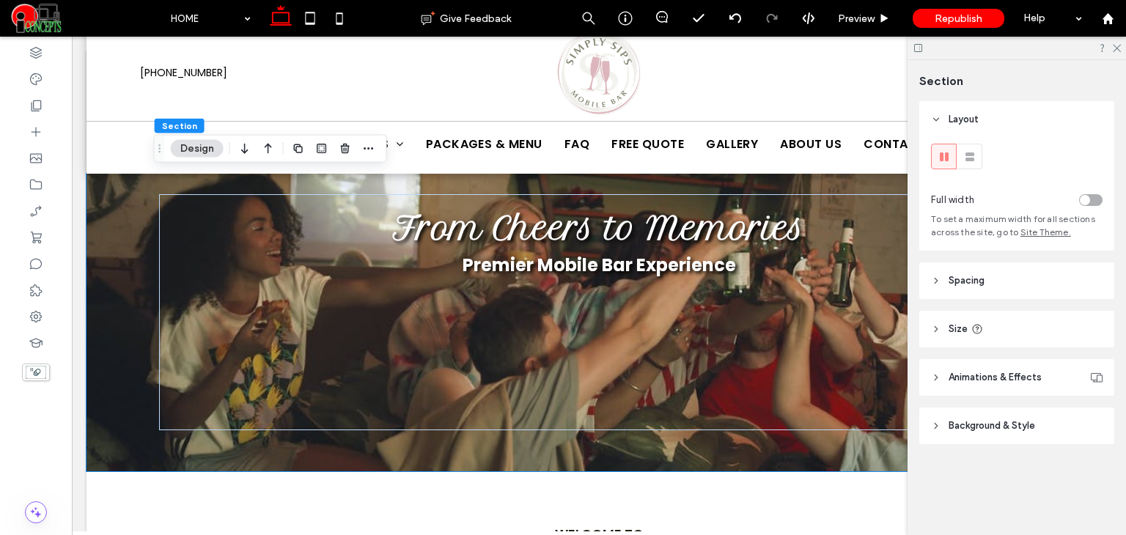
click at [975, 424] on span "Background & Style" at bounding box center [991, 425] width 86 height 15
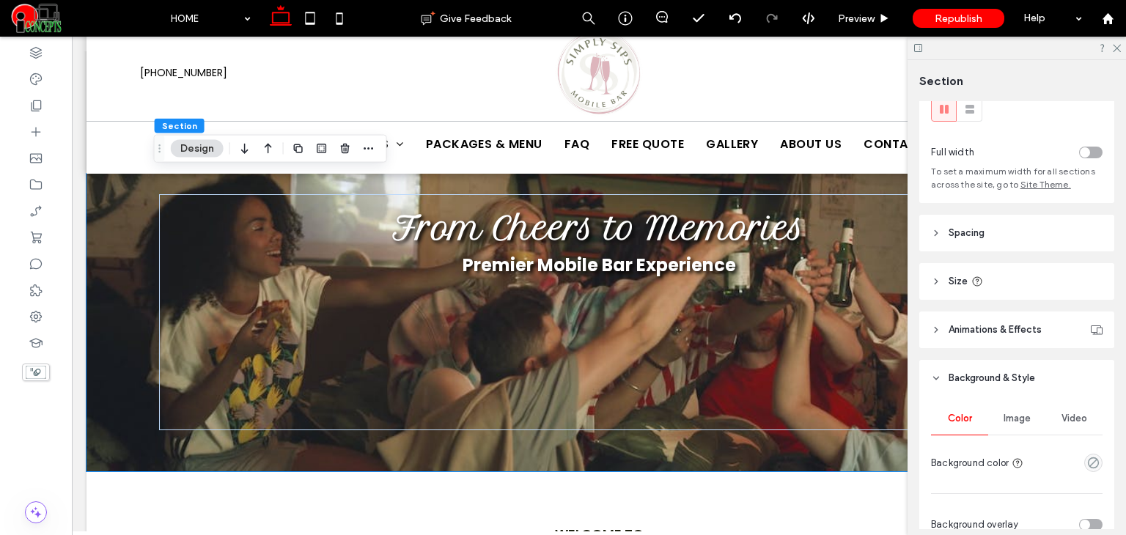
scroll to position [268, 0]
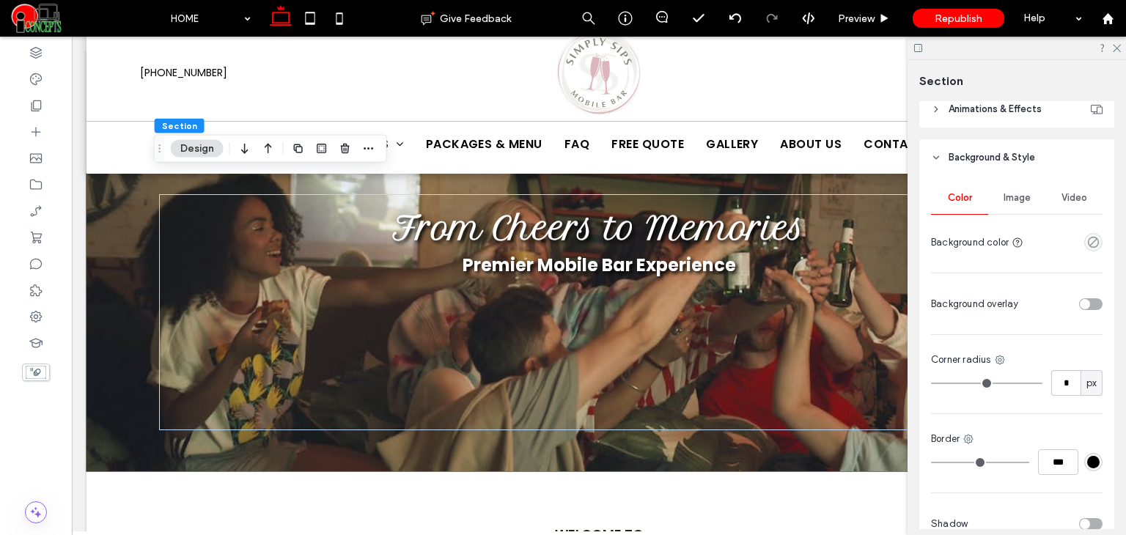
click at [1062, 201] on span "Video" at bounding box center [1074, 198] width 26 height 12
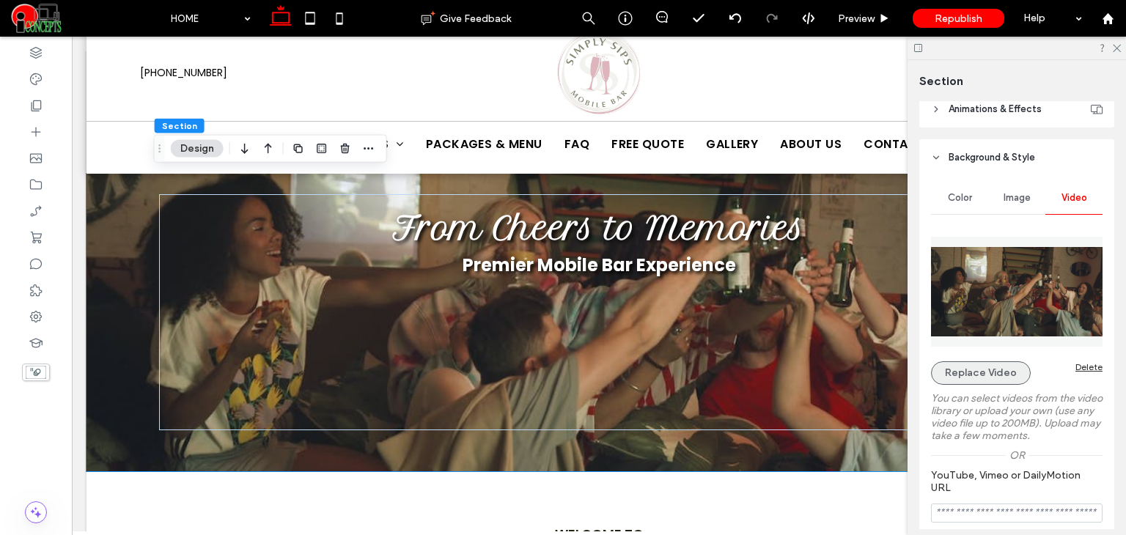
click at [982, 377] on button "Replace Video" at bounding box center [981, 372] width 100 height 23
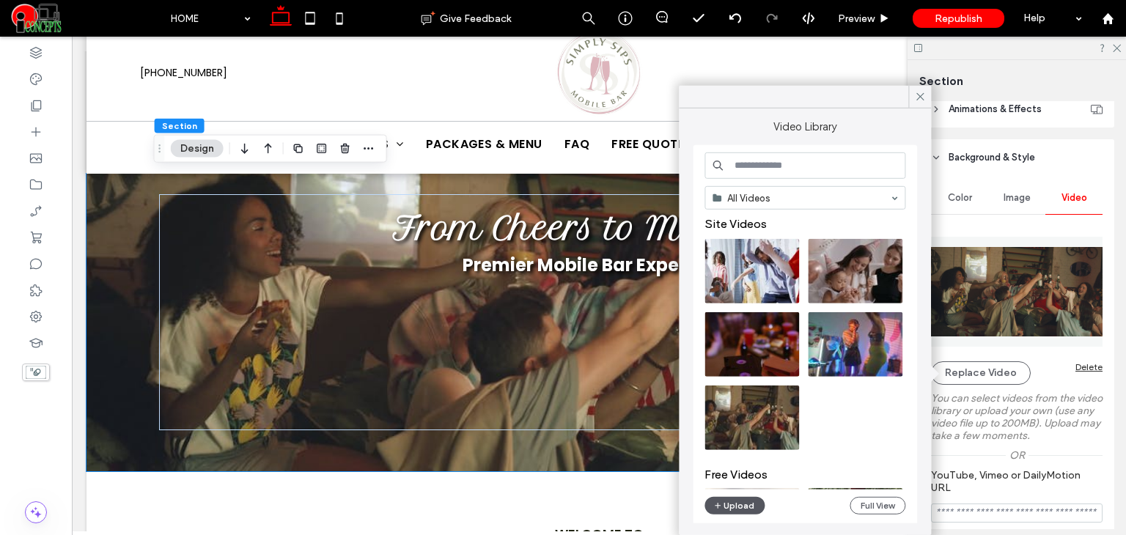
click at [728, 503] on button "Upload" at bounding box center [734, 506] width 60 height 18
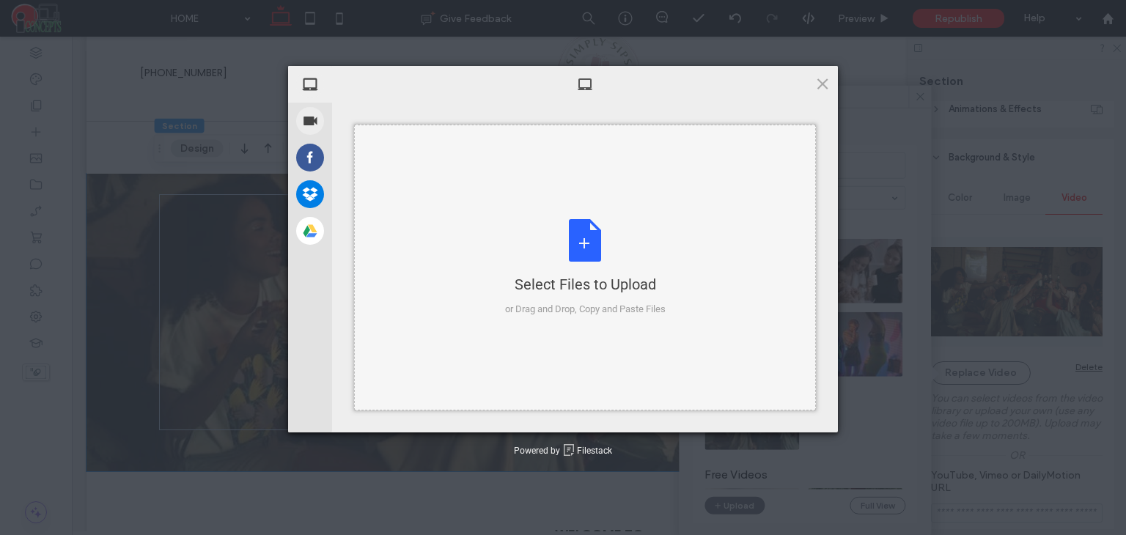
click at [597, 241] on div "Select Files to Upload or Drag and Drop, Copy and Paste Files" at bounding box center [585, 267] width 160 height 97
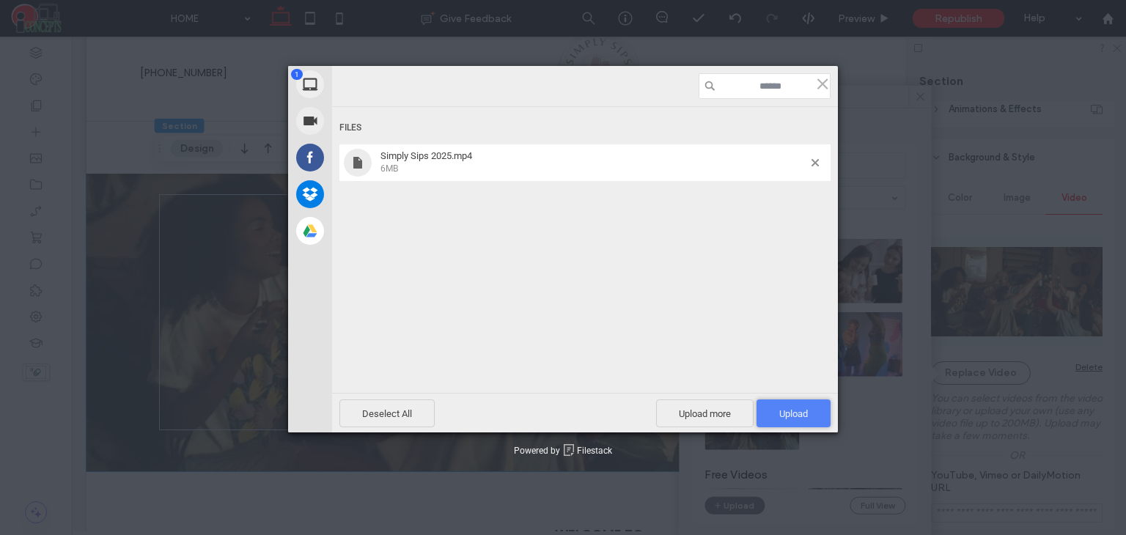
click at [803, 404] on span "Upload 1" at bounding box center [793, 413] width 74 height 28
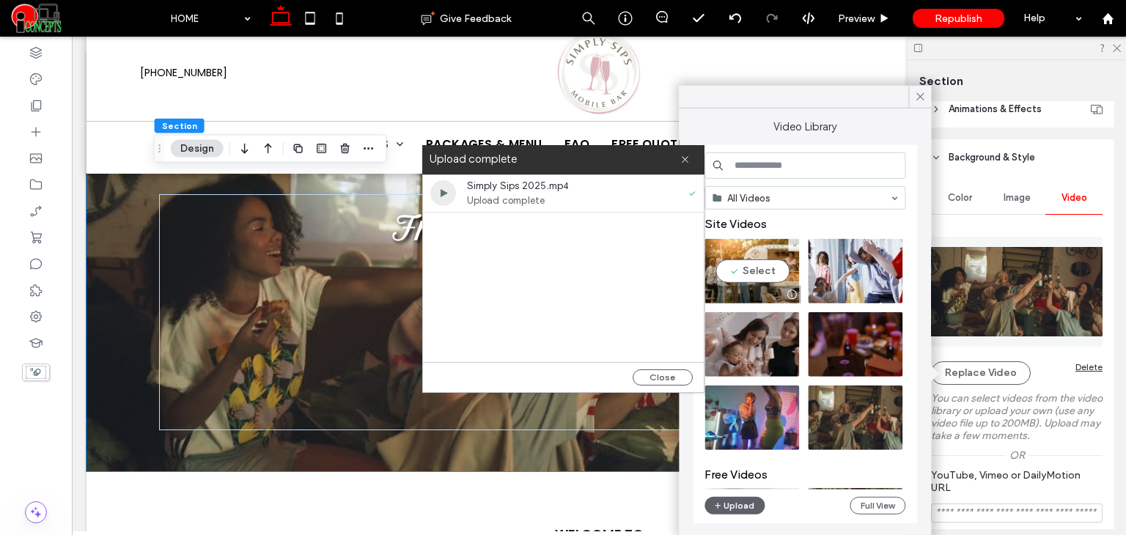
click at [765, 276] on video at bounding box center [751, 271] width 95 height 64
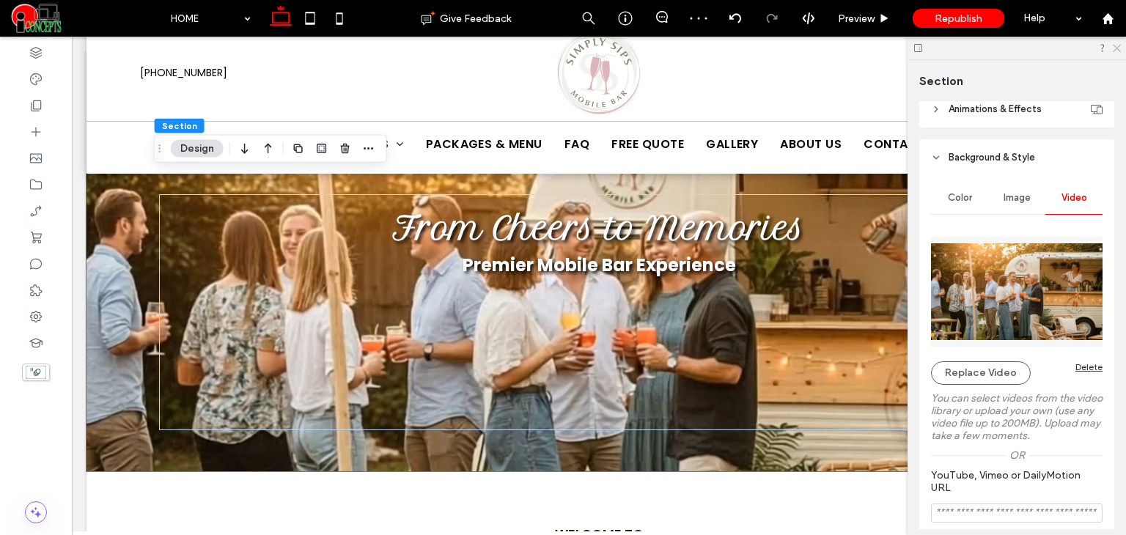
click at [1116, 45] on icon at bounding box center [1116, 48] width 10 height 10
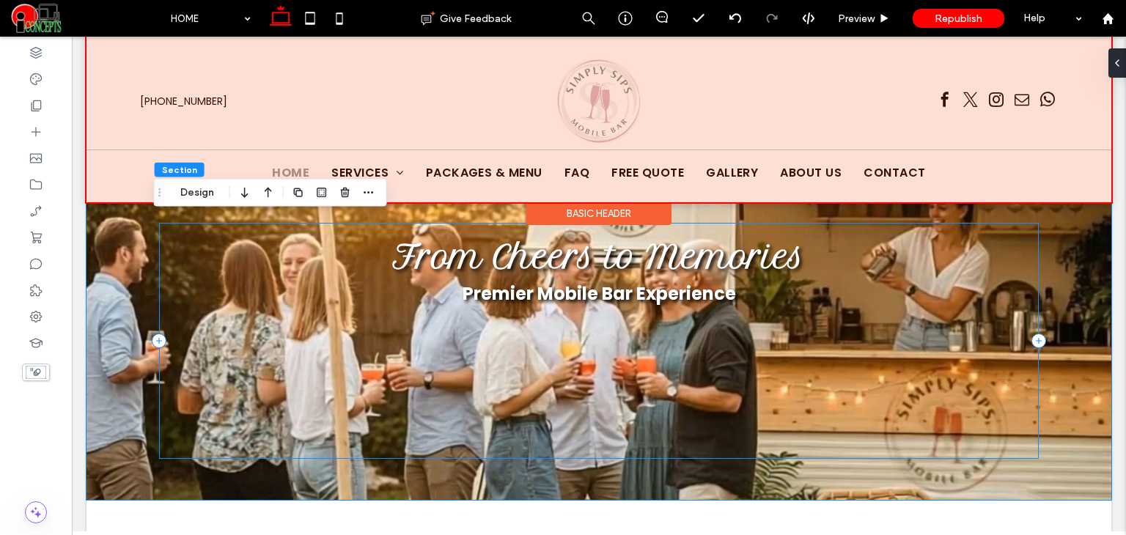
scroll to position [0, 0]
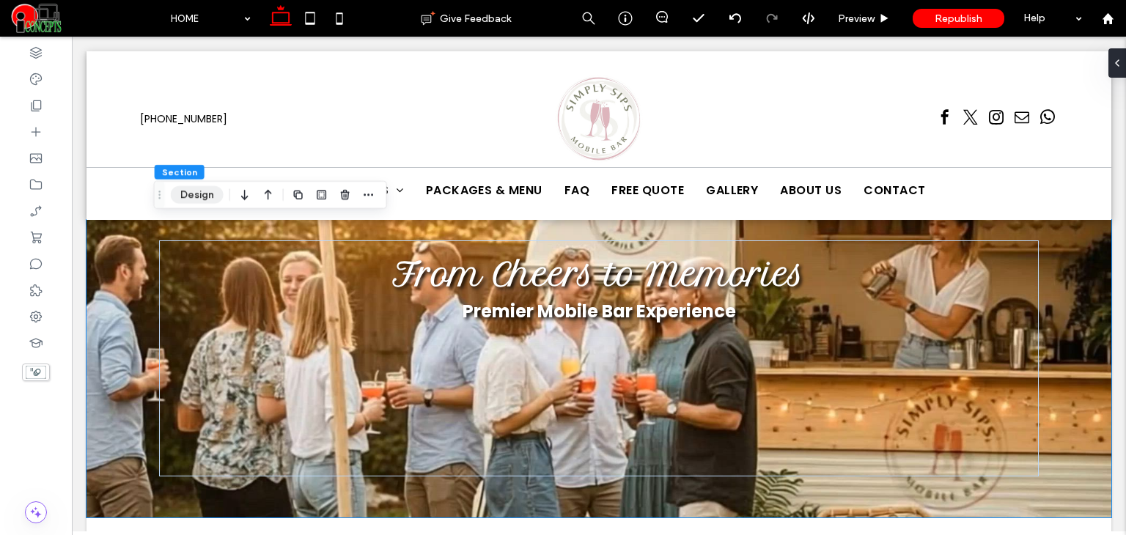
click at [196, 199] on button "Design" at bounding box center [197, 195] width 53 height 18
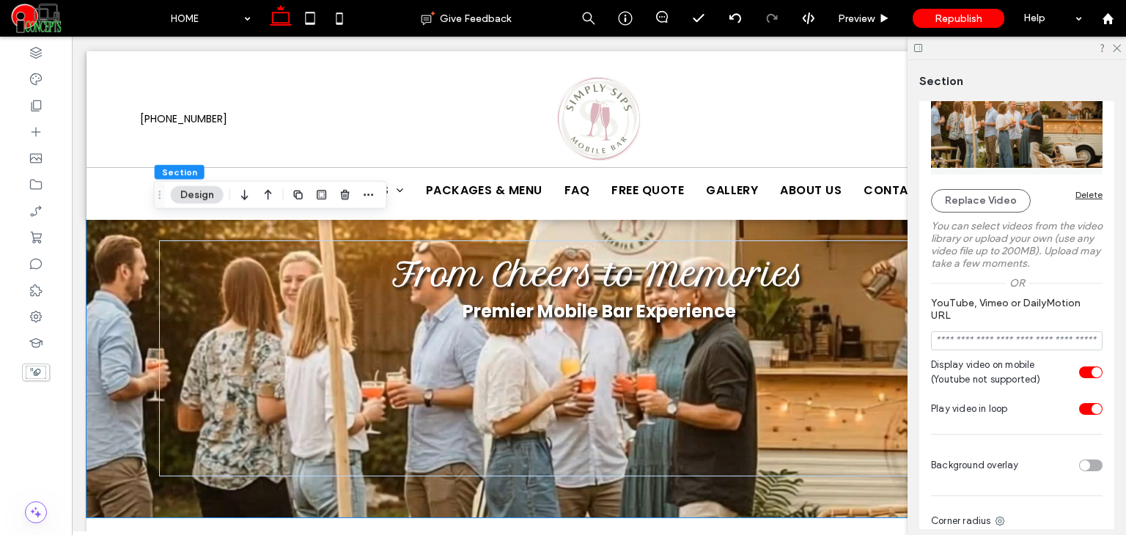
scroll to position [435, 0]
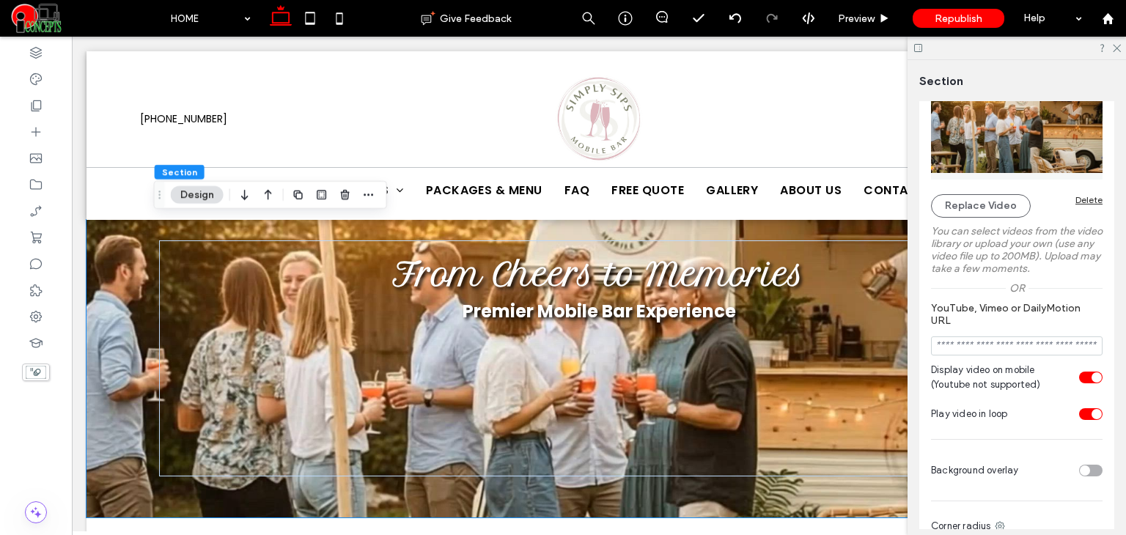
click at [972, 189] on div "Replace Video Delete You can select videos from the video library or upload you…" at bounding box center [1016, 212] width 171 height 300
click at [971, 203] on button "Replace Video" at bounding box center [981, 205] width 100 height 23
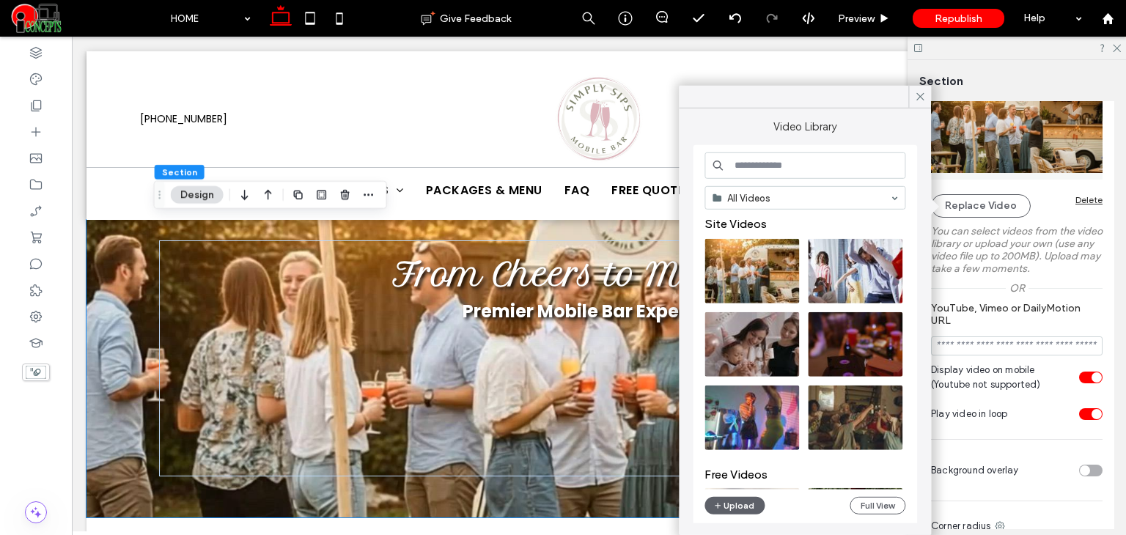
click at [742, 516] on div "All Videos Site Videos Free Videos Upload Full View" at bounding box center [804, 335] width 201 height 366
click at [737, 501] on button "Upload" at bounding box center [734, 506] width 60 height 18
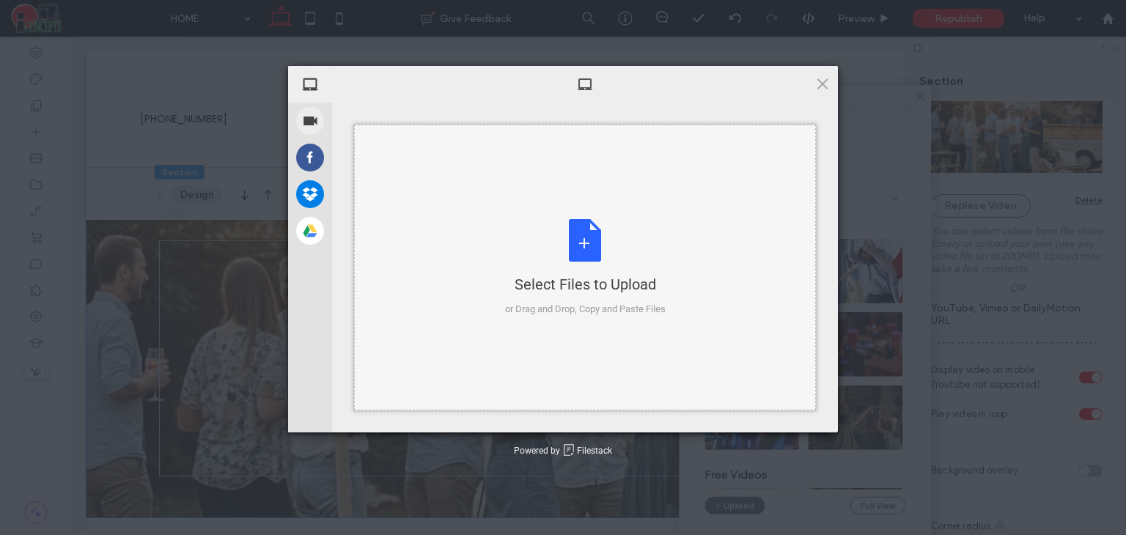
click at [585, 235] on div "Select Files to Upload or Drag and Drop, Copy and Paste Files" at bounding box center [585, 267] width 160 height 97
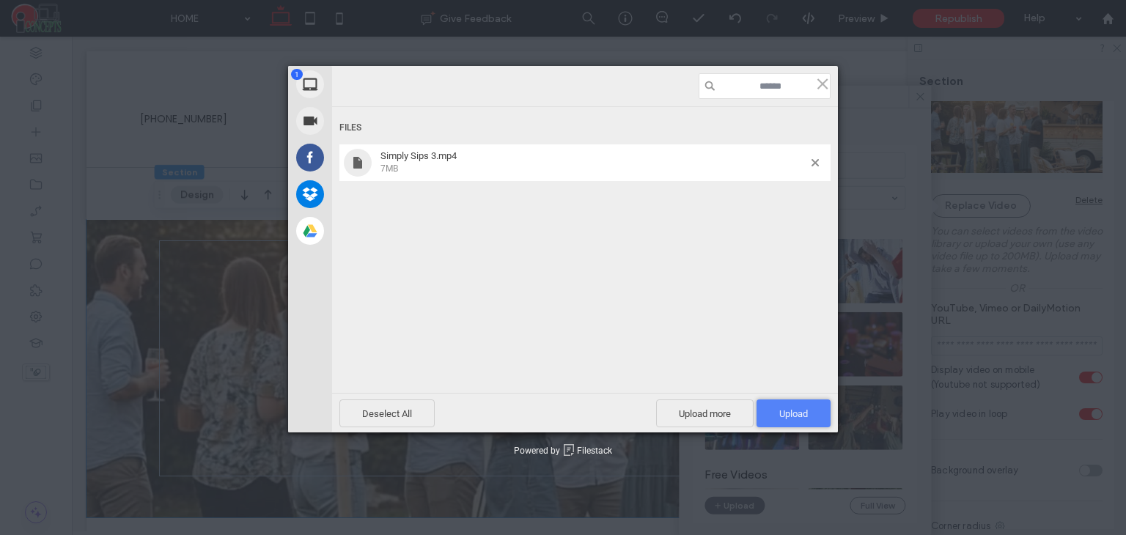
click at [807, 414] on span "Upload 1" at bounding box center [793, 413] width 29 height 11
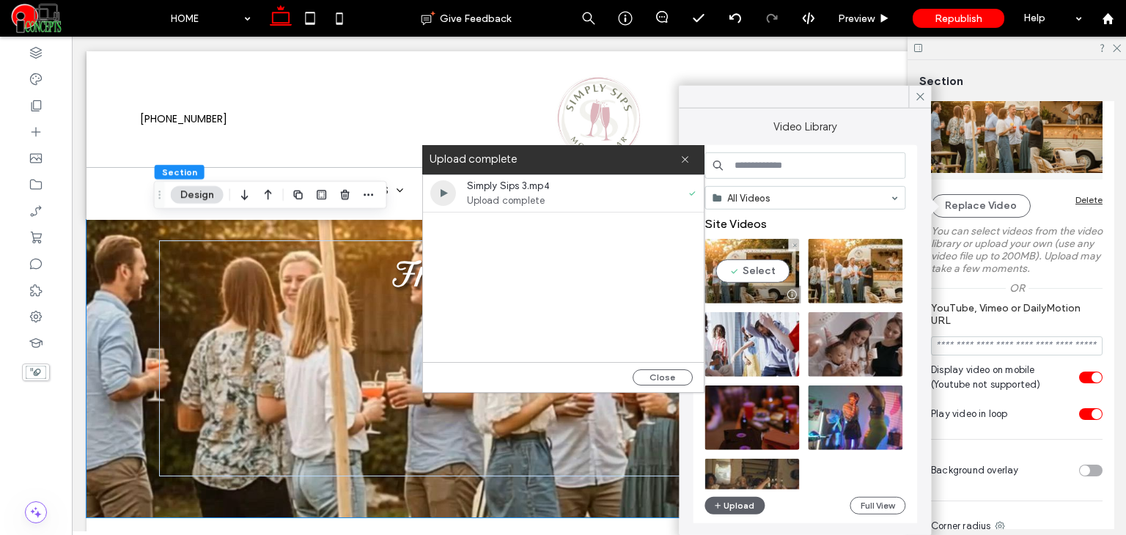
click at [750, 267] on video at bounding box center [751, 271] width 95 height 64
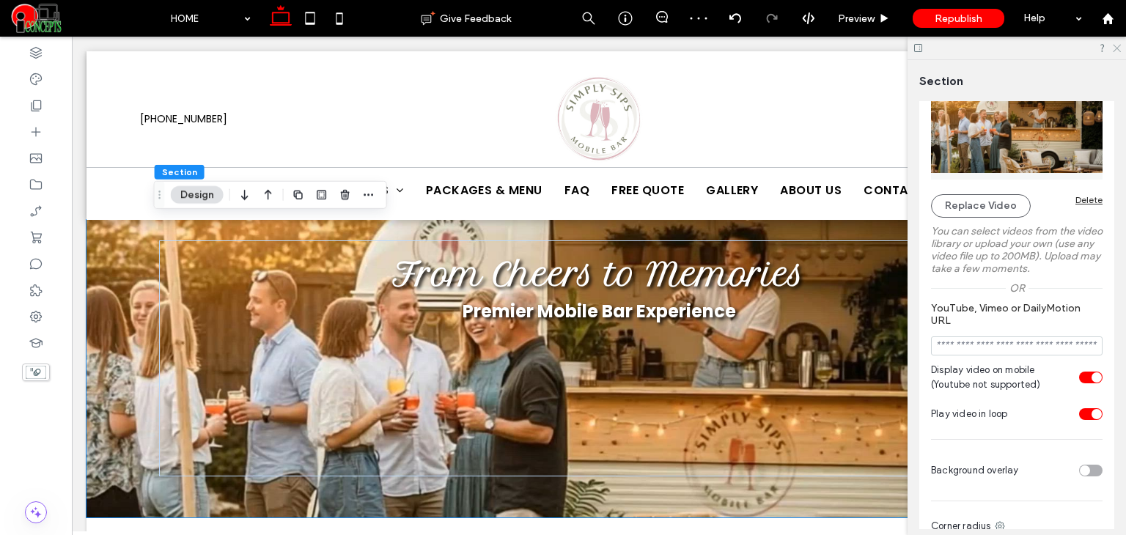
click at [1112, 51] on icon at bounding box center [1116, 48] width 10 height 10
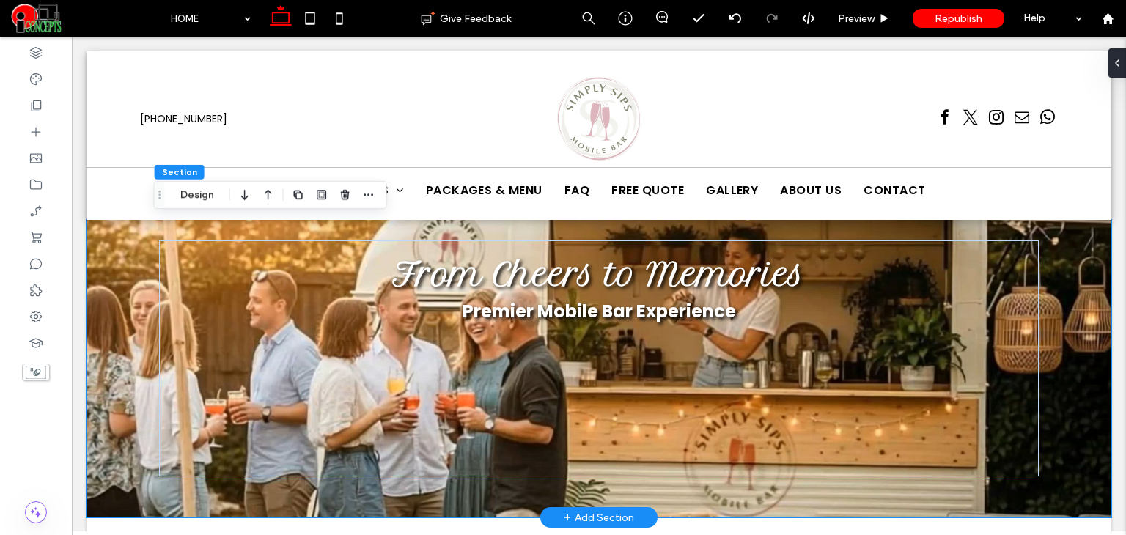
scroll to position [268, 0]
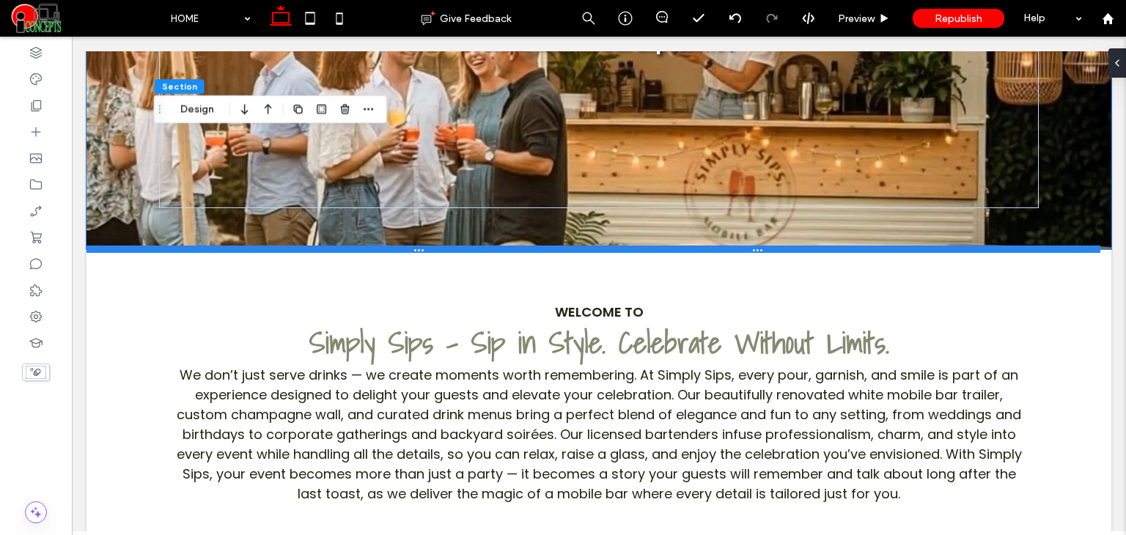
click at [730, 247] on div at bounding box center [593, 249] width 1014 height 7
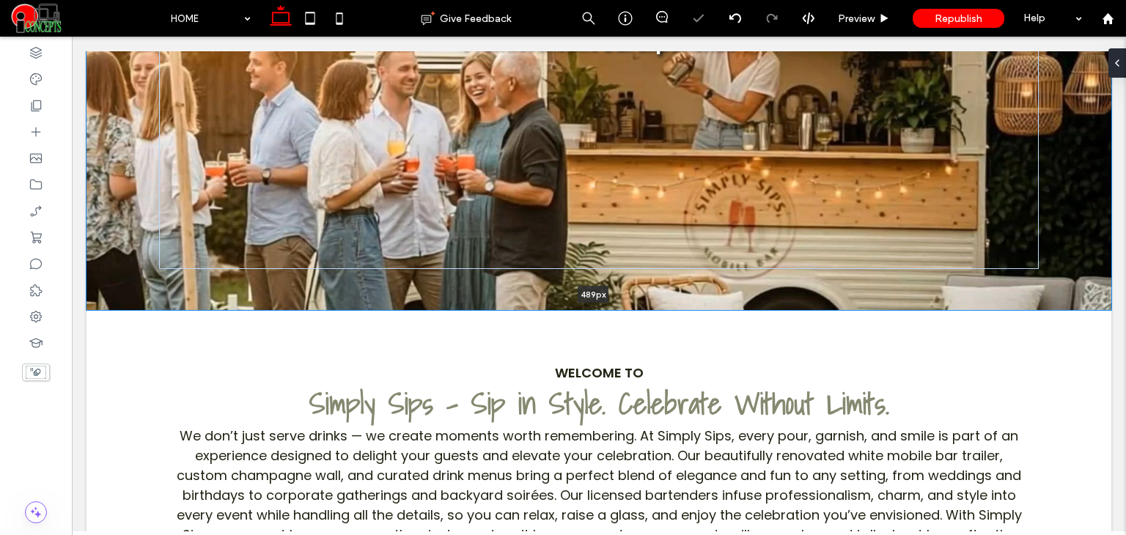
drag, startPoint x: 730, startPoint y: 247, endPoint x: 967, endPoint y: 281, distance: 239.8
click at [731, 306] on div at bounding box center [593, 309] width 1014 height 7
type input "***"
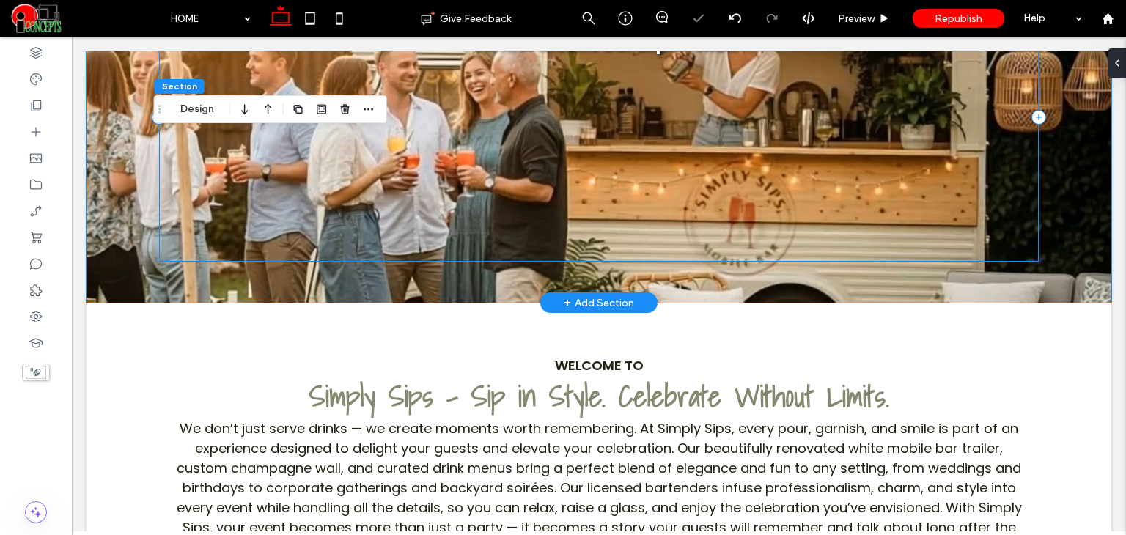
scroll to position [0, 0]
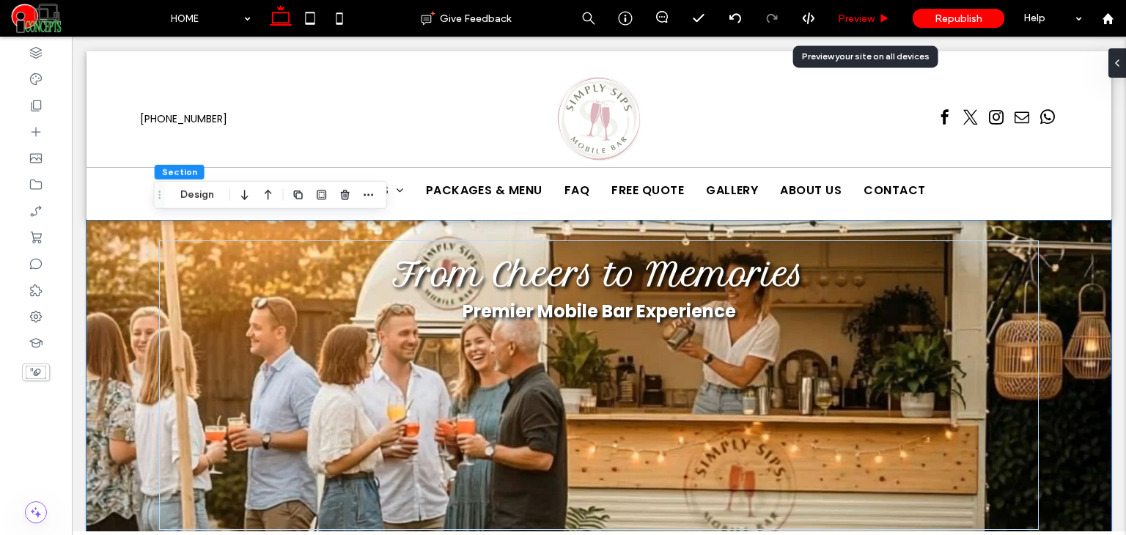
click at [868, 26] on div "Preview" at bounding box center [864, 18] width 75 height 37
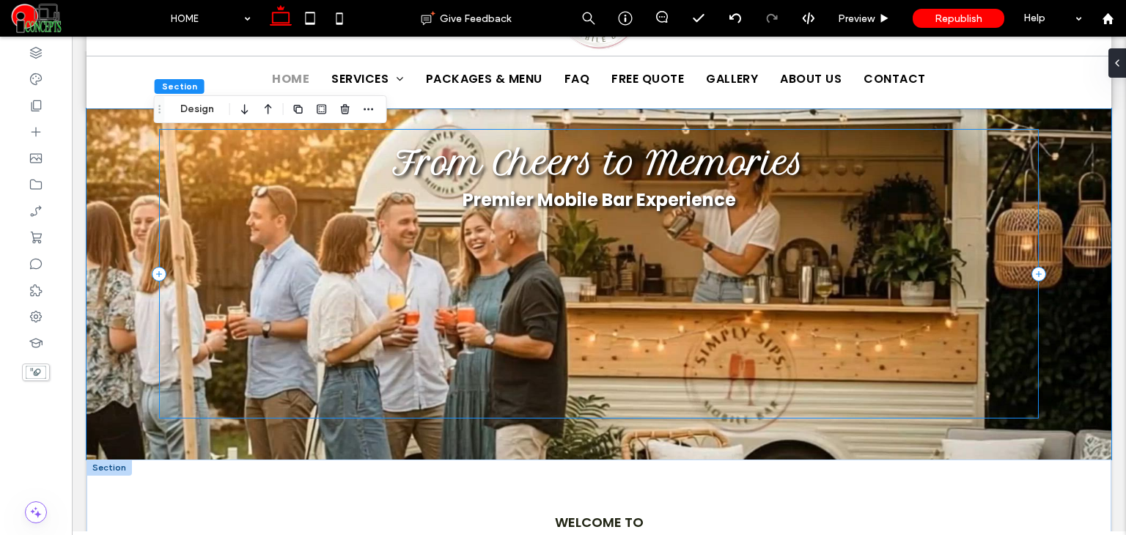
scroll to position [122, 0]
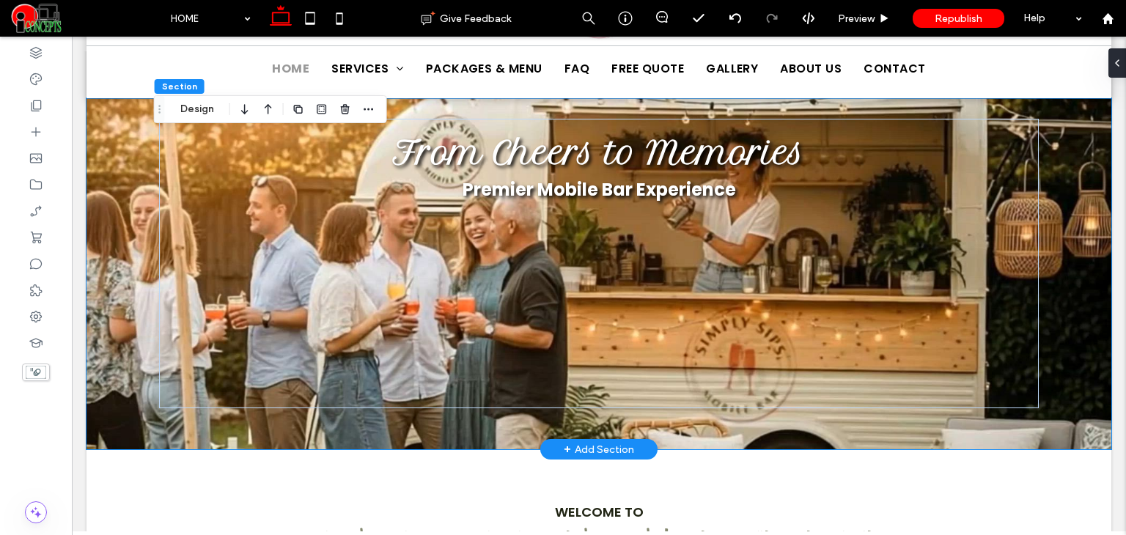
click at [1088, 243] on div "From Cheers to Memories Premier Mobile Bar Experience" at bounding box center [598, 273] width 1025 height 351
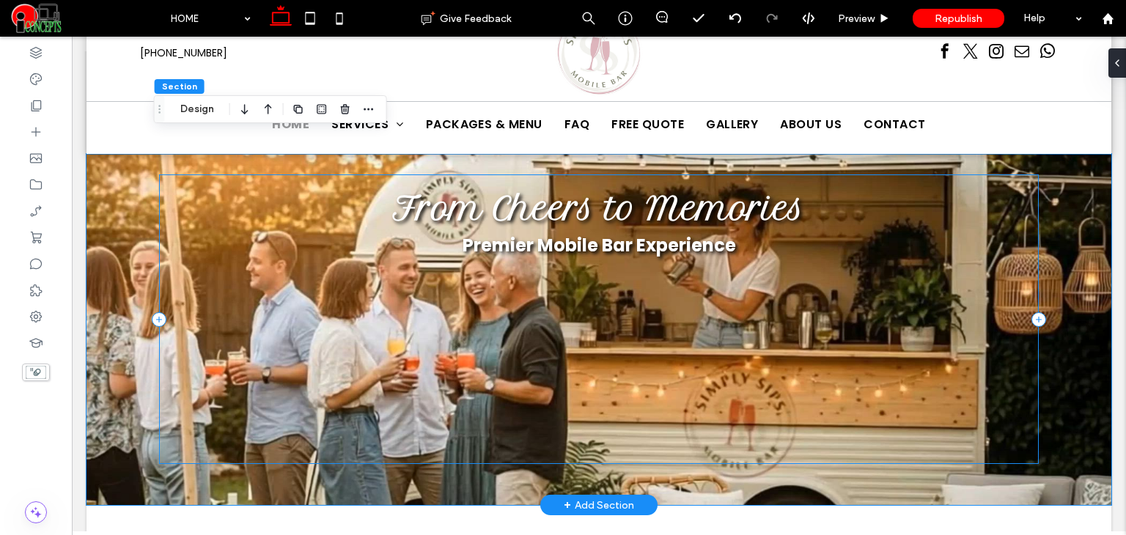
scroll to position [0, 0]
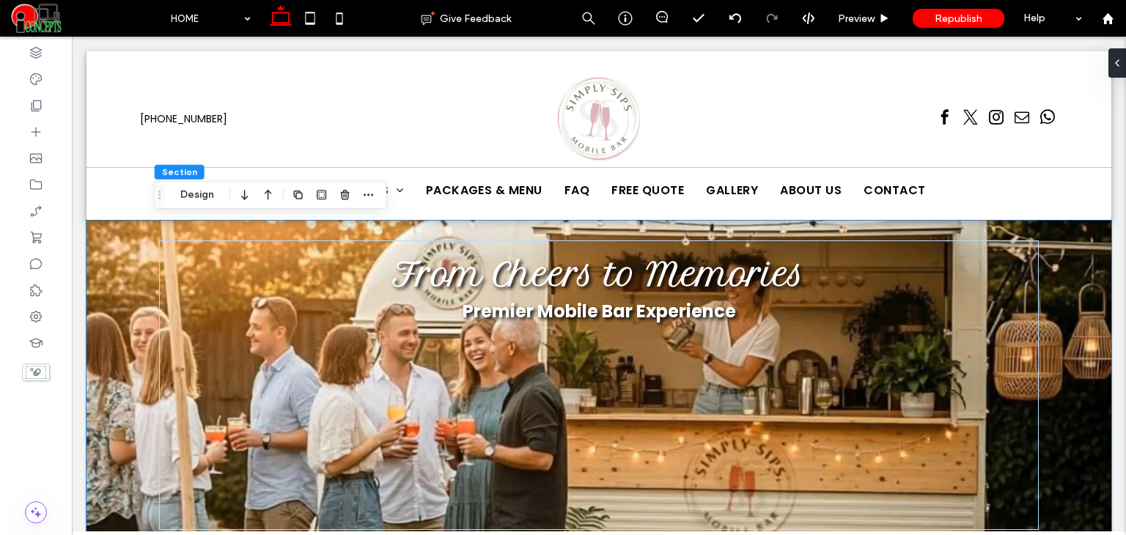
click at [358, 199] on div at bounding box center [333, 195] width 88 height 26
click at [369, 197] on icon "button" at bounding box center [369, 195] width 12 height 12
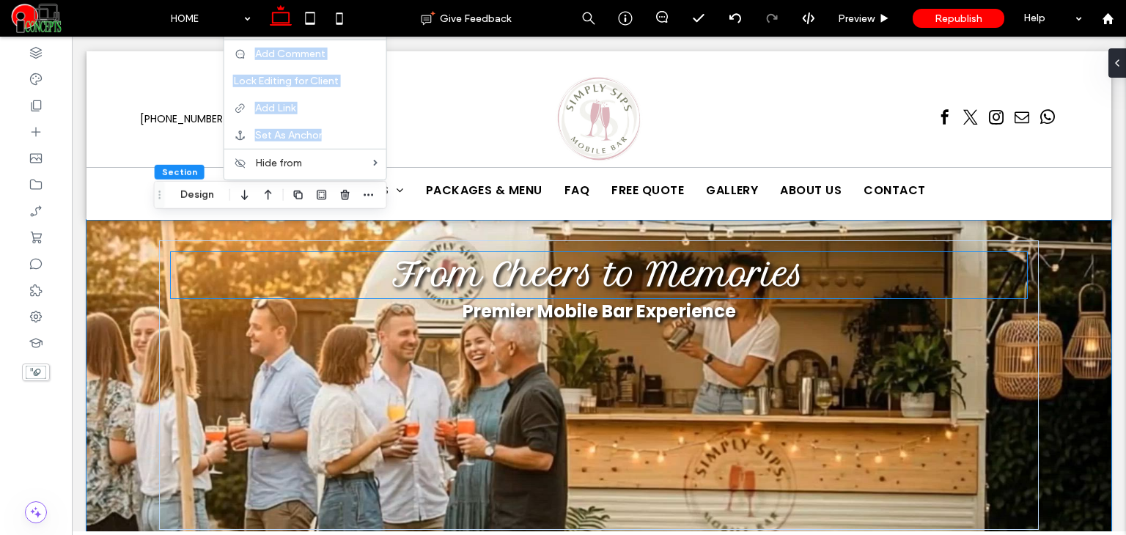
drag, startPoint x: 294, startPoint y: 222, endPoint x: 324, endPoint y: 235, distance: 32.8
click at [366, 309] on h2 "Premier Mobile Bar Experience" at bounding box center [599, 311] width 856 height 26
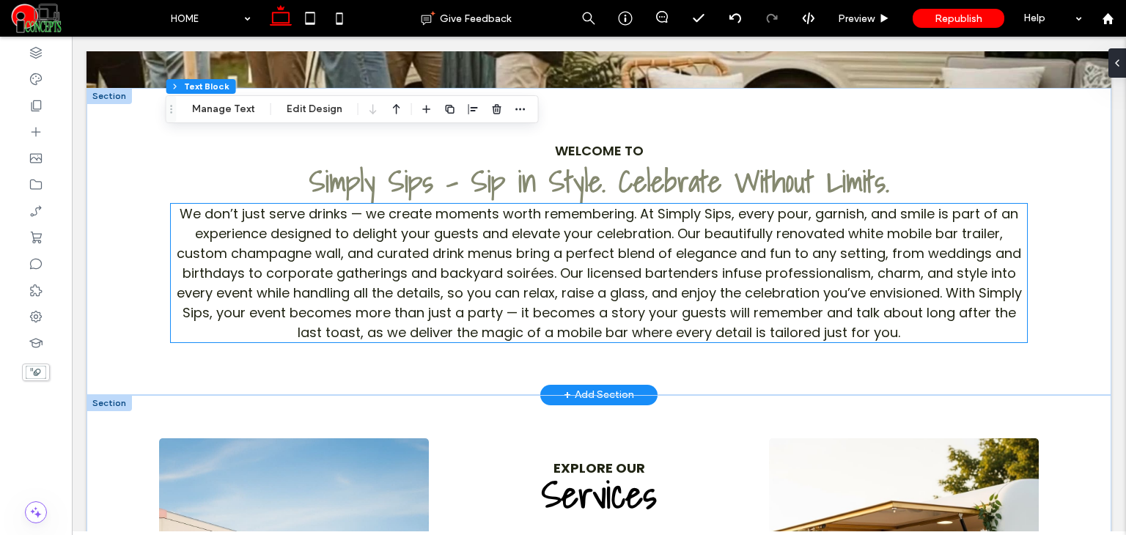
scroll to position [464, 0]
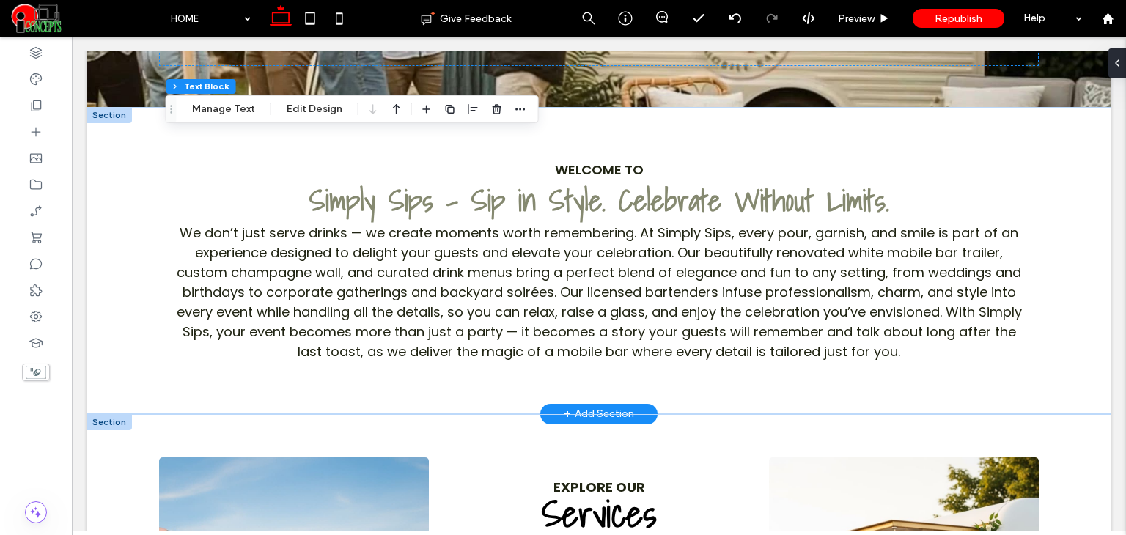
click at [598, 418] on div "+ Add Section" at bounding box center [599, 414] width 70 height 16
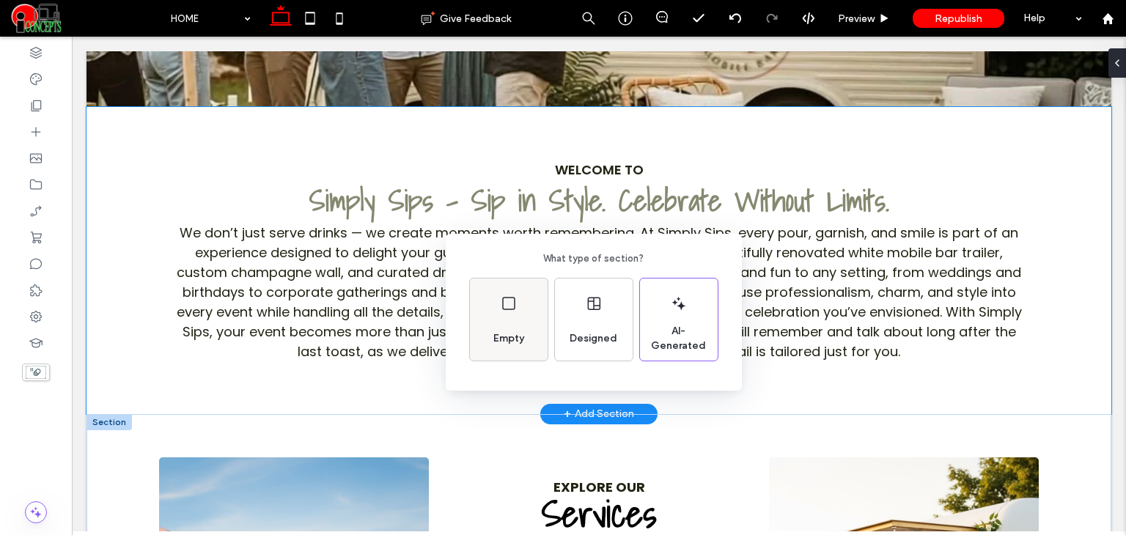
click at [522, 335] on span "Empty" at bounding box center [508, 338] width 43 height 15
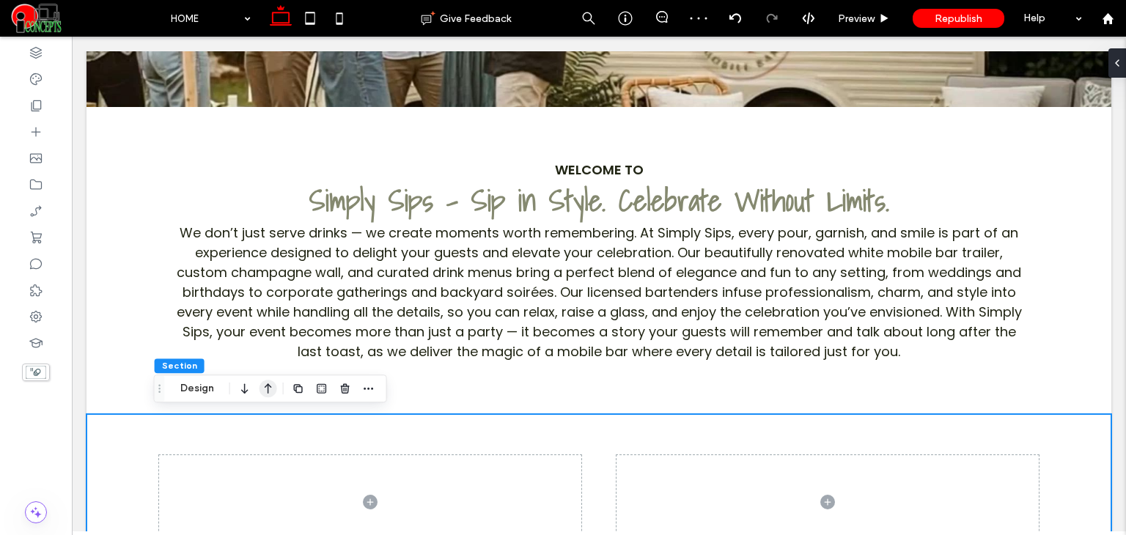
click at [267, 393] on use "button" at bounding box center [268, 388] width 7 height 10
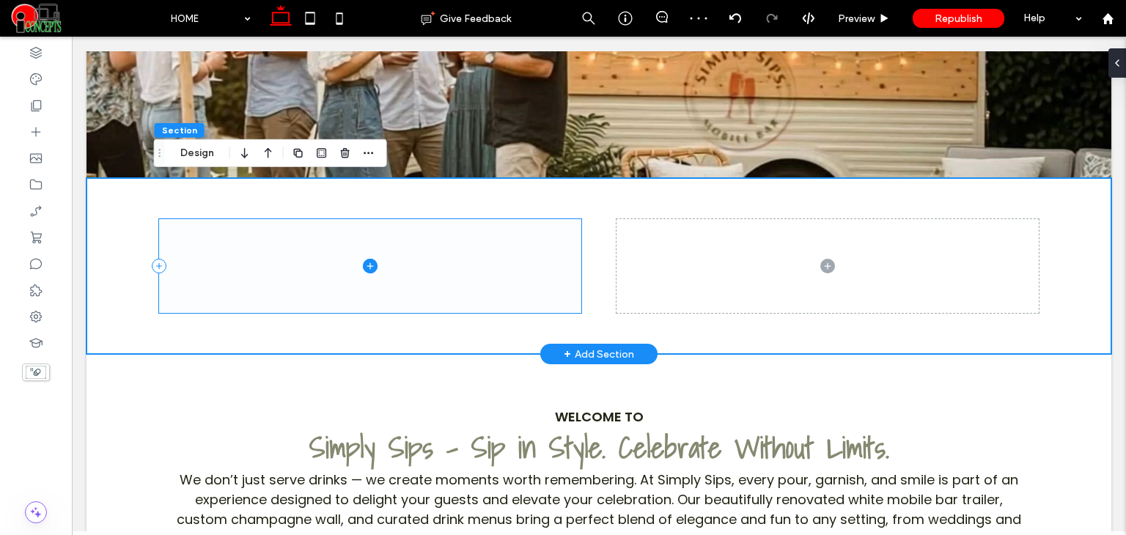
scroll to position [293, 0]
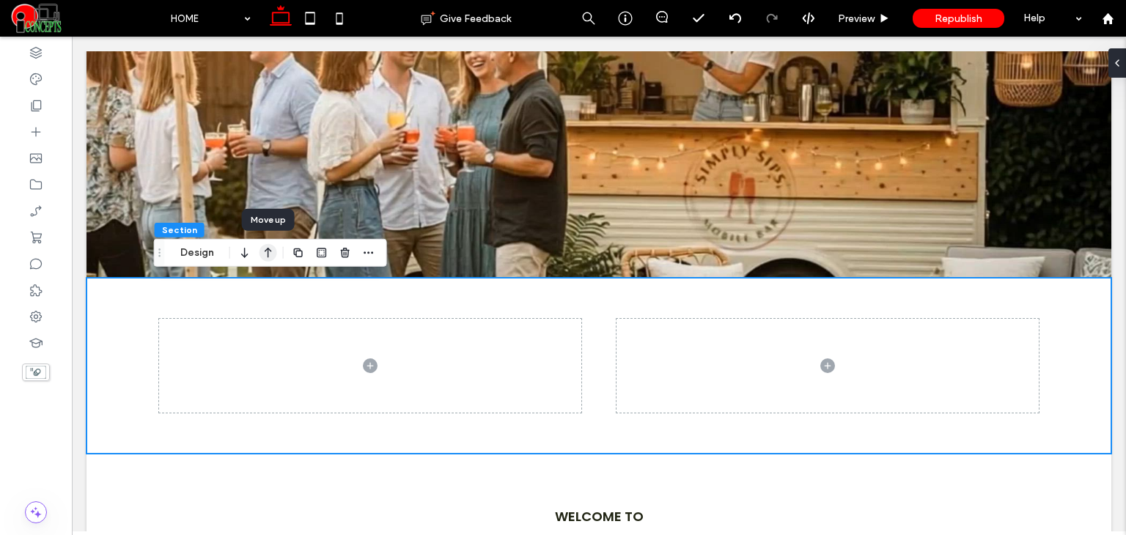
click at [264, 257] on icon "button" at bounding box center [268, 253] width 18 height 26
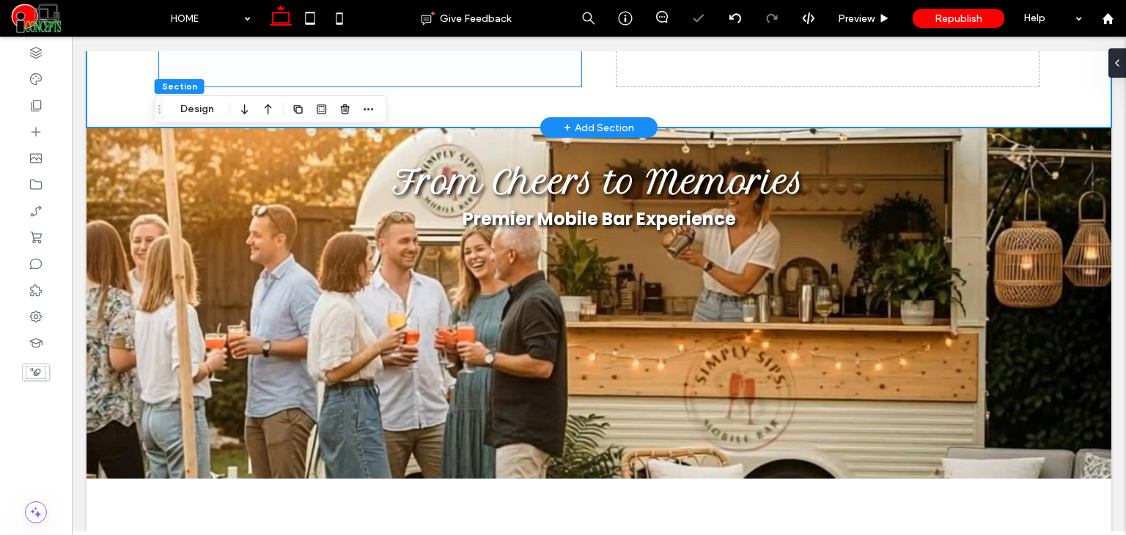
scroll to position [0, 0]
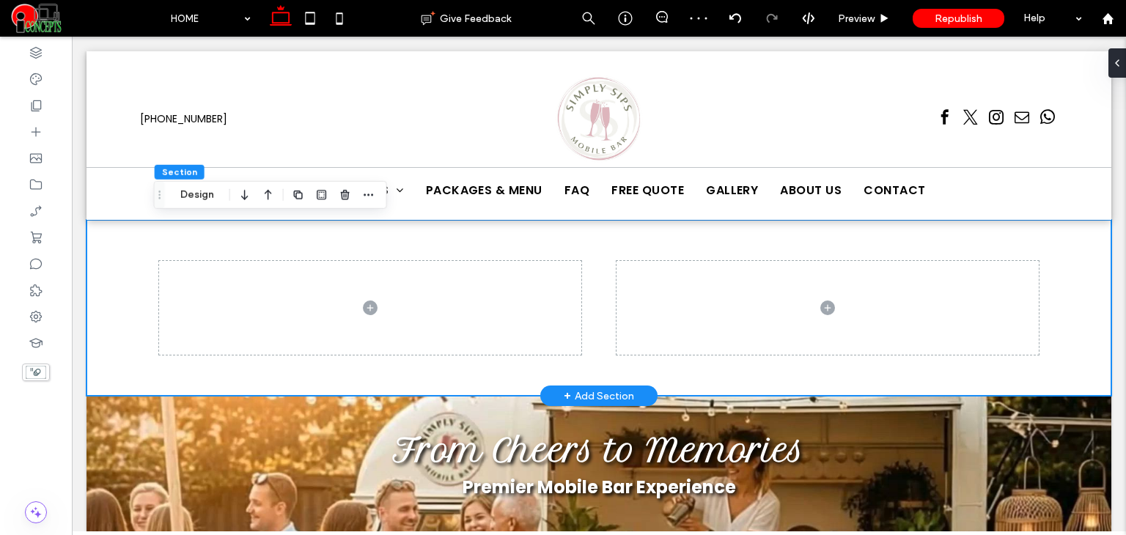
click at [108, 237] on div at bounding box center [598, 308] width 1025 height 176
click at [199, 199] on button "Design" at bounding box center [197, 195] width 53 height 18
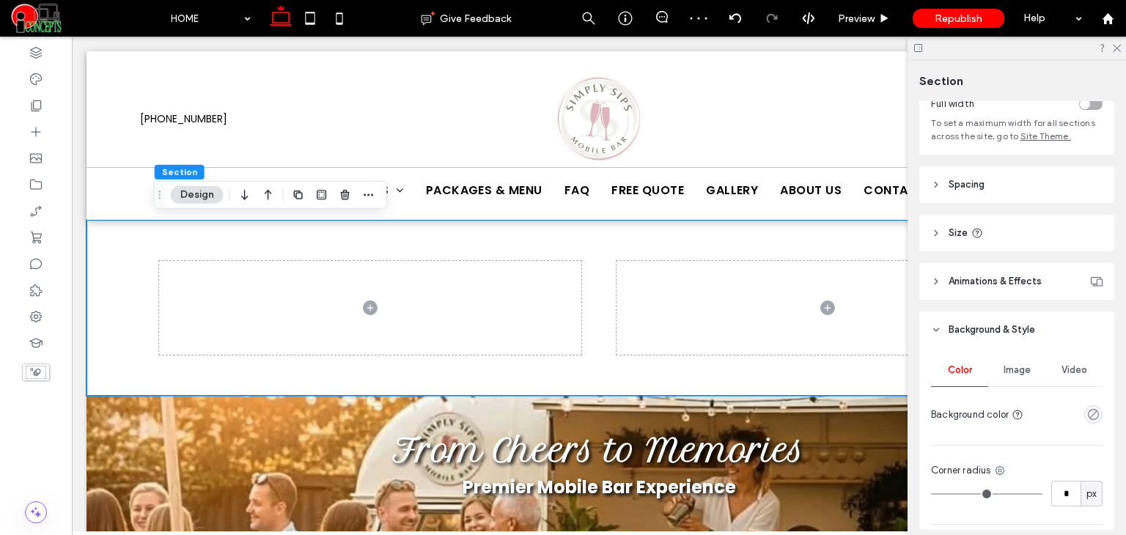
scroll to position [284, 0]
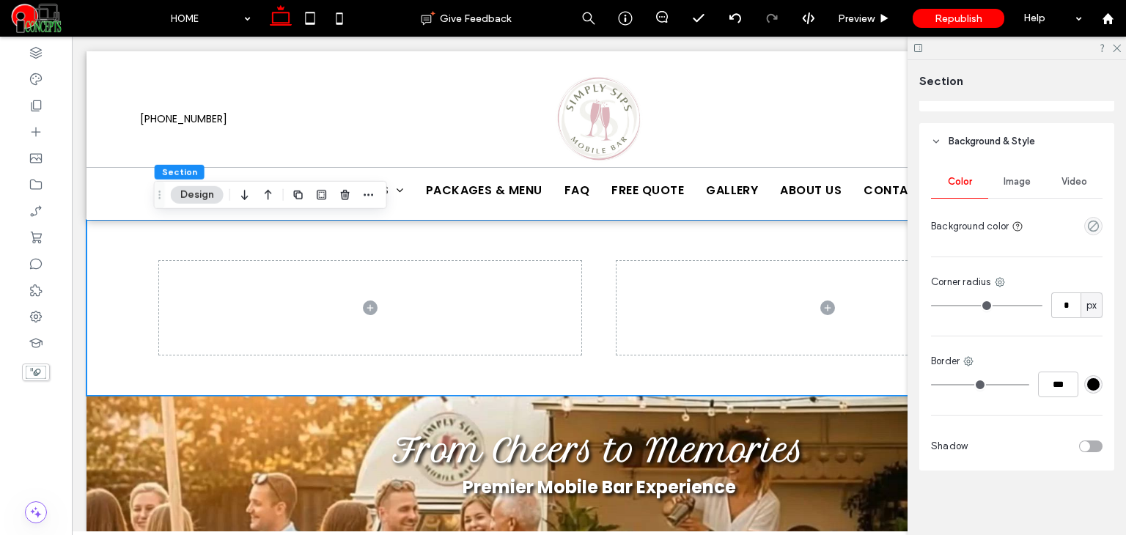
click at [1014, 194] on div "Image" at bounding box center [1016, 182] width 57 height 32
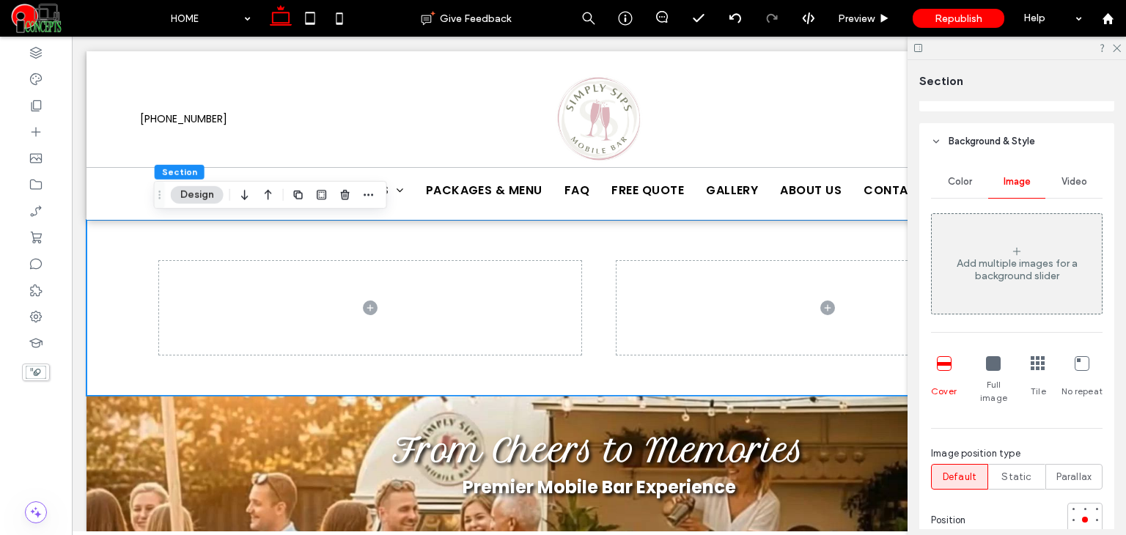
click at [1003, 241] on div "Add multiple images for a background slider" at bounding box center [1016, 263] width 170 height 97
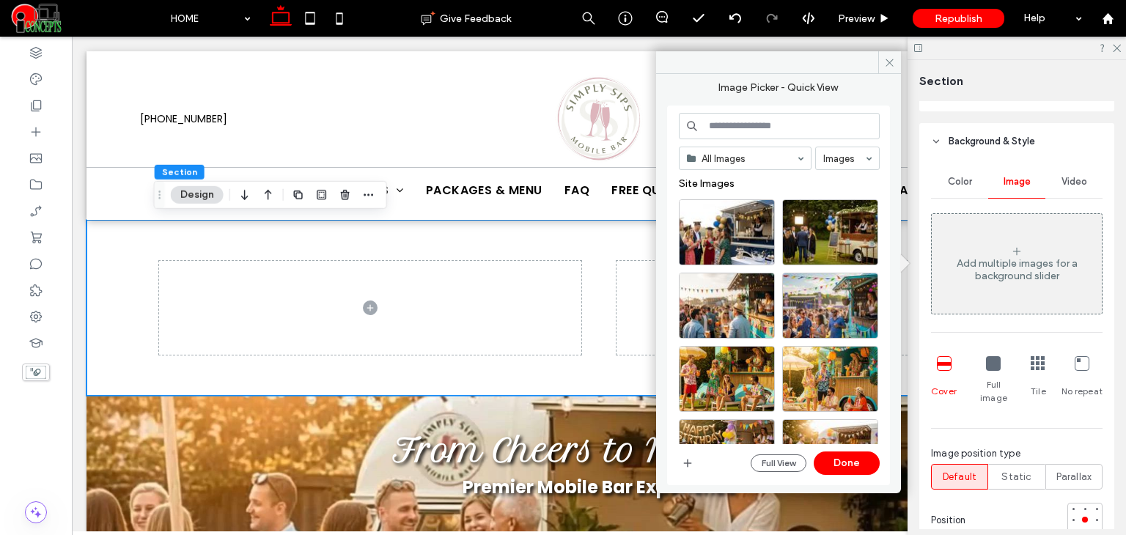
click at [674, 465] on div "All Images Images Site Images Full View Done" at bounding box center [778, 296] width 223 height 380
click at [689, 457] on icon "button" at bounding box center [688, 463] width 12 height 12
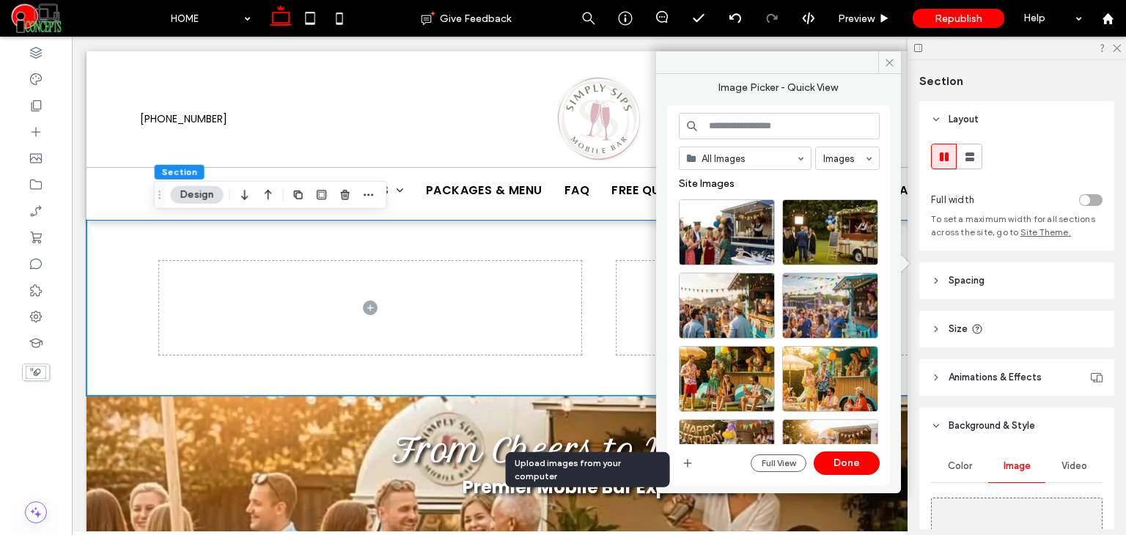
scroll to position [284, 0]
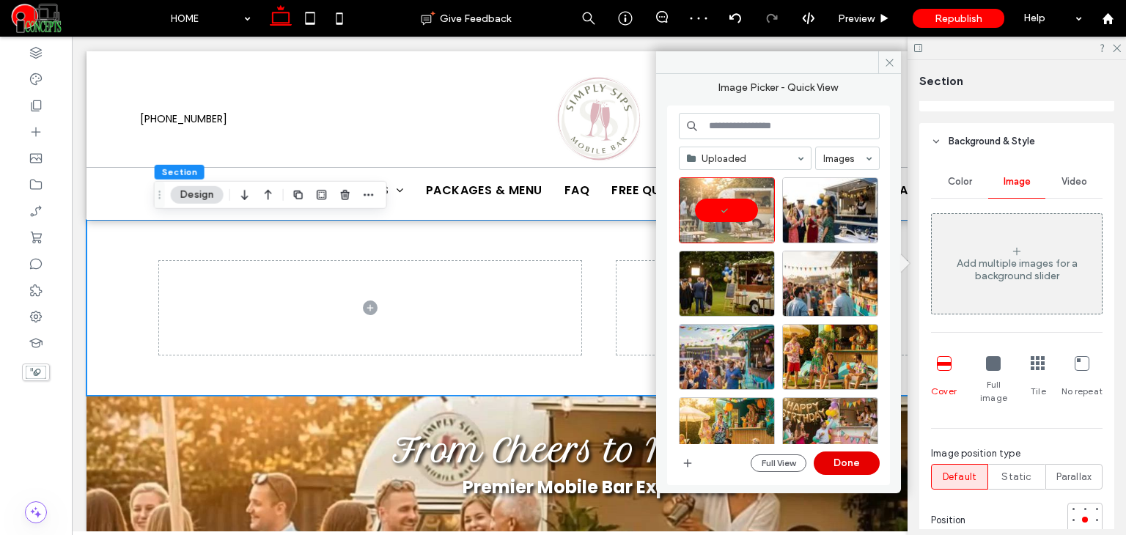
click at [846, 464] on button "Done" at bounding box center [846, 462] width 66 height 23
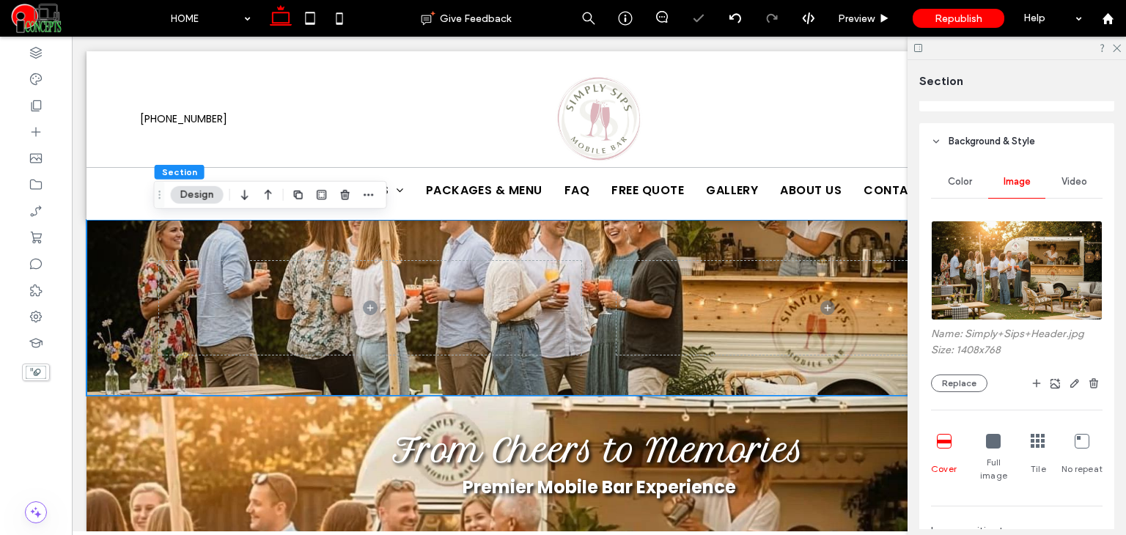
click at [1115, 52] on div at bounding box center [1016, 48] width 218 height 23
click at [1112, 48] on icon at bounding box center [1116, 48] width 10 height 10
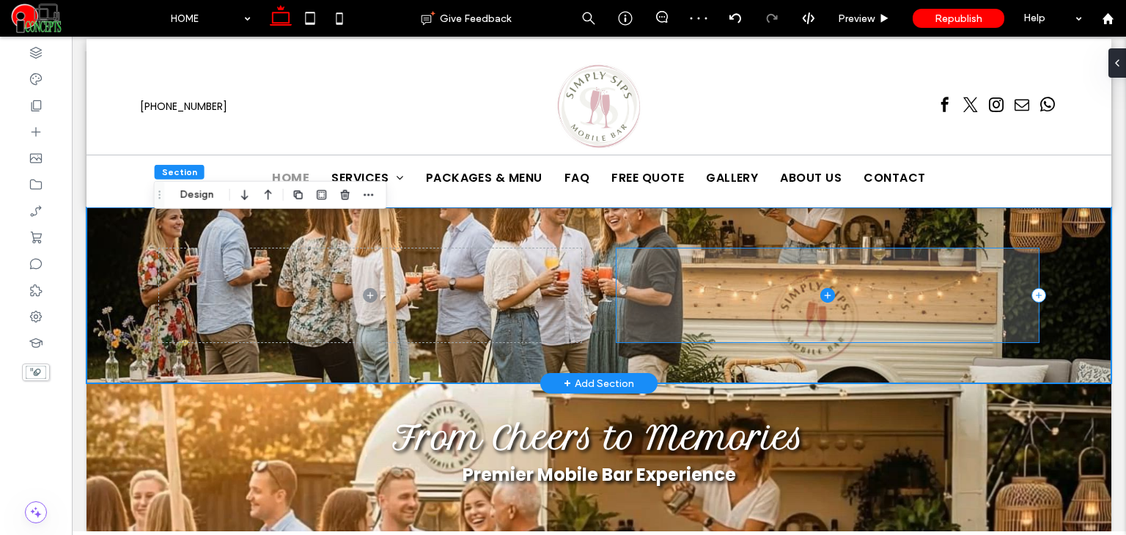
scroll to position [24, 0]
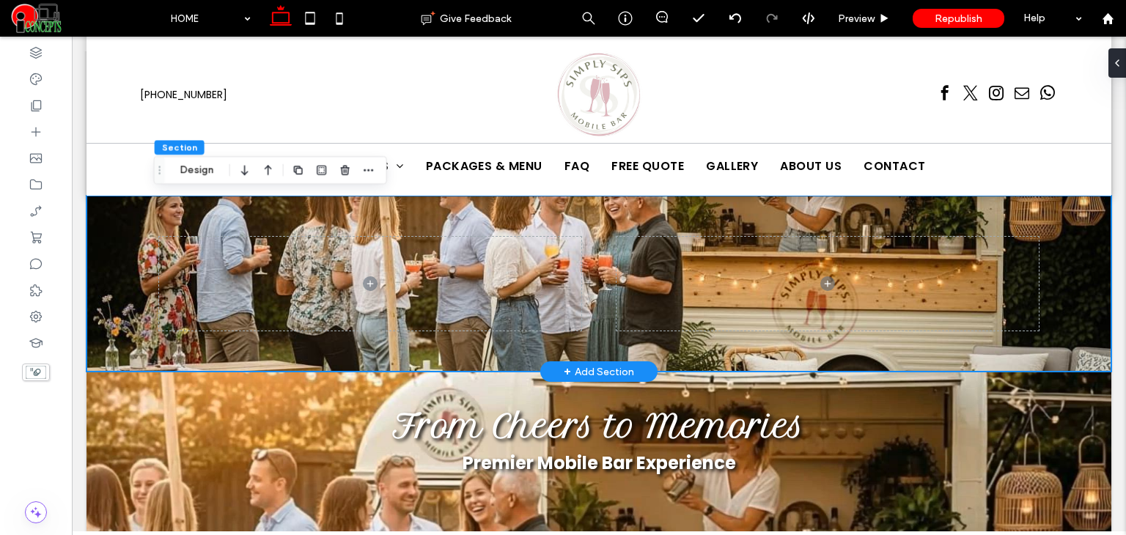
click at [743, 364] on div at bounding box center [598, 284] width 879 height 176
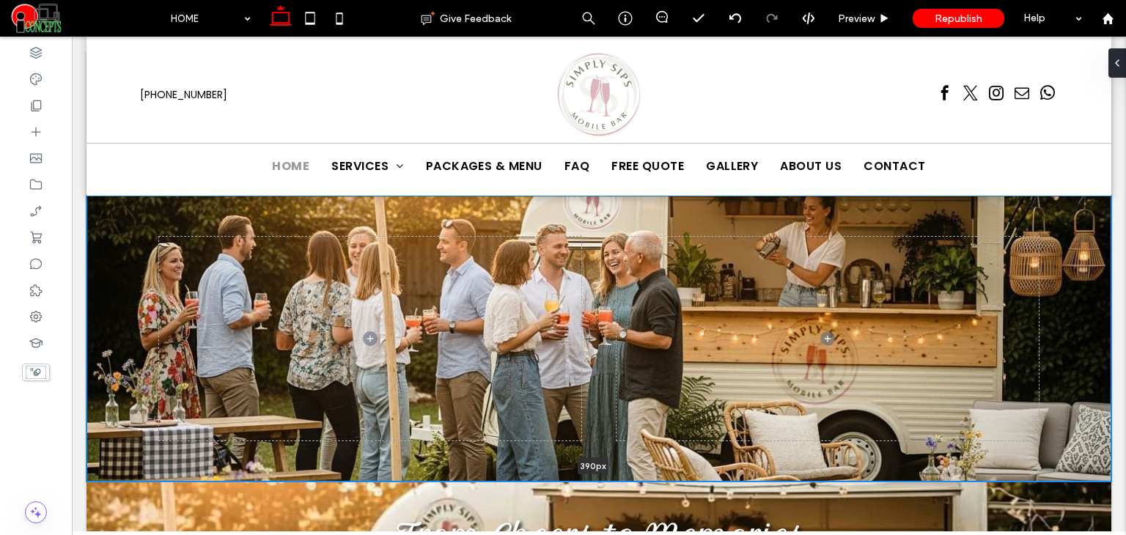
drag, startPoint x: 713, startPoint y: 367, endPoint x: 755, endPoint y: 462, distance: 104.0
click at [750, 478] on div at bounding box center [593, 481] width 1014 height 7
type input "***"
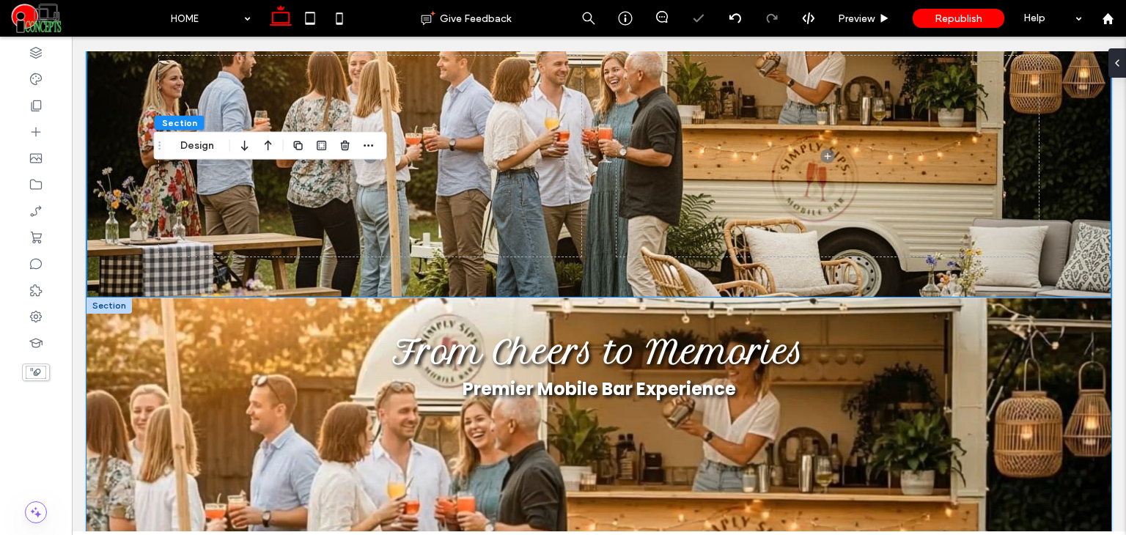
scroll to position [244, 0]
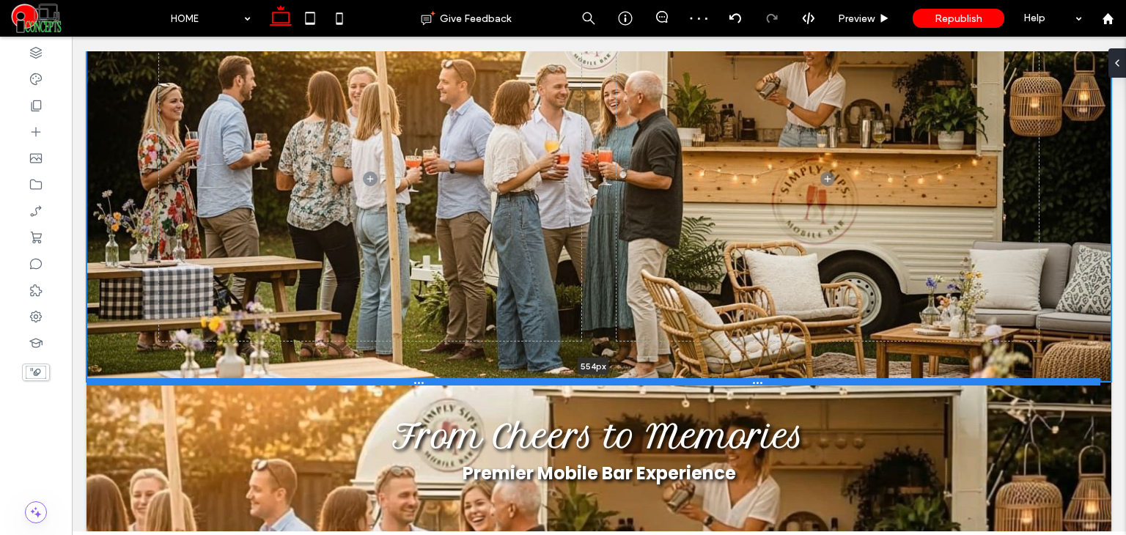
drag, startPoint x: 776, startPoint y: 253, endPoint x: 777, endPoint y: 376, distance: 123.1
click at [777, 376] on div "554px Section + Add Section" at bounding box center [598, 179] width 1025 height 406
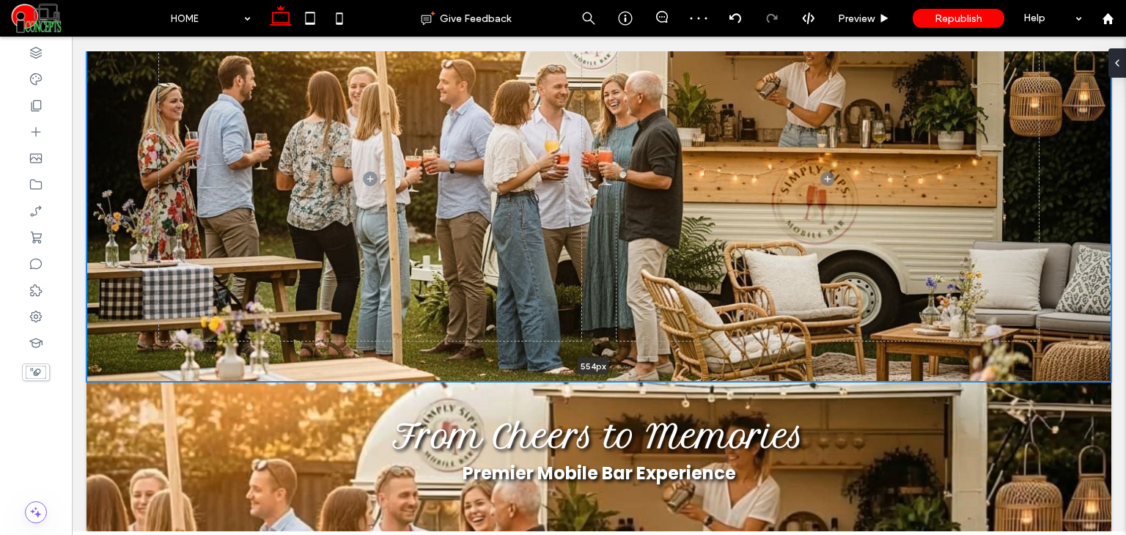
type input "***"
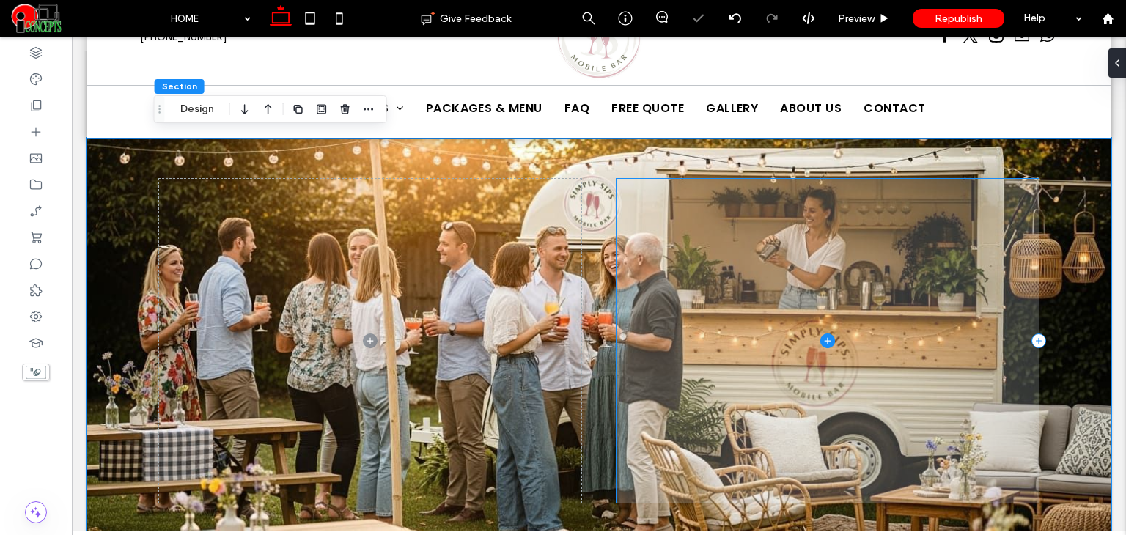
scroll to position [0, 0]
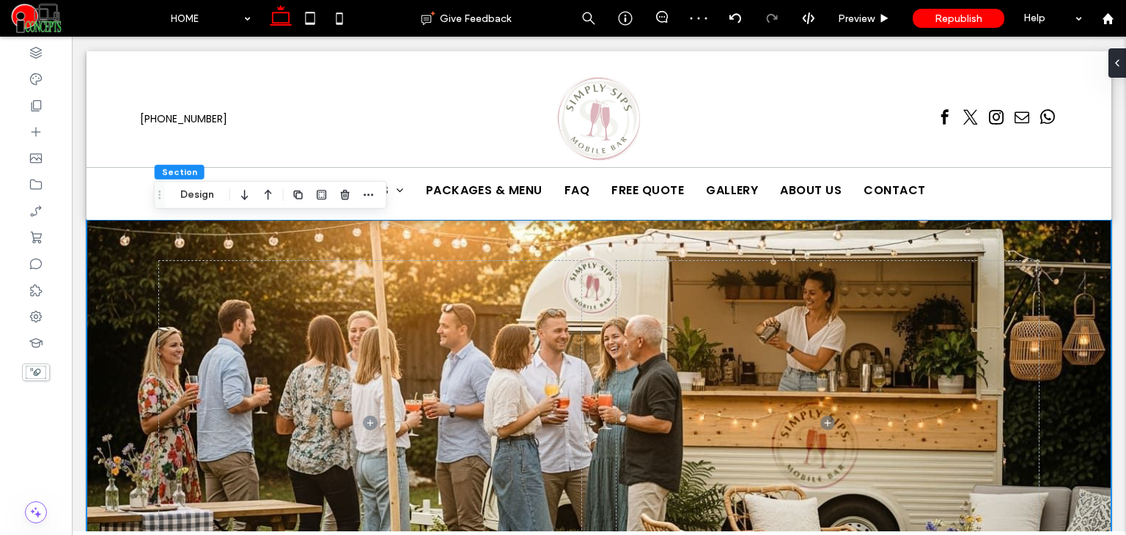
click at [1090, 279] on div at bounding box center [598, 423] width 1025 height 406
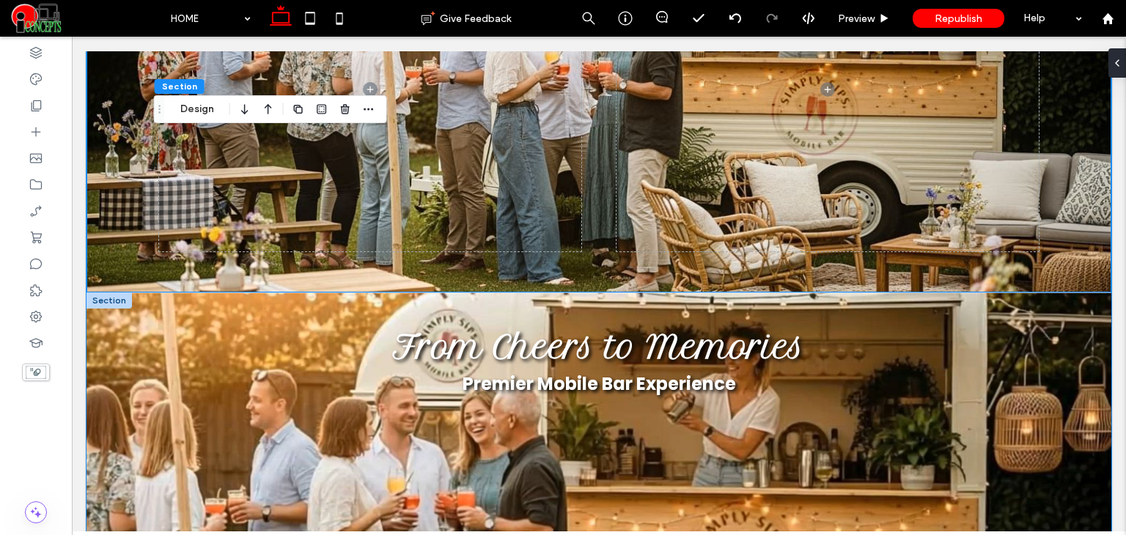
scroll to position [366, 0]
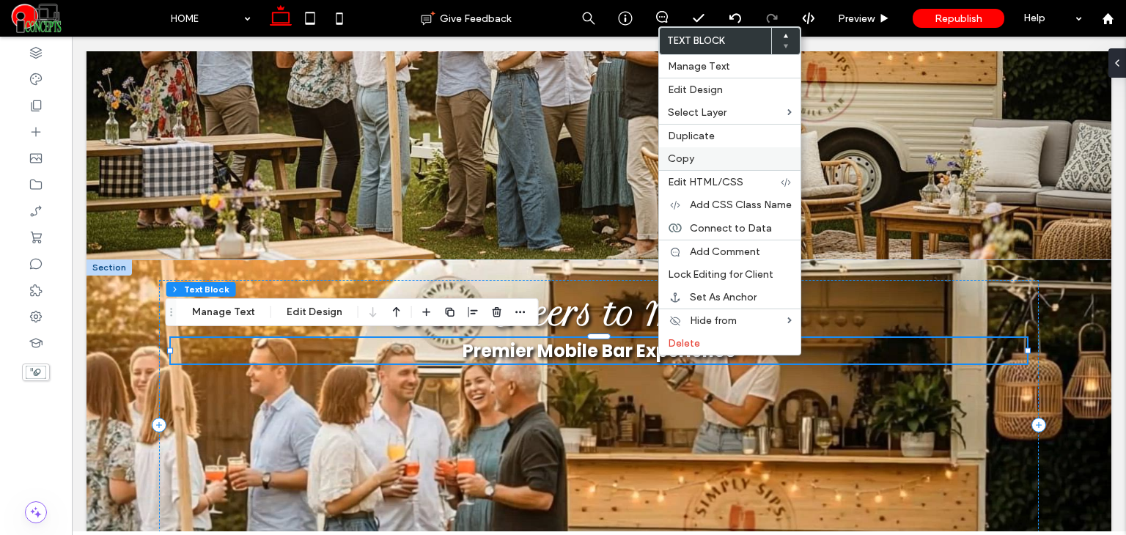
click at [698, 160] on label "Copy" at bounding box center [730, 158] width 124 height 12
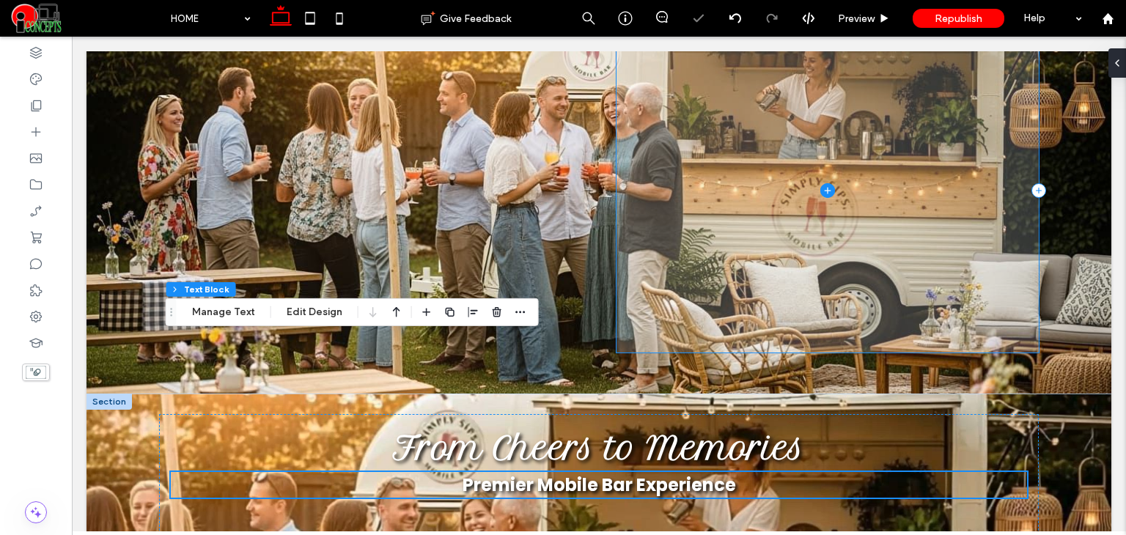
scroll to position [122, 0]
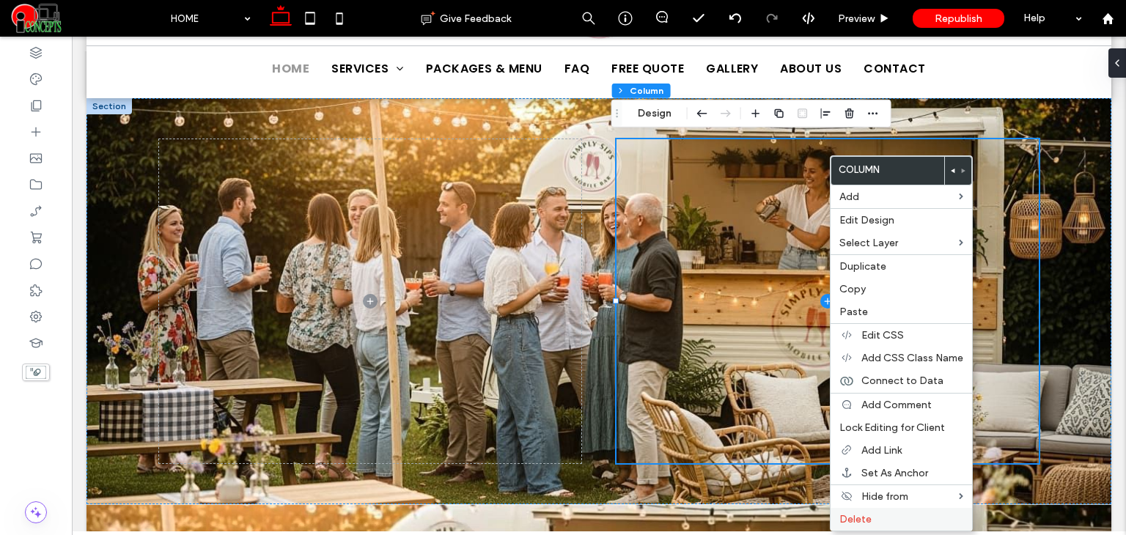
click at [859, 513] on span "Delete" at bounding box center [855, 519] width 32 height 12
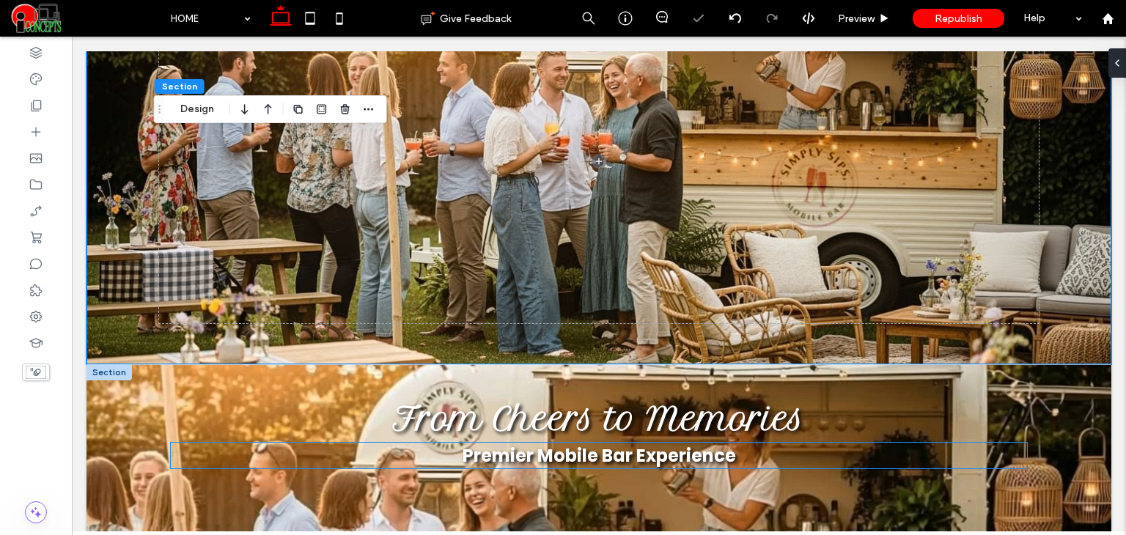
scroll to position [366, 0]
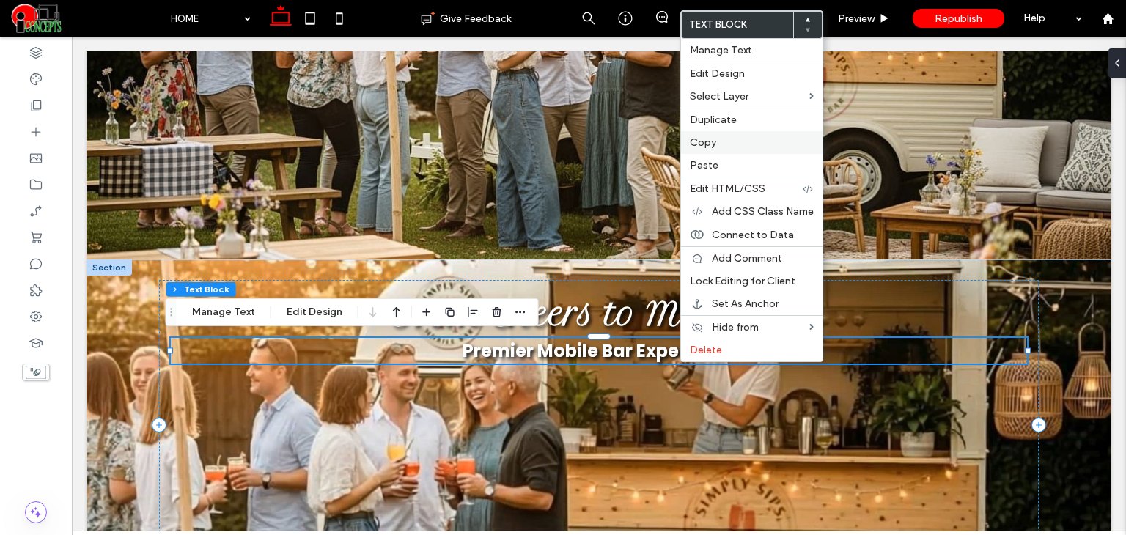
click at [724, 142] on label "Copy" at bounding box center [752, 142] width 124 height 12
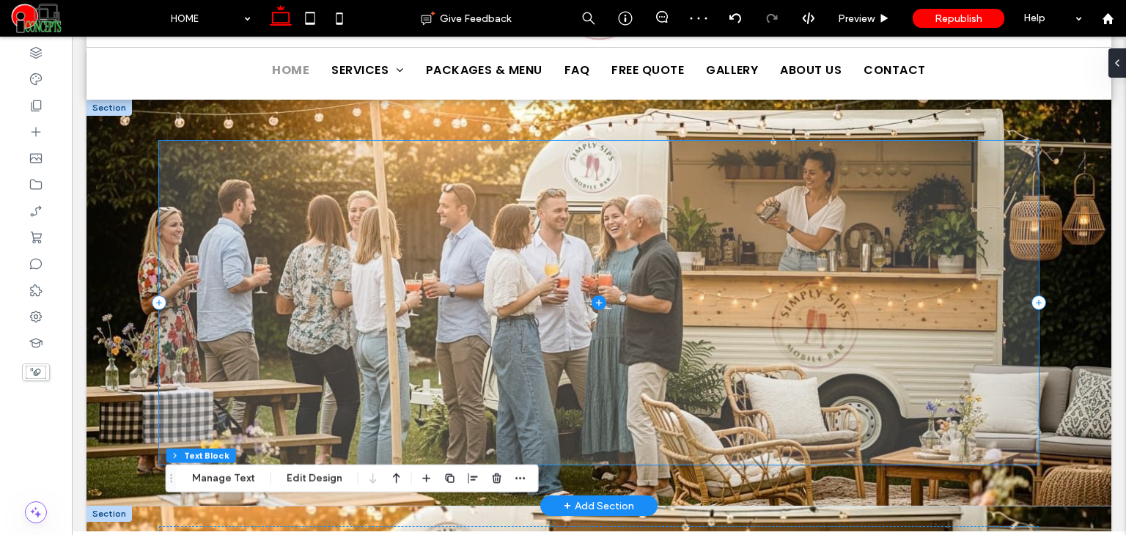
scroll to position [97, 0]
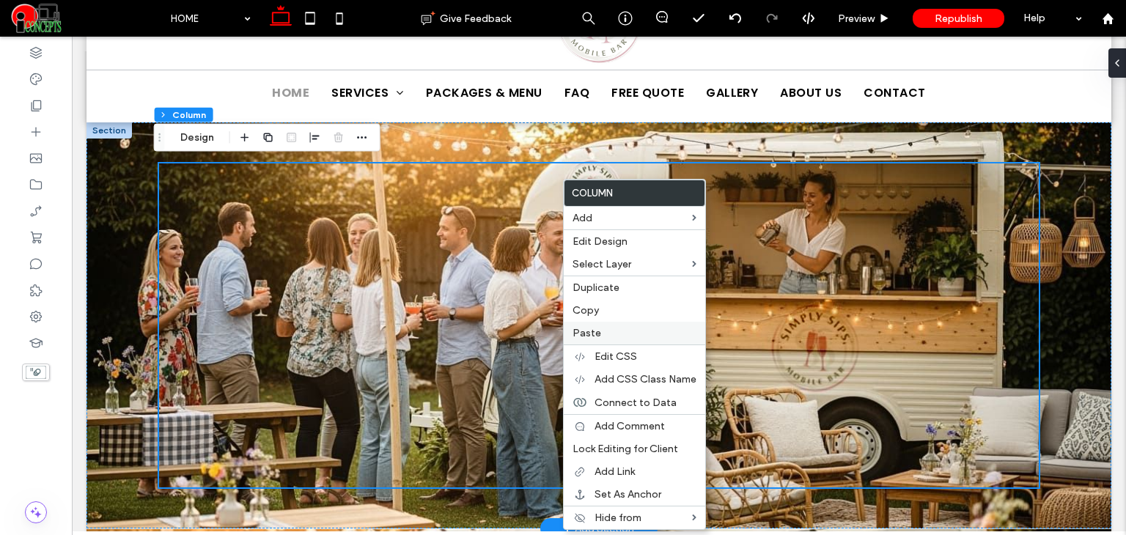
click at [596, 331] on span "Paste" at bounding box center [586, 333] width 29 height 12
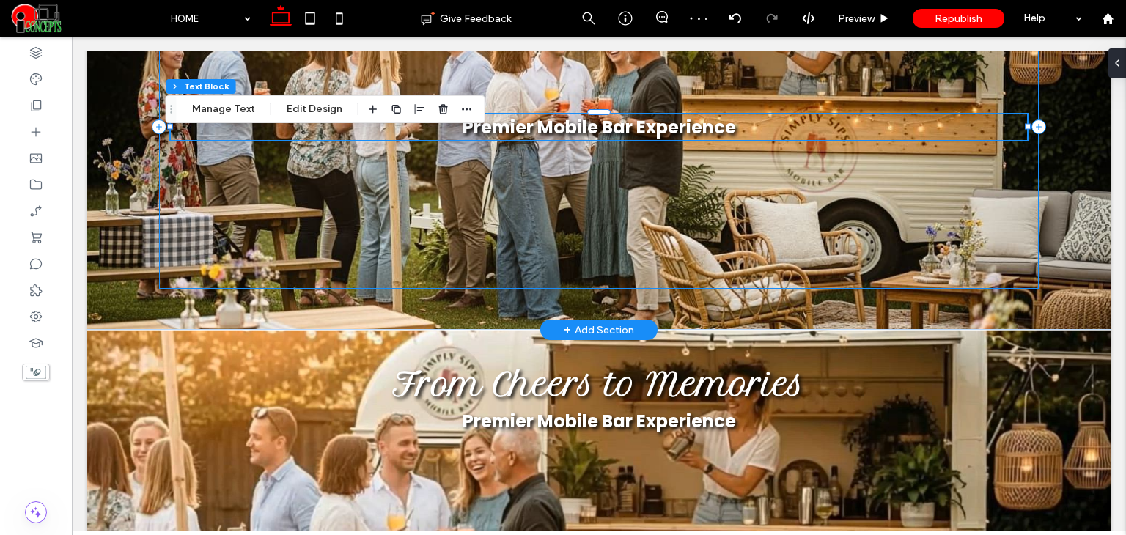
scroll to position [342, 0]
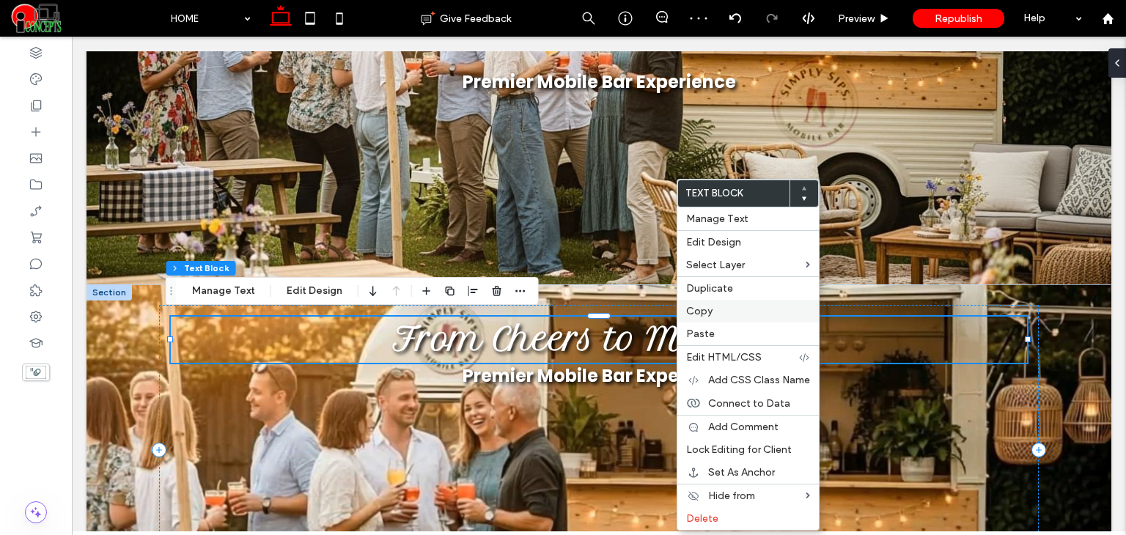
click at [717, 309] on label "Copy" at bounding box center [748, 311] width 124 height 12
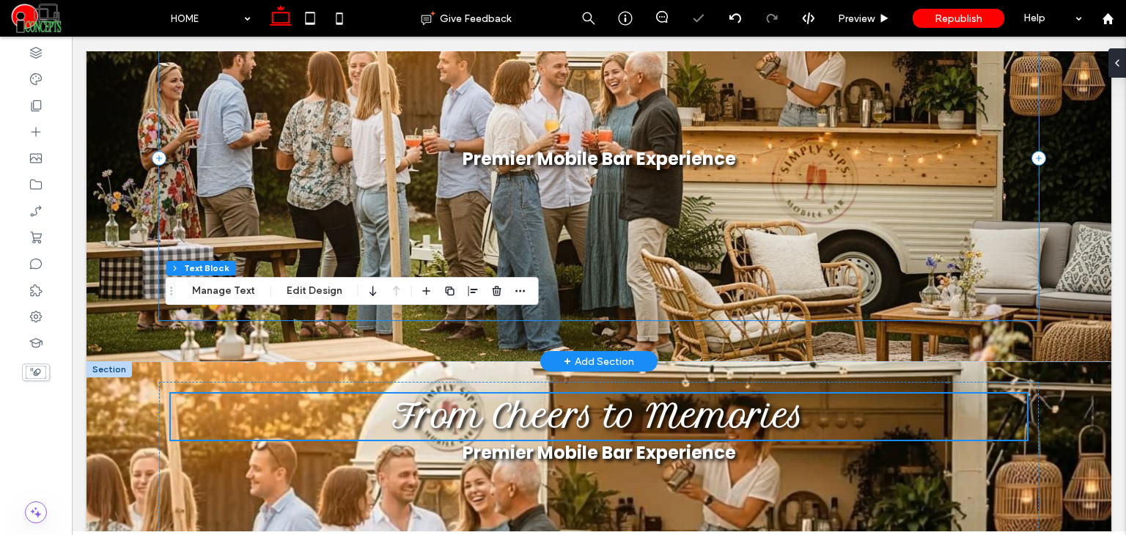
scroll to position [171, 0]
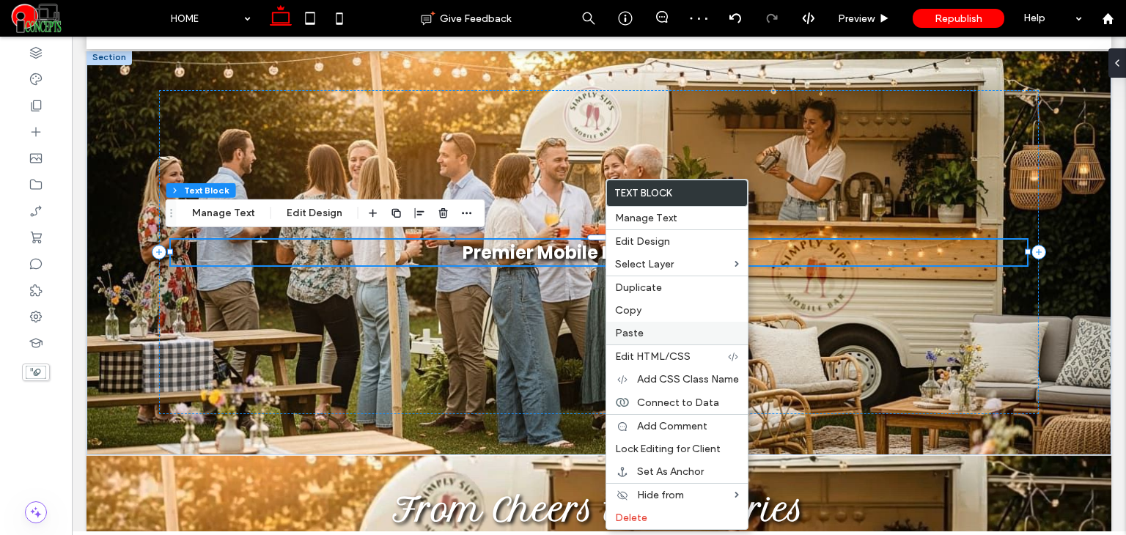
click at [641, 328] on span "Paste" at bounding box center [629, 333] width 29 height 12
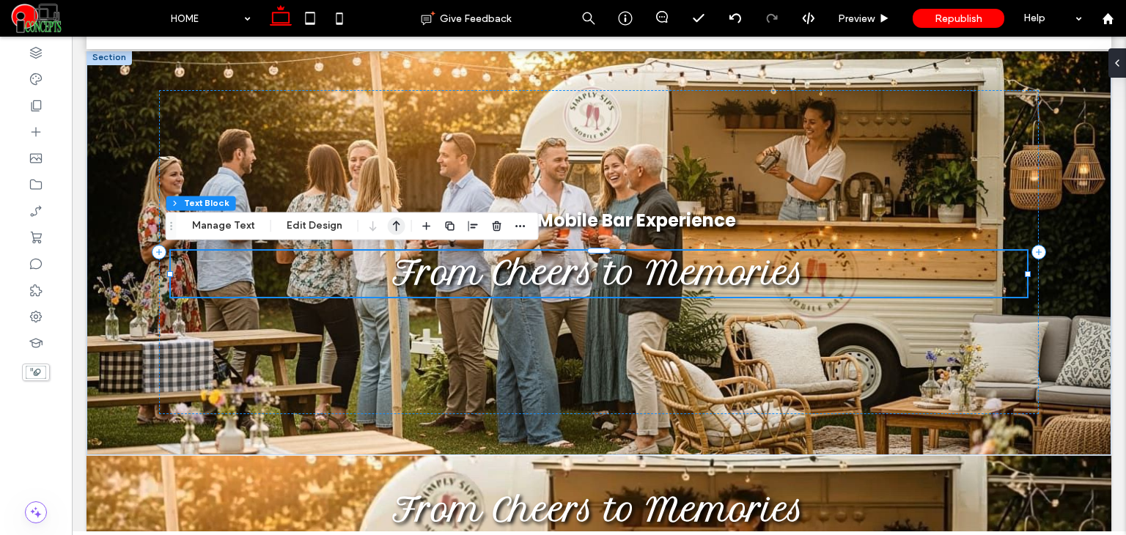
click at [394, 225] on icon "button" at bounding box center [397, 226] width 18 height 26
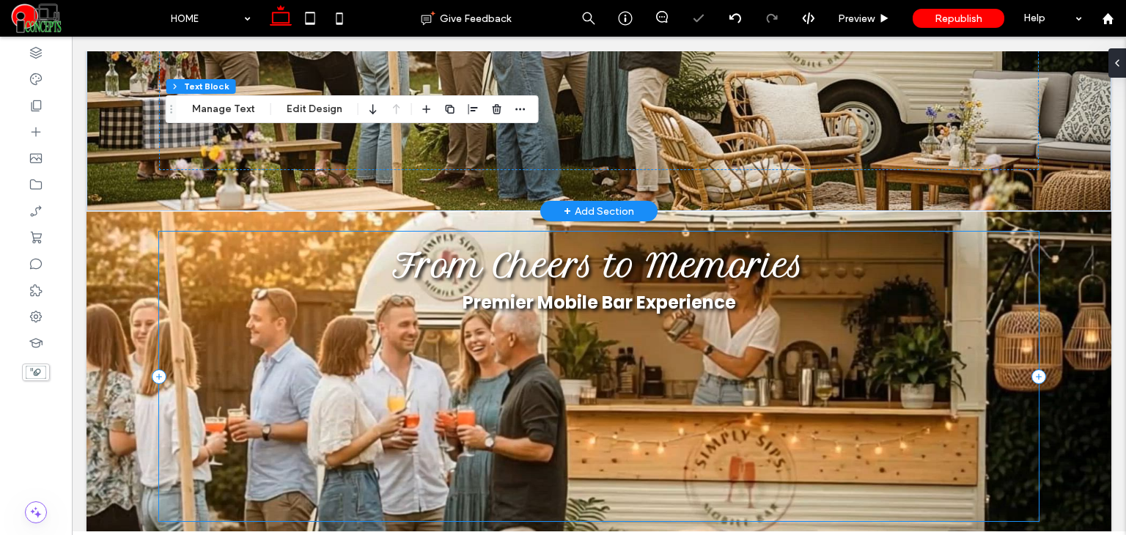
scroll to position [1148, 0]
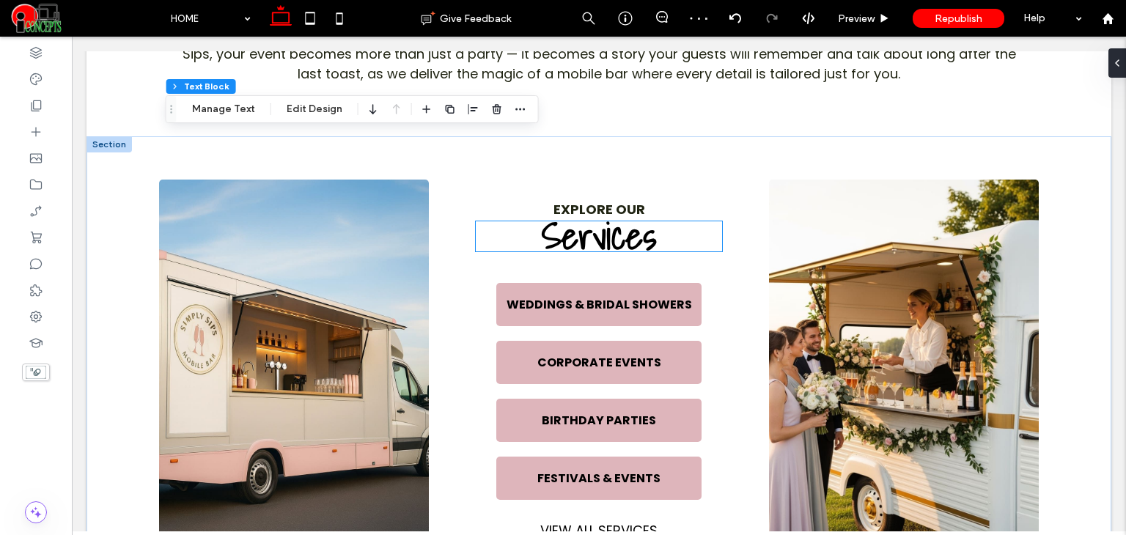
click at [621, 245] on span "Services" at bounding box center [599, 235] width 114 height 59
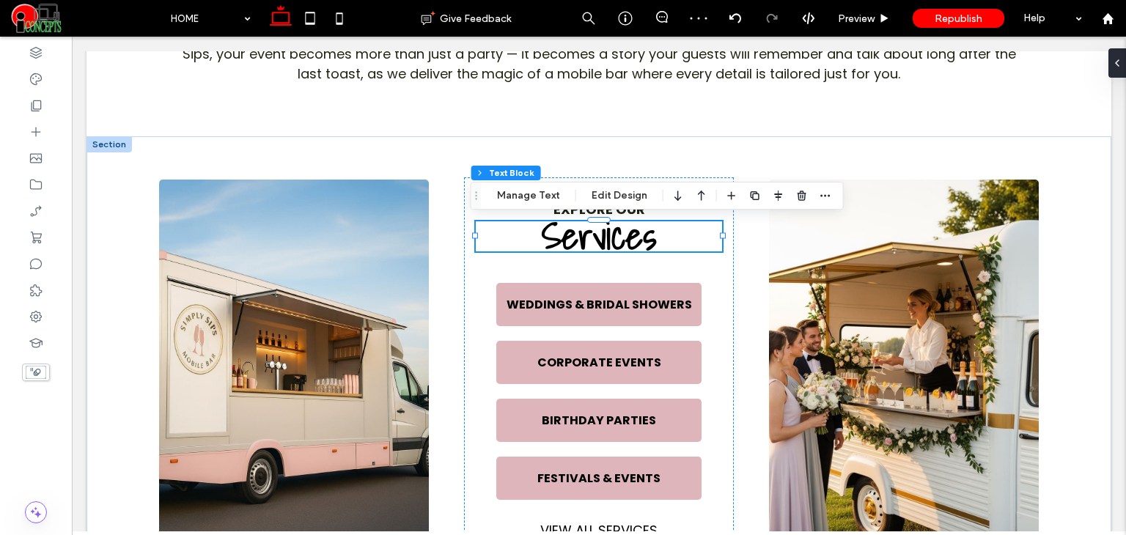
click at [621, 245] on span "Services" at bounding box center [599, 235] width 114 height 59
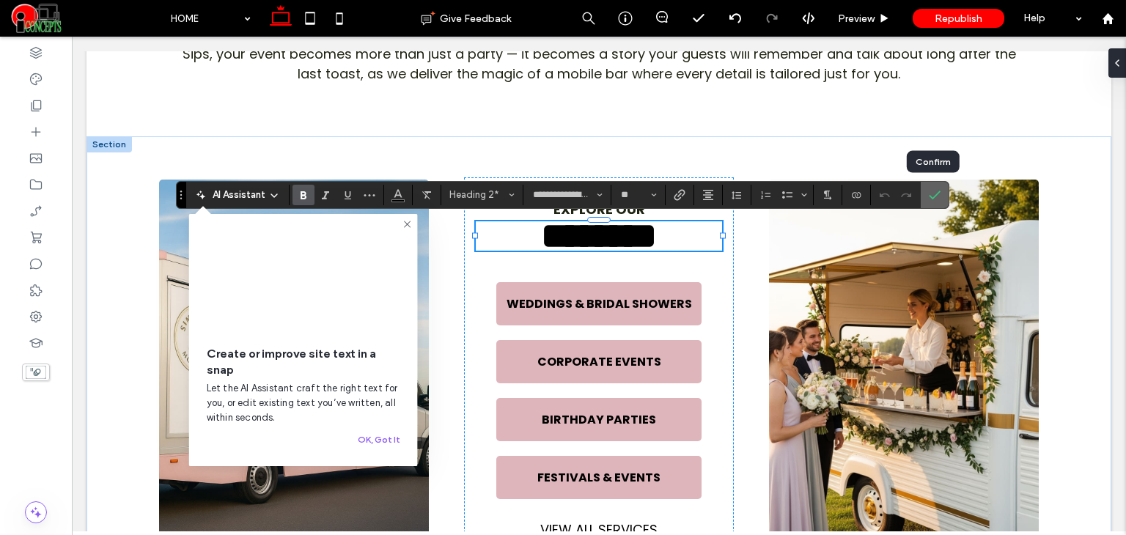
click at [935, 194] on use "Confirm" at bounding box center [935, 195] width 12 height 9
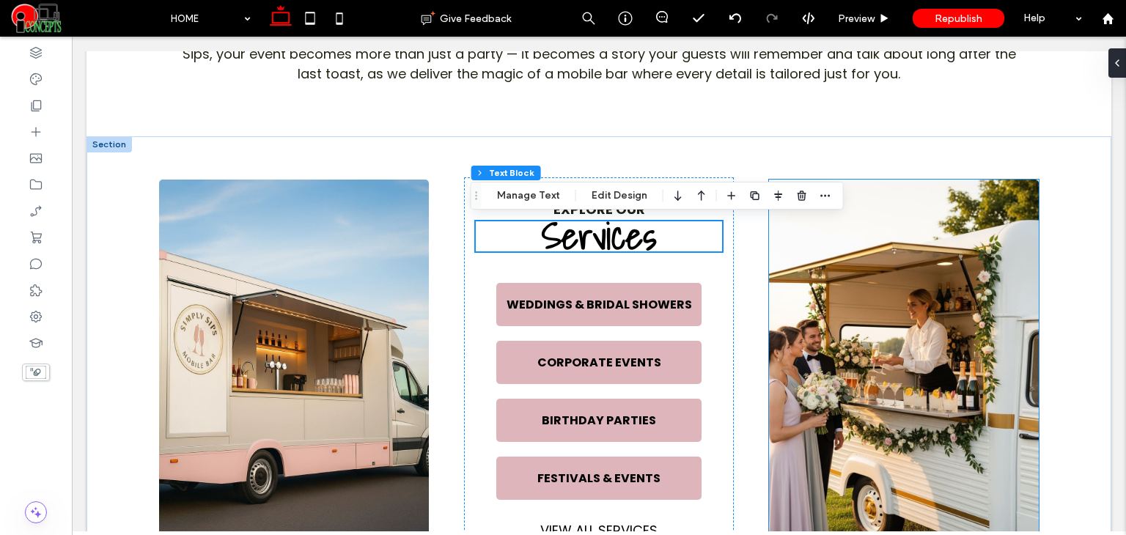
scroll to position [1636, 0]
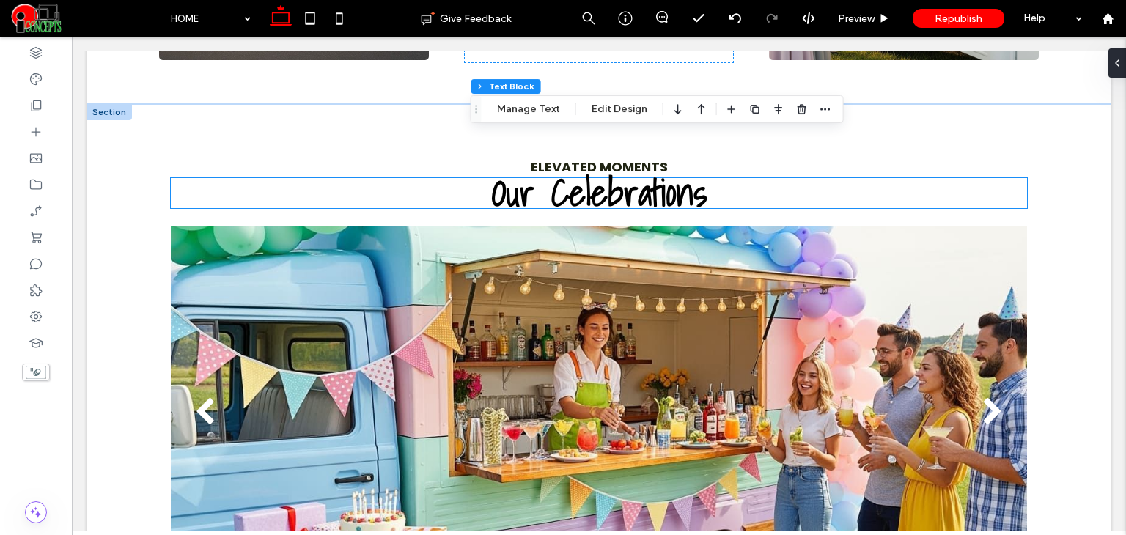
click at [628, 199] on span "Our Celebrations" at bounding box center [599, 192] width 215 height 59
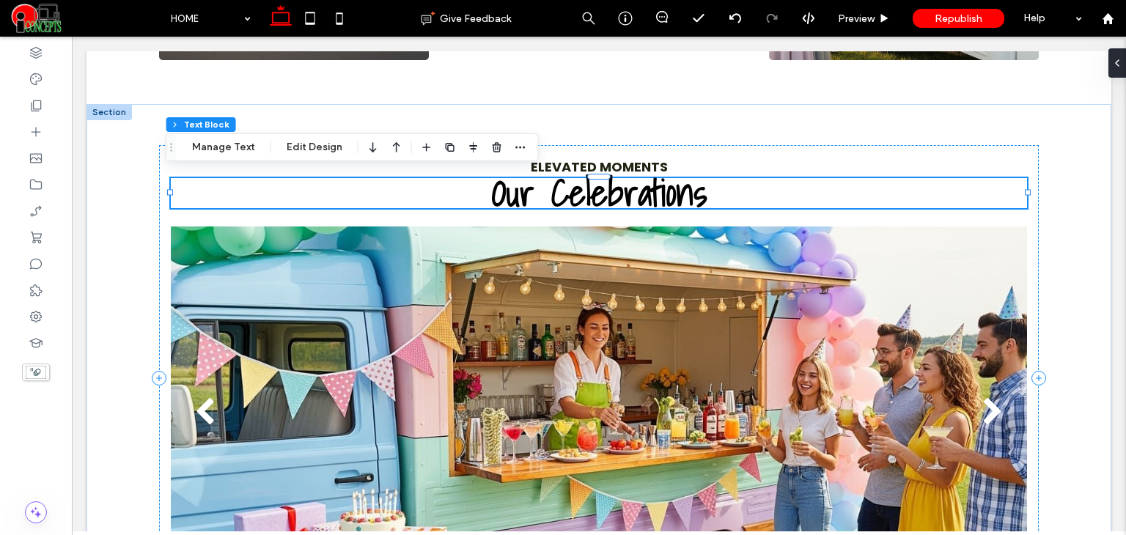
click at [628, 199] on div "Our Celebrations" at bounding box center [599, 193] width 856 height 30
type input "**********"
type input "**"
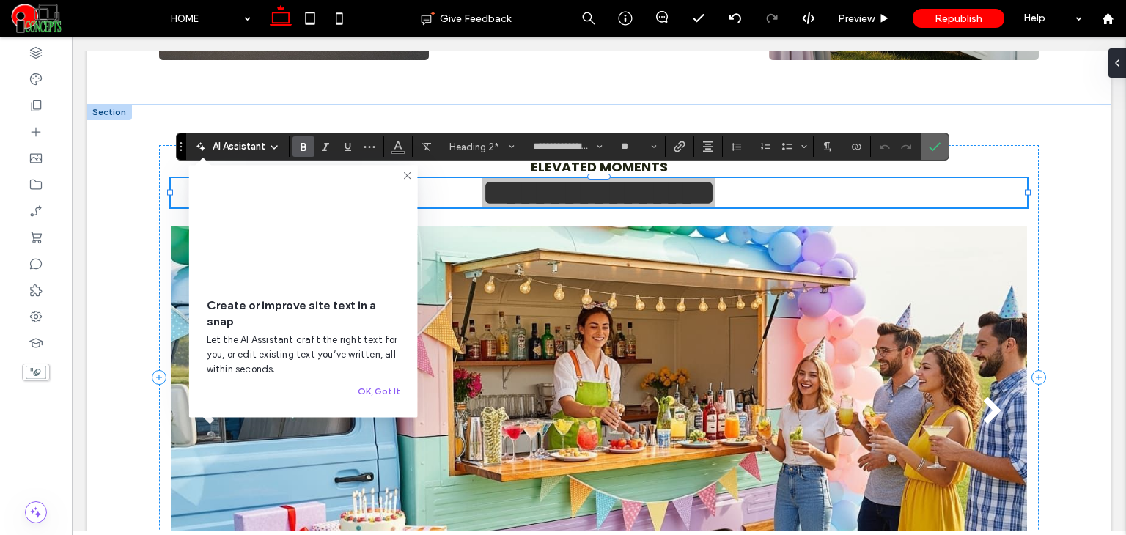
click at [938, 145] on label "Confirm" at bounding box center [934, 146] width 22 height 26
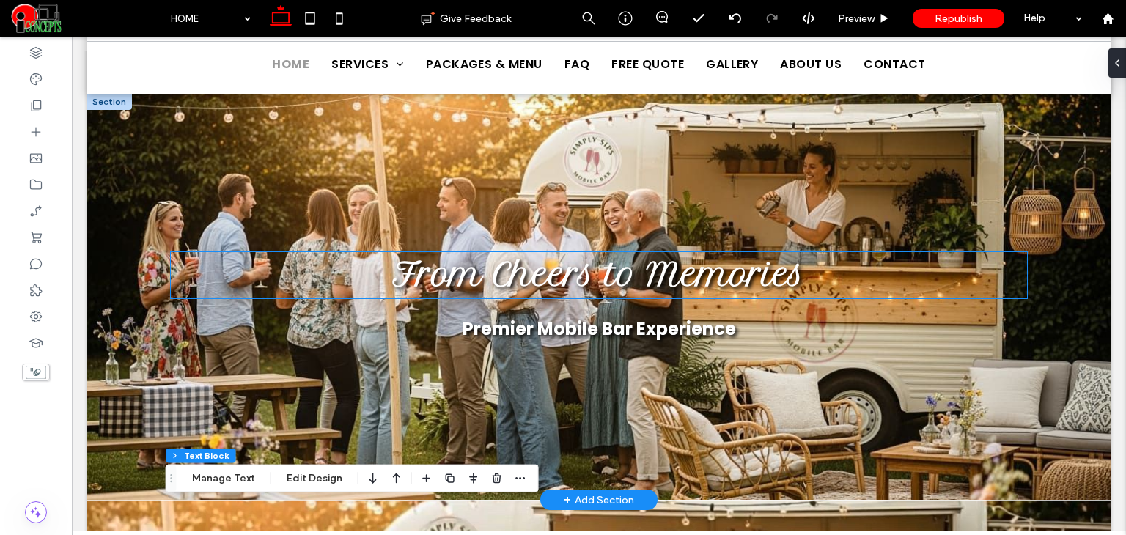
scroll to position [122, 0]
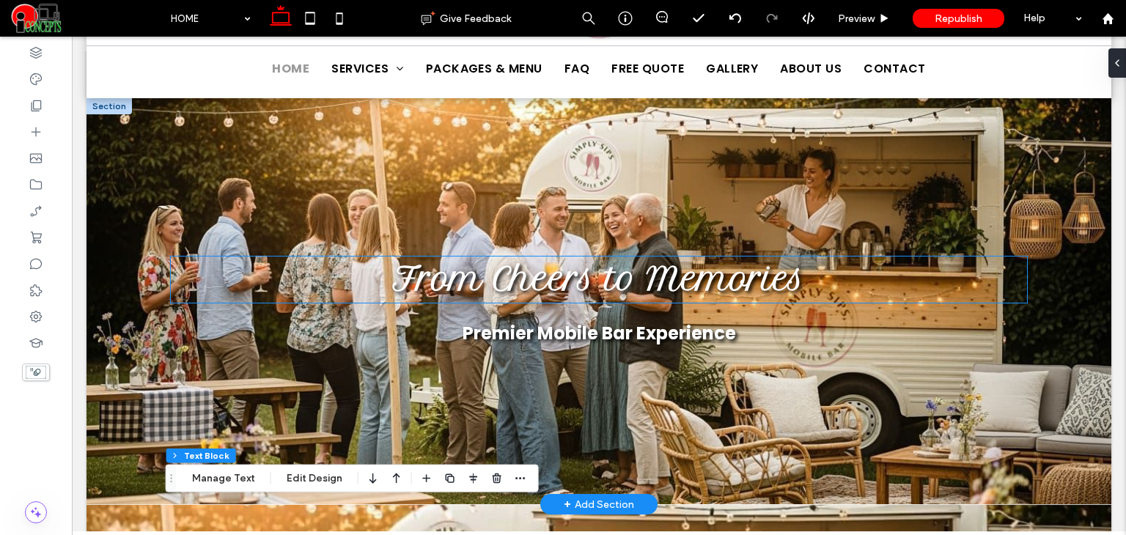
click at [560, 279] on strong "From Cheers to Memories" at bounding box center [599, 278] width 412 height 39
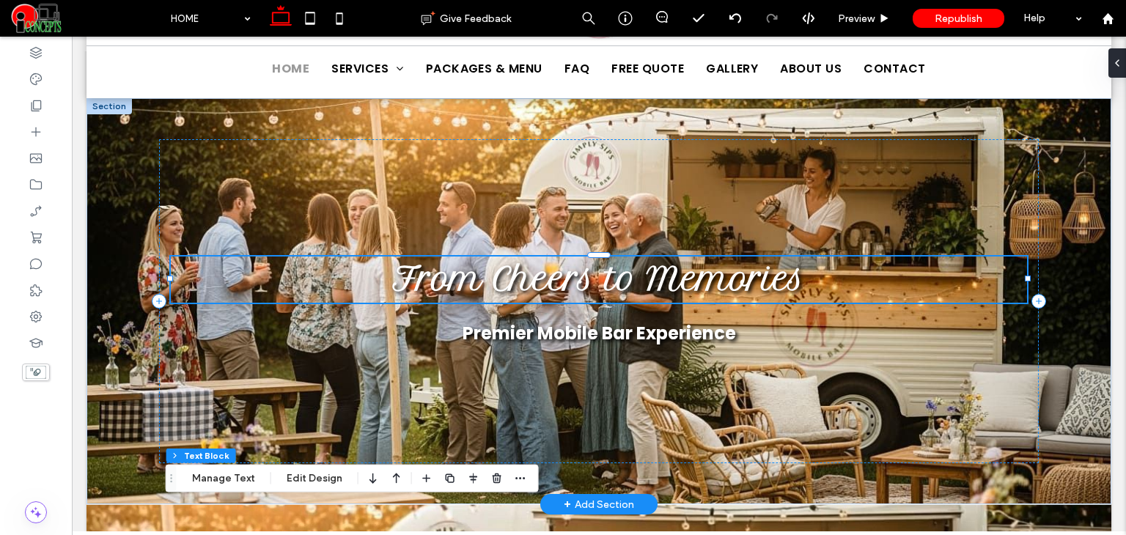
click at [560, 279] on strong "From Cheers to Memories" at bounding box center [599, 278] width 412 height 39
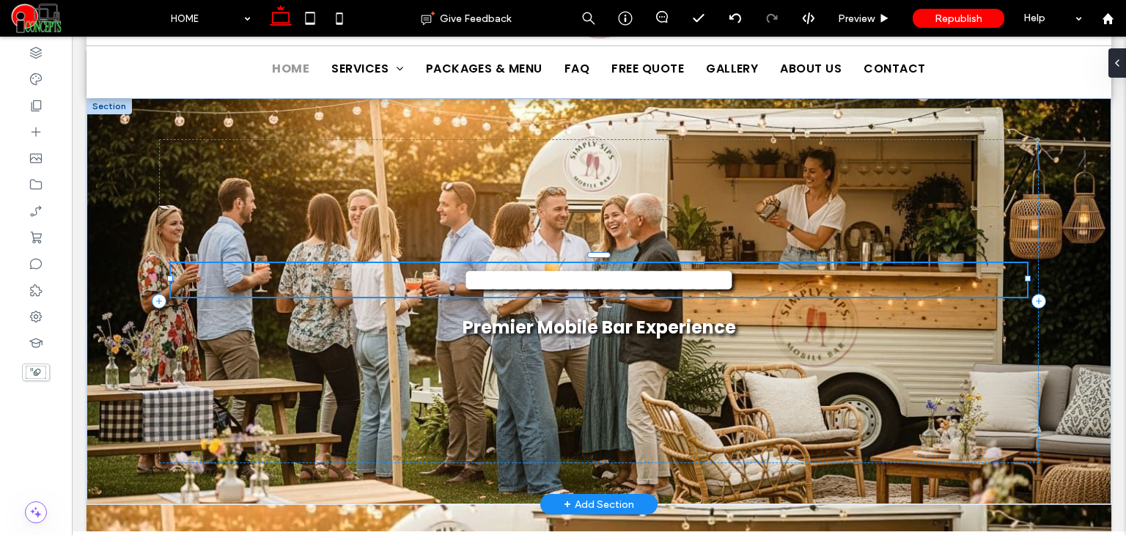
type input "**********"
type input "**"
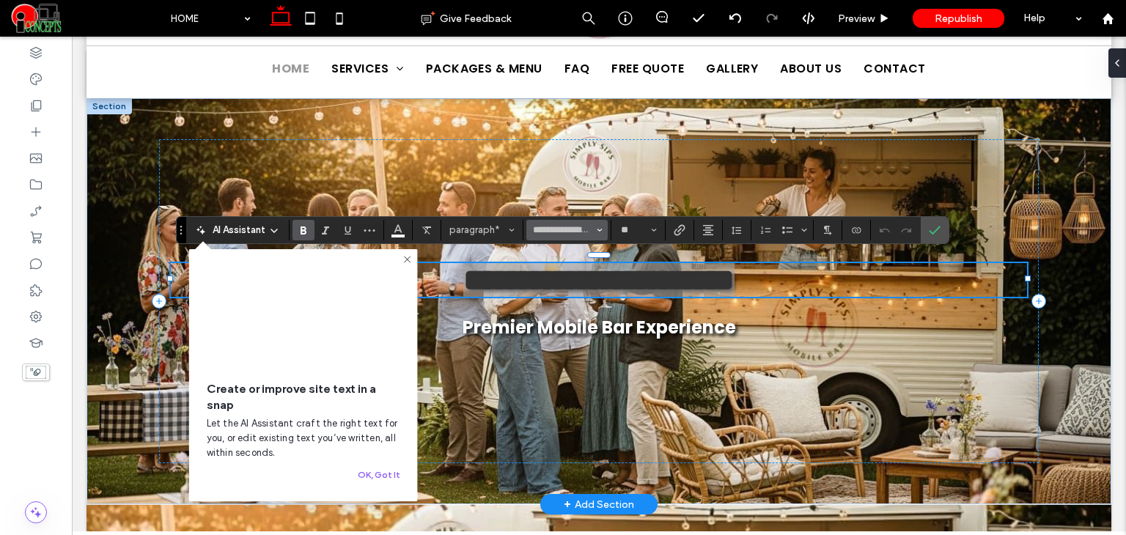
click at [599, 232] on icon "Font & Font weight" at bounding box center [600, 230] width 6 height 6
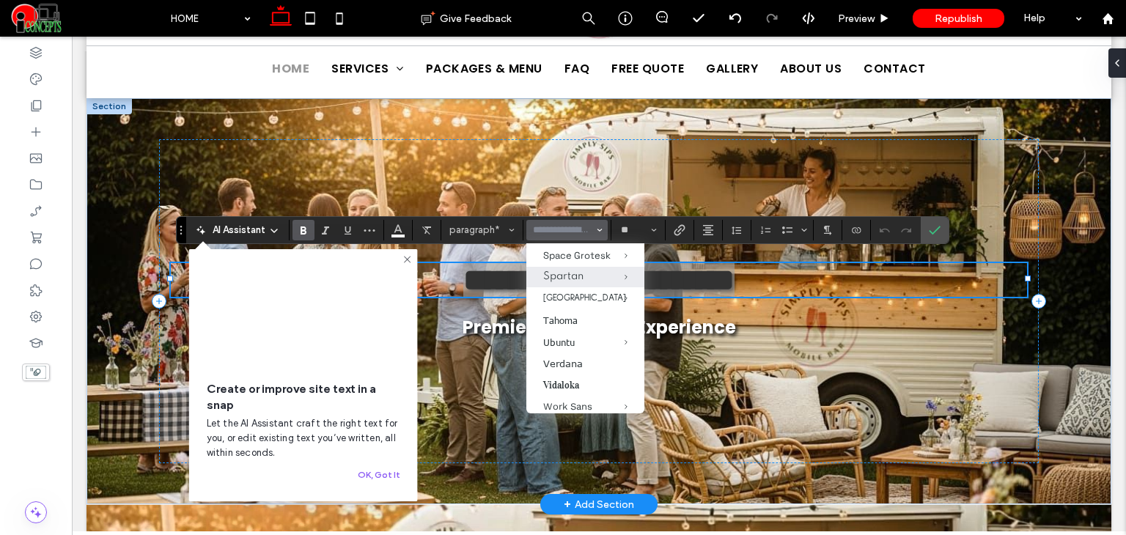
scroll to position [1514, 0]
click at [567, 226] on label "Shadows Into Light" at bounding box center [584, 214] width 117 height 25
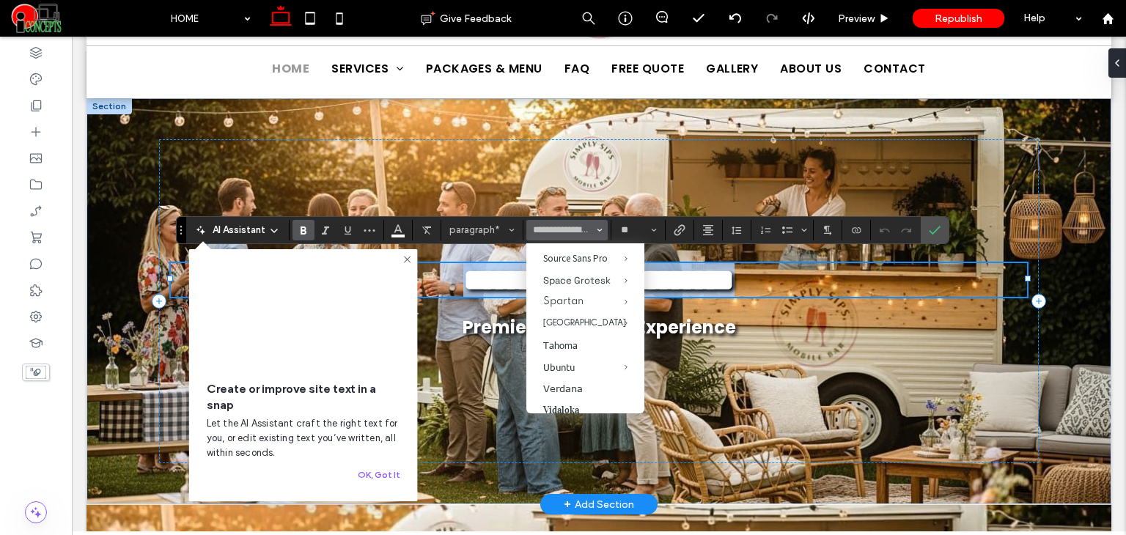
scroll to position [120, 0]
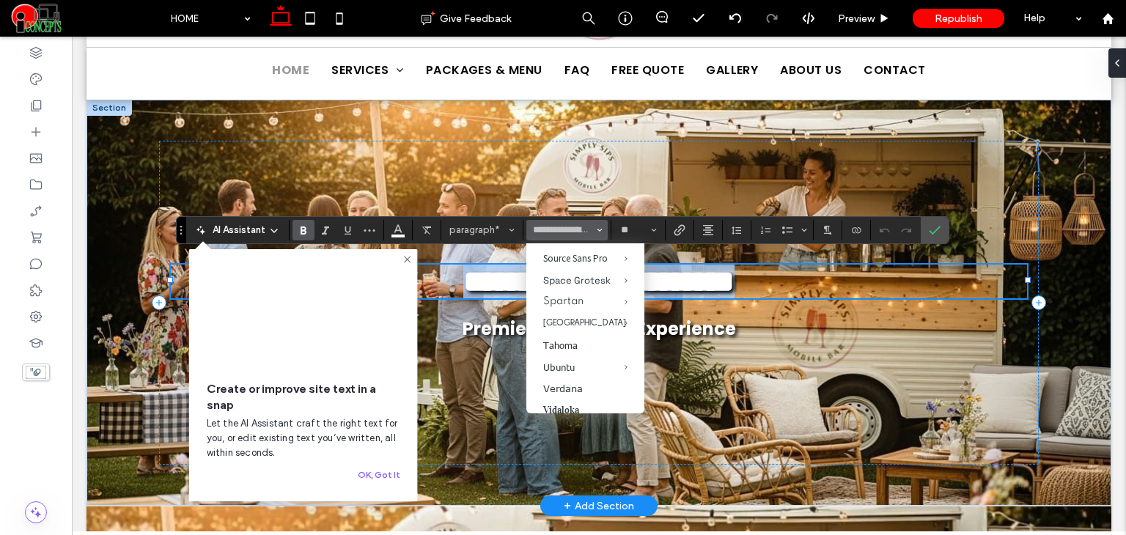
type input "**********"
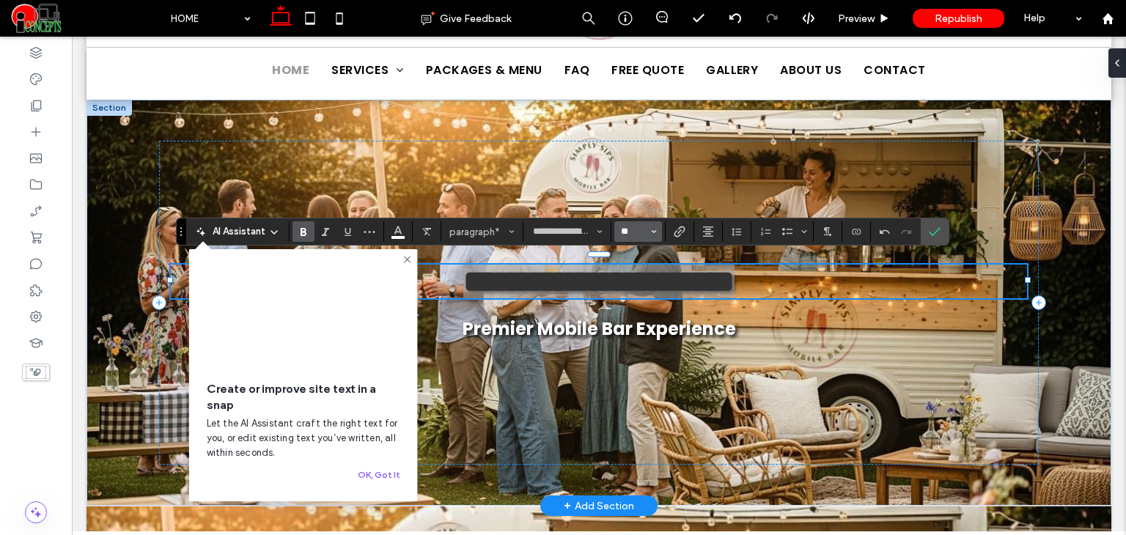
click at [632, 237] on input "**" at bounding box center [633, 232] width 29 height 12
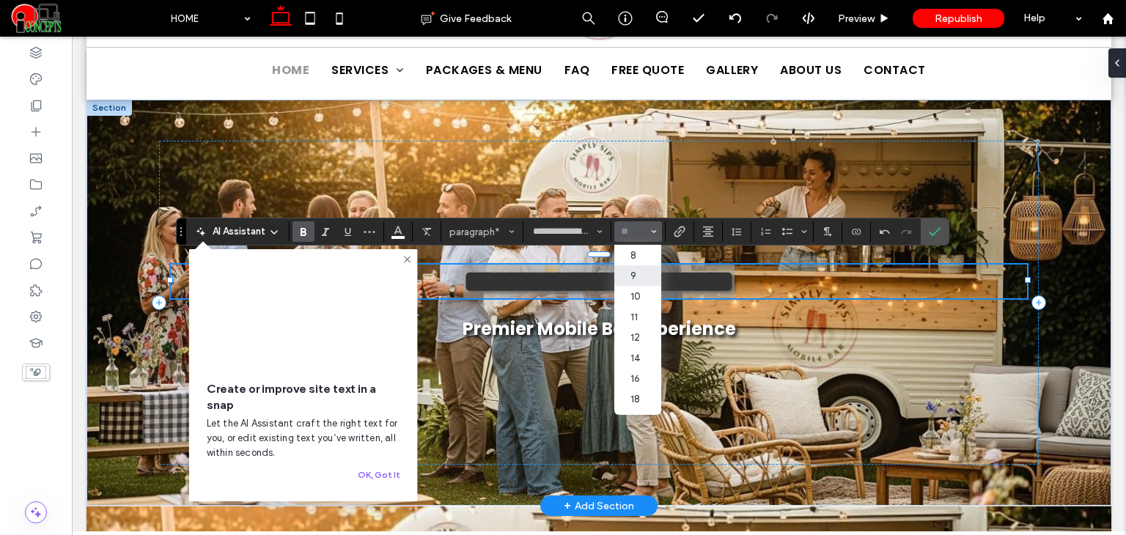
scroll to position [181, 0]
click at [643, 353] on label "60" at bounding box center [637, 363] width 47 height 21
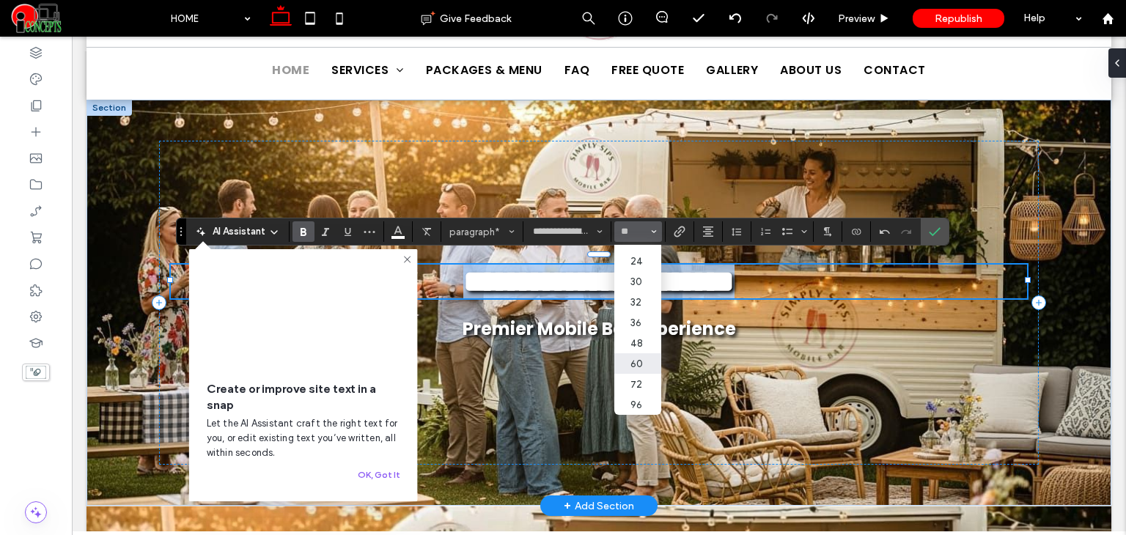
scroll to position [109, 0]
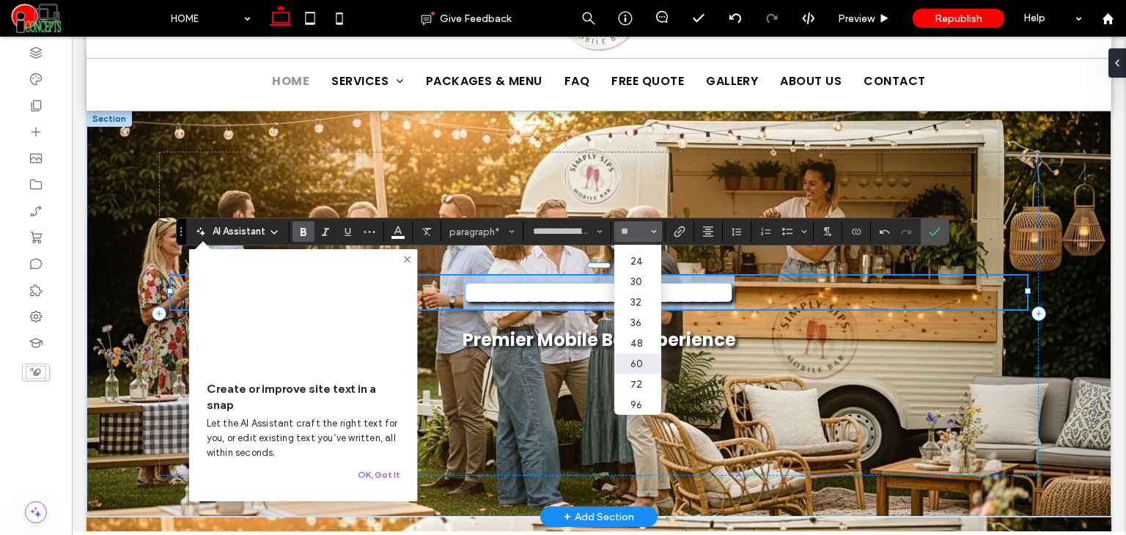
type input "**"
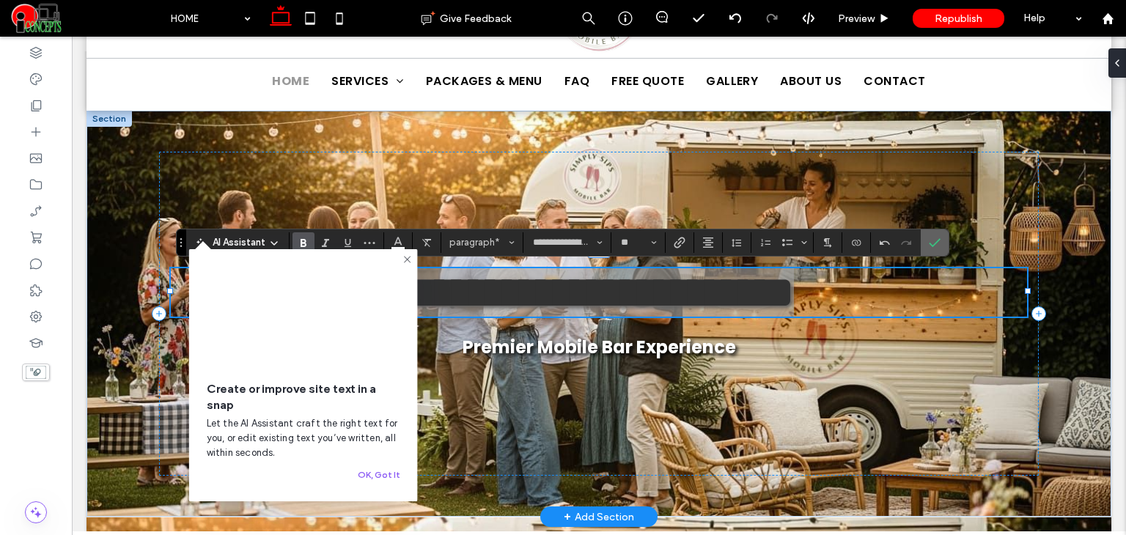
click at [929, 235] on span "Confirm" at bounding box center [932, 242] width 7 height 26
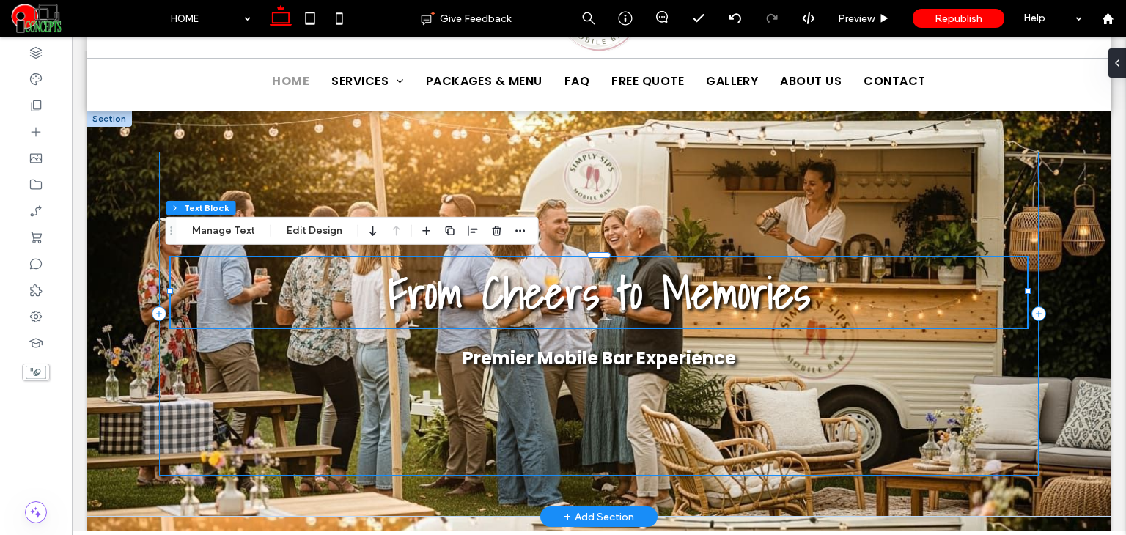
click at [677, 224] on div "From Cheers to Memories Premier Mobile Bar Experience" at bounding box center [598, 314] width 879 height 324
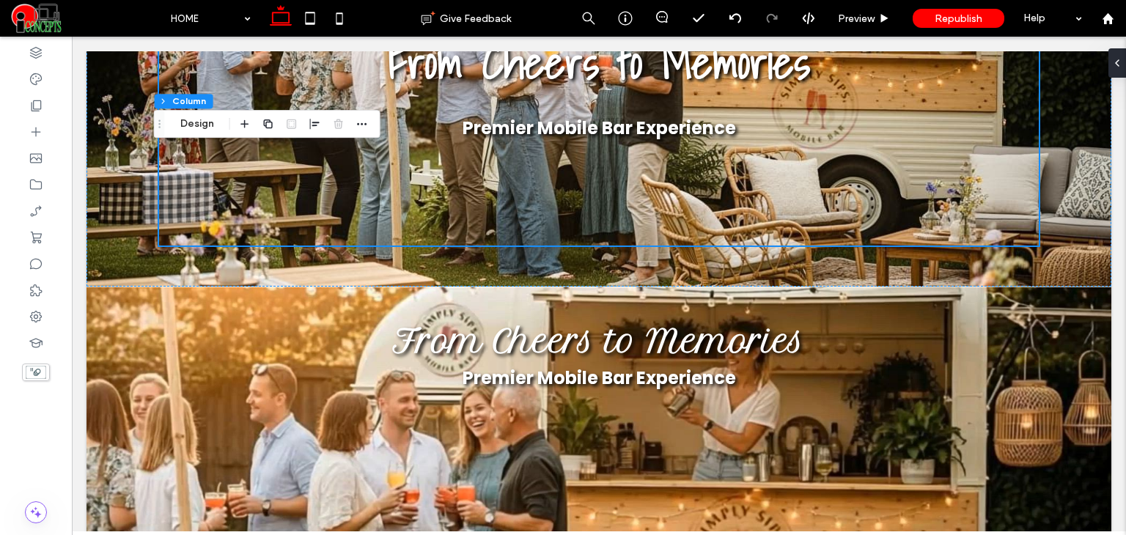
scroll to position [402, 0]
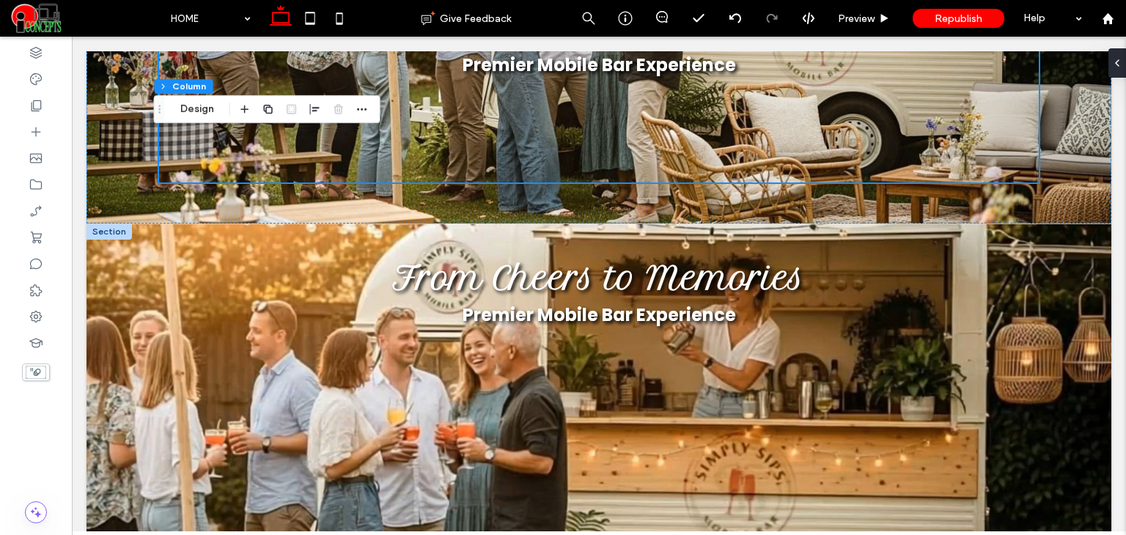
click at [110, 229] on div at bounding box center [108, 232] width 45 height 16
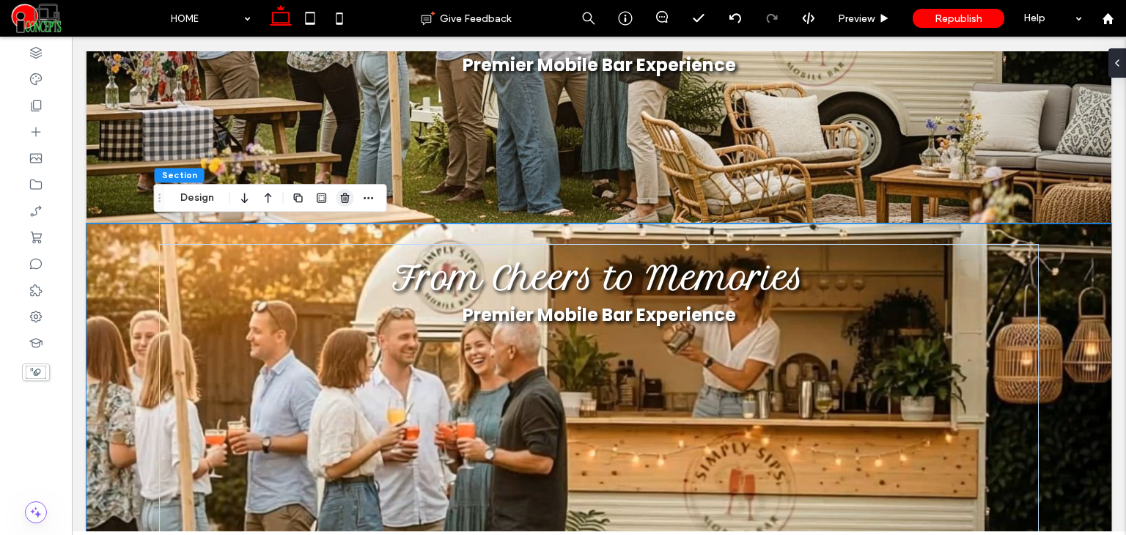
click at [339, 204] on span "button" at bounding box center [345, 198] width 18 height 18
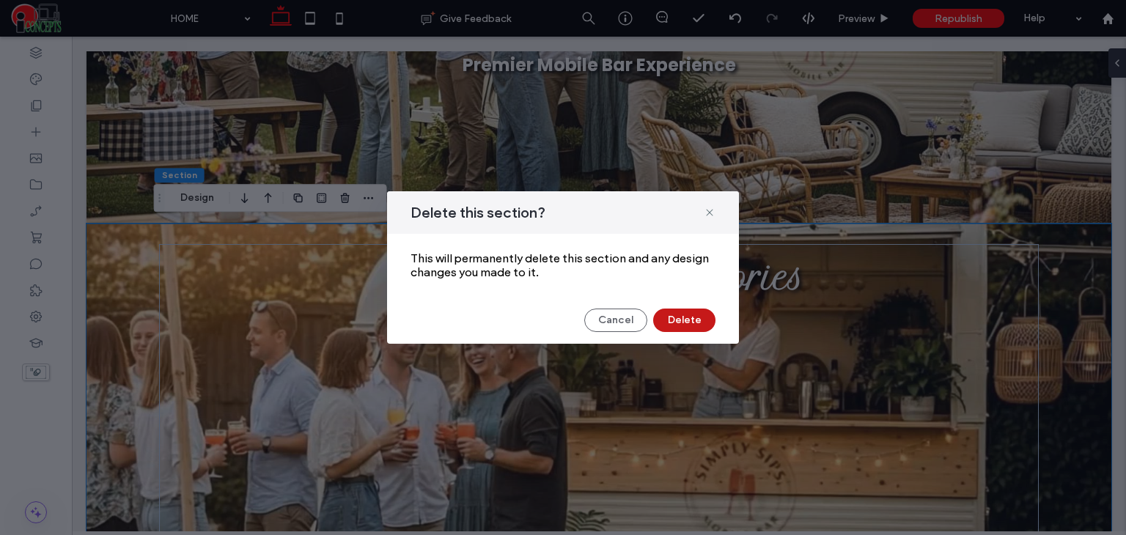
click at [672, 323] on button "Delete" at bounding box center [684, 320] width 62 height 23
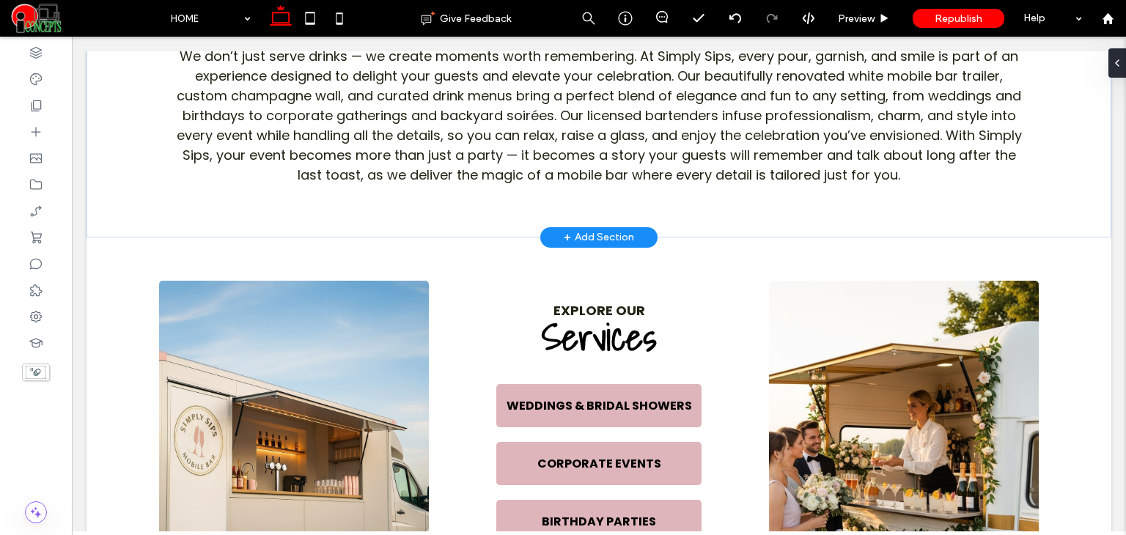
scroll to position [0, 0]
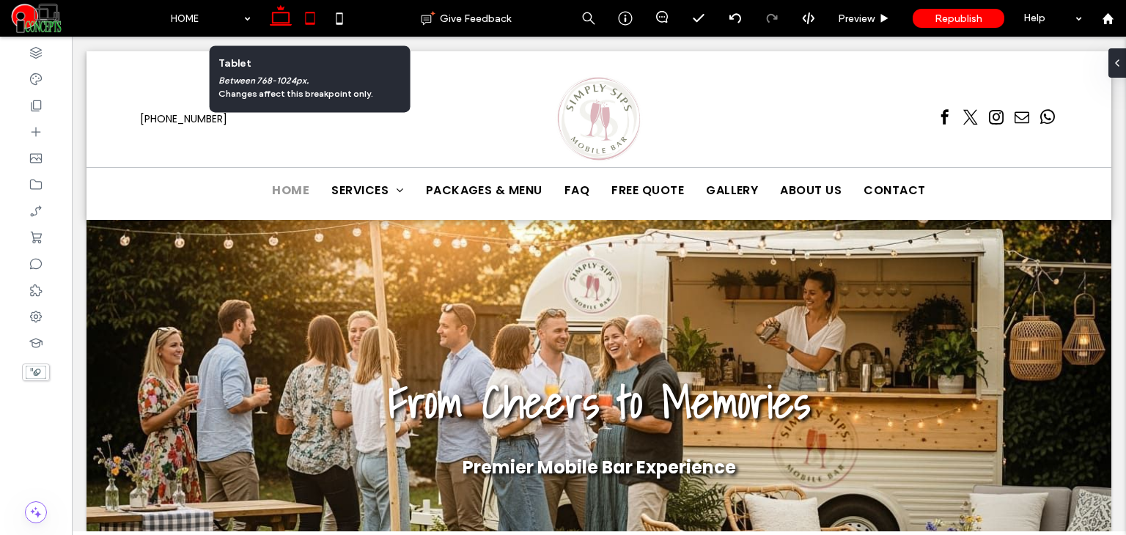
click at [311, 7] on icon at bounding box center [309, 18] width 29 height 29
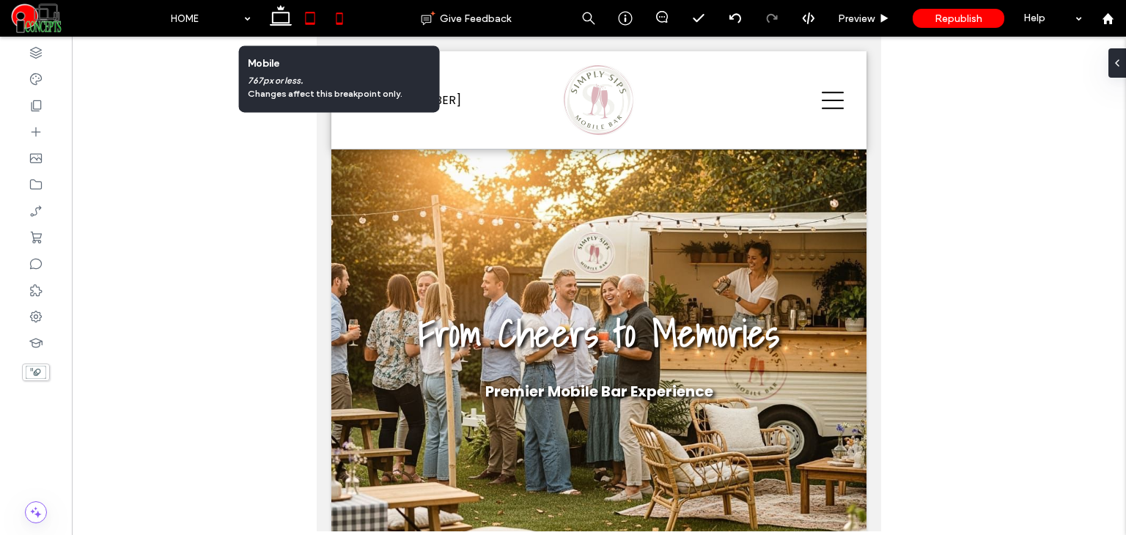
click at [344, 18] on icon at bounding box center [339, 18] width 29 height 29
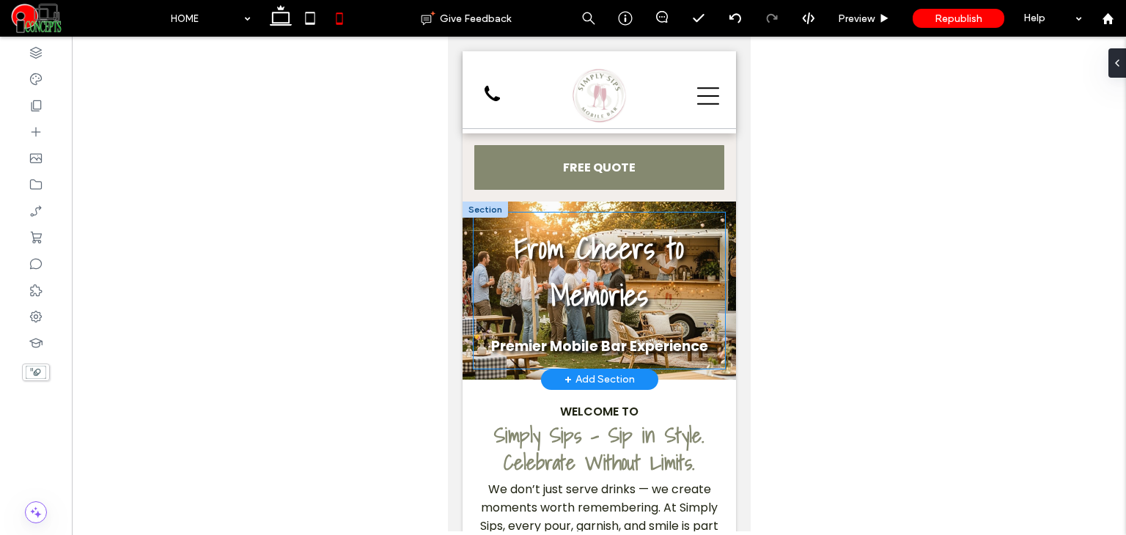
click at [595, 320] on div "From Cheers to Memories Premier Mobile Bar Experience" at bounding box center [598, 291] width 251 height 156
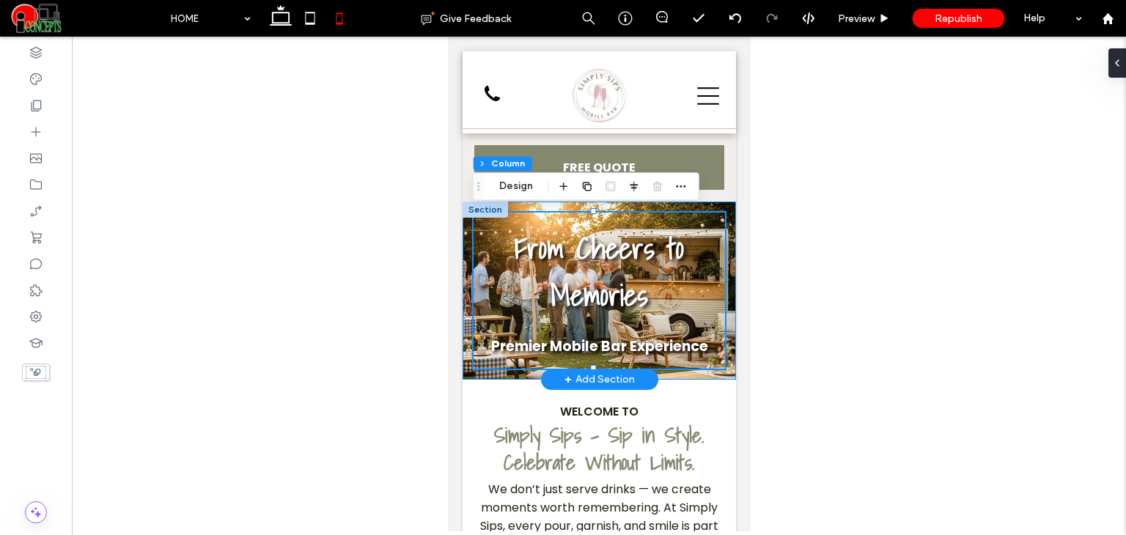
click at [668, 375] on div "From Cheers to Memories Premier Mobile Bar Experience" at bounding box center [598, 291] width 273 height 178
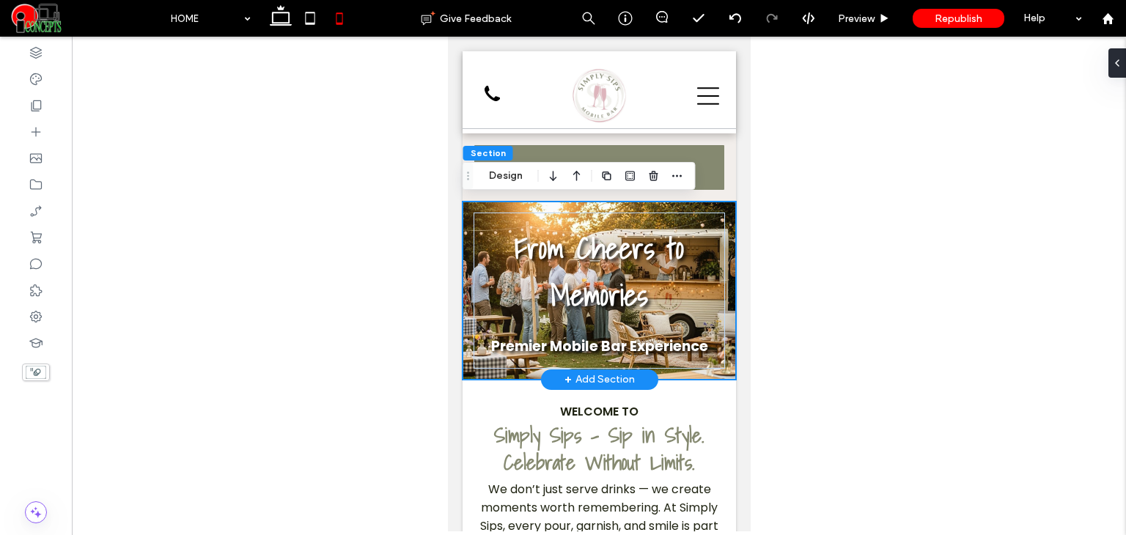
click at [663, 373] on div "From Cheers to Memories Premier Mobile Bar Experience" at bounding box center [598, 291] width 273 height 178
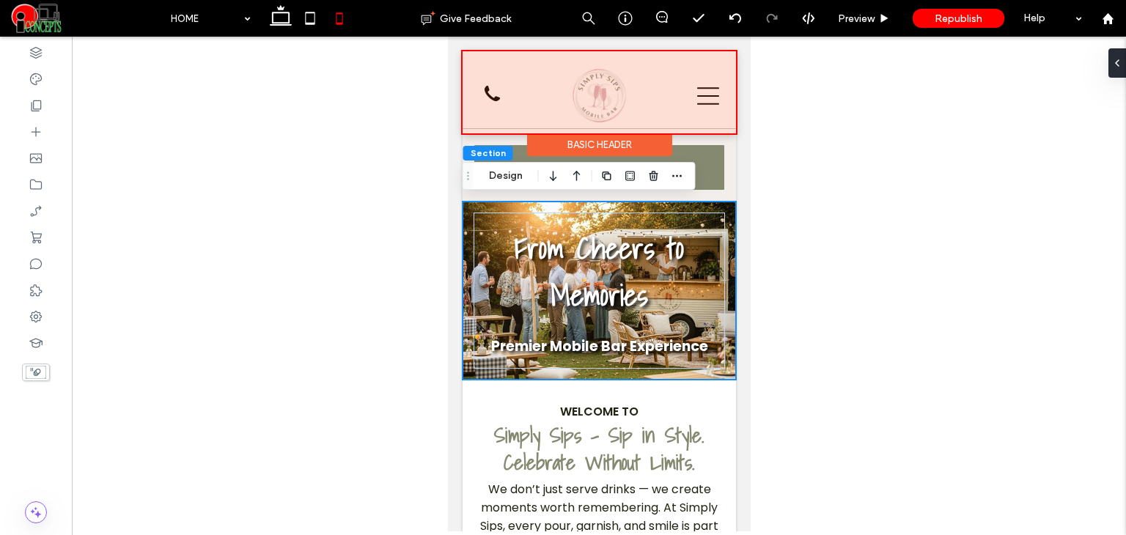
click at [591, 95] on div at bounding box center [598, 92] width 273 height 82
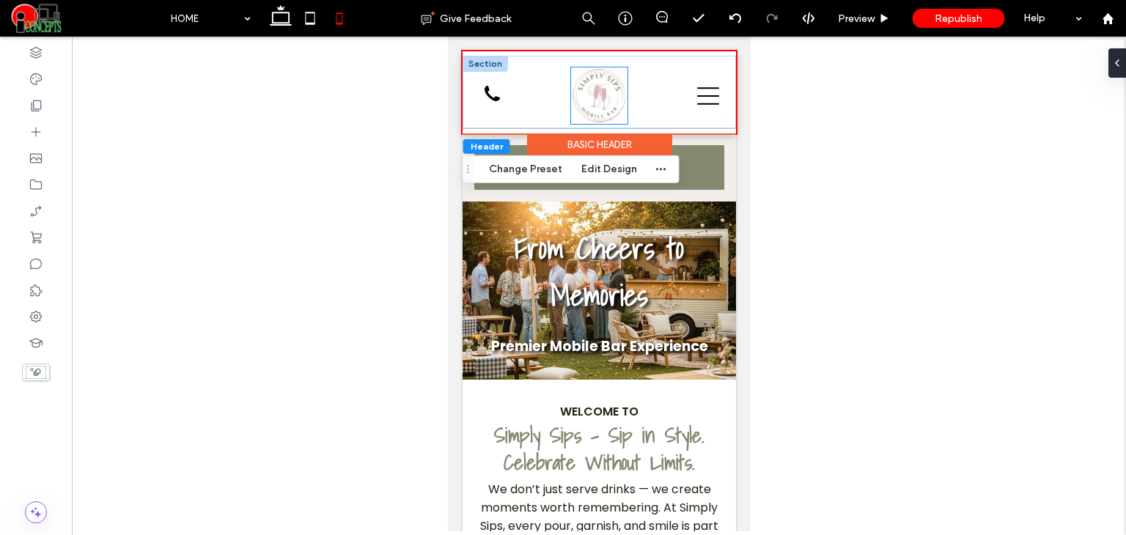
click at [603, 102] on img at bounding box center [598, 95] width 56 height 56
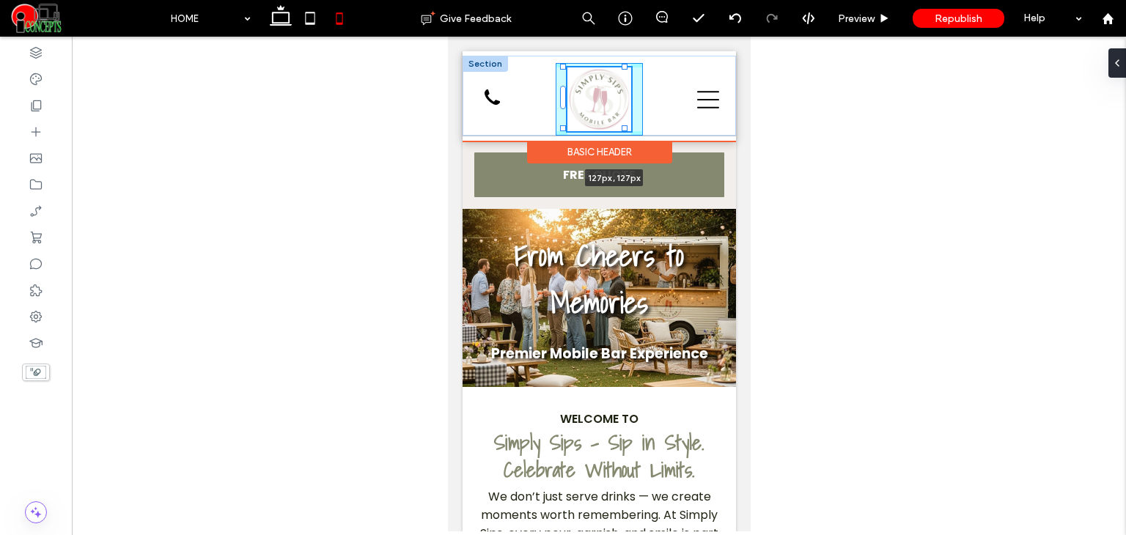
drag, startPoint x: 621, startPoint y: 67, endPoint x: 646, endPoint y: 56, distance: 27.5
click at [646, 56] on div "127px , 127px 555-555-555" at bounding box center [598, 96] width 273 height 80
type input "**"
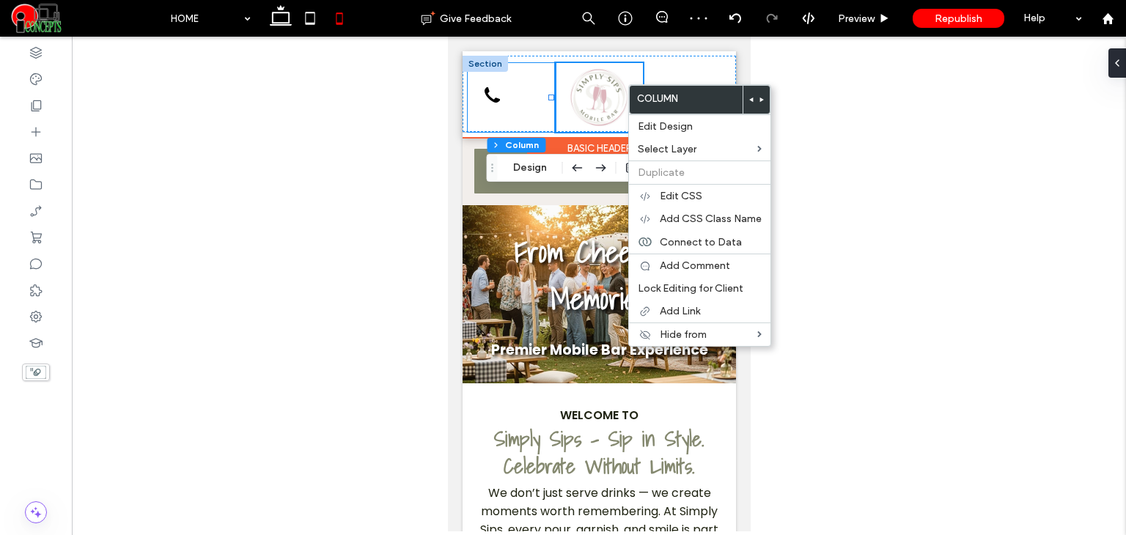
click at [525, 107] on div "555-555-555" at bounding box center [510, 97] width 87 height 69
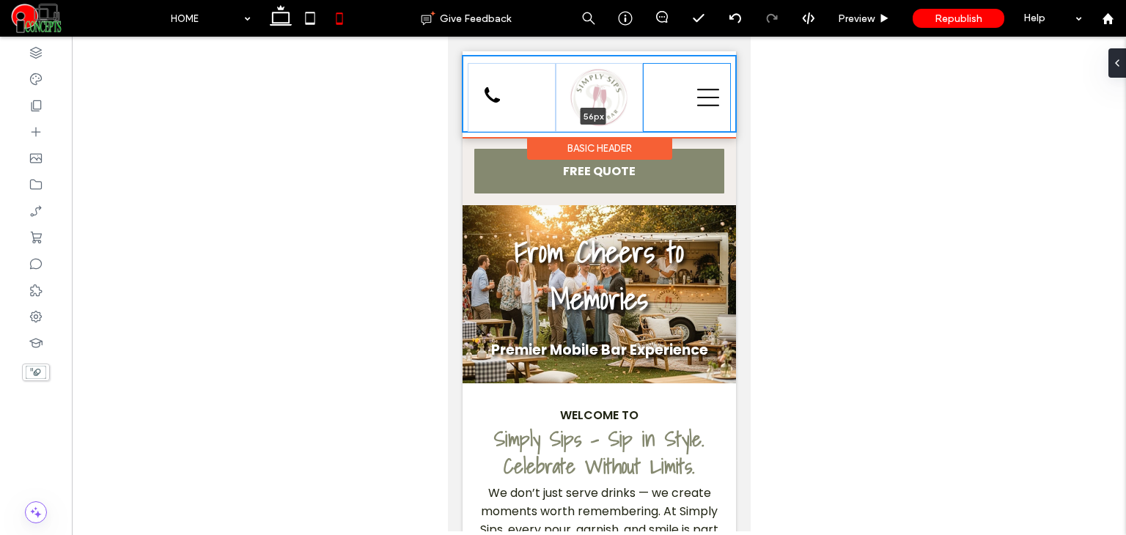
drag, startPoint x: 630, startPoint y: 129, endPoint x: 640, endPoint y: 94, distance: 36.4
click at [640, 94] on div "555-555-555 56px Section" at bounding box center [598, 94] width 273 height 76
type input "**"
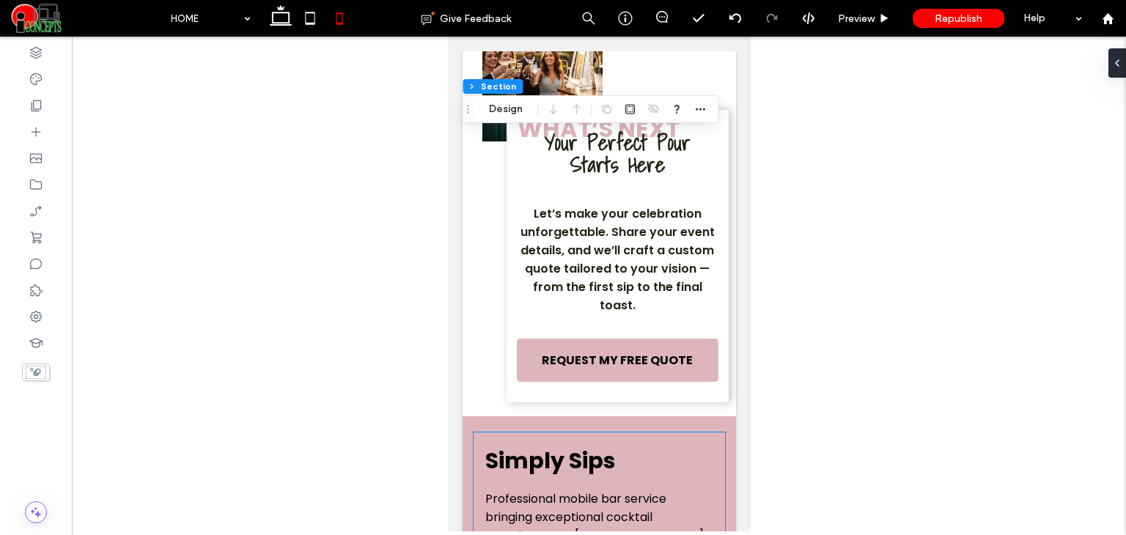
scroll to position [3200, 0]
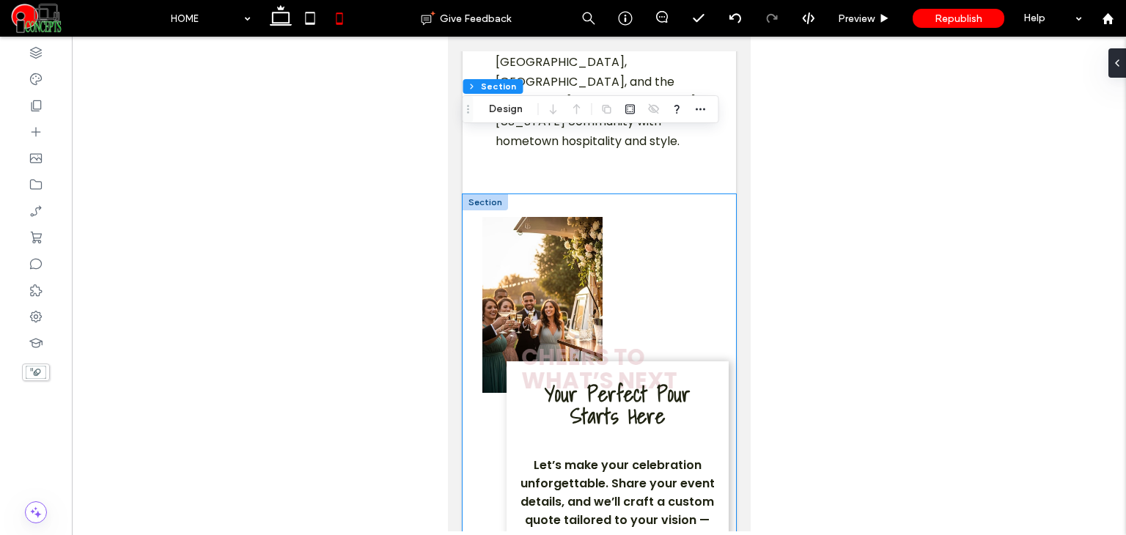
click at [597, 364] on strong "CHEERS TO WHAT’S NEXT" at bounding box center [597, 368] width 155 height 56
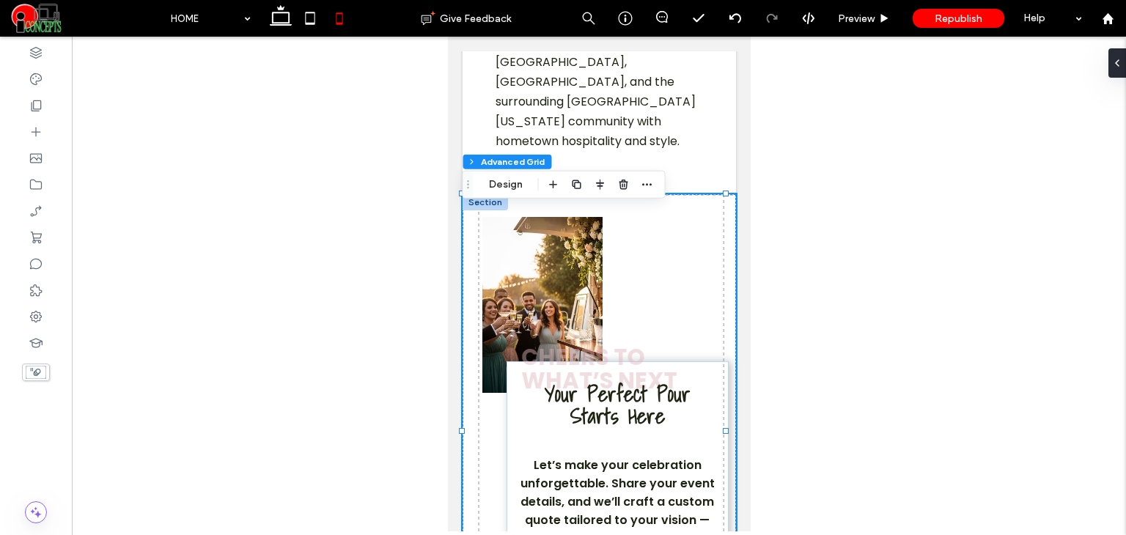
click at [593, 369] on strong "CHEERS TO WHAT’S NEXT" at bounding box center [597, 368] width 155 height 56
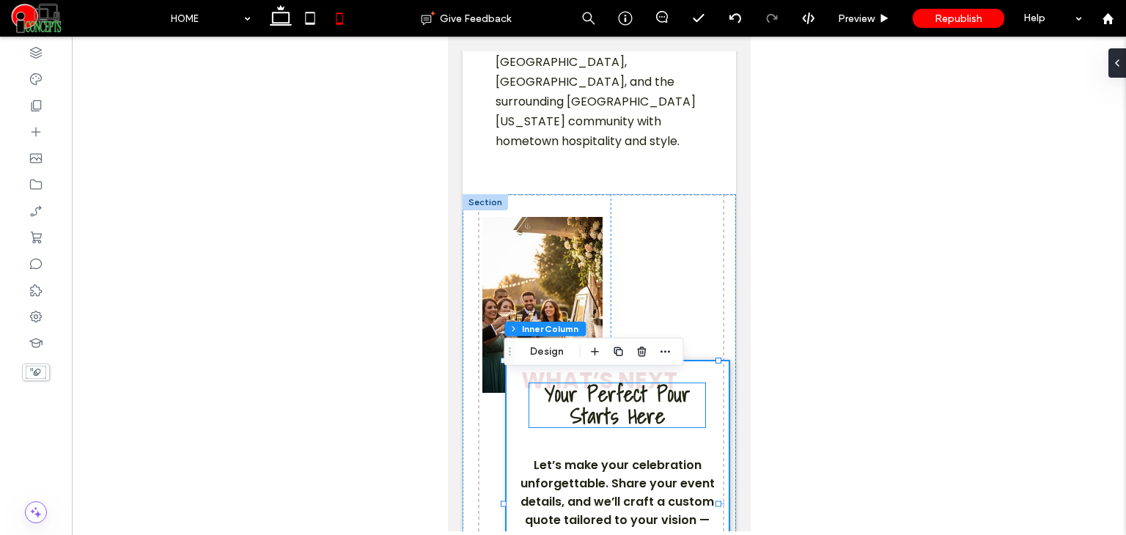
click at [634, 396] on strong "Your Perfect Pour Starts Here" at bounding box center [617, 405] width 146 height 56
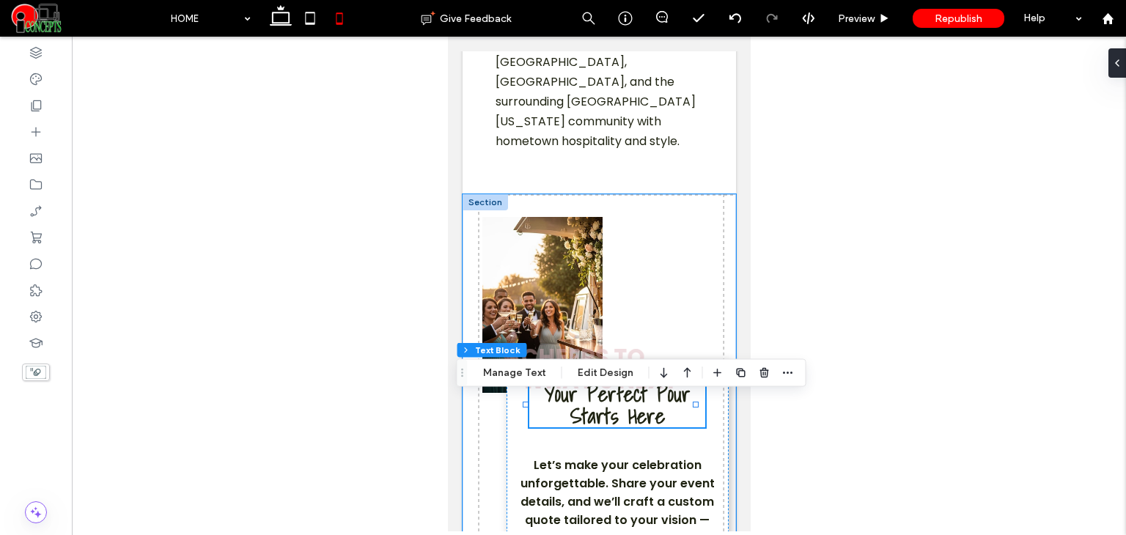
click at [649, 300] on div "CHEERS TO WHAT’S NEXT Your Perfect Pour Starts Here Let’s make your celebration…" at bounding box center [598, 430] width 273 height 473
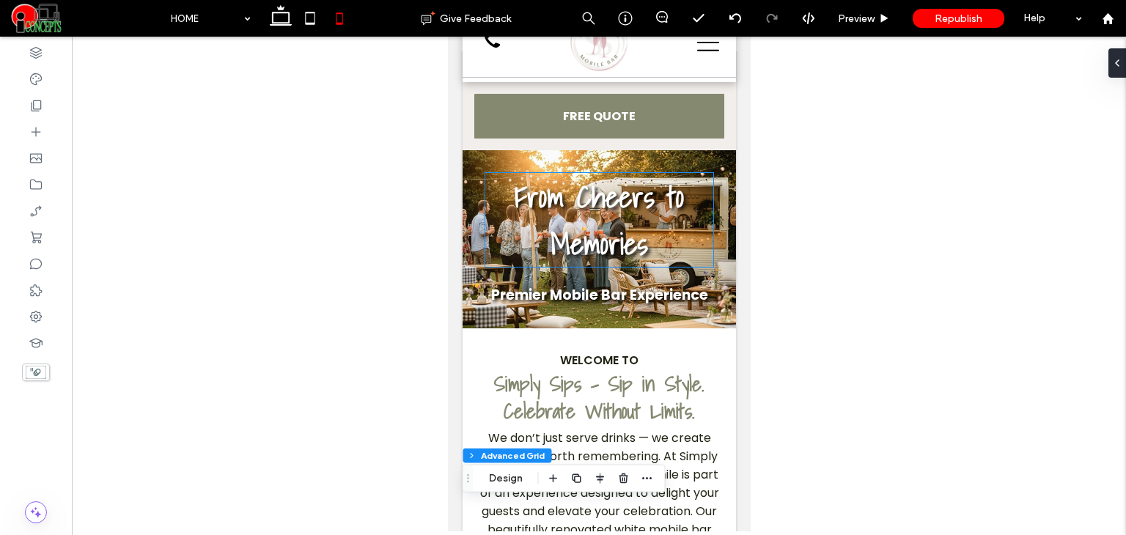
scroll to position [0, 0]
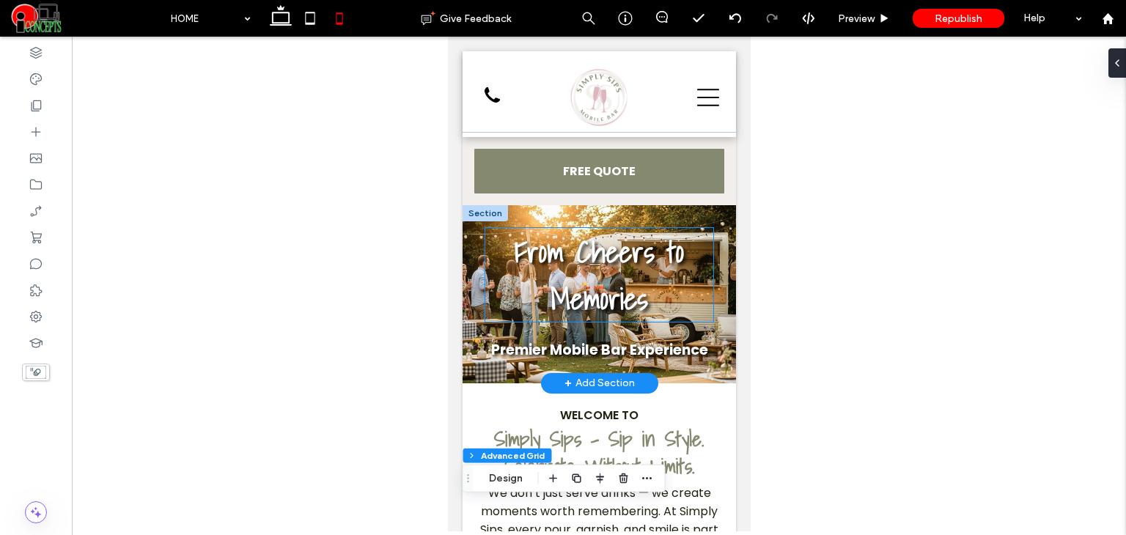
click at [646, 252] on strong "From Cheers to Memories" at bounding box center [598, 275] width 169 height 94
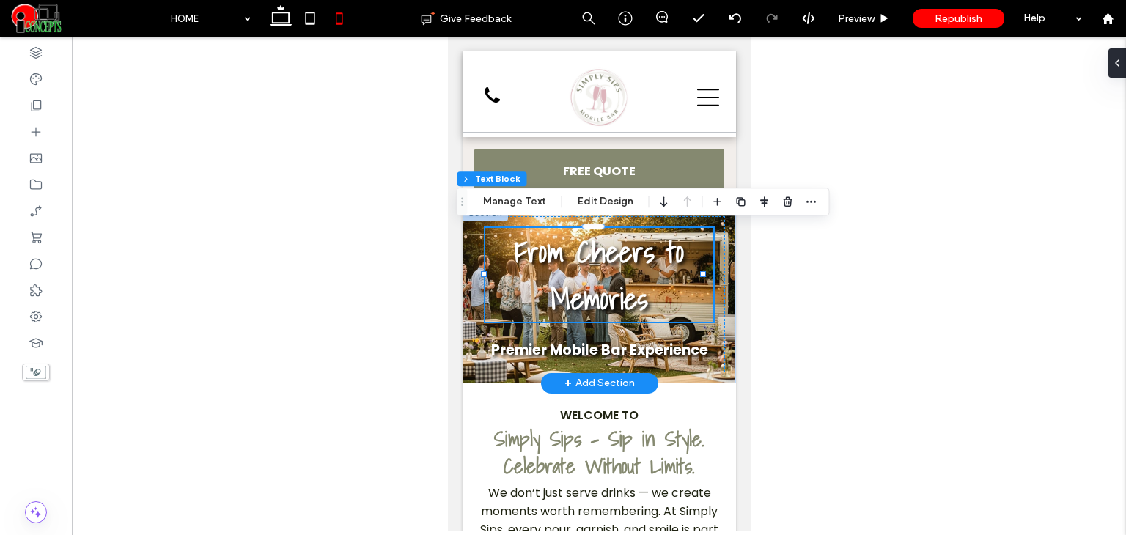
click at [646, 252] on strong "From Cheers to Memories" at bounding box center [598, 275] width 169 height 94
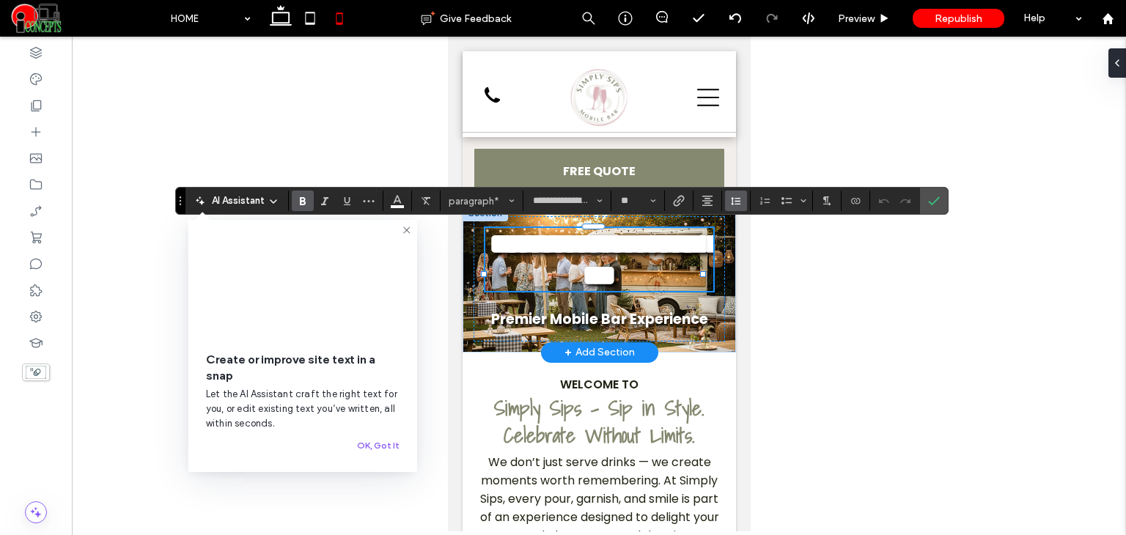
click at [731, 204] on use "Line Height" at bounding box center [736, 201] width 10 height 8
click at [751, 246] on div "Single" at bounding box center [760, 245] width 36 height 11
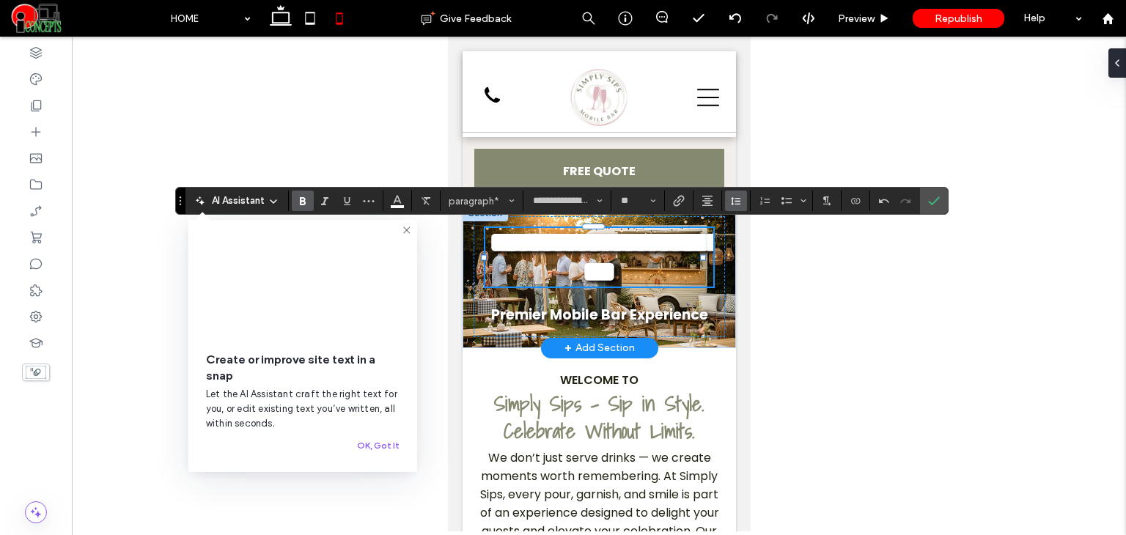
click at [734, 193] on span "Line Height" at bounding box center [736, 200] width 12 height 19
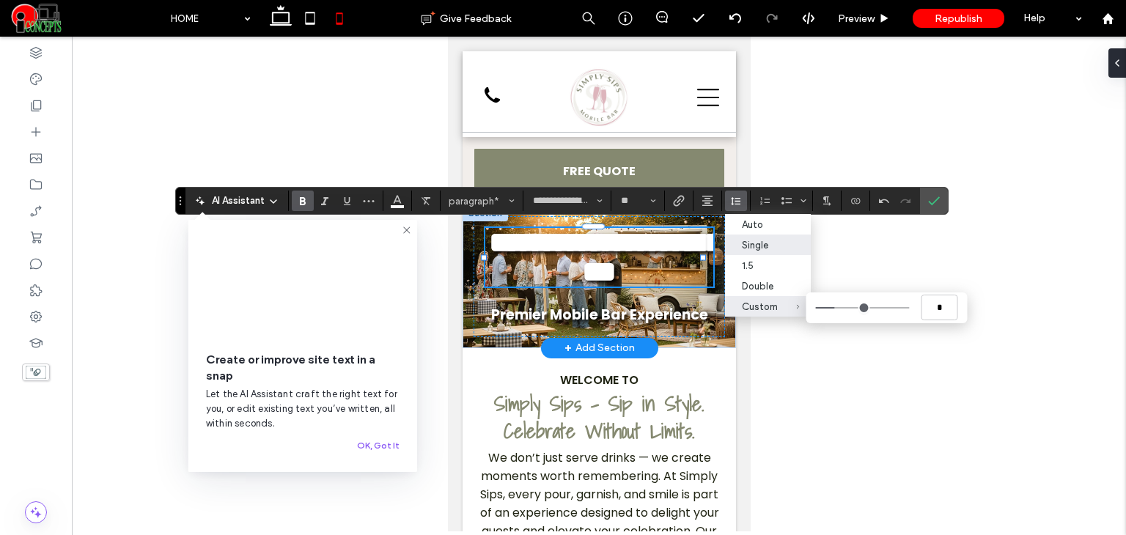
type input "***"
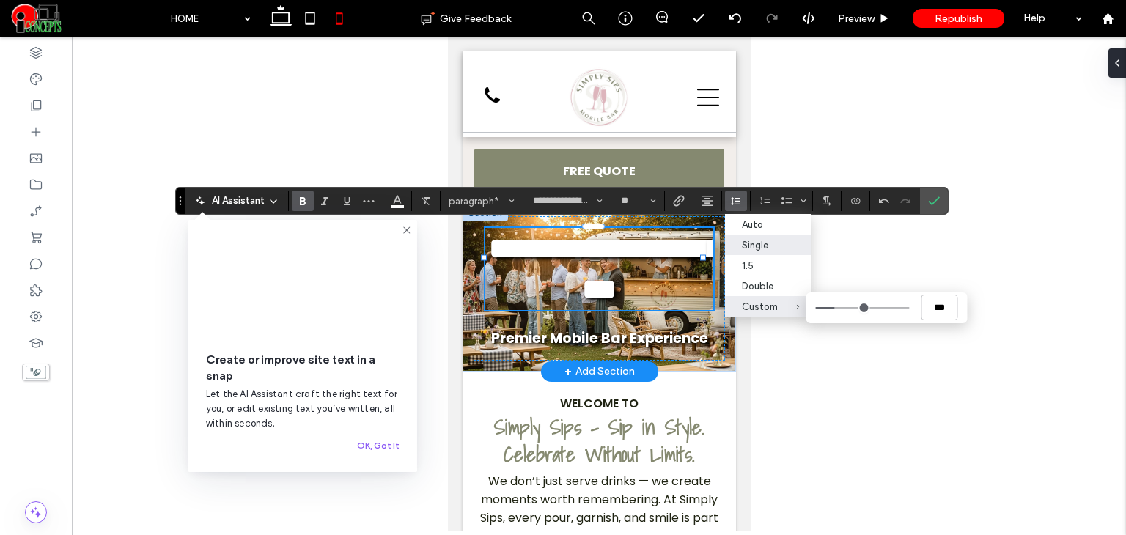
click at [849, 309] on input "Custom ***" at bounding box center [863, 307] width 94 height 1
type input "***"
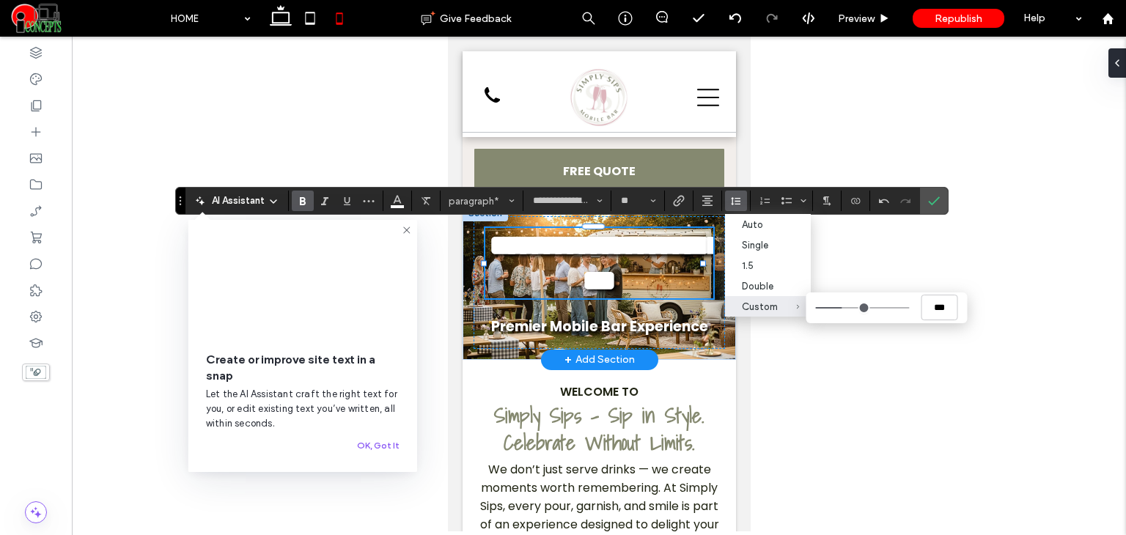
drag, startPoint x: 849, startPoint y: 310, endPoint x: 841, endPoint y: 310, distance: 8.1
type input "***"
click at [841, 309] on input "Custom ***" at bounding box center [863, 307] width 94 height 1
click at [631, 202] on input "**" at bounding box center [633, 201] width 29 height 12
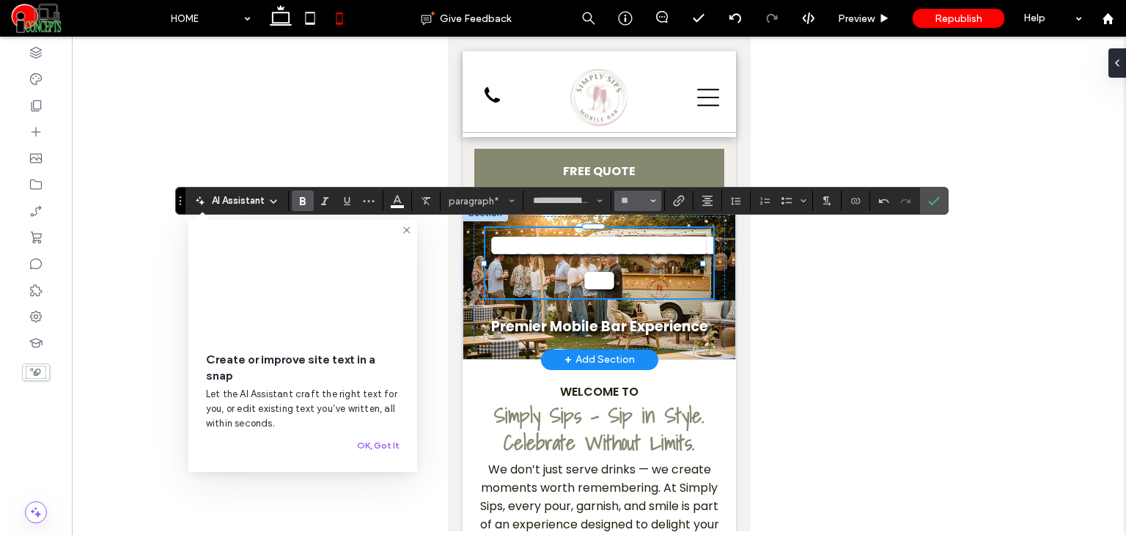
type input "**"
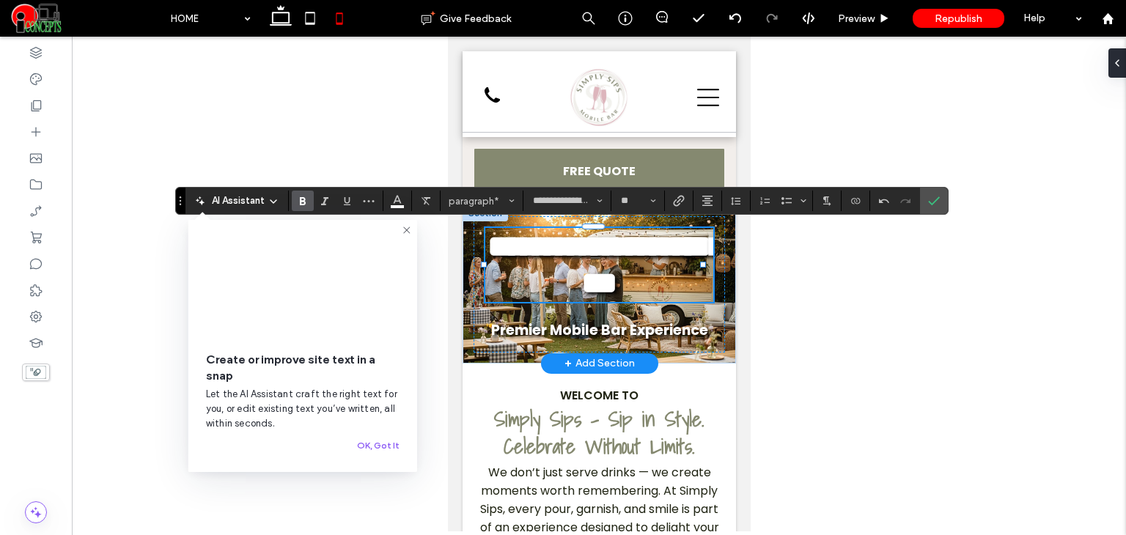
drag, startPoint x: 934, startPoint y: 197, endPoint x: 940, endPoint y: 207, distance: 12.2
click at [934, 197] on icon "Confirm" at bounding box center [934, 201] width 12 height 12
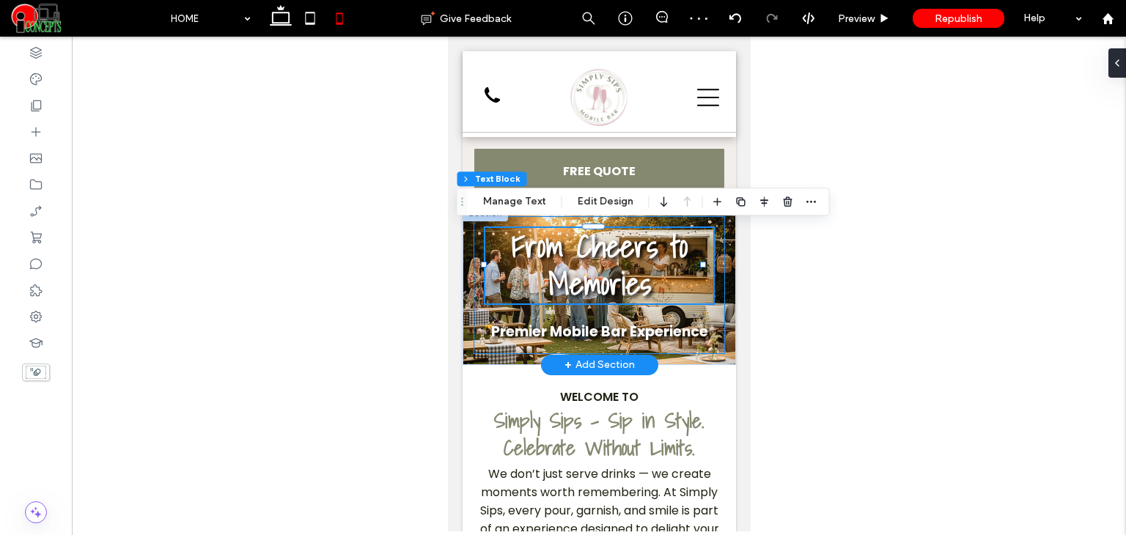
click at [682, 311] on div "From Cheers to Memories Premier Mobile Bar Experience" at bounding box center [598, 285] width 251 height 138
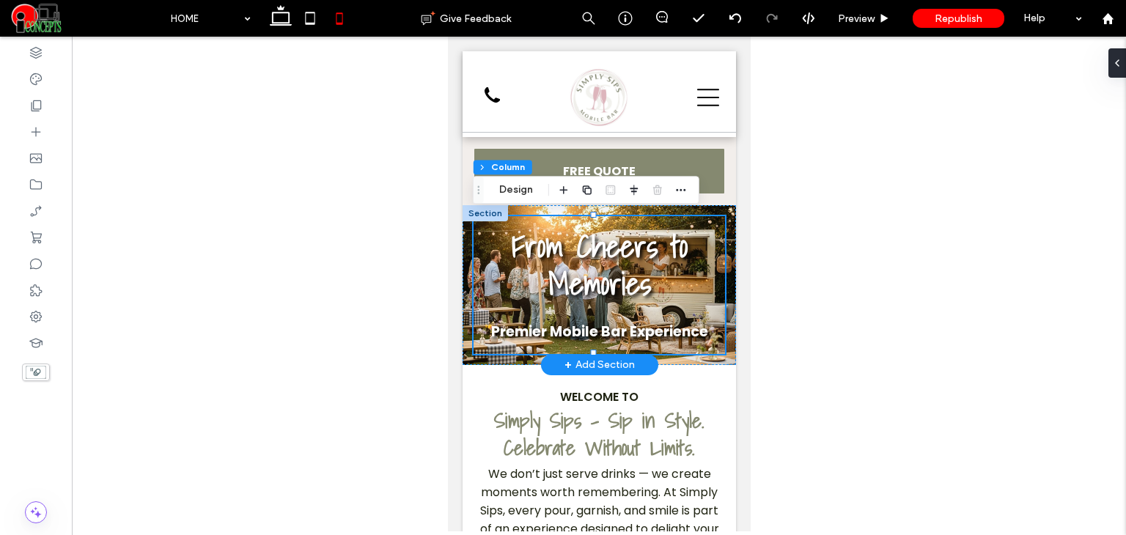
click at [473, 290] on div "From Cheers to Memories Premier Mobile Bar Experience" at bounding box center [598, 285] width 251 height 138
click at [485, 232] on p "From Cheers to Memories" at bounding box center [598, 265] width 228 height 75
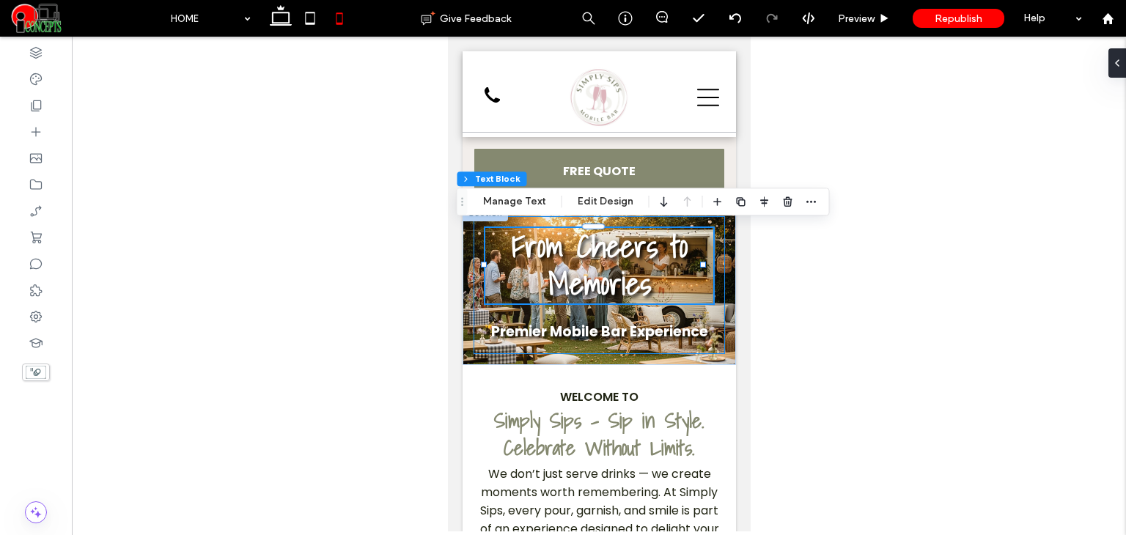
click at [479, 229] on div "From Cheers to Memories Premier Mobile Bar Experience" at bounding box center [598, 285] width 251 height 138
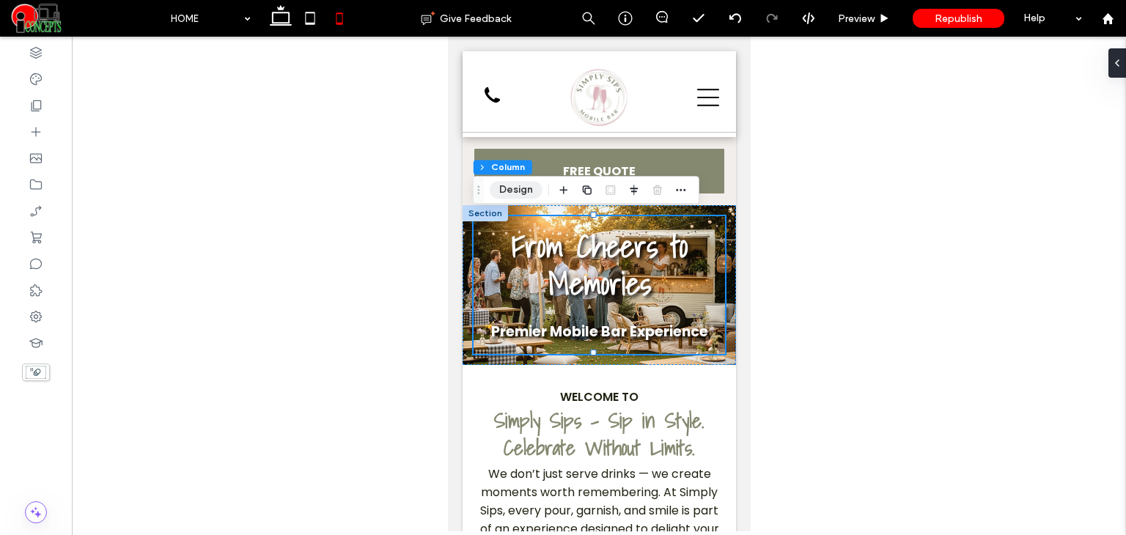
click at [523, 188] on button "Design" at bounding box center [516, 190] width 53 height 18
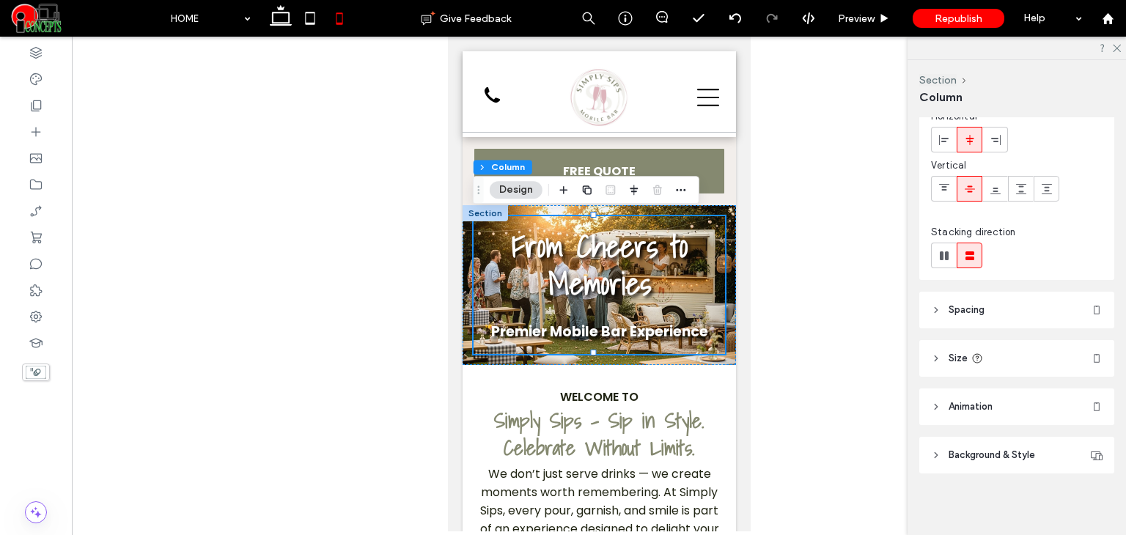
scroll to position [74, 0]
click at [991, 297] on header "Spacing" at bounding box center [1016, 307] width 195 height 37
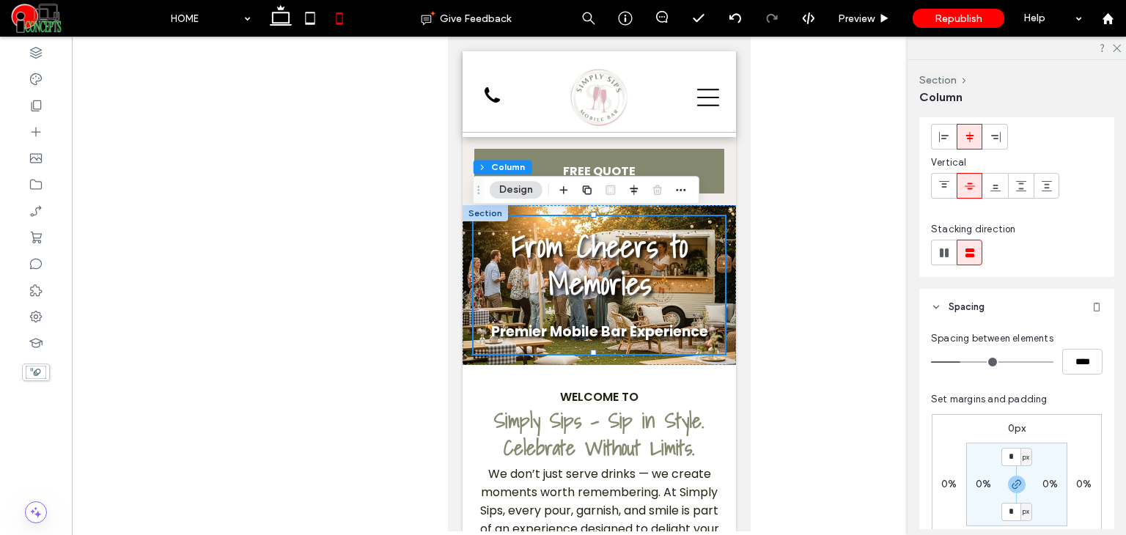
type input "**"
type input "****"
type input "**"
type input "****"
type input "**"
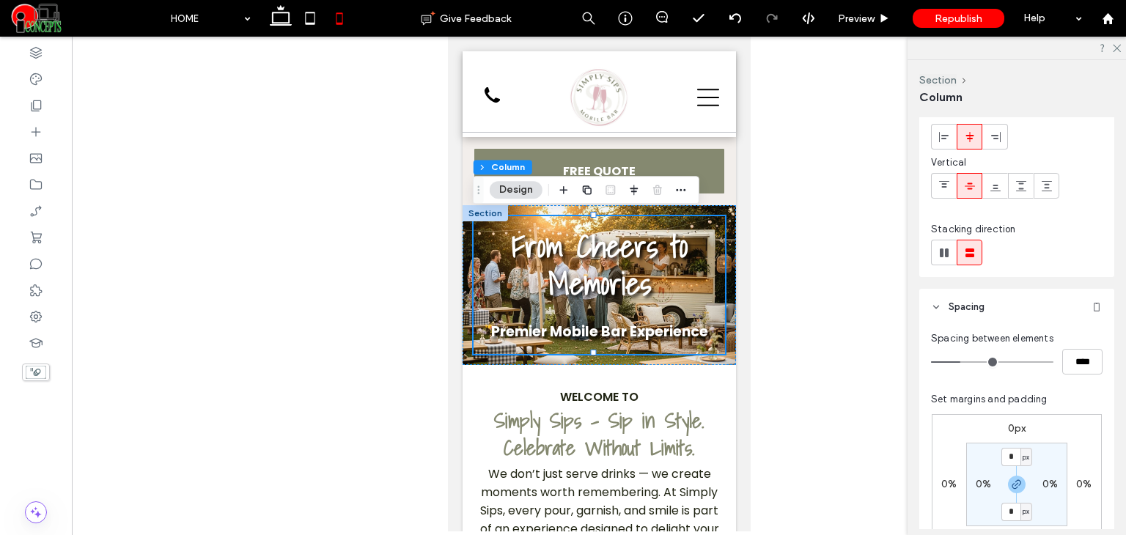
type input "****"
type input "**"
type input "****"
type input "**"
type input "****"
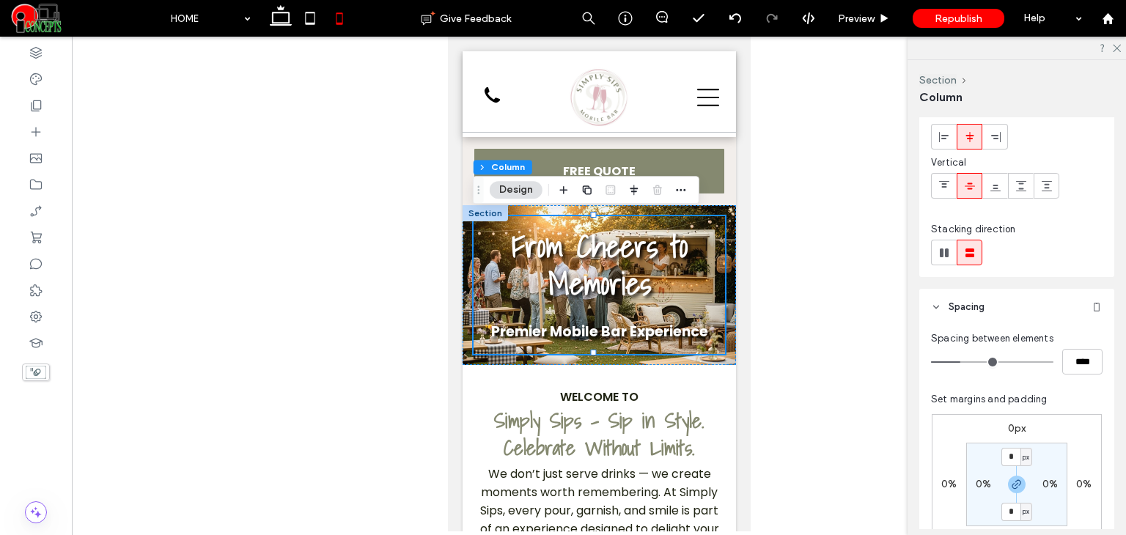
type input "**"
type input "****"
type input "**"
type input "****"
type input "**"
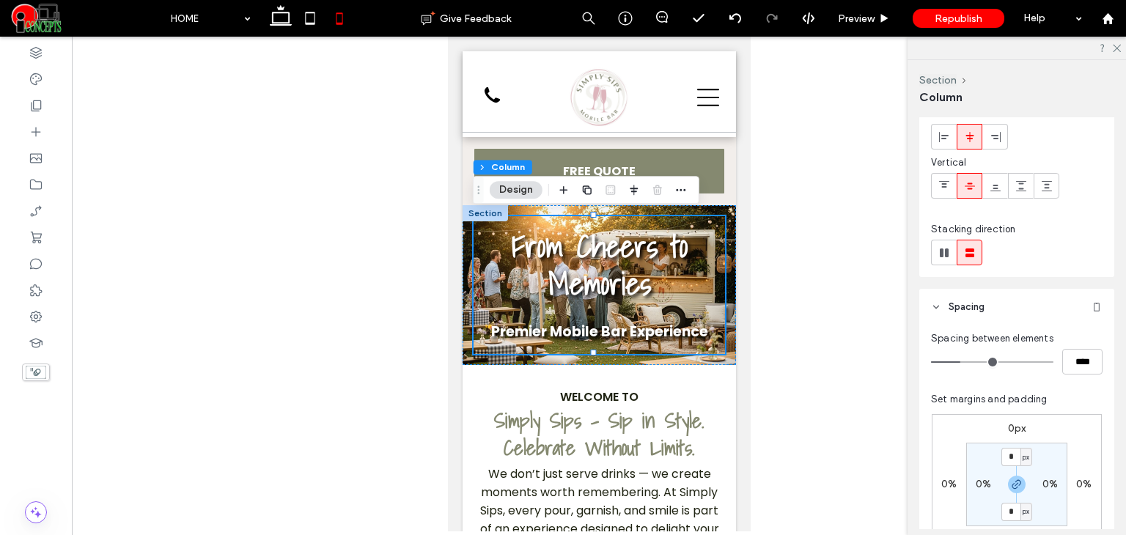
type input "****"
type input "**"
type input "****"
type input "*"
type input "***"
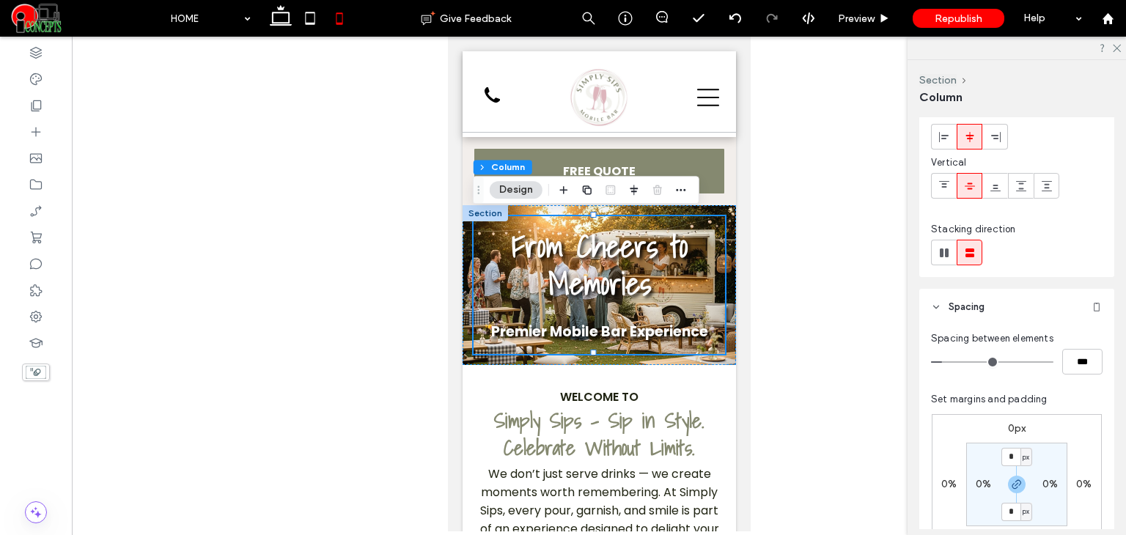
drag, startPoint x: 962, startPoint y: 355, endPoint x: 945, endPoint y: 356, distance: 16.9
click at [945, 361] on input "range" at bounding box center [992, 361] width 122 height 1
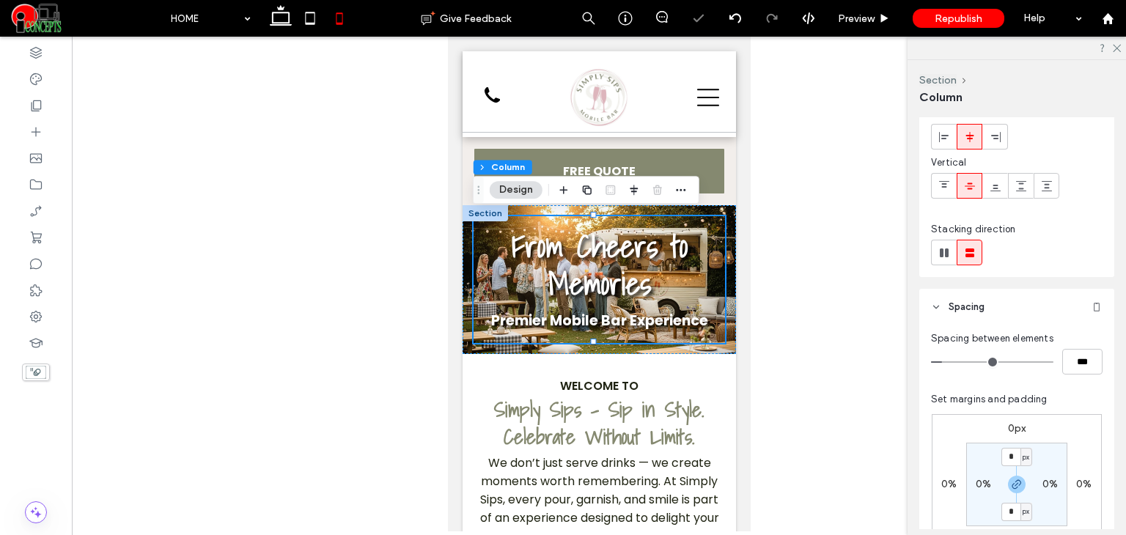
type input "*"
type input "***"
type input "*"
type input "***"
type input "*"
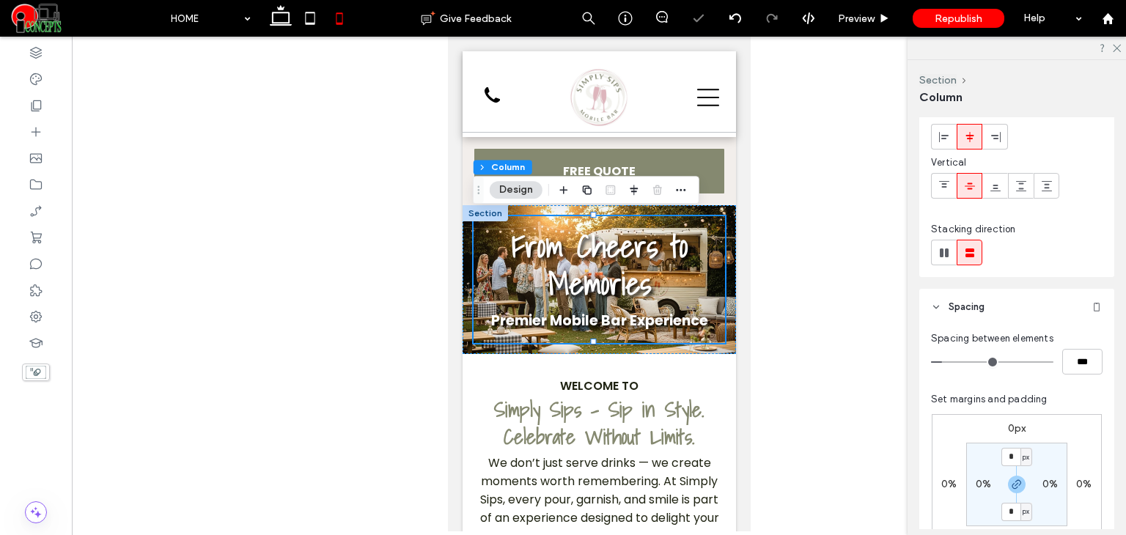
type input "***"
type input "*"
type input "***"
type input "*"
type input "***"
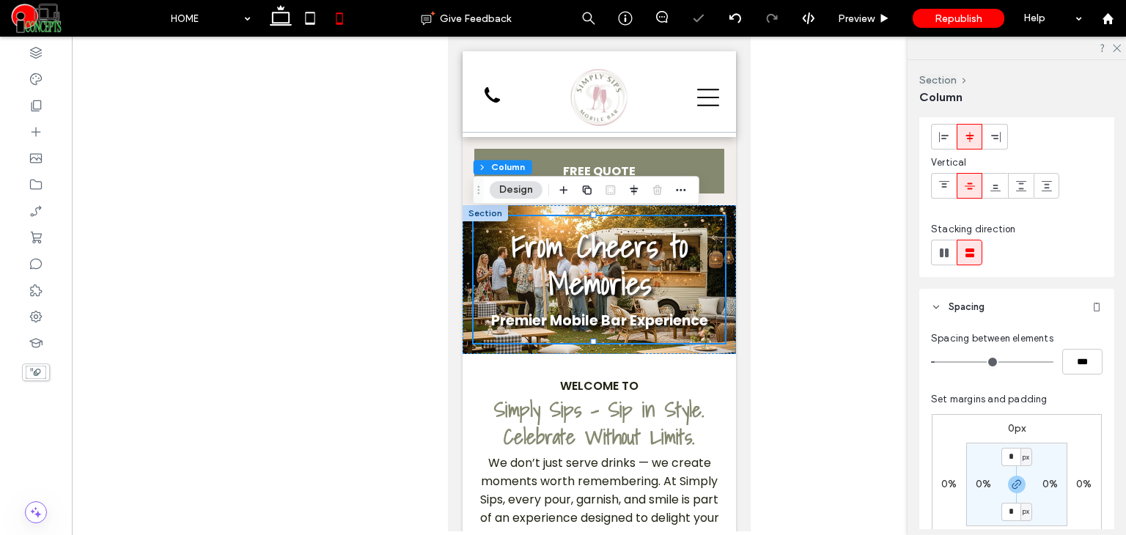
type input "*"
click at [939, 361] on input "range" at bounding box center [992, 361] width 122 height 1
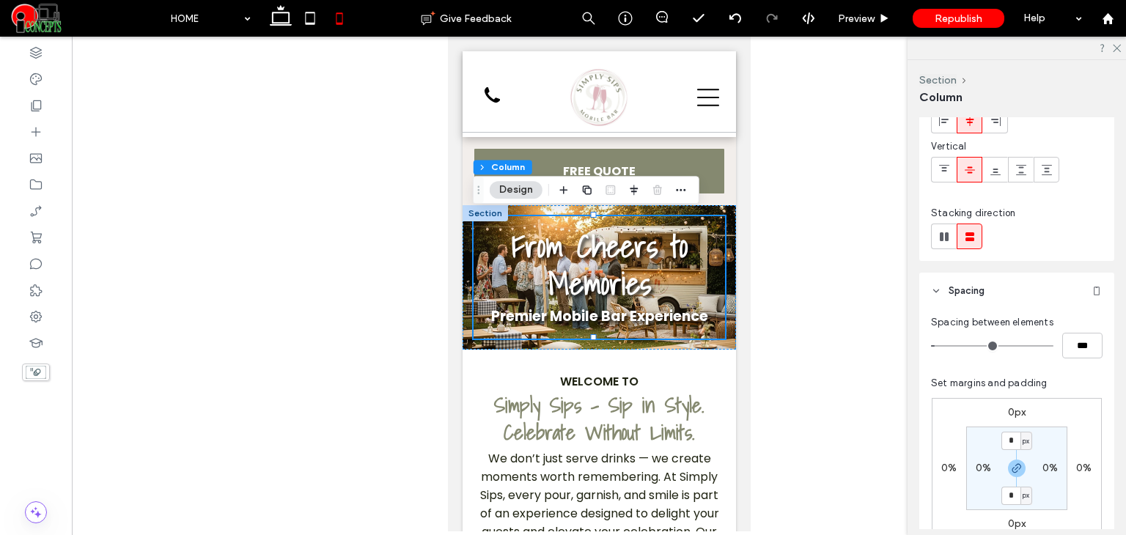
scroll to position [99, 0]
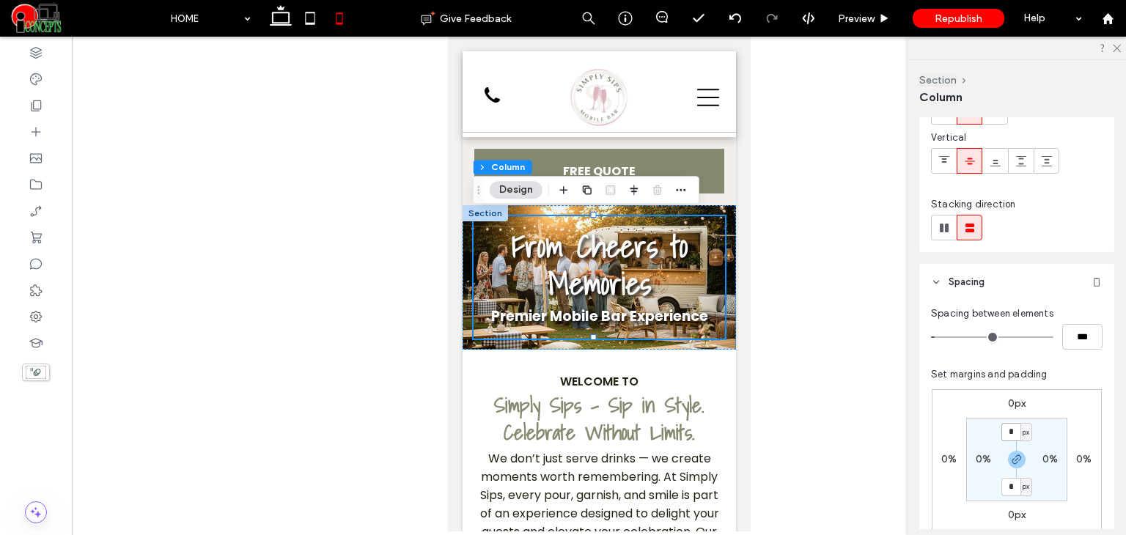
click at [1007, 424] on input "*" at bounding box center [1010, 432] width 19 height 18
type input "**"
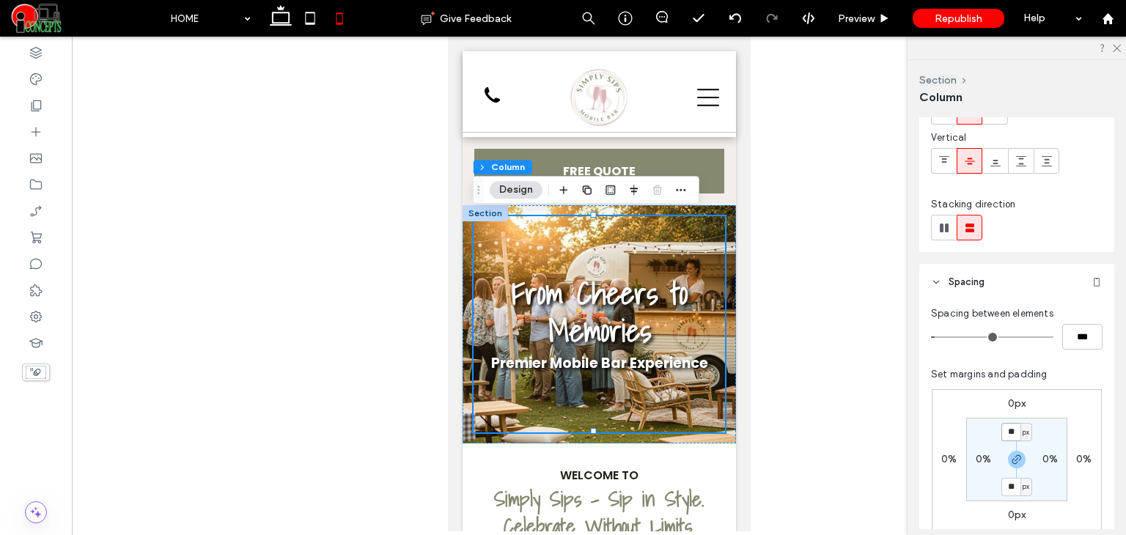
click at [1014, 431] on input "**" at bounding box center [1010, 432] width 19 height 18
type input "***"
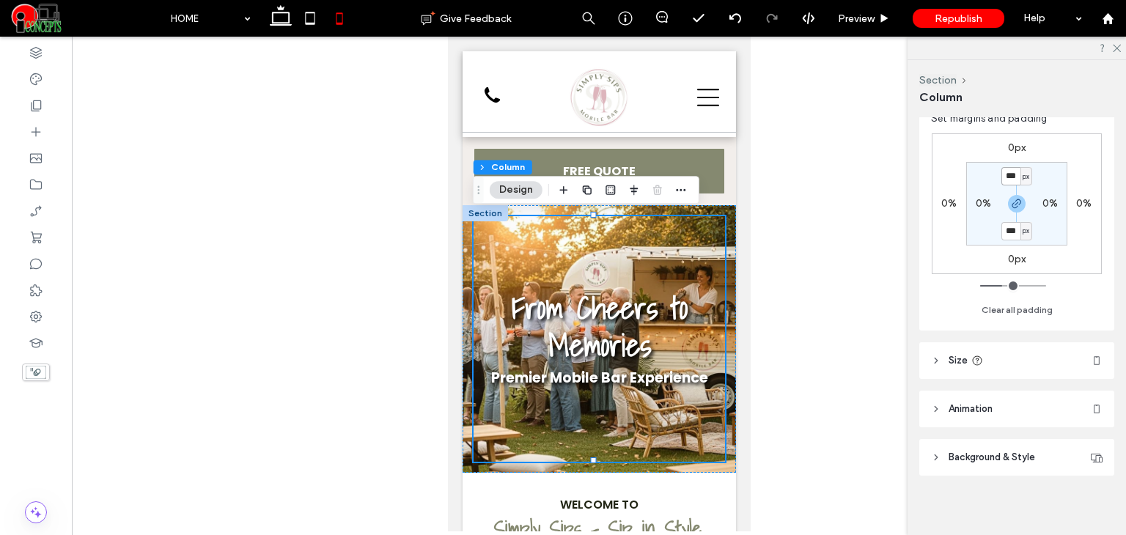
scroll to position [360, 0]
click at [978, 451] on span "Background & Style" at bounding box center [991, 452] width 86 height 15
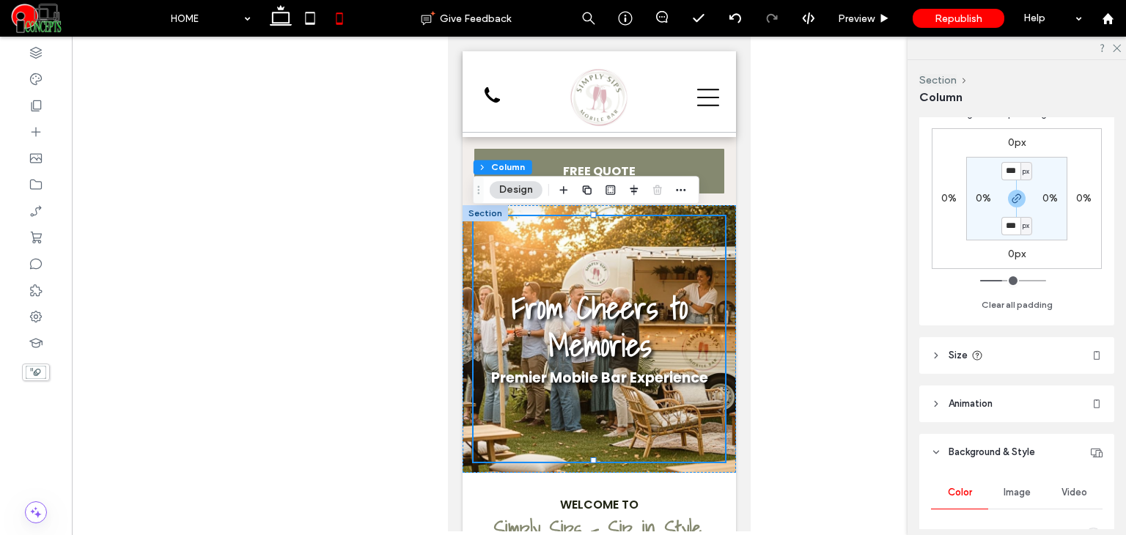
scroll to position [604, 0]
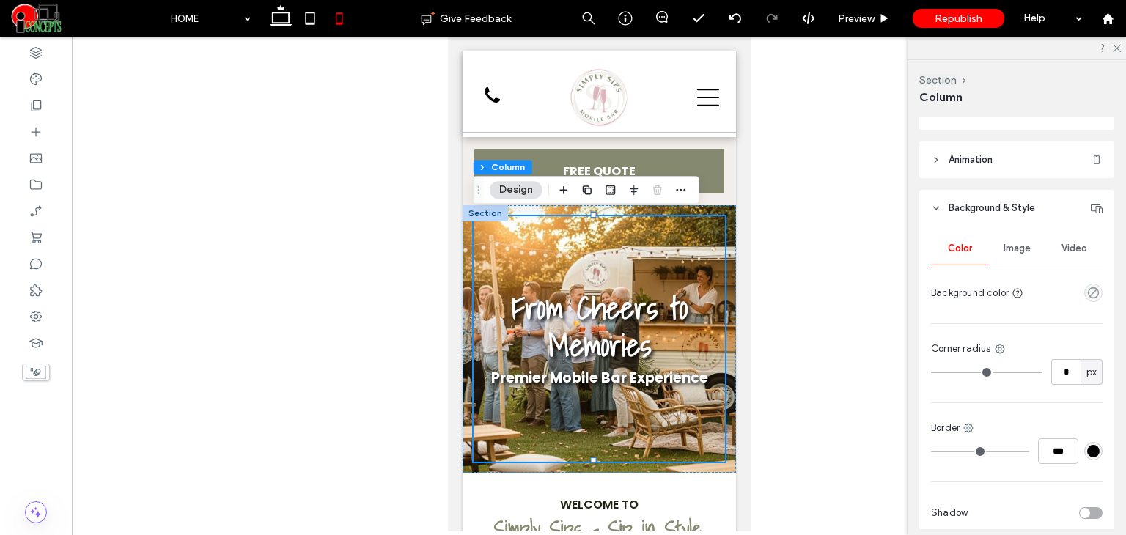
click at [1008, 252] on span "Image" at bounding box center [1016, 249] width 27 height 12
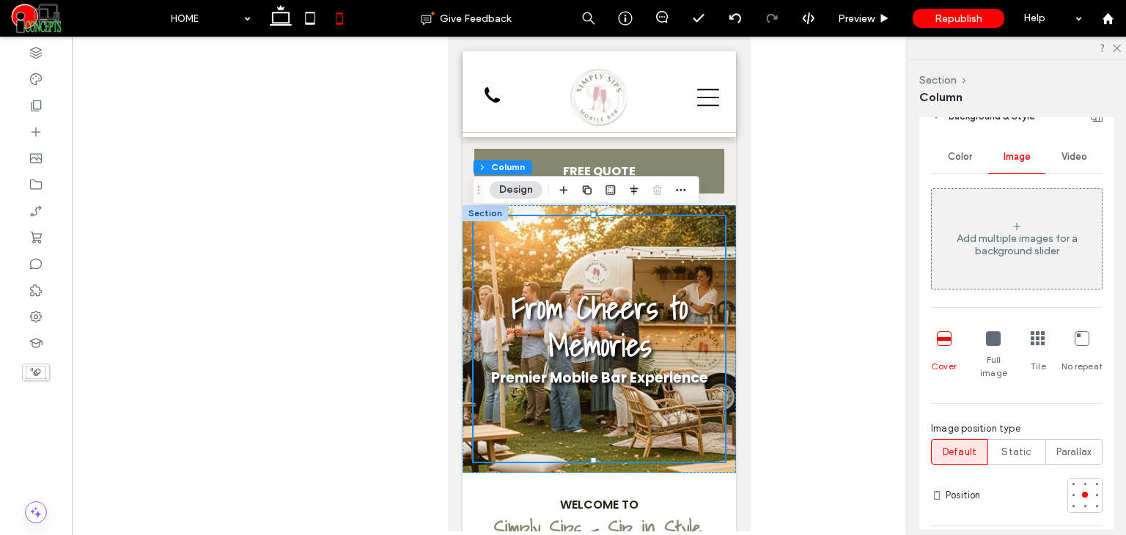
scroll to position [848, 0]
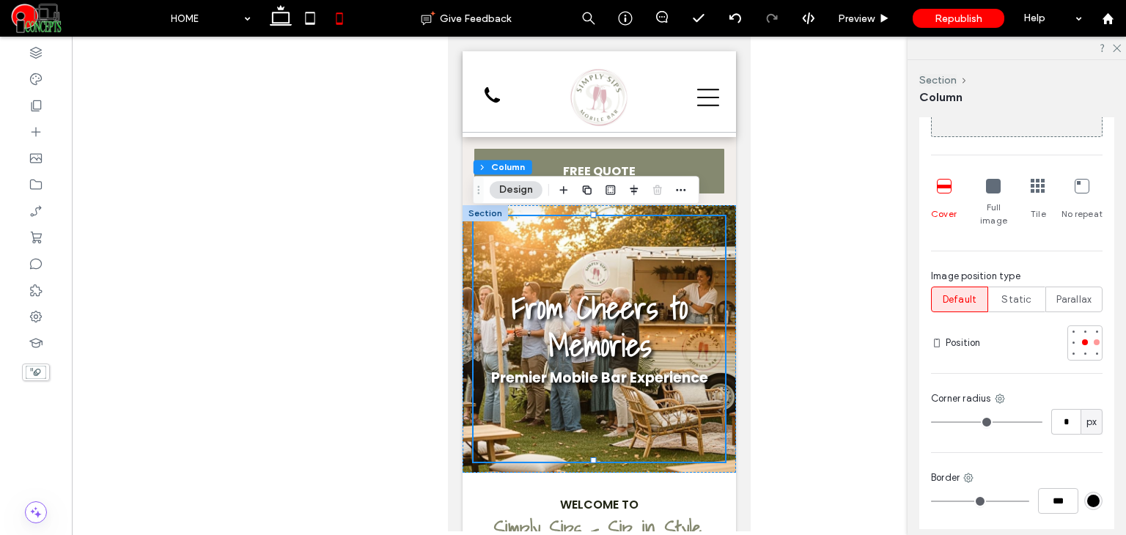
click at [1092, 337] on div at bounding box center [1096, 342] width 10 height 10
click at [1082, 339] on div at bounding box center [1085, 342] width 6 height 6
click at [1093, 339] on div at bounding box center [1096, 342] width 6 height 6
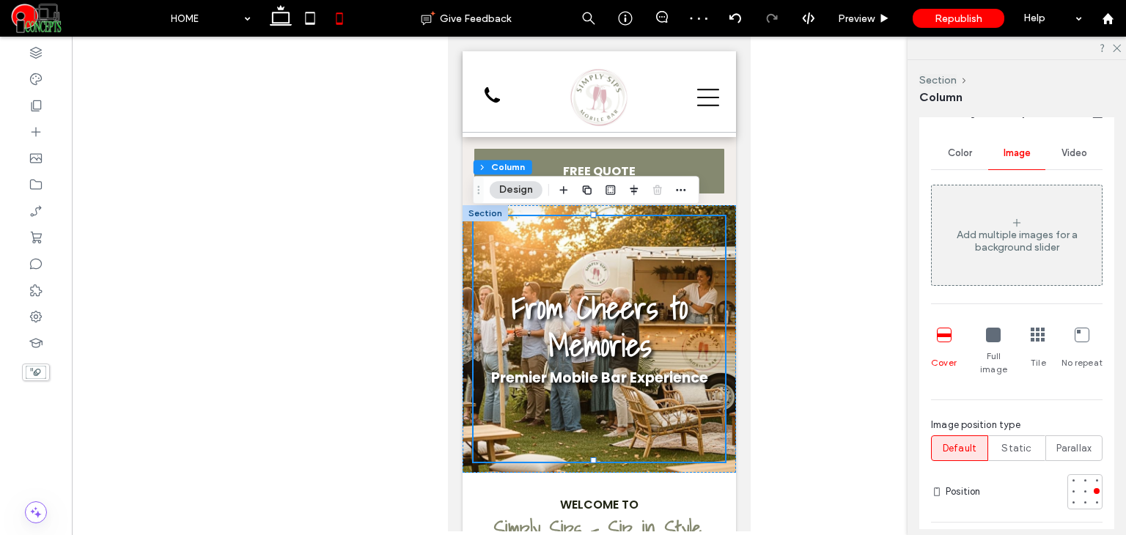
scroll to position [726, 0]
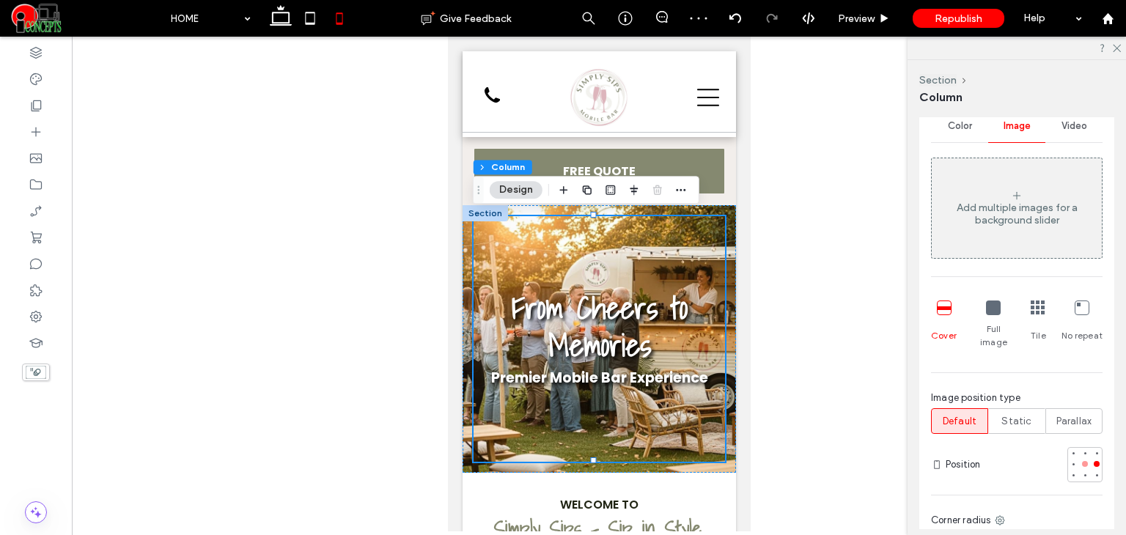
click at [1080, 459] on div at bounding box center [1084, 464] width 10 height 10
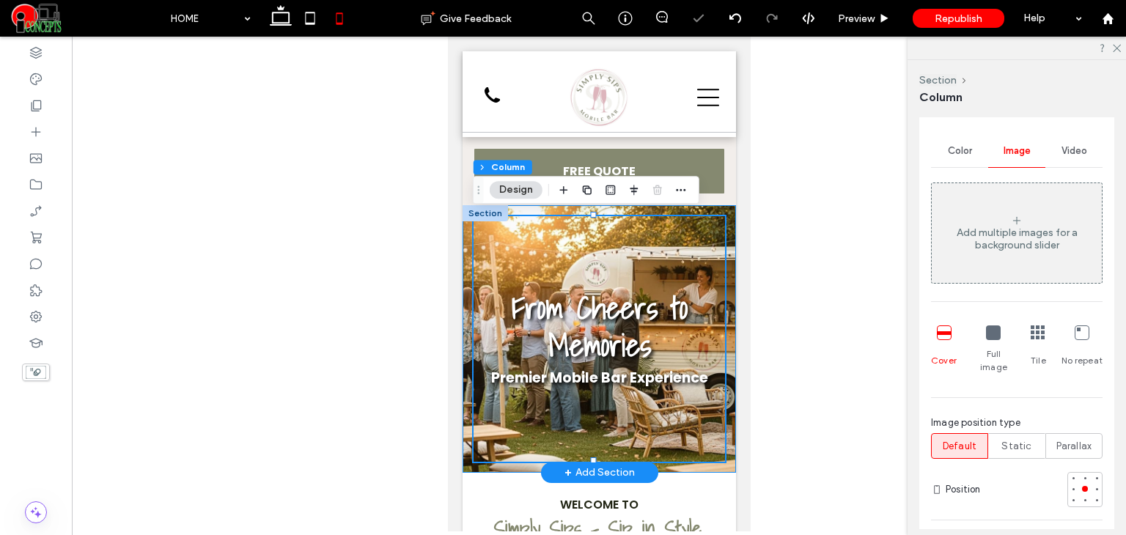
click at [713, 207] on div "From Cheers to Memories Premier Mobile Bar Experience" at bounding box center [598, 338] width 273 height 267
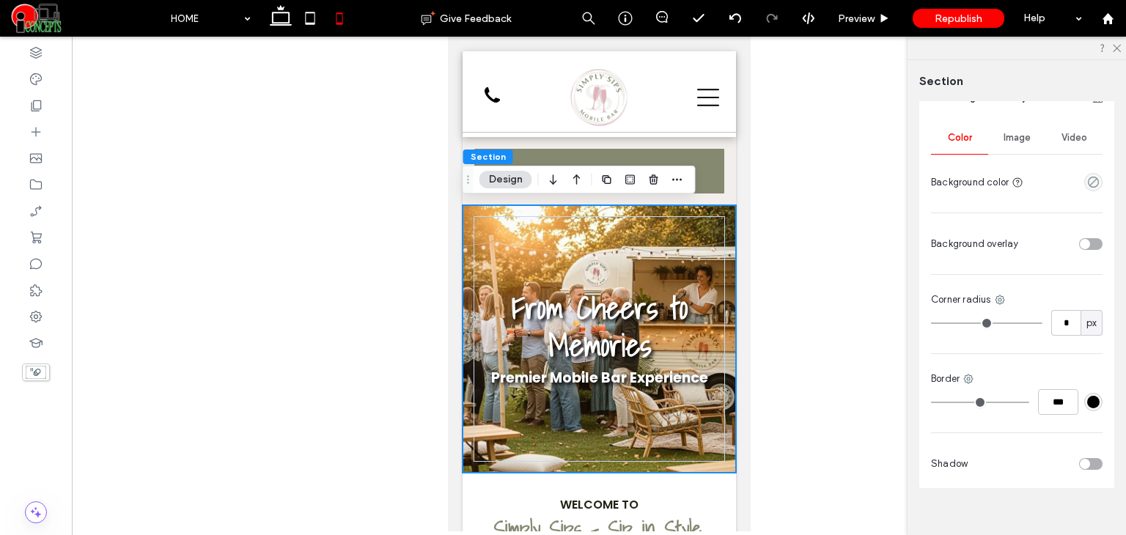
scroll to position [202, 0]
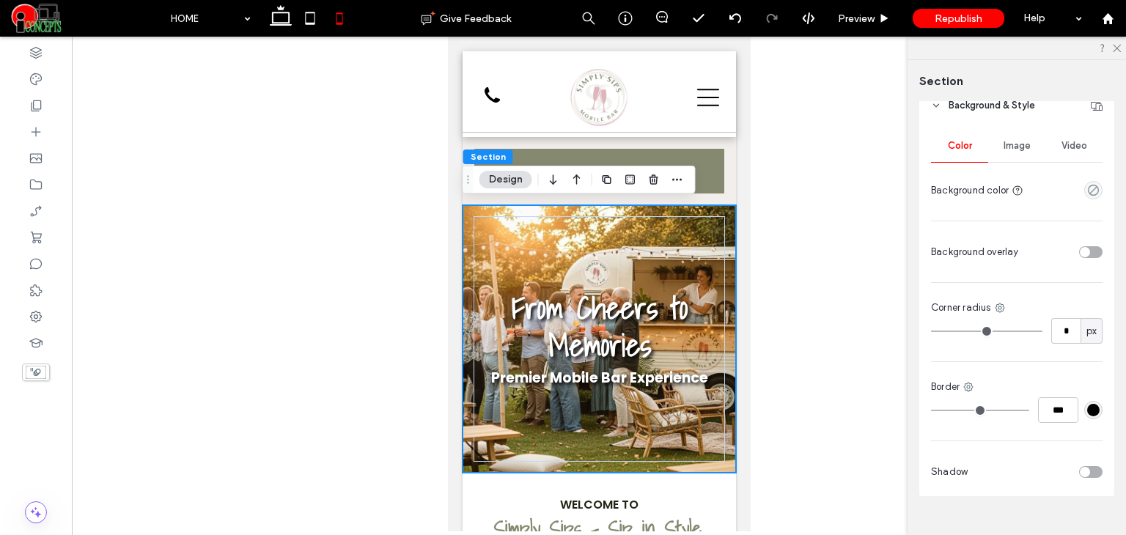
click at [1008, 160] on div "Image" at bounding box center [1016, 146] width 57 height 32
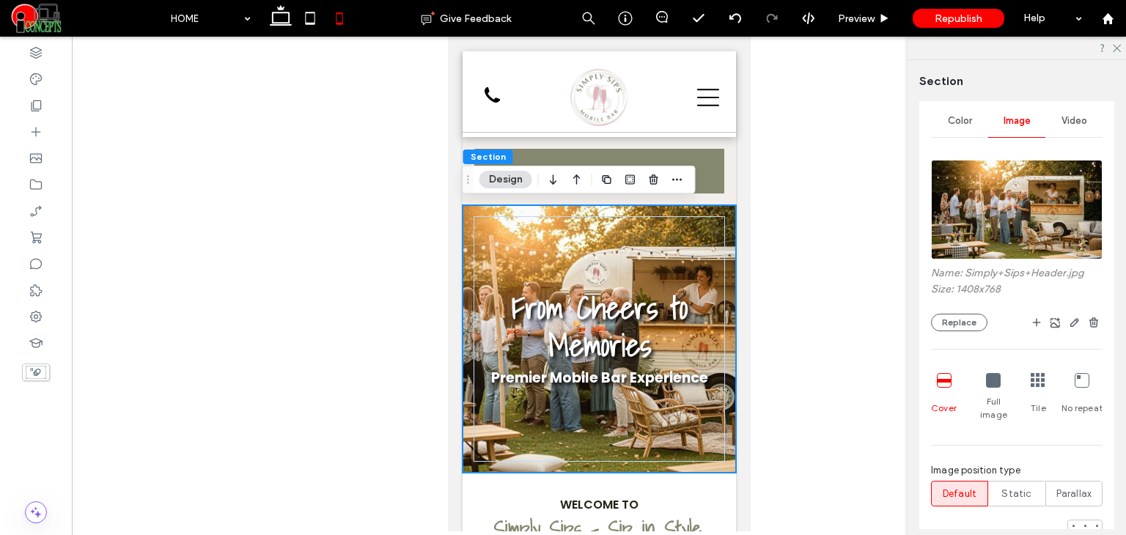
scroll to position [472, 0]
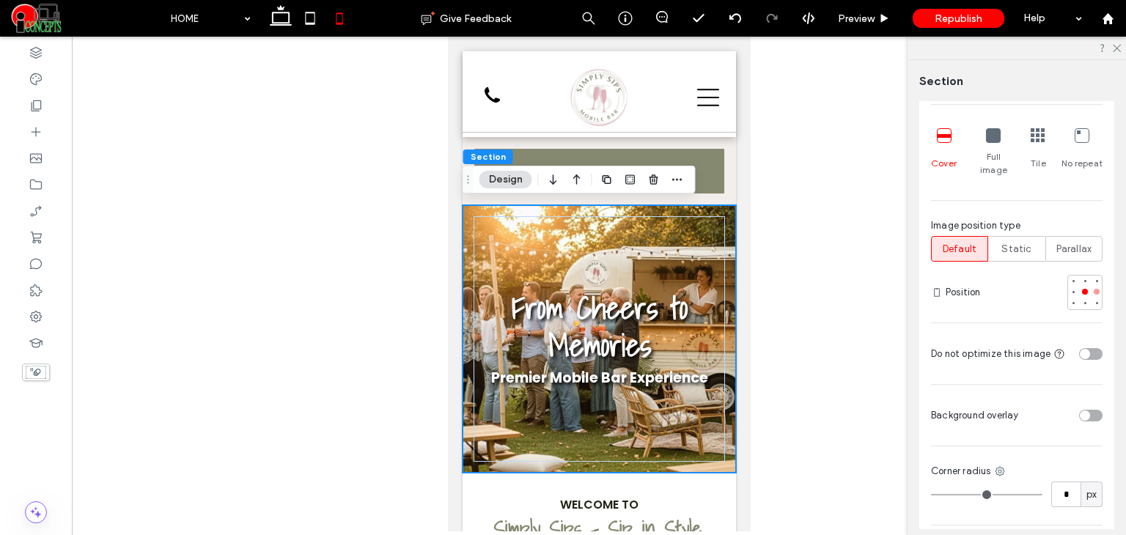
click at [1093, 289] on div at bounding box center [1096, 292] width 6 height 6
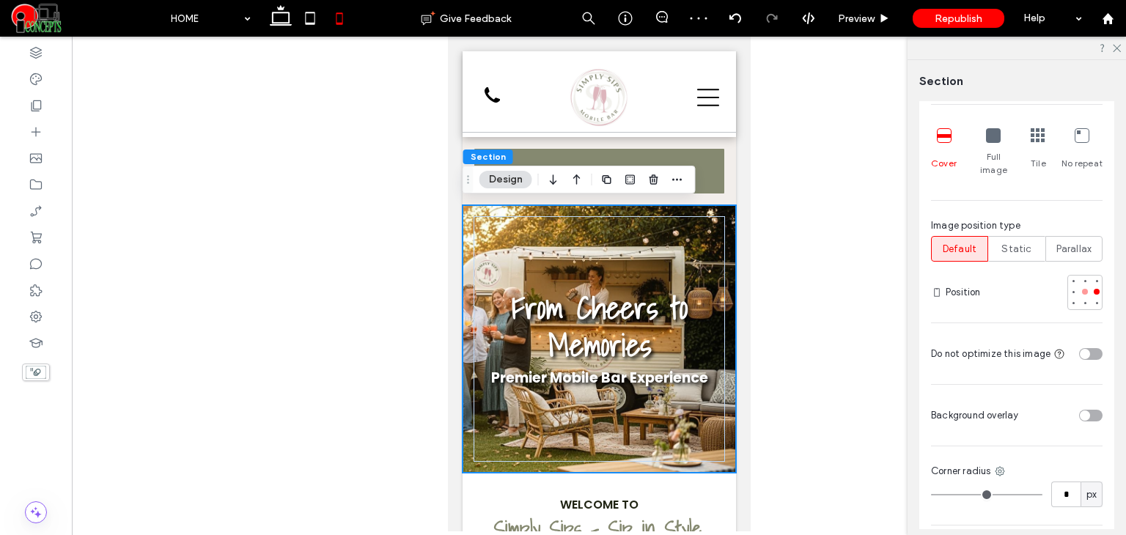
click at [1082, 289] on div at bounding box center [1085, 292] width 6 height 6
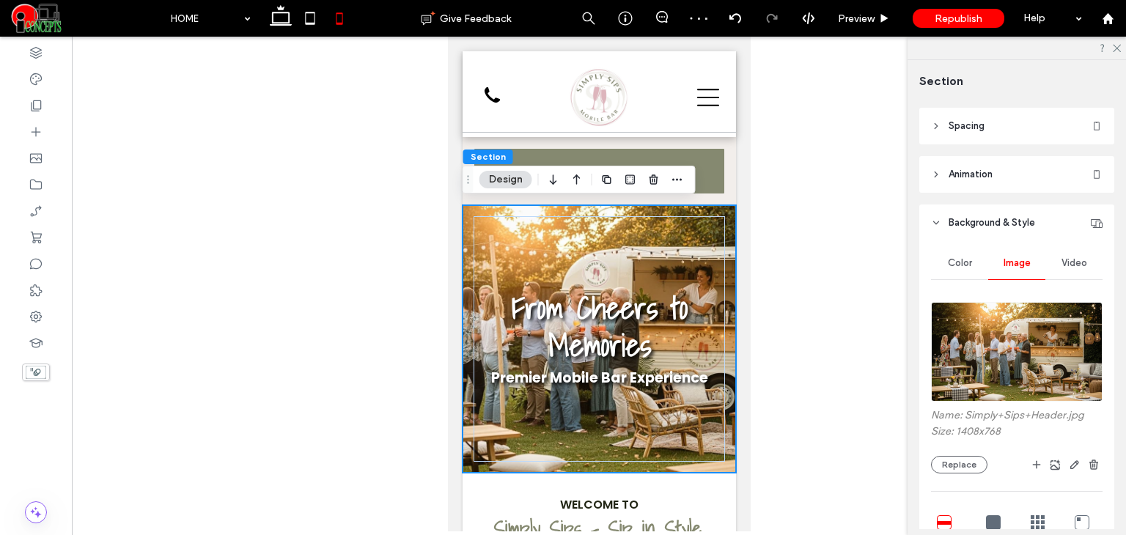
scroll to position [0, 0]
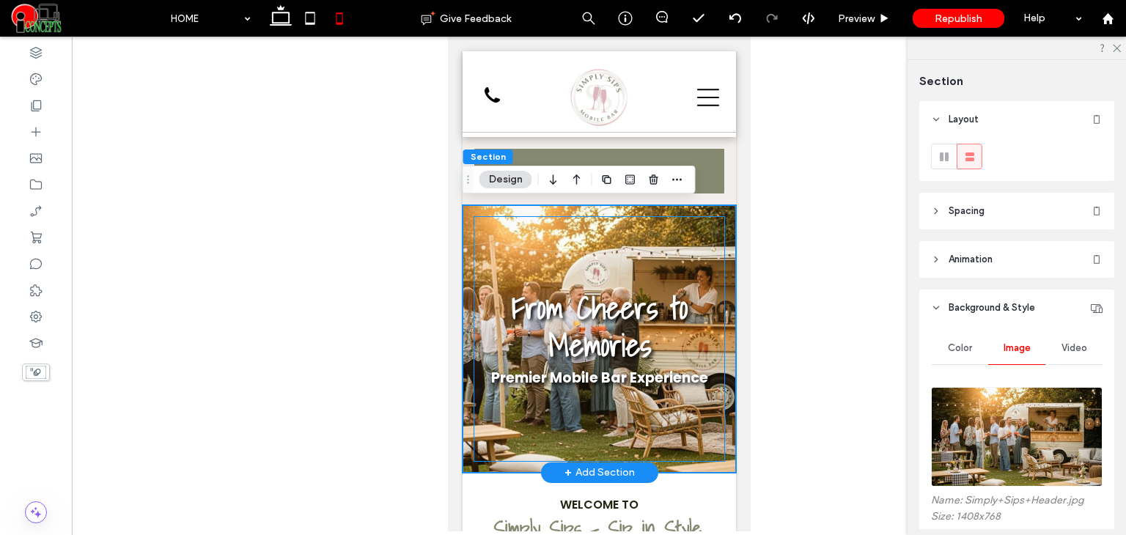
click at [701, 222] on div "From Cheers to Memories Premier Mobile Bar Experience" at bounding box center [598, 339] width 251 height 246
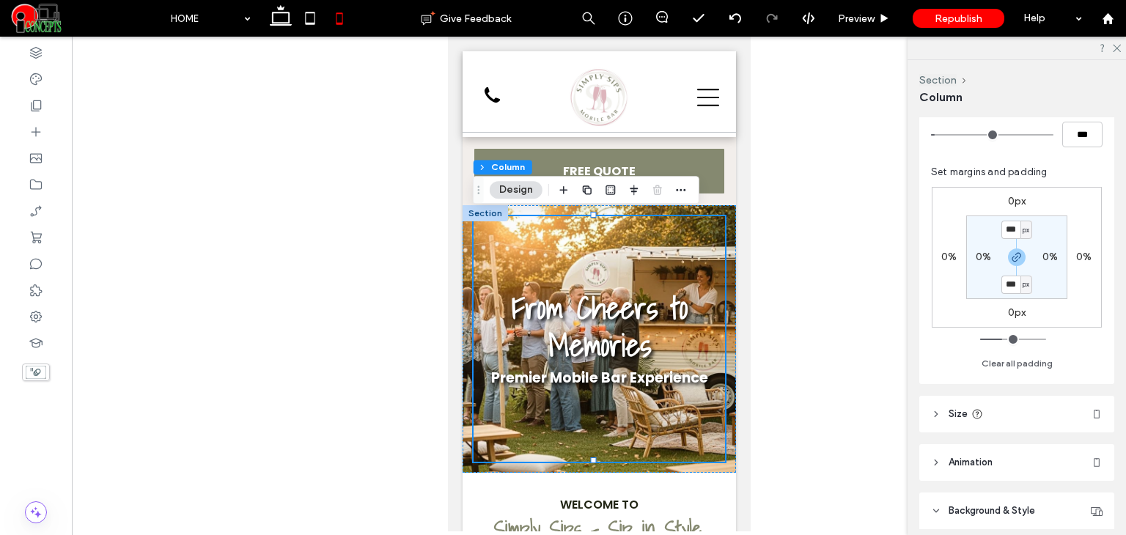
scroll to position [293, 0]
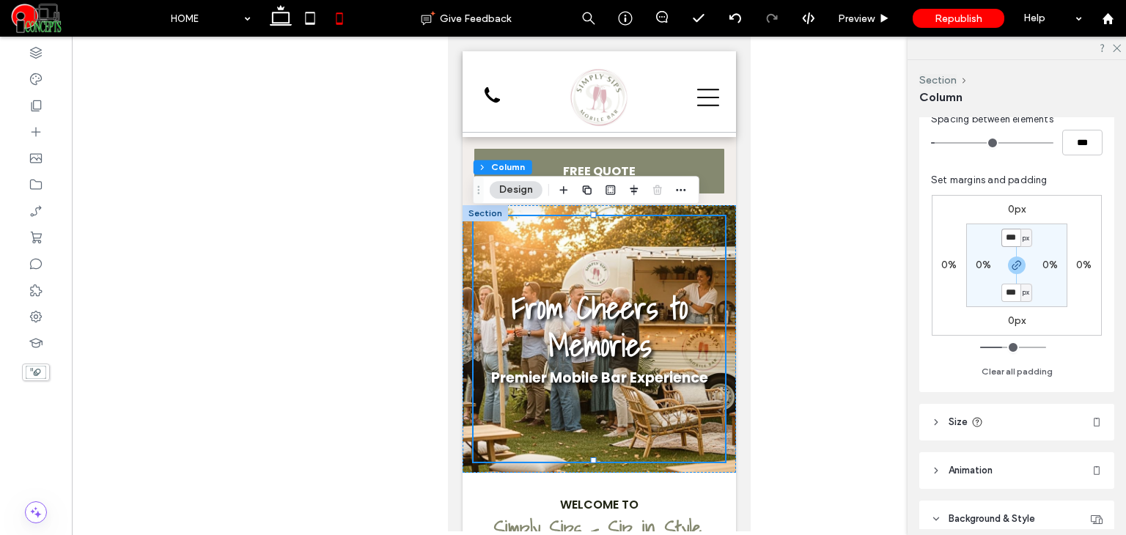
click at [1008, 238] on input "***" at bounding box center [1010, 238] width 19 height 18
type input "**"
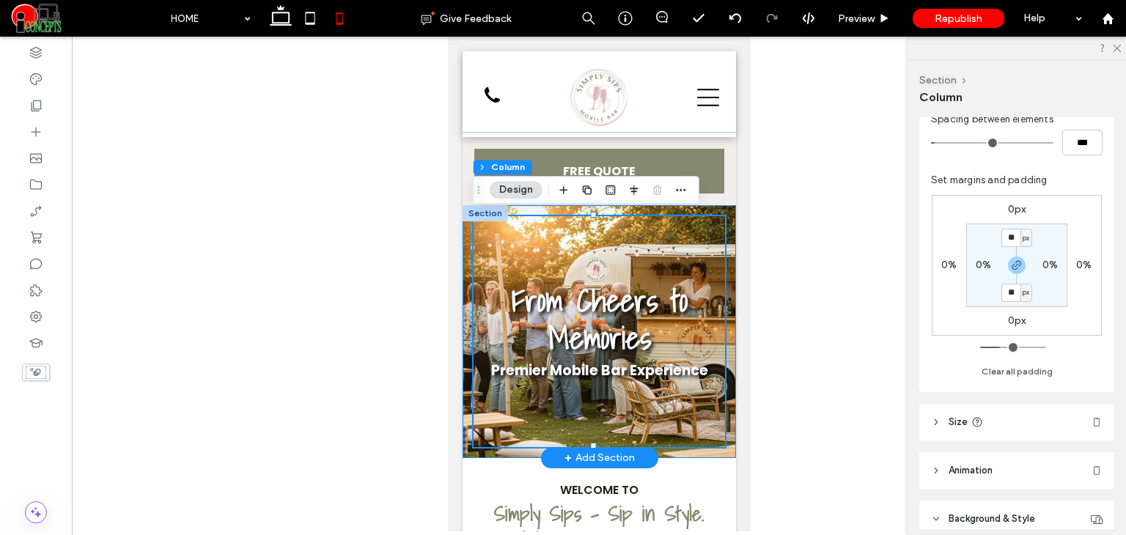
click at [714, 212] on div "From Cheers to Memories Premier Mobile Bar Experience" at bounding box center [598, 331] width 273 height 253
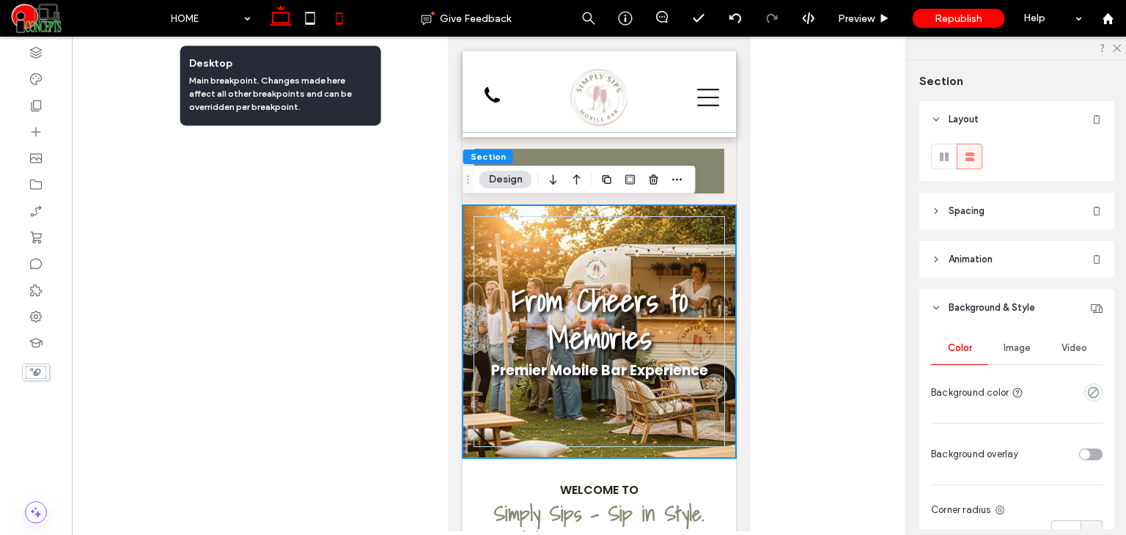
click at [278, 25] on use at bounding box center [281, 15] width 22 height 21
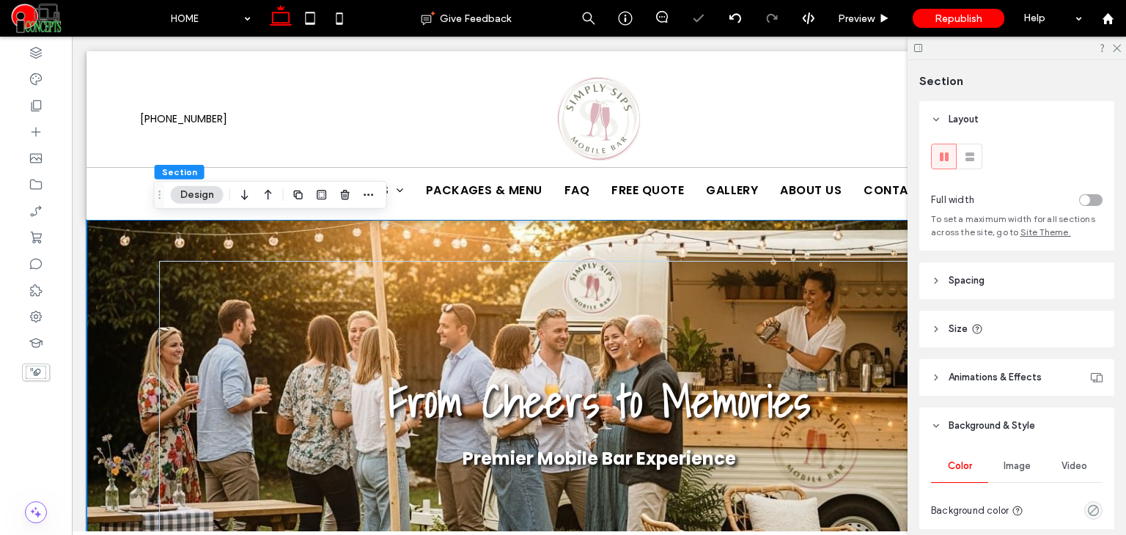
click at [119, 262] on div "From Cheers to Memories Premier Mobile Bar Experience" at bounding box center [598, 423] width 1025 height 406
click at [213, 191] on button "Design" at bounding box center [197, 195] width 53 height 18
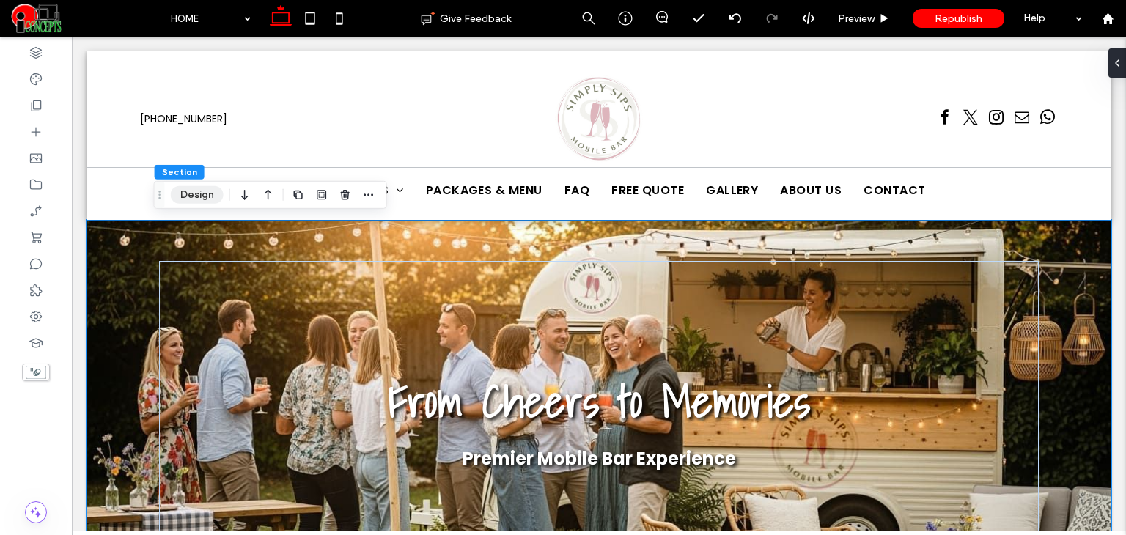
click at [182, 193] on button "Design" at bounding box center [197, 195] width 53 height 18
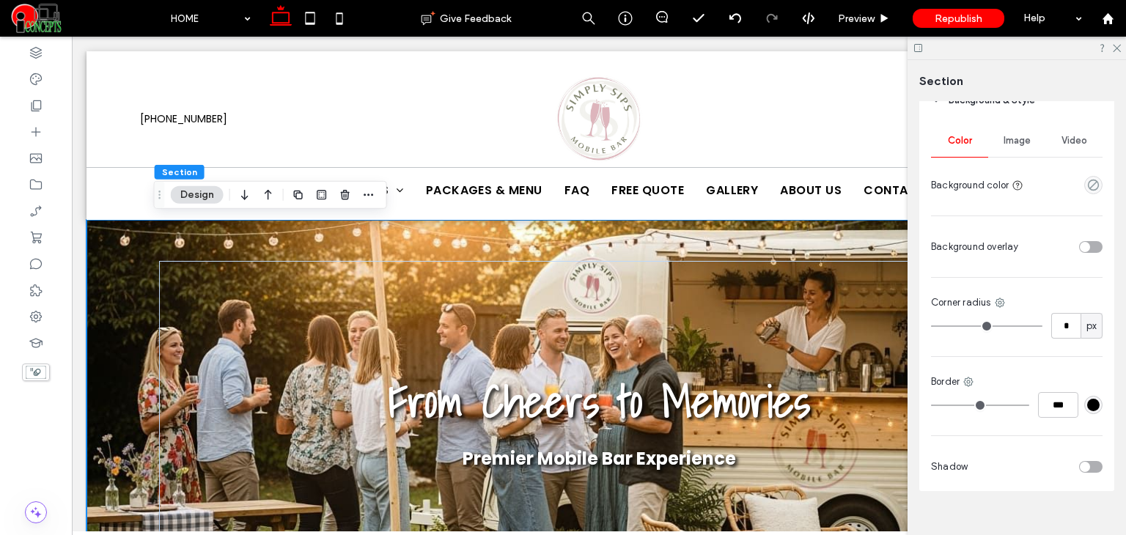
scroll to position [248, 0]
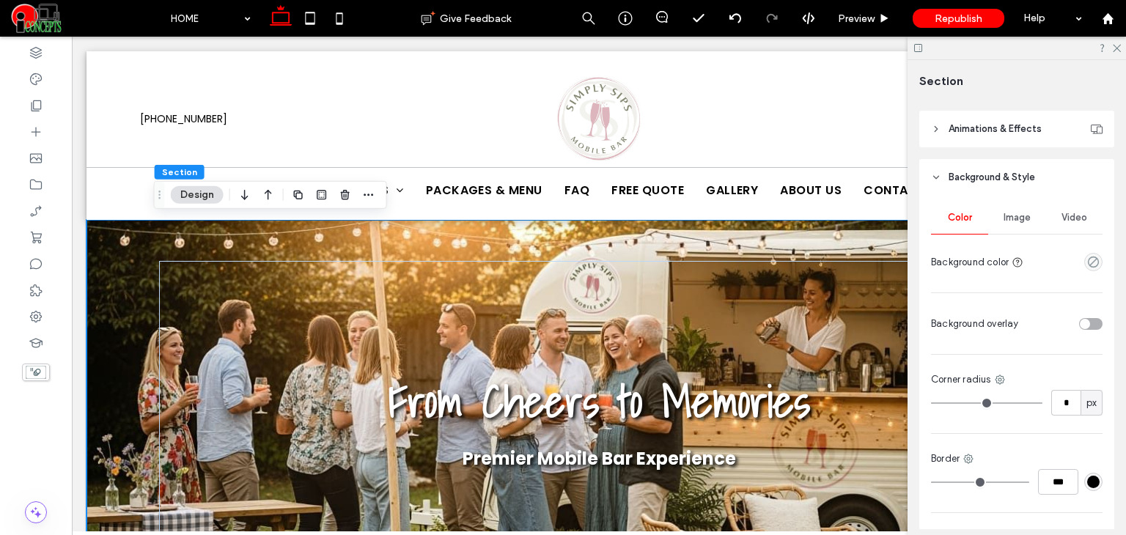
click at [1019, 219] on span "Image" at bounding box center [1016, 218] width 27 height 12
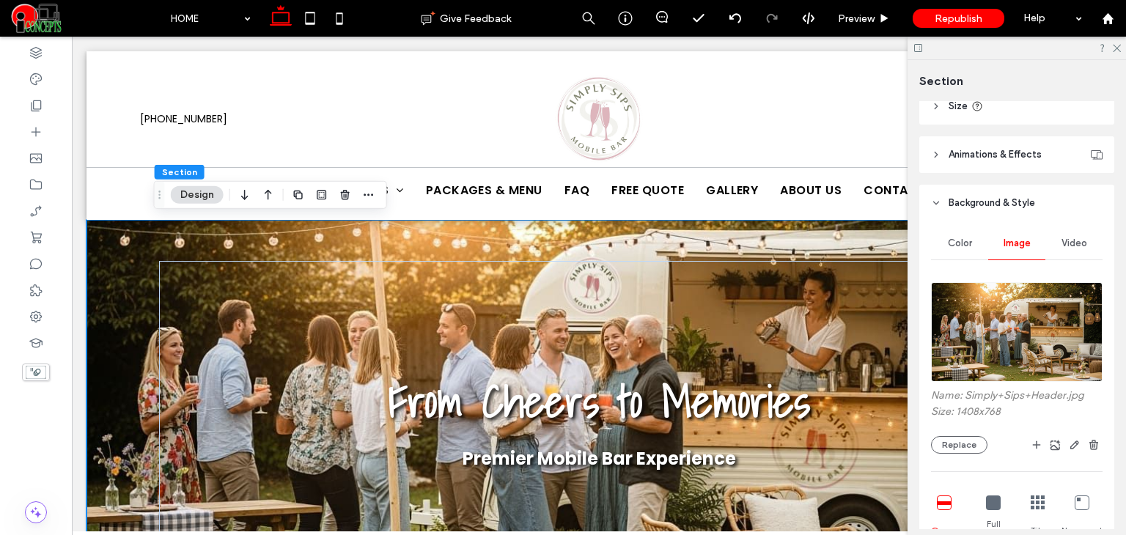
scroll to position [179, 0]
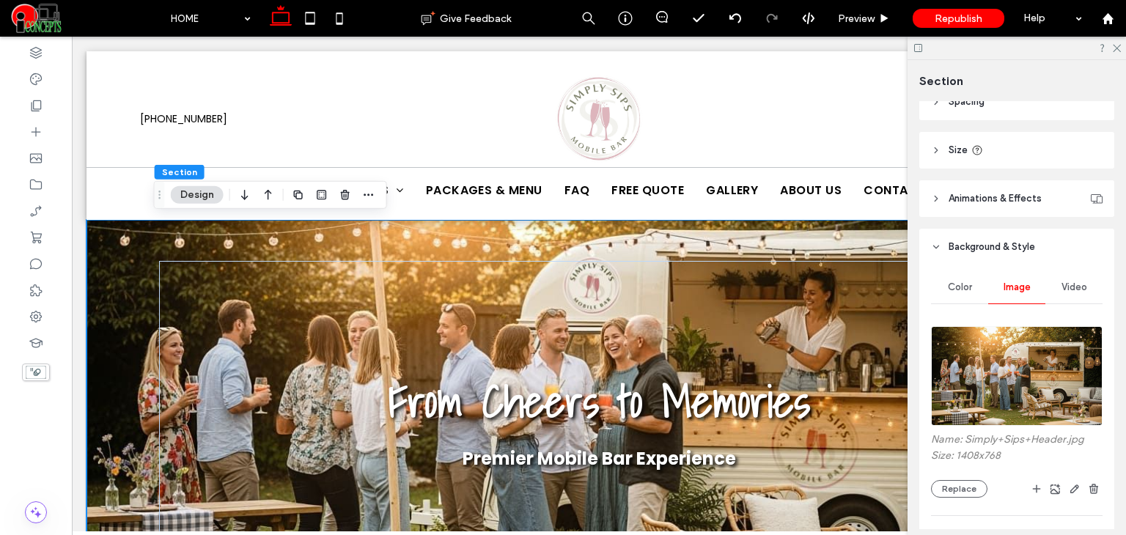
click at [1016, 206] on header "Animations & Effects" at bounding box center [1016, 198] width 195 height 37
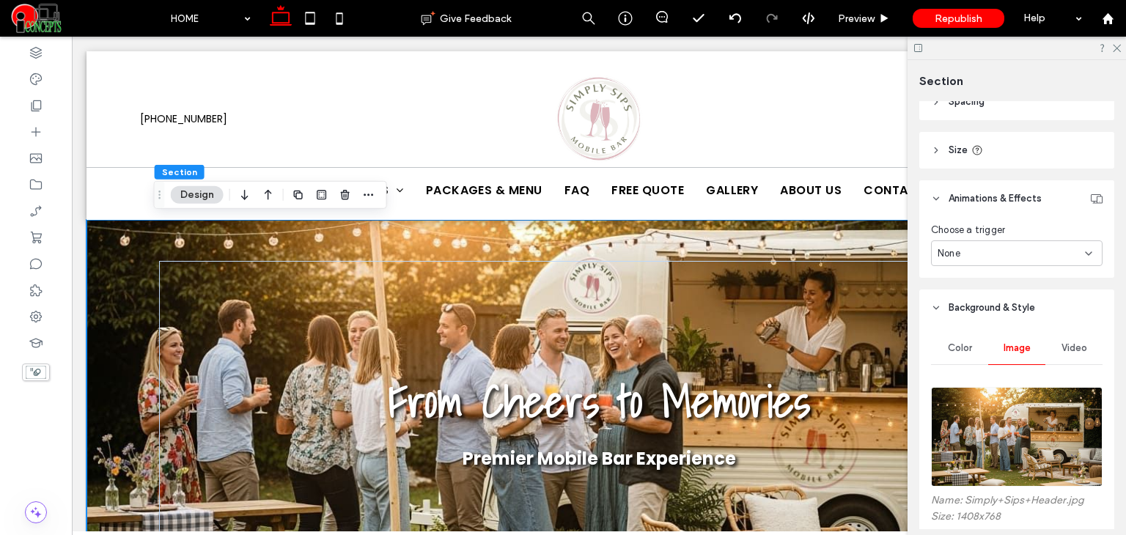
click at [1068, 245] on div "None" at bounding box center [1016, 253] width 171 height 26
click at [991, 323] on div "Entrance" at bounding box center [1012, 330] width 163 height 26
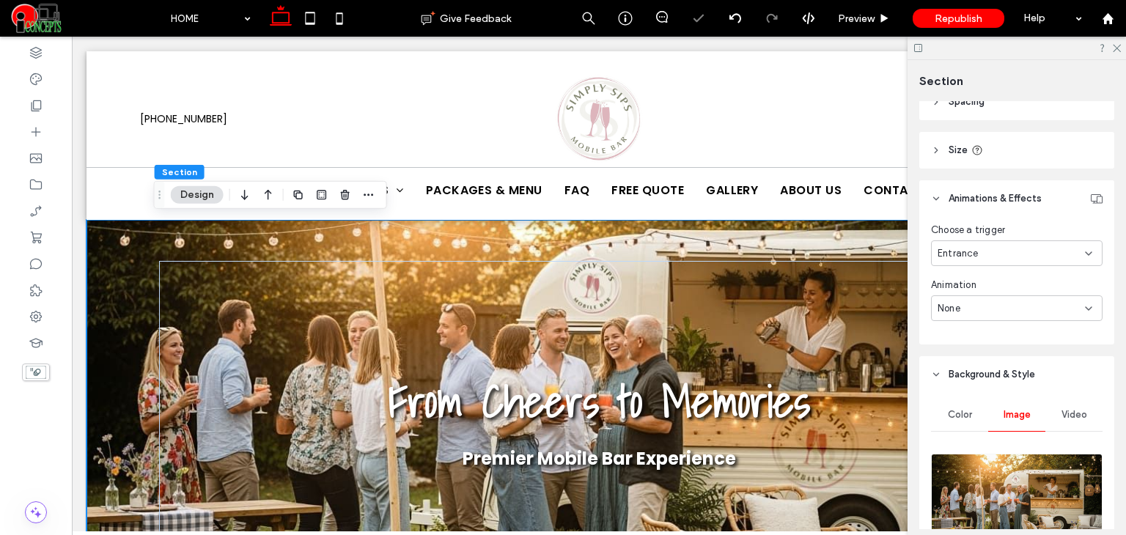
click at [1082, 310] on icon at bounding box center [1088, 309] width 12 height 12
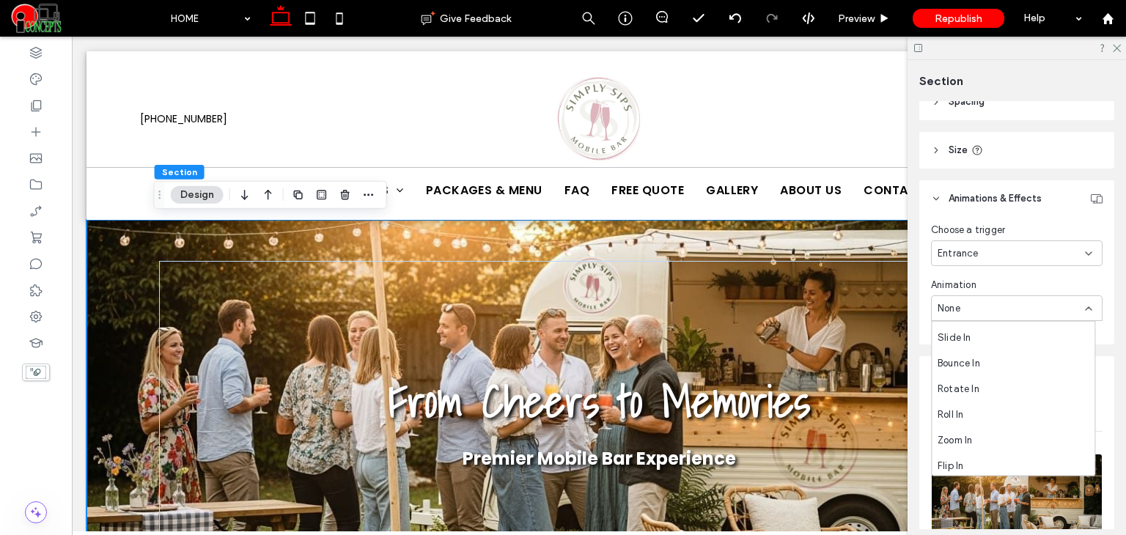
scroll to position [0, 0]
click at [1010, 338] on div "None" at bounding box center [1012, 335] width 163 height 26
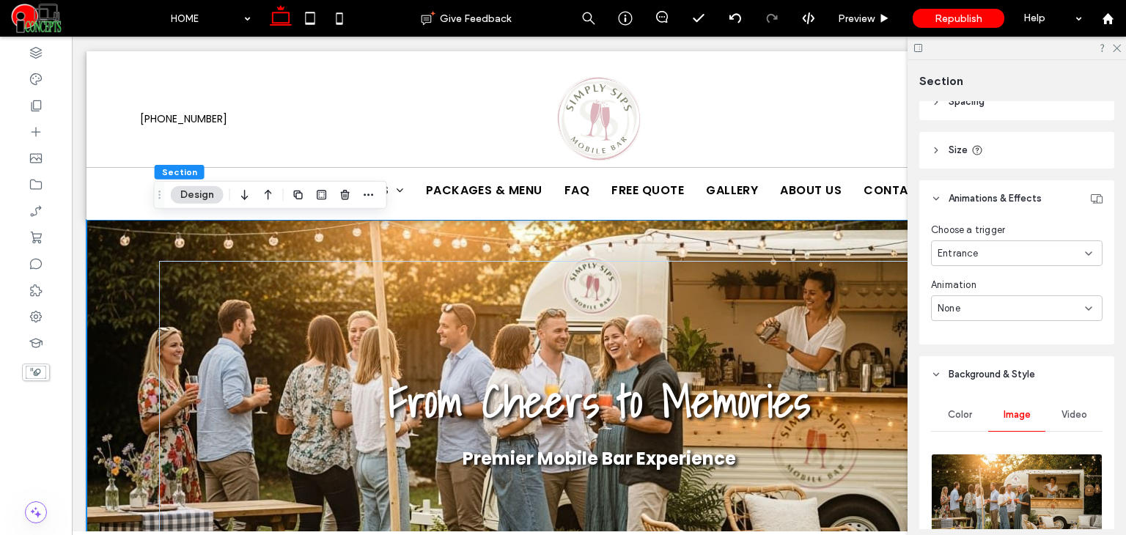
click at [1118, 52] on div at bounding box center [1016, 48] width 218 height 23
click at [1116, 44] on icon at bounding box center [1116, 48] width 10 height 10
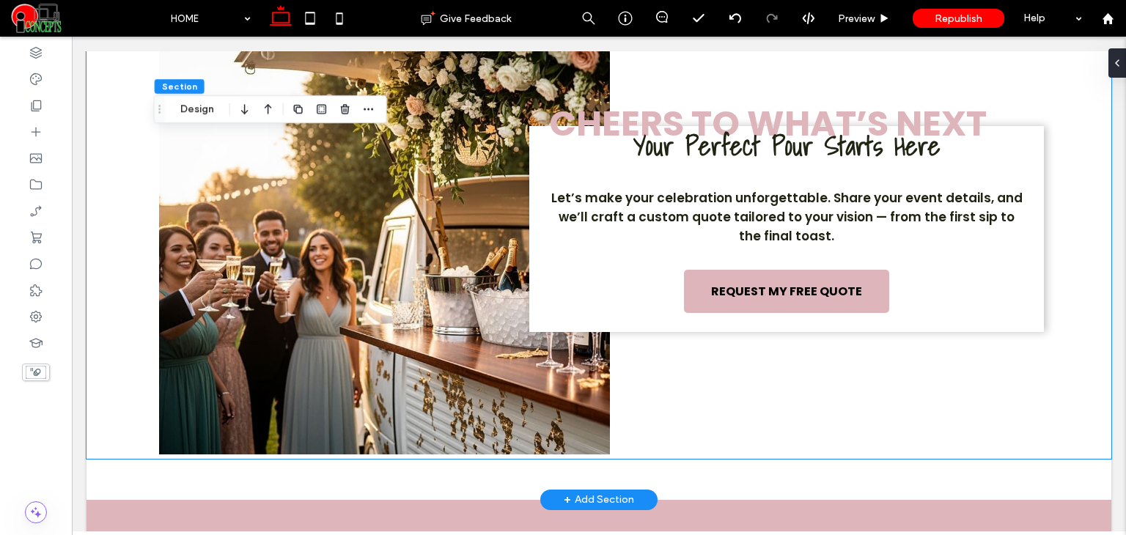
scroll to position [3574, 0]
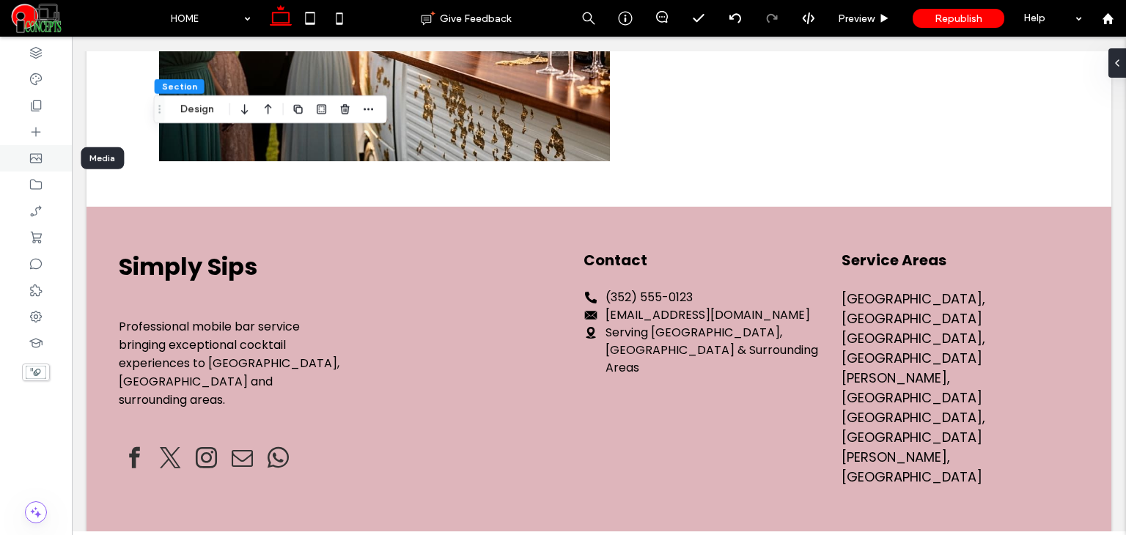
drag, startPoint x: 26, startPoint y: 156, endPoint x: 60, endPoint y: 160, distance: 34.0
click at [60, 160] on div at bounding box center [36, 158] width 72 height 26
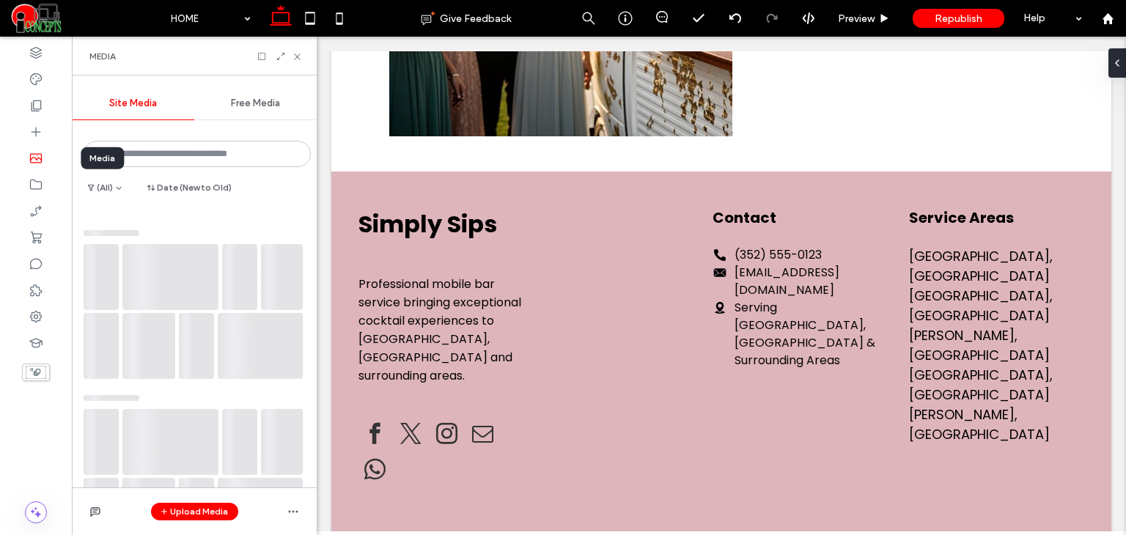
scroll to position [3674, 0]
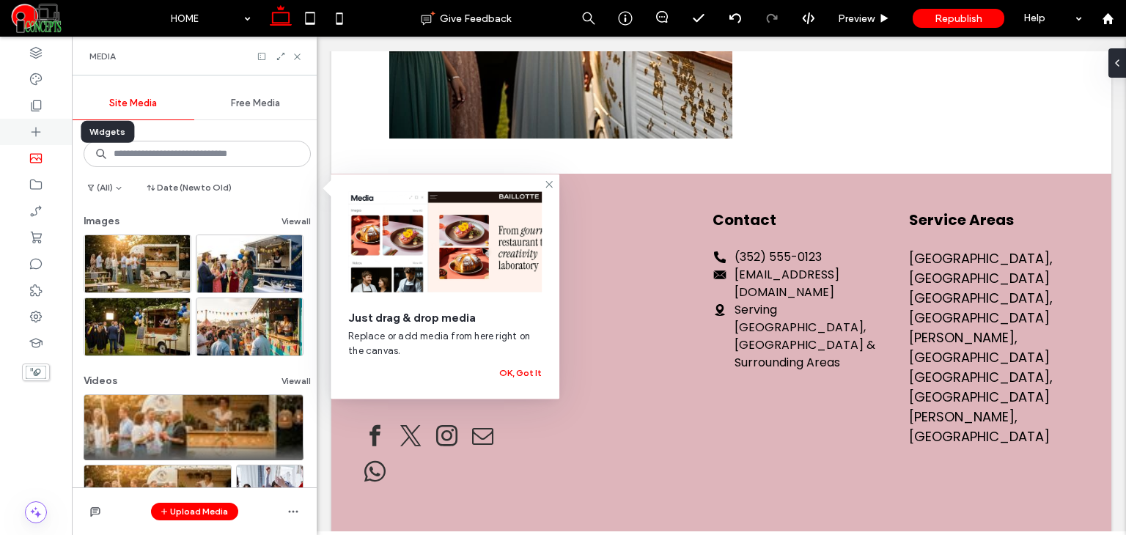
click at [41, 125] on icon at bounding box center [36, 132] width 15 height 15
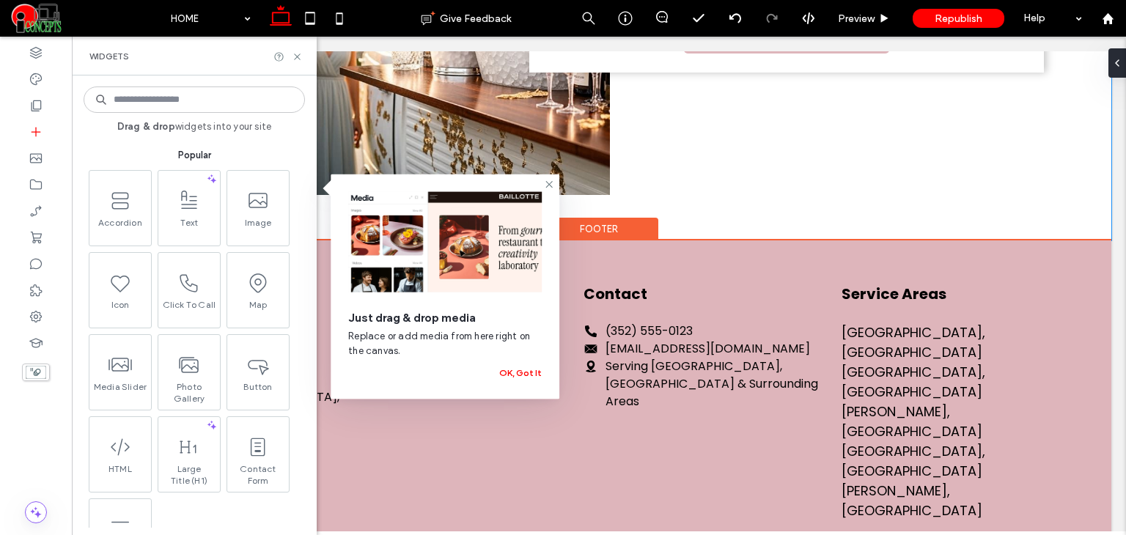
scroll to position [3574, 0]
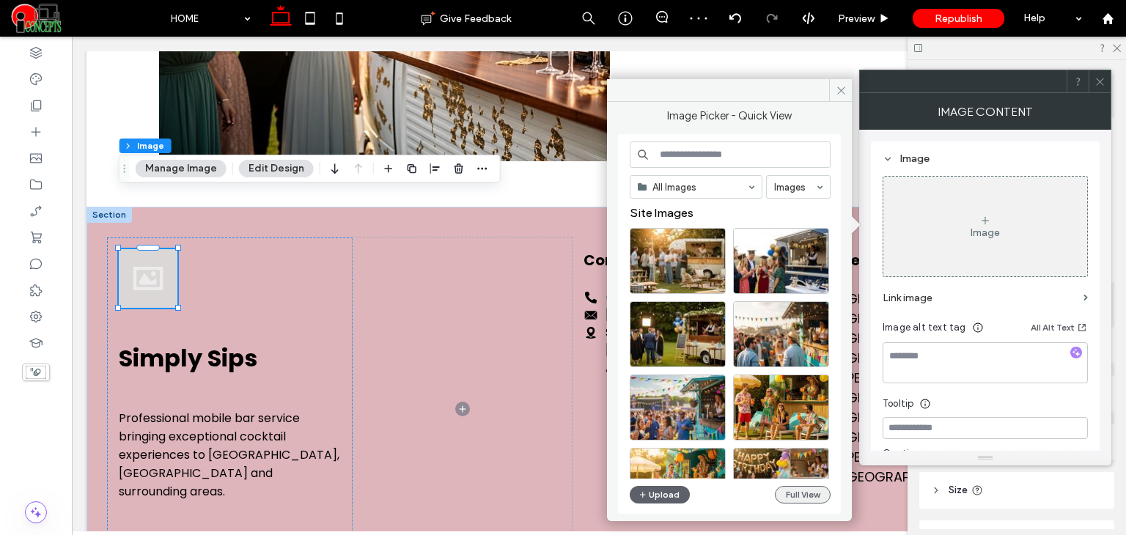
click at [797, 497] on button "Full View" at bounding box center [803, 495] width 56 height 18
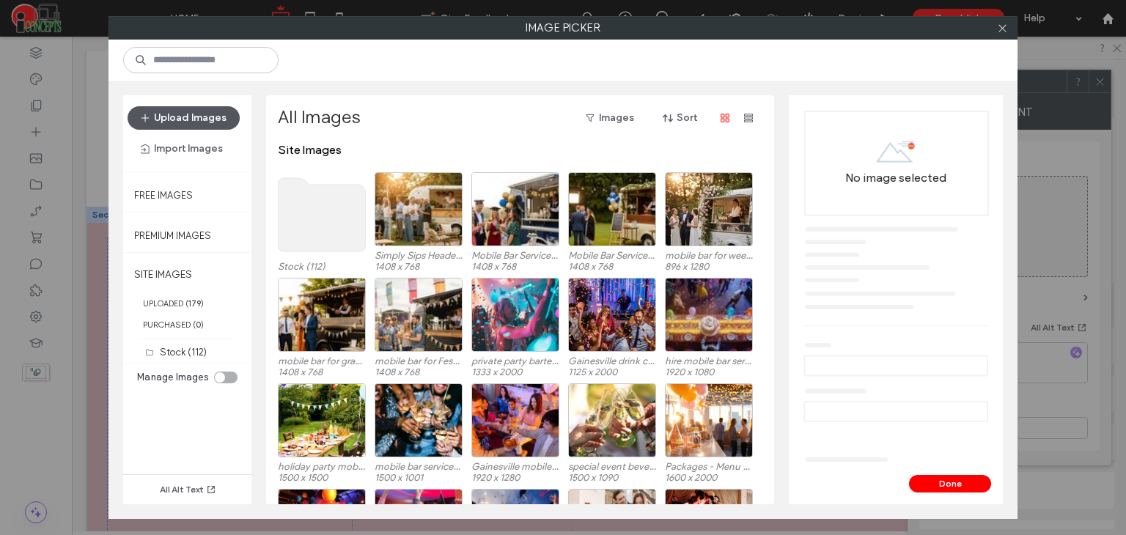
click at [179, 124] on button "Upload Images" at bounding box center [184, 117] width 112 height 23
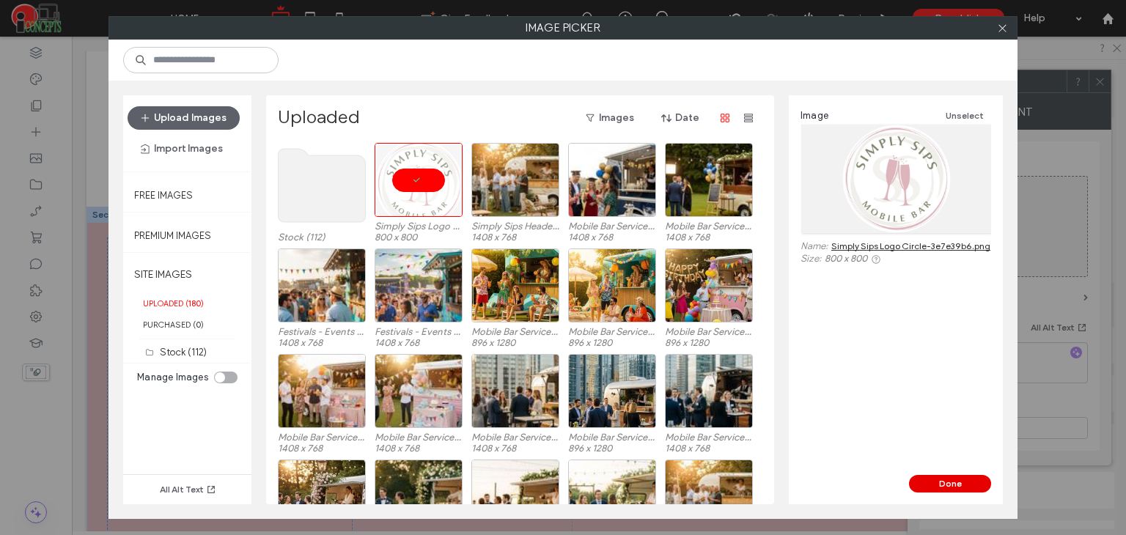
click at [944, 486] on button "Done" at bounding box center [950, 484] width 82 height 18
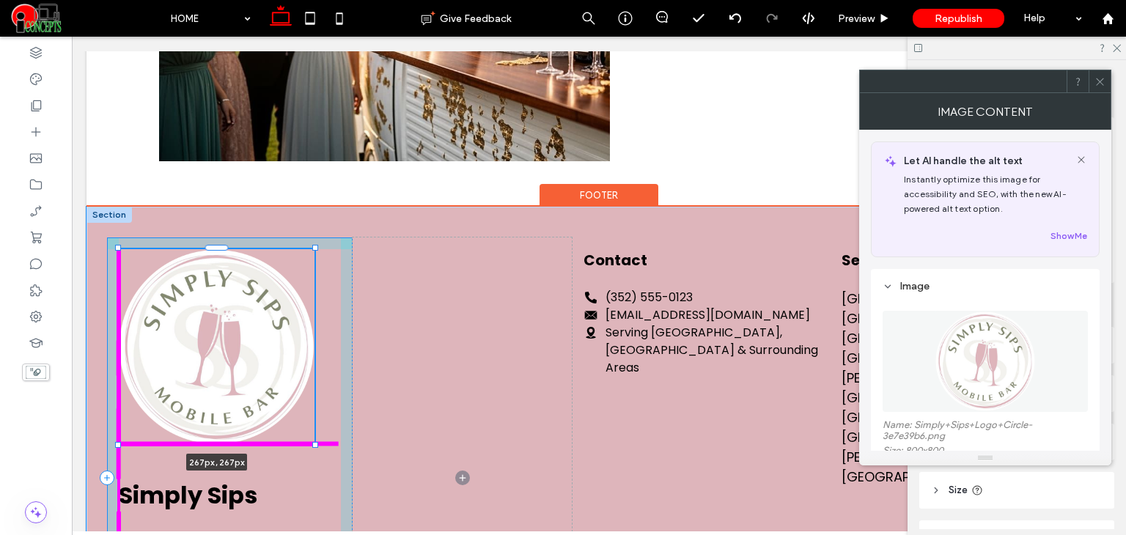
drag, startPoint x: 177, startPoint y: 249, endPoint x: 343, endPoint y: 354, distance: 196.6
click at [343, 354] on div "267px , 267px Simply Sips Professional mobile bar service bringing exceptional …" at bounding box center [598, 493] width 1025 height 573
type input "***"
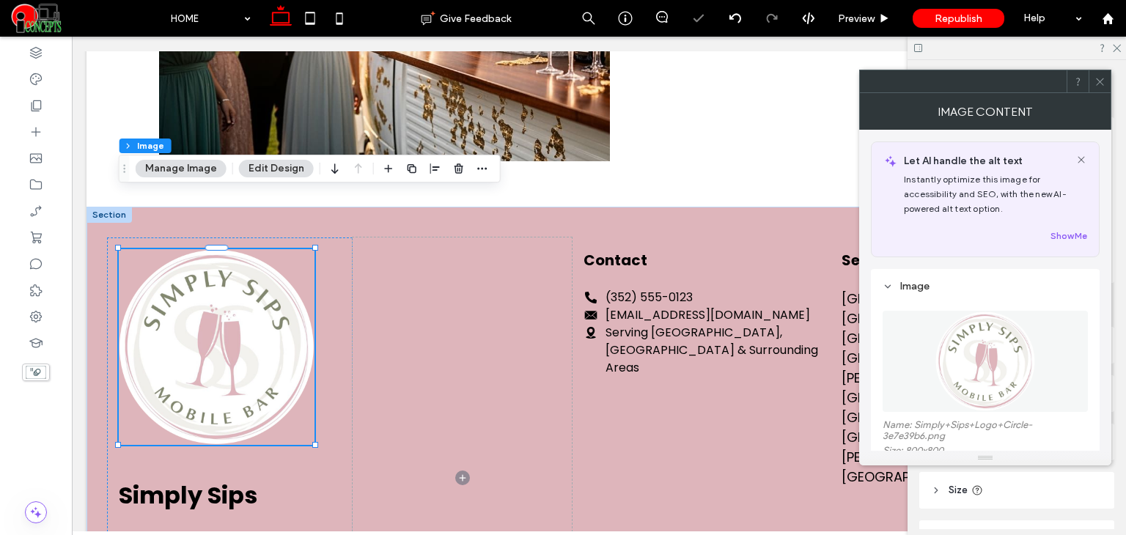
click at [1092, 81] on div at bounding box center [1099, 81] width 22 height 22
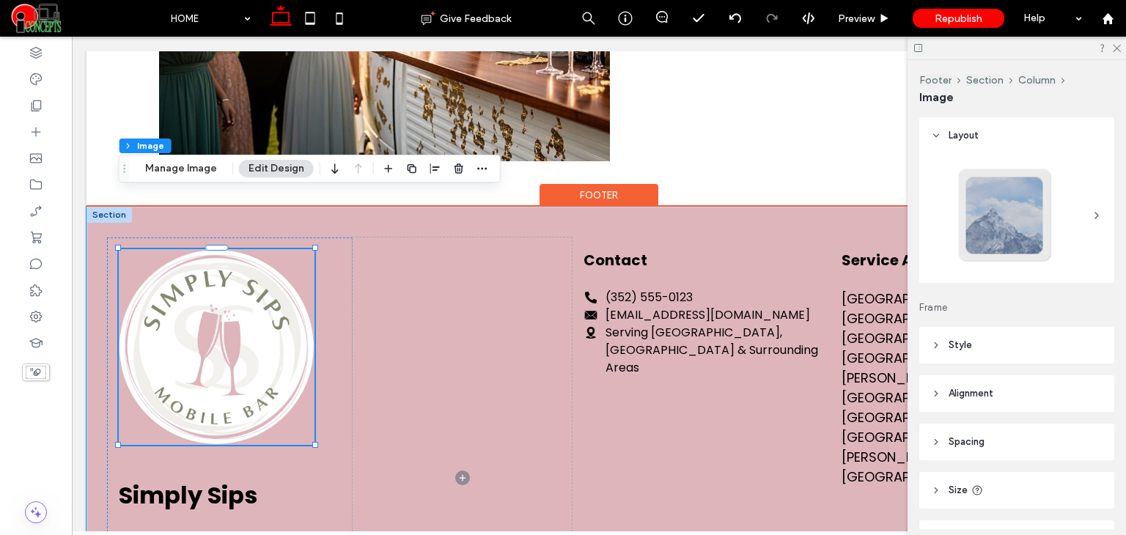
click at [96, 207] on div at bounding box center [108, 215] width 45 height 16
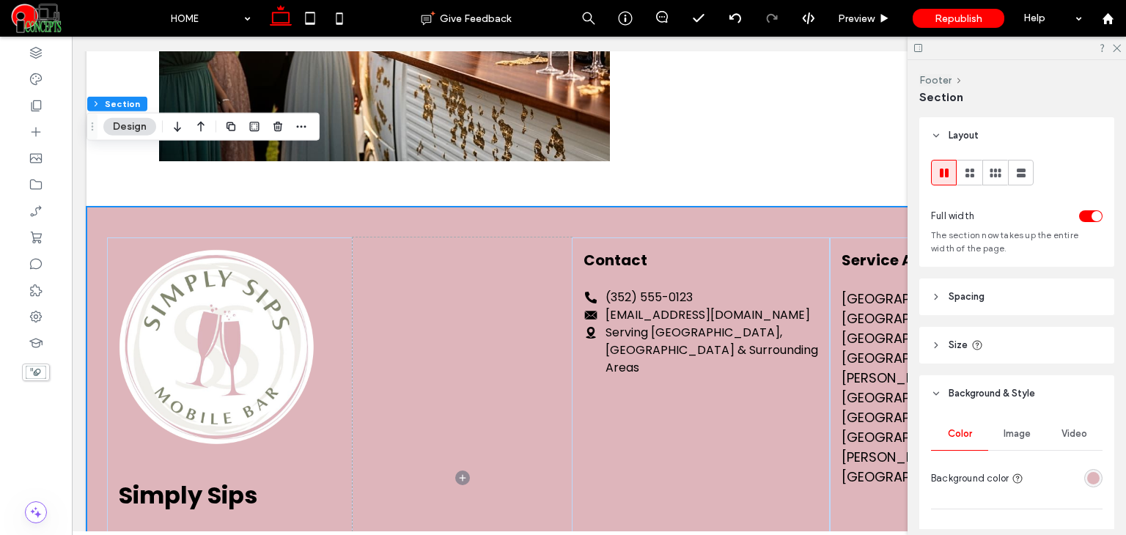
click at [142, 118] on button "Design" at bounding box center [129, 127] width 53 height 18
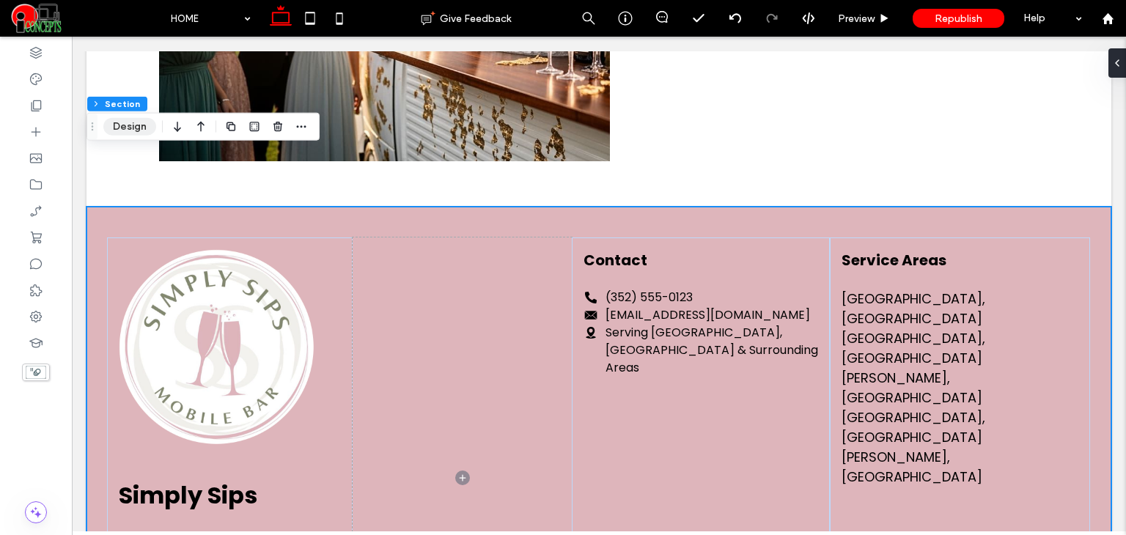
click at [117, 133] on button "Design" at bounding box center [129, 127] width 53 height 18
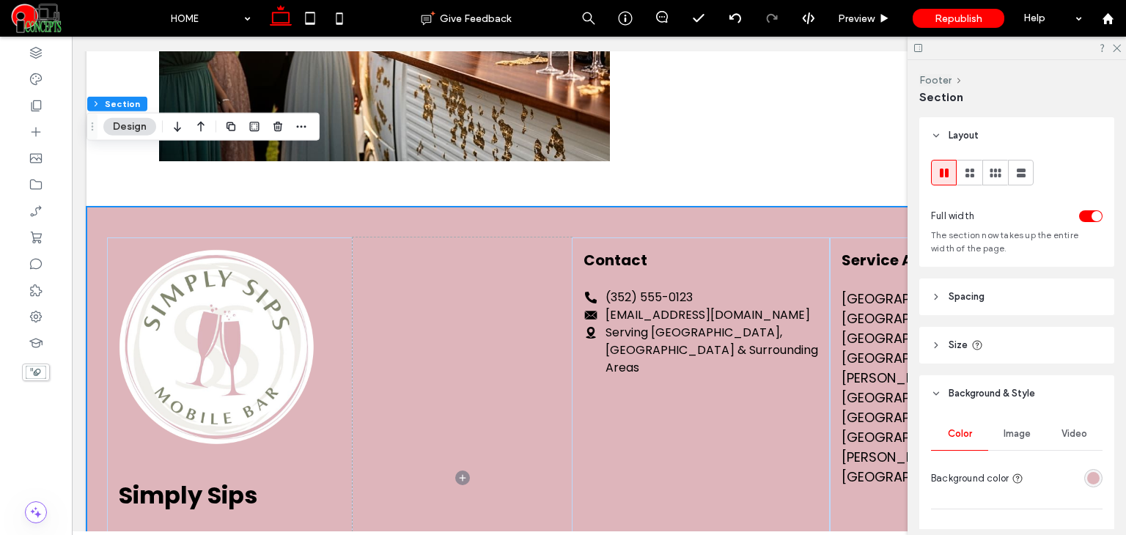
click at [1089, 476] on div "rgba(222,181,187,1)" at bounding box center [1093, 478] width 12 height 12
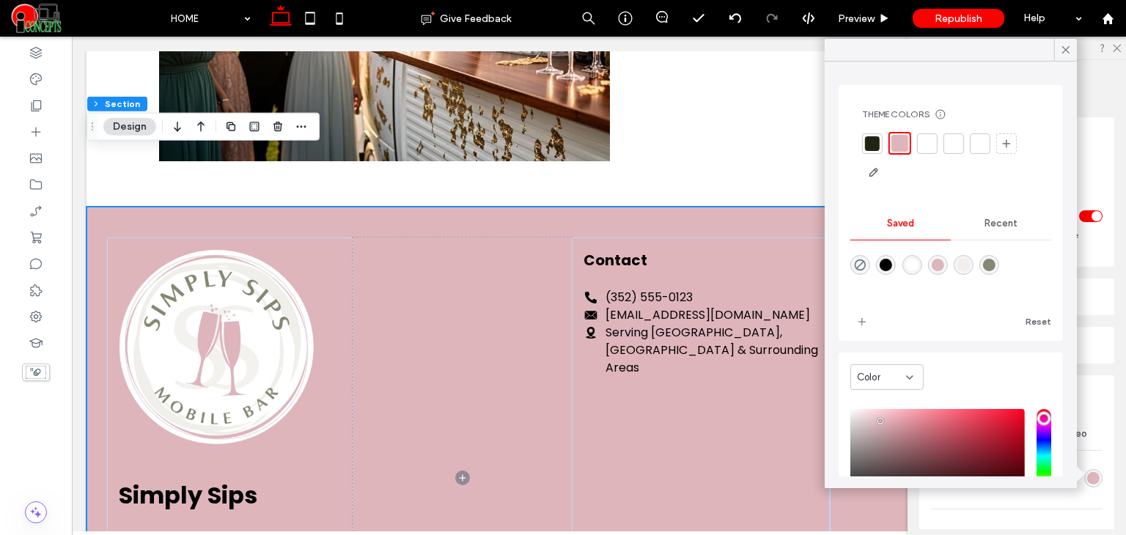
click at [970, 267] on div "rgba(242,238,235,1)" at bounding box center [963, 265] width 12 height 12
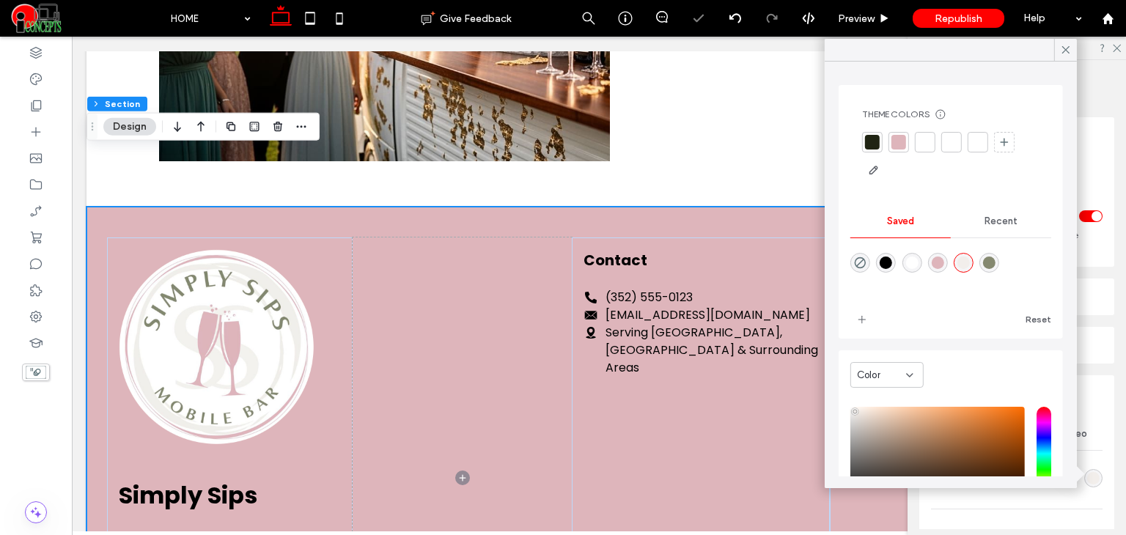
type input "*******"
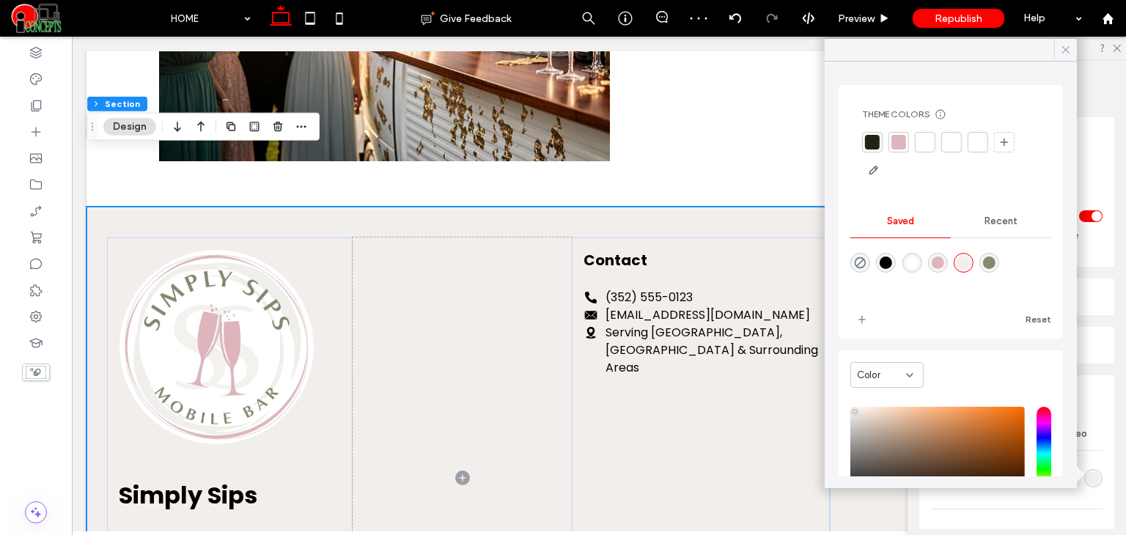
click at [1059, 43] on icon at bounding box center [1065, 49] width 13 height 13
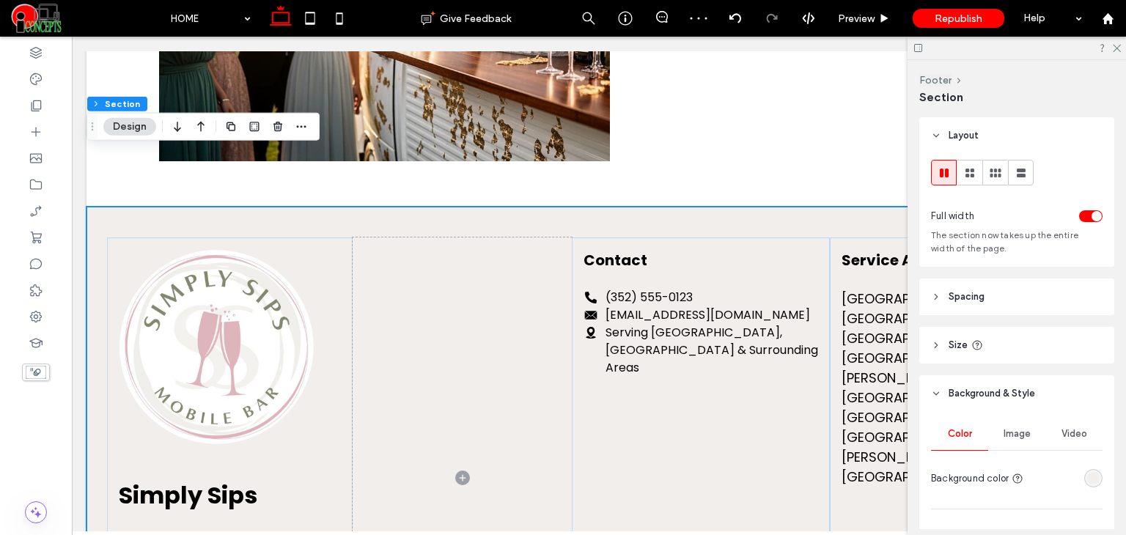
click at [1117, 53] on div at bounding box center [1016, 48] width 218 height 23
click at [1117, 52] on div at bounding box center [1016, 48] width 218 height 23
click at [1114, 51] on icon at bounding box center [1116, 48] width 10 height 10
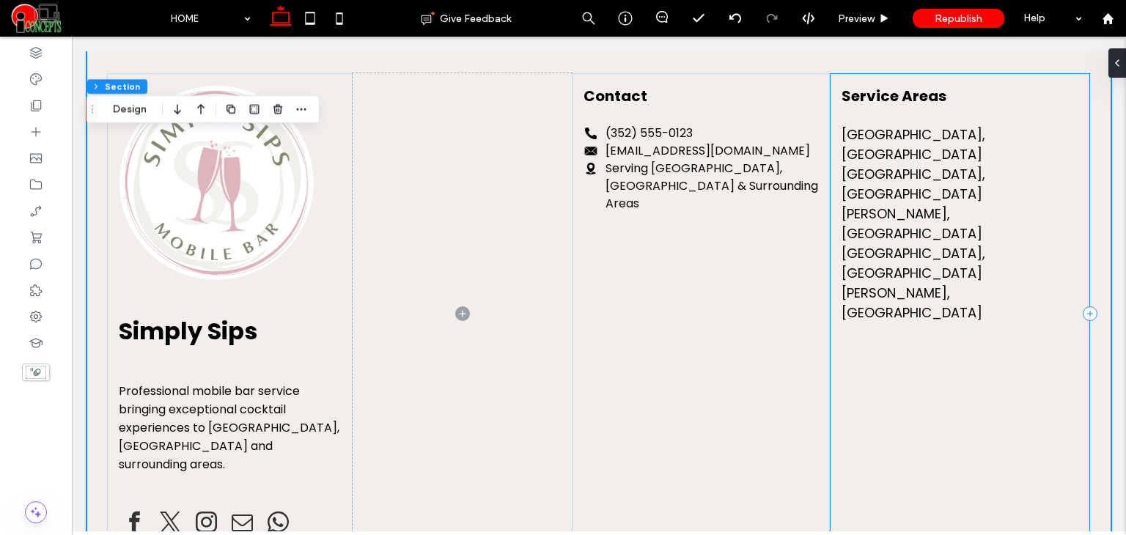
scroll to position [3632, 0]
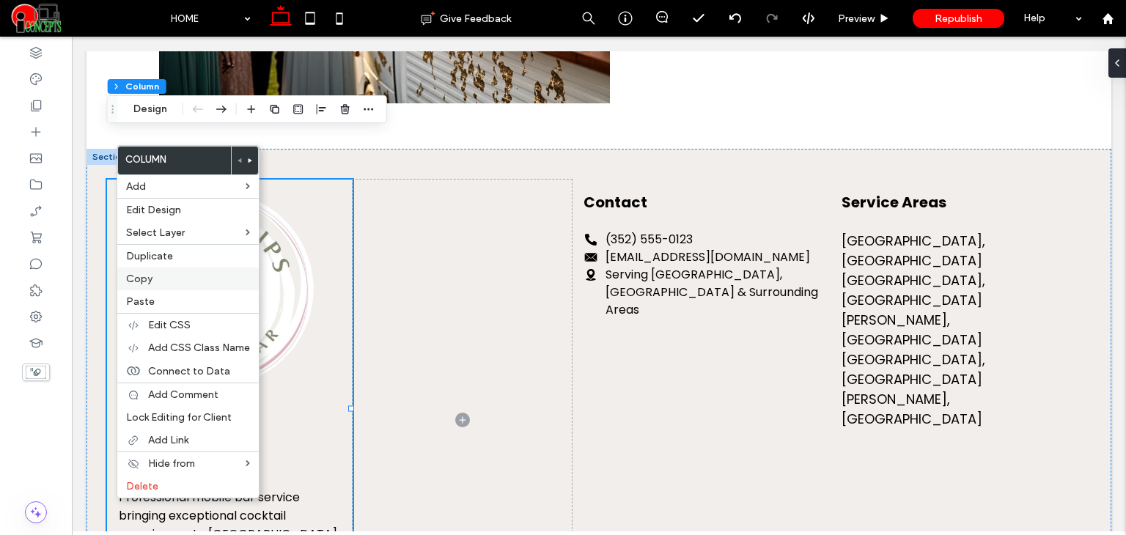
click at [155, 276] on label "Copy" at bounding box center [188, 279] width 124 height 12
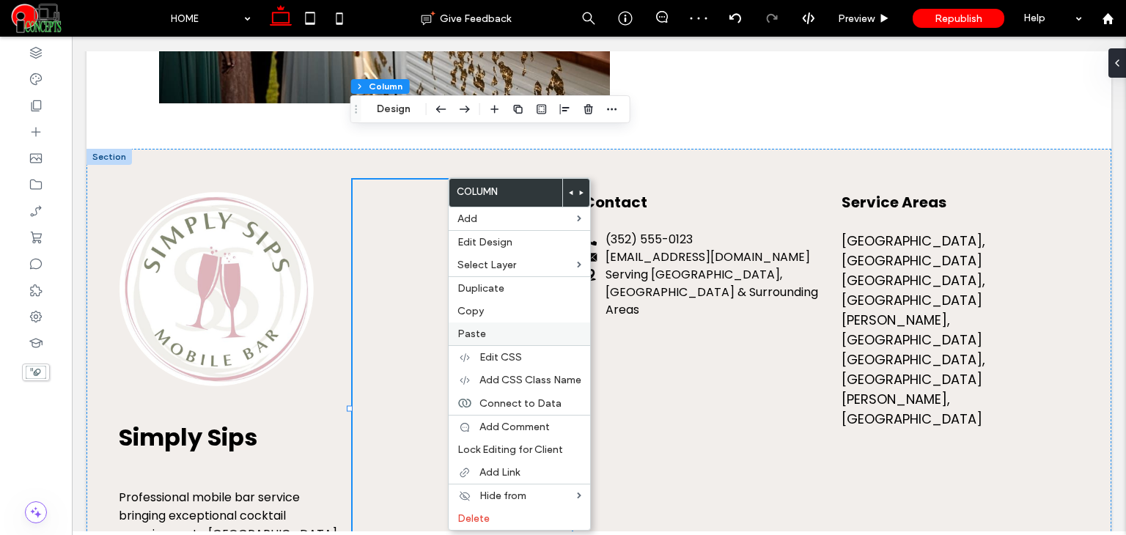
click at [491, 328] on label "Paste" at bounding box center [519, 334] width 124 height 12
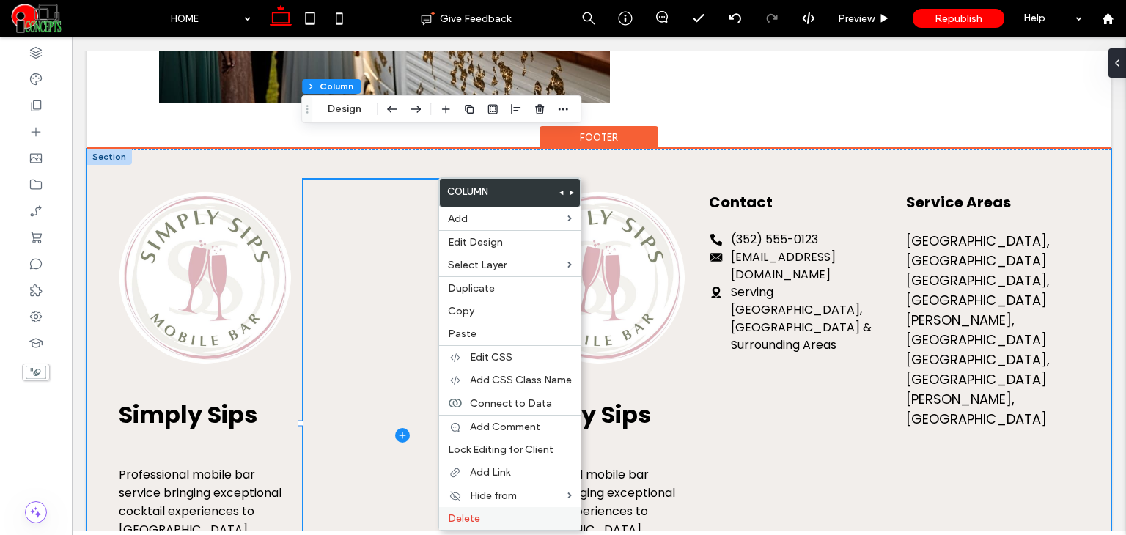
click at [478, 508] on div "Delete" at bounding box center [509, 518] width 141 height 23
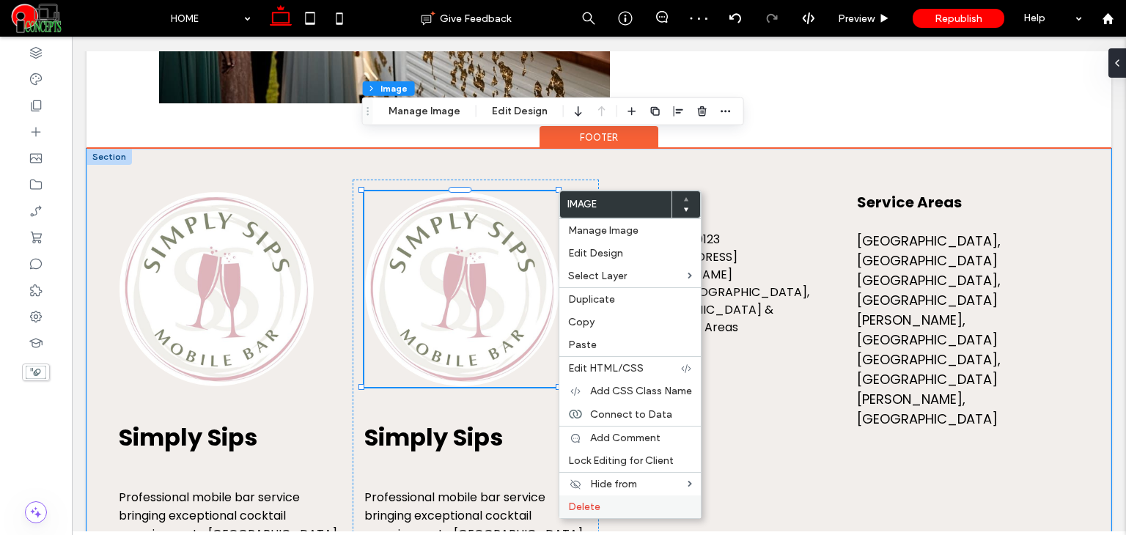
click at [598, 495] on div "Delete" at bounding box center [629, 506] width 141 height 23
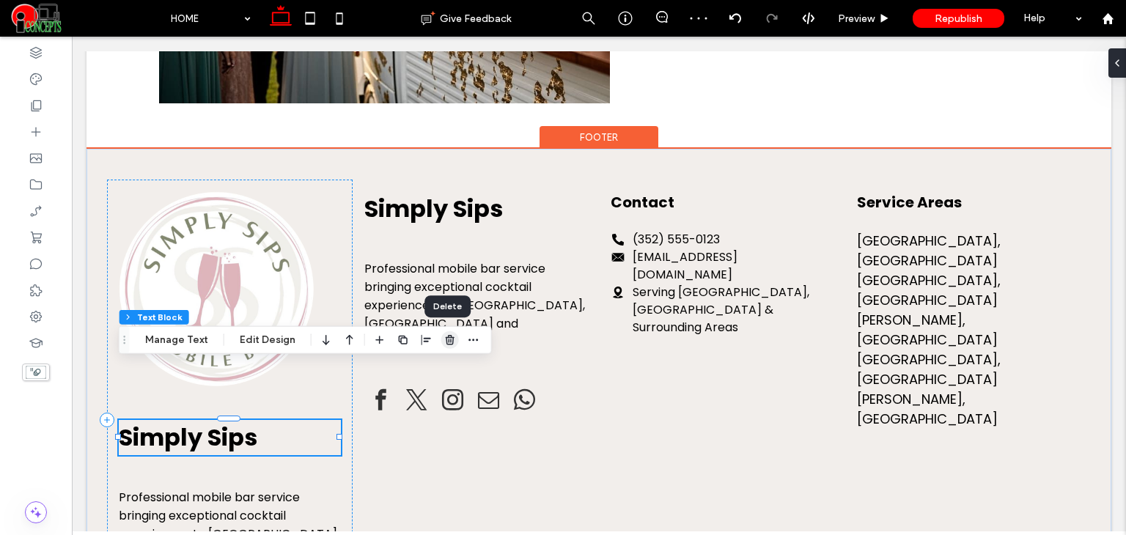
click at [450, 342] on use "button" at bounding box center [450, 340] width 9 height 10
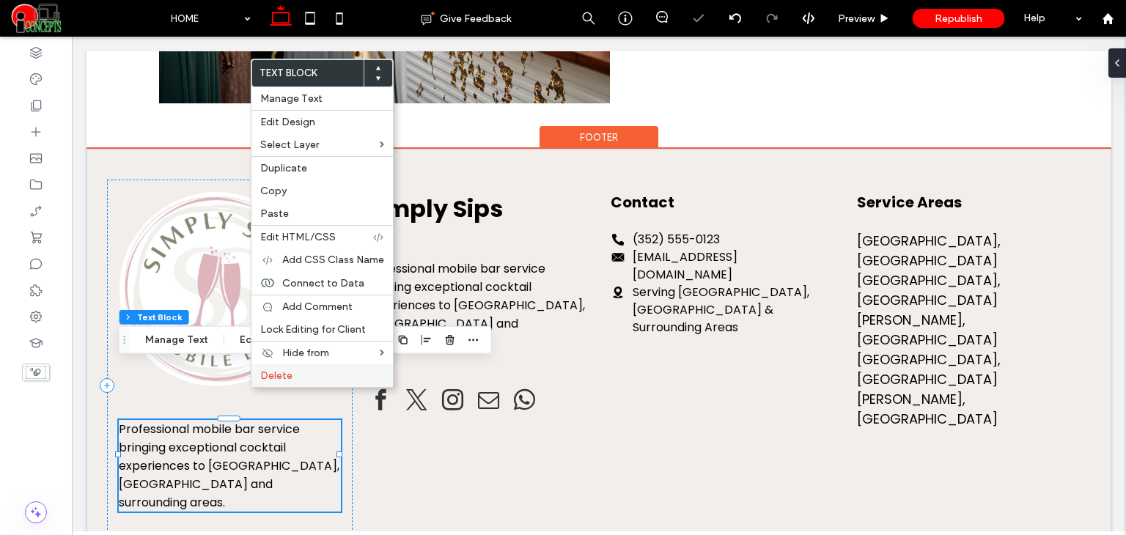
click at [297, 364] on div "Delete" at bounding box center [321, 375] width 141 height 23
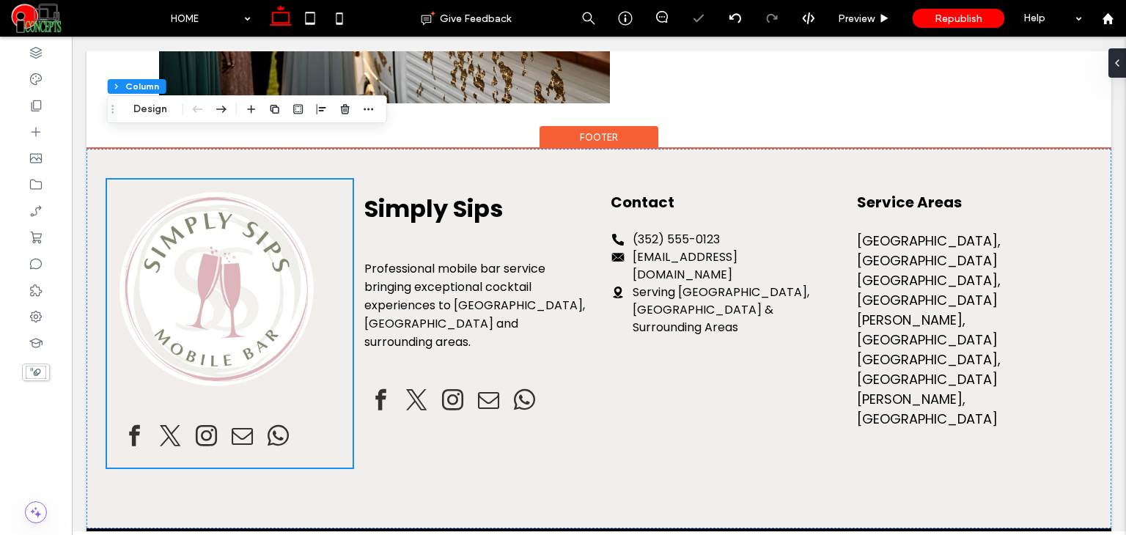
scroll to position [3631, 0]
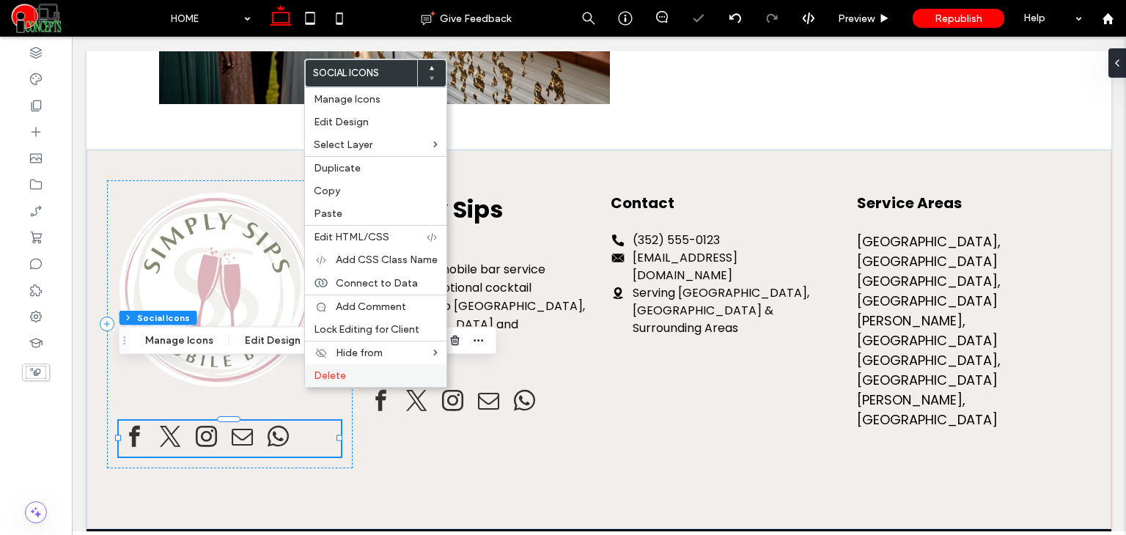
click at [330, 370] on span "Delete" at bounding box center [330, 375] width 32 height 12
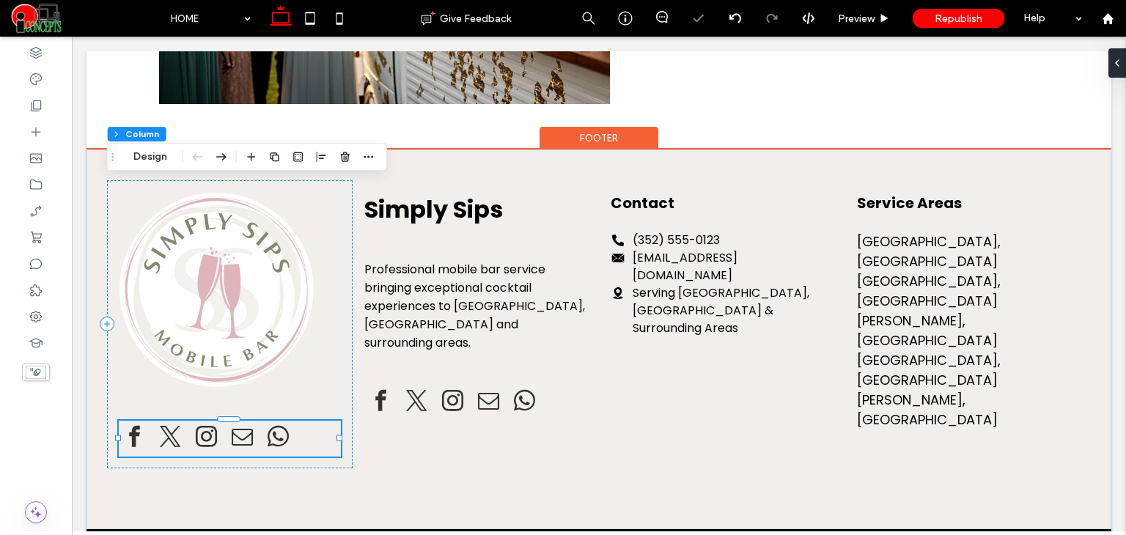
scroll to position [3574, 0]
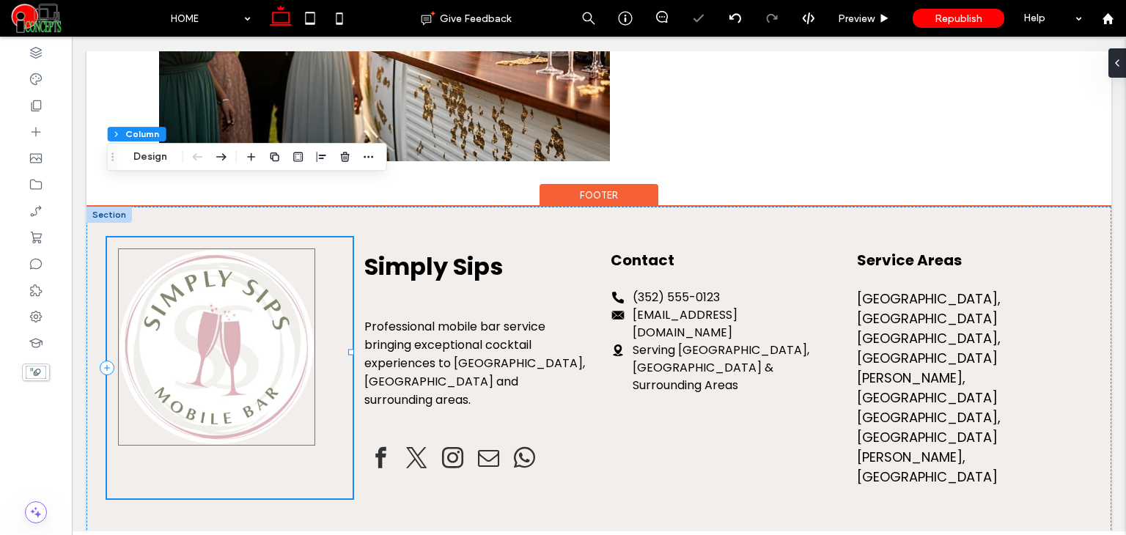
click at [278, 259] on img at bounding box center [217, 347] width 196 height 196
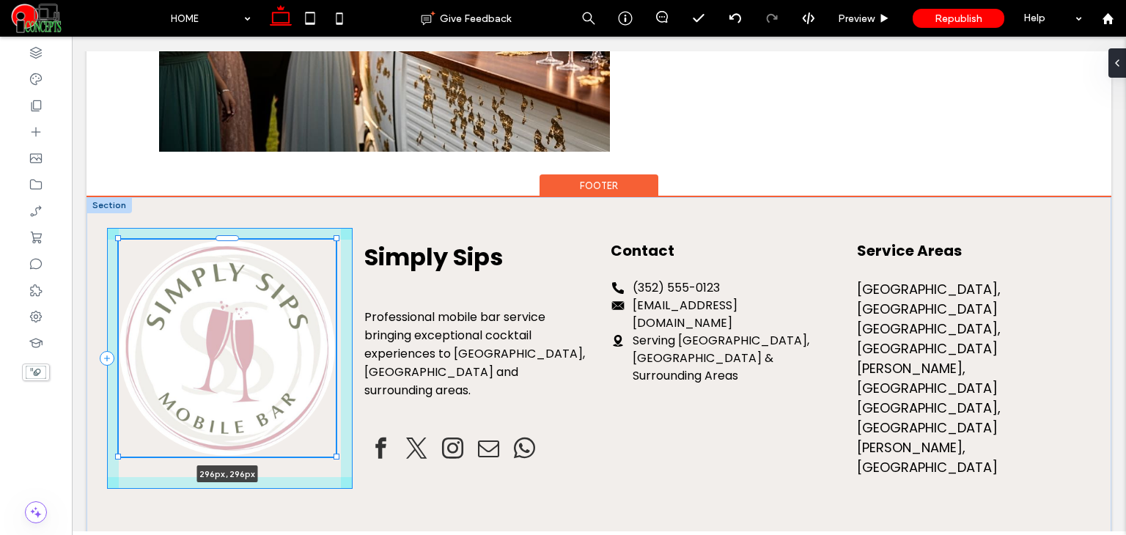
scroll to position [3587, 0]
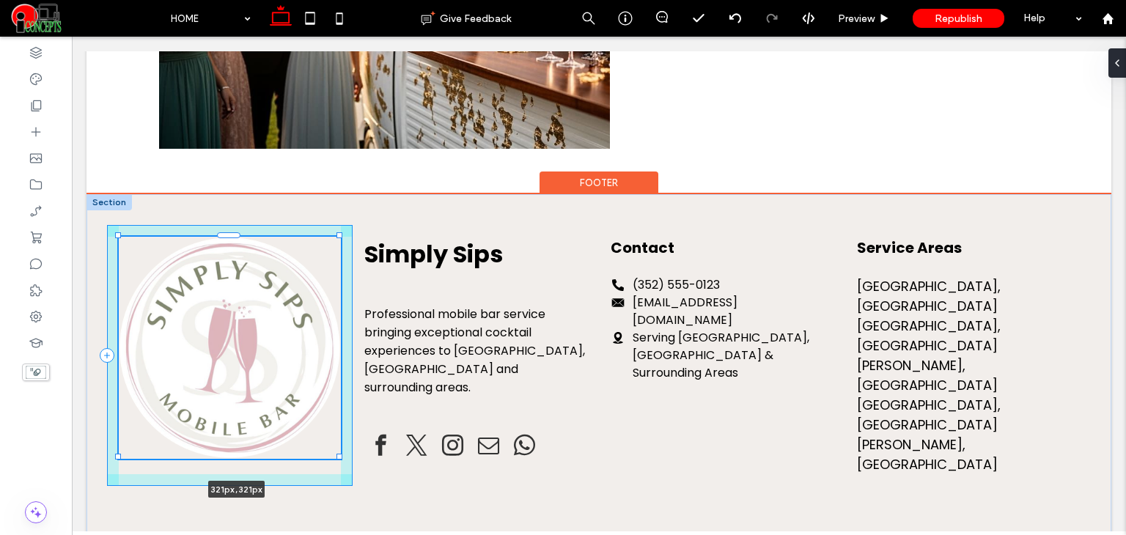
drag, startPoint x: 311, startPoint y: 388, endPoint x: 368, endPoint y: 410, distance: 60.6
click at [368, 410] on div "321px , 321px Simply Sips Professional mobile bar service bringing exceptional …" at bounding box center [598, 370] width 1025 height 353
type input "***"
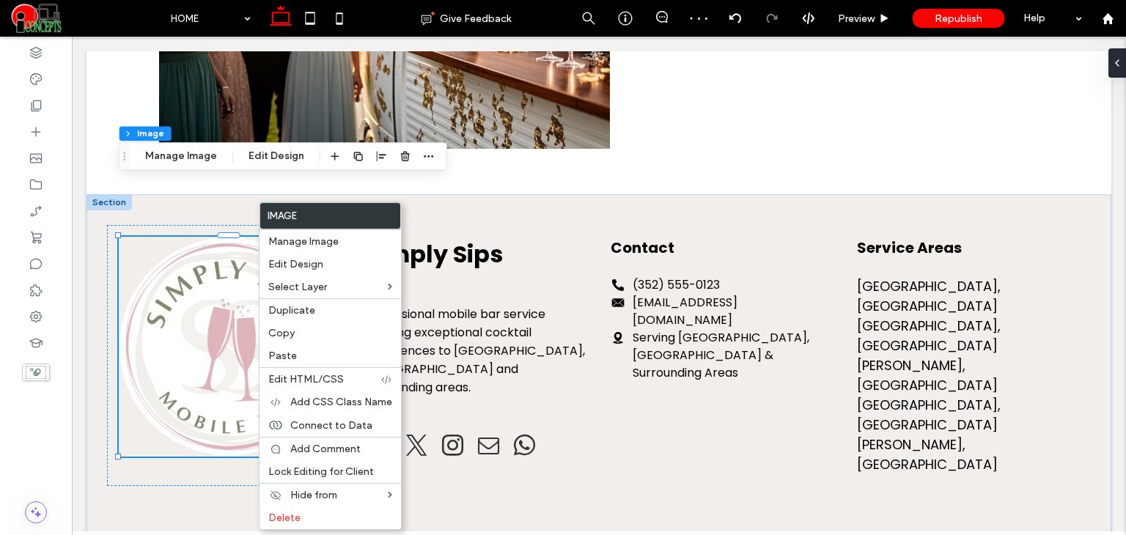
click at [383, 165] on div at bounding box center [382, 156] width 18 height 26
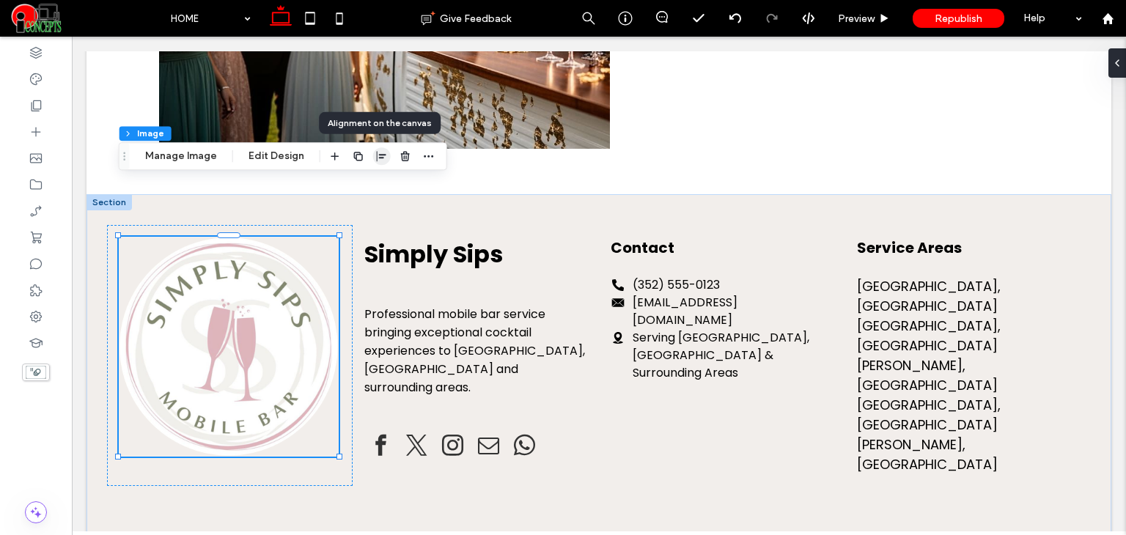
click at [383, 162] on span "button" at bounding box center [382, 156] width 18 height 18
click at [358, 185] on span "center" at bounding box center [367, 185] width 18 height 18
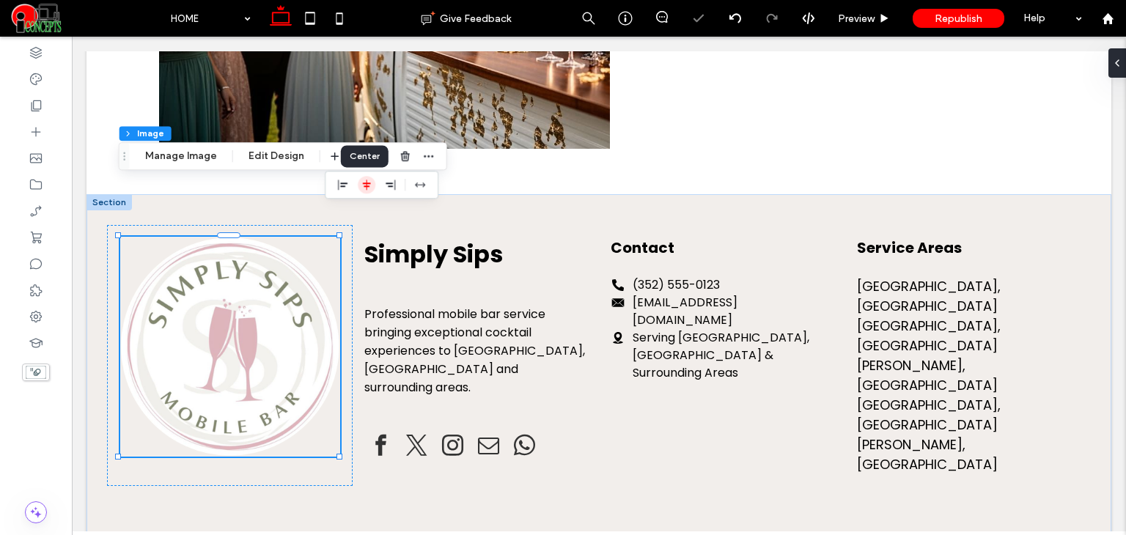
click at [361, 185] on icon "center" at bounding box center [367, 185] width 12 height 12
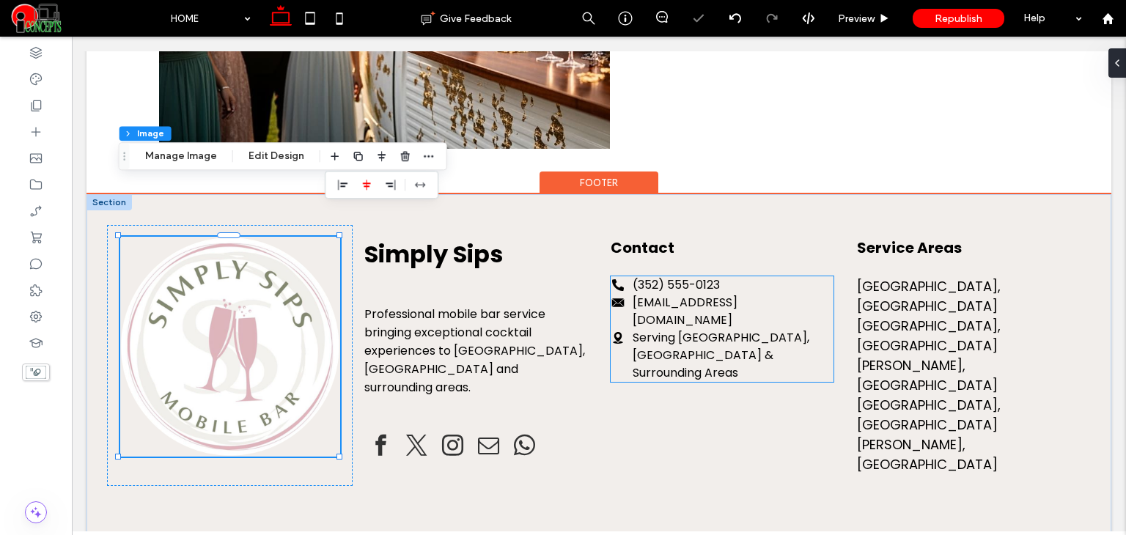
click at [800, 276] on div "(352) 555-0123 hello@simplysipsmobilebar.com Serving Gainesville, FL & Surround…" at bounding box center [721, 329] width 223 height 106
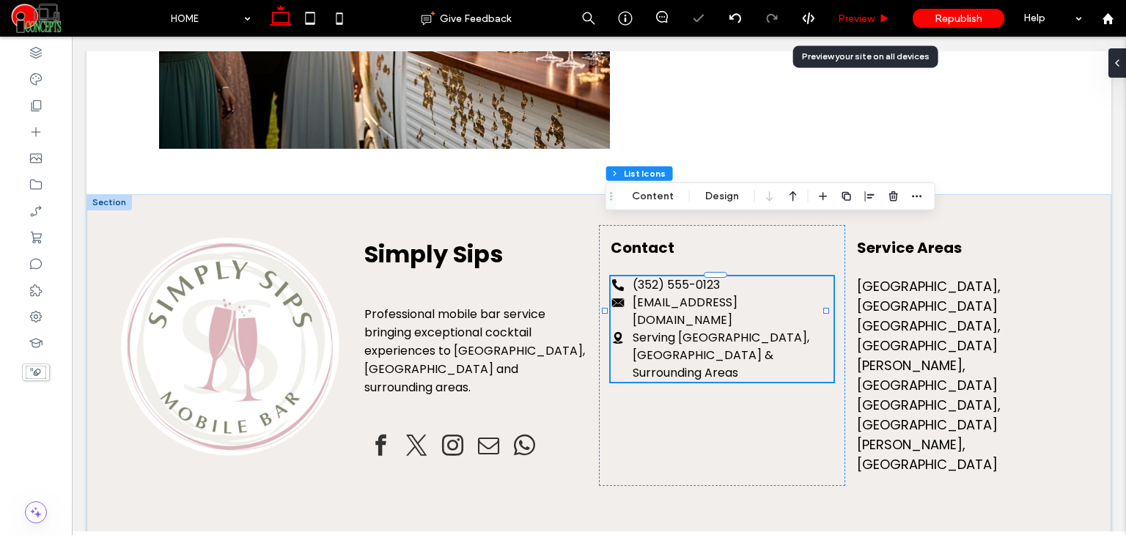
drag, startPoint x: 860, startPoint y: 15, endPoint x: 1015, endPoint y: 162, distance: 213.1
click at [860, 15] on span "Preview" at bounding box center [856, 18] width 37 height 12
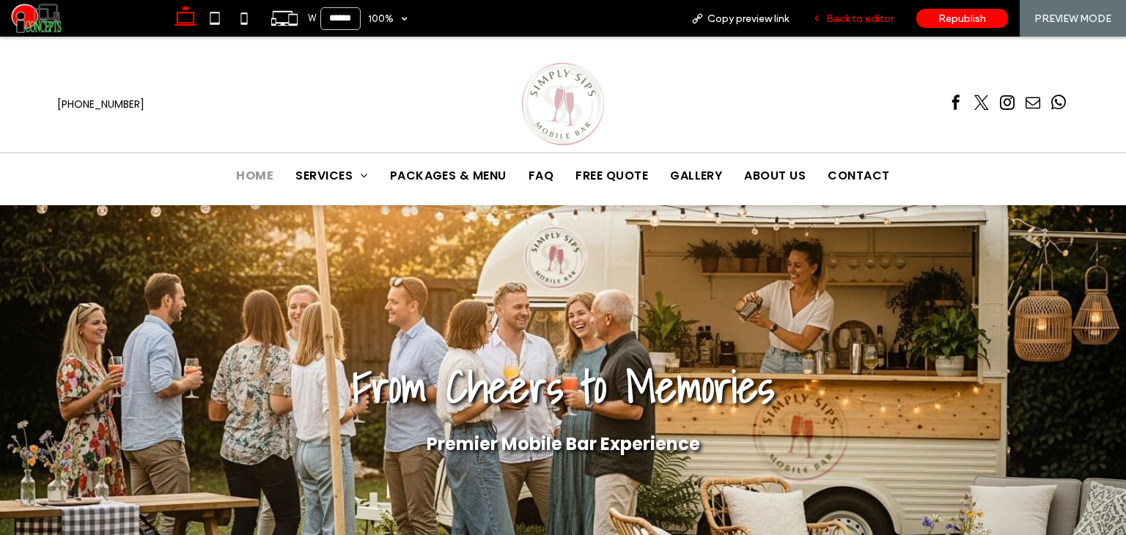
click at [865, 21] on span "Back to editor" at bounding box center [859, 18] width 67 height 12
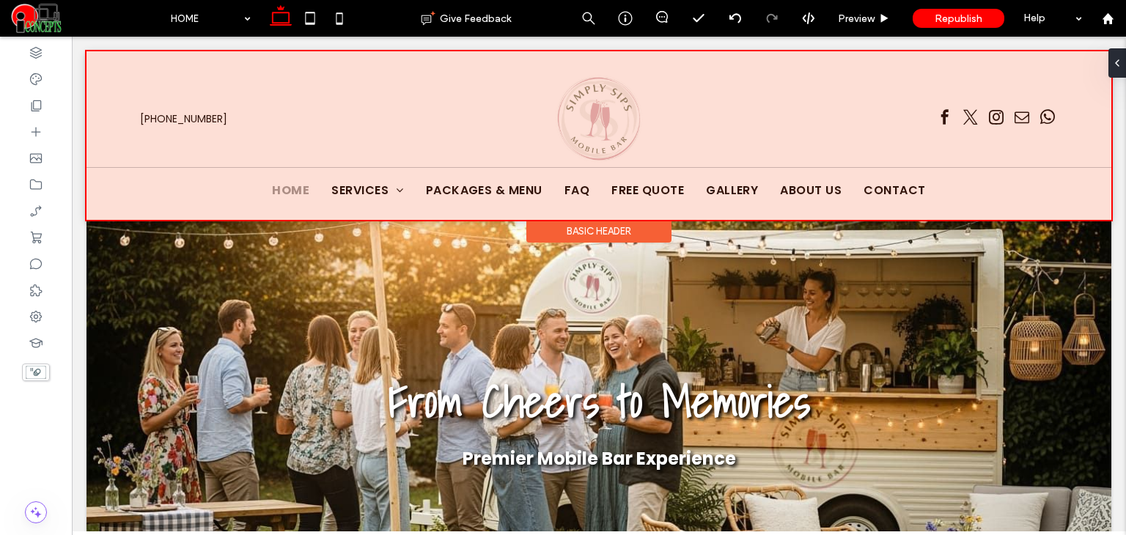
click at [568, 106] on div at bounding box center [598, 135] width 1025 height 169
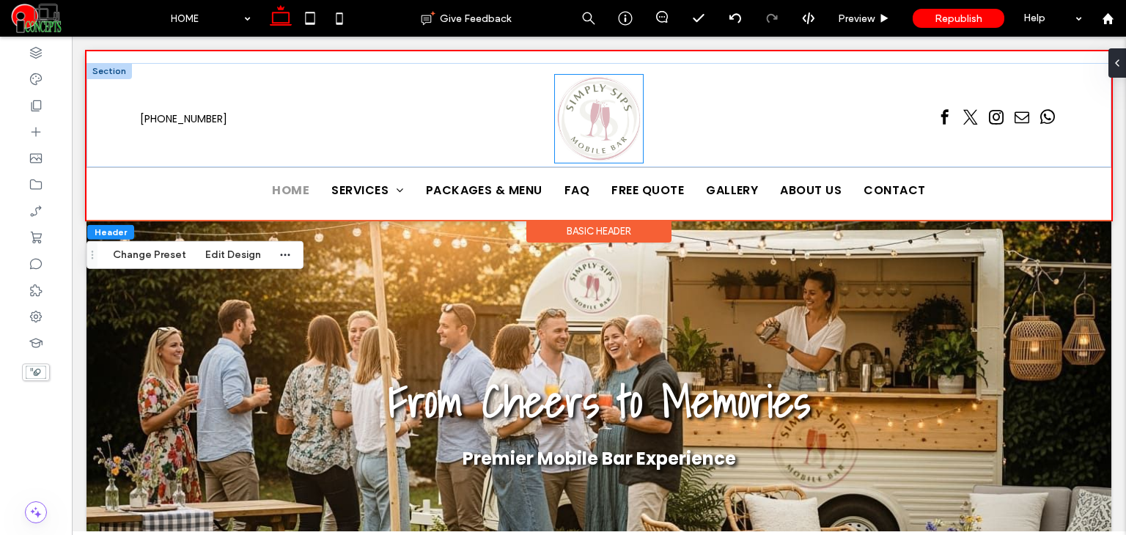
click at [604, 109] on img at bounding box center [599, 119] width 88 height 88
